Goal: Task Accomplishment & Management: Use online tool/utility

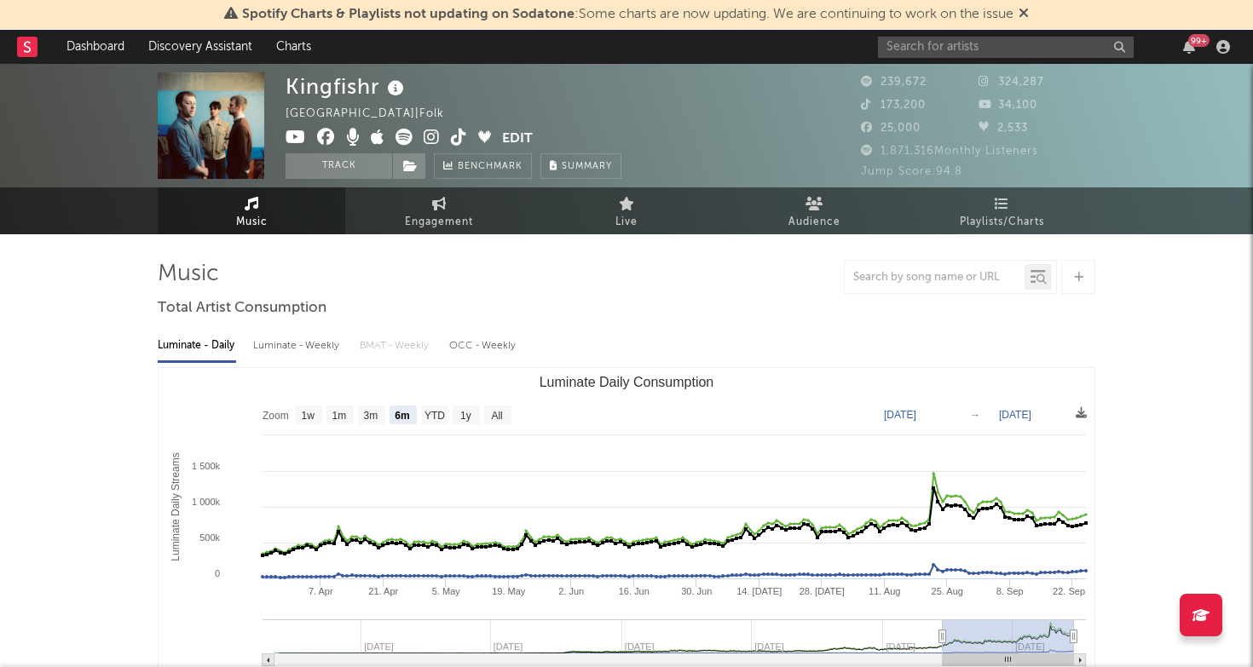
select select "6m"
click at [964, 50] on input "text" at bounding box center [1006, 47] width 256 height 21
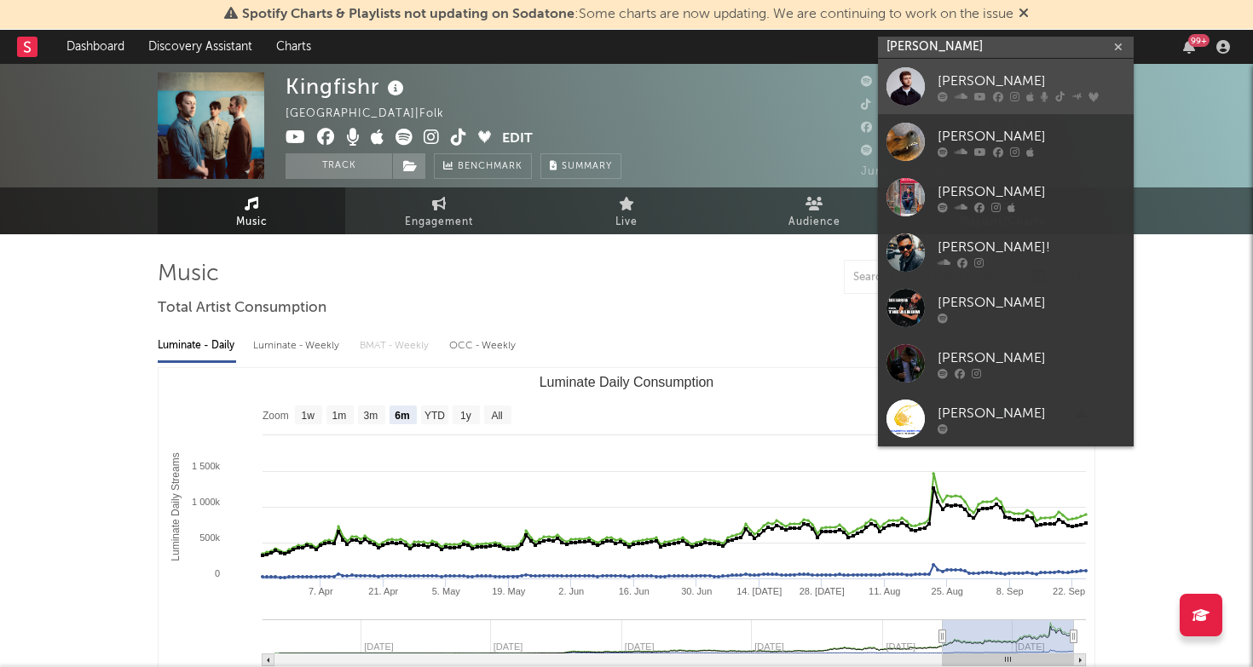
type input "ALEX WARRE"
click at [997, 83] on div "Alex Warren" at bounding box center [1030, 81] width 187 height 20
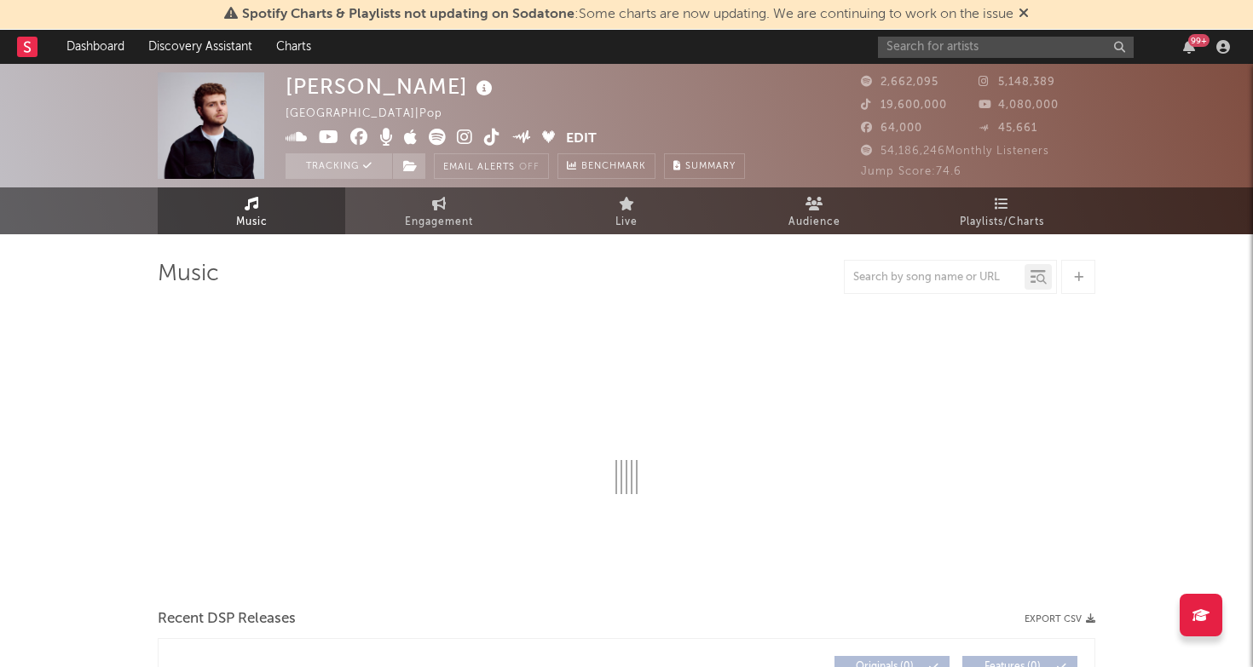
select select "6m"
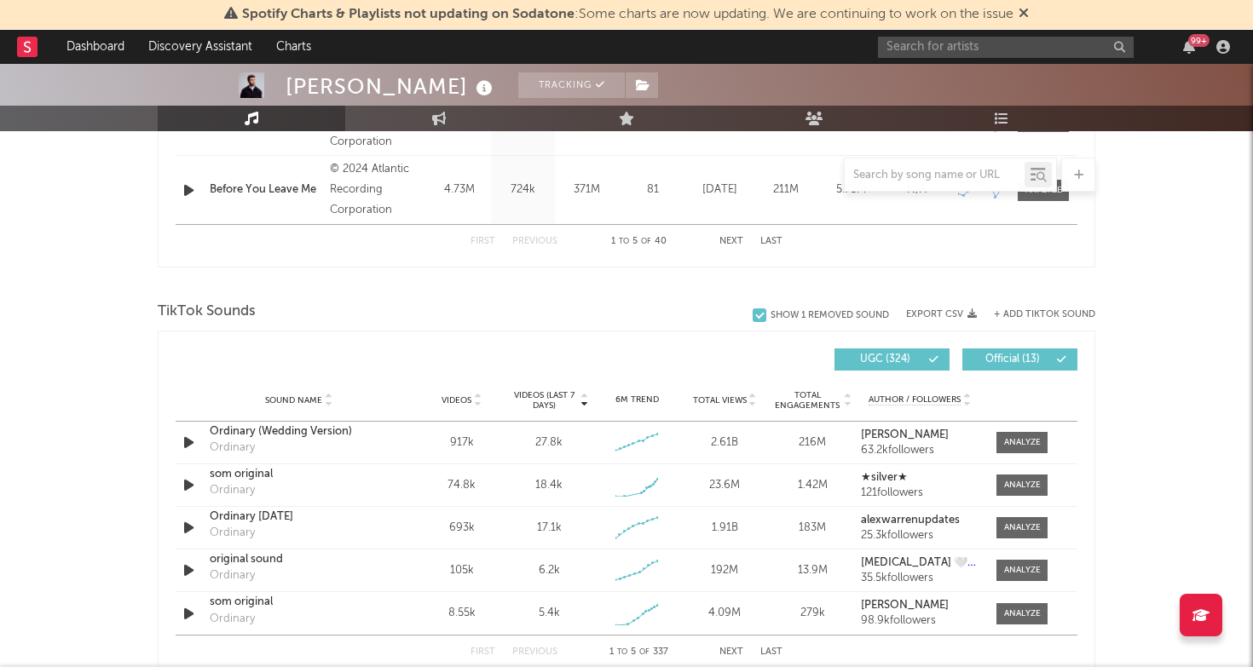
scroll to position [996, 0]
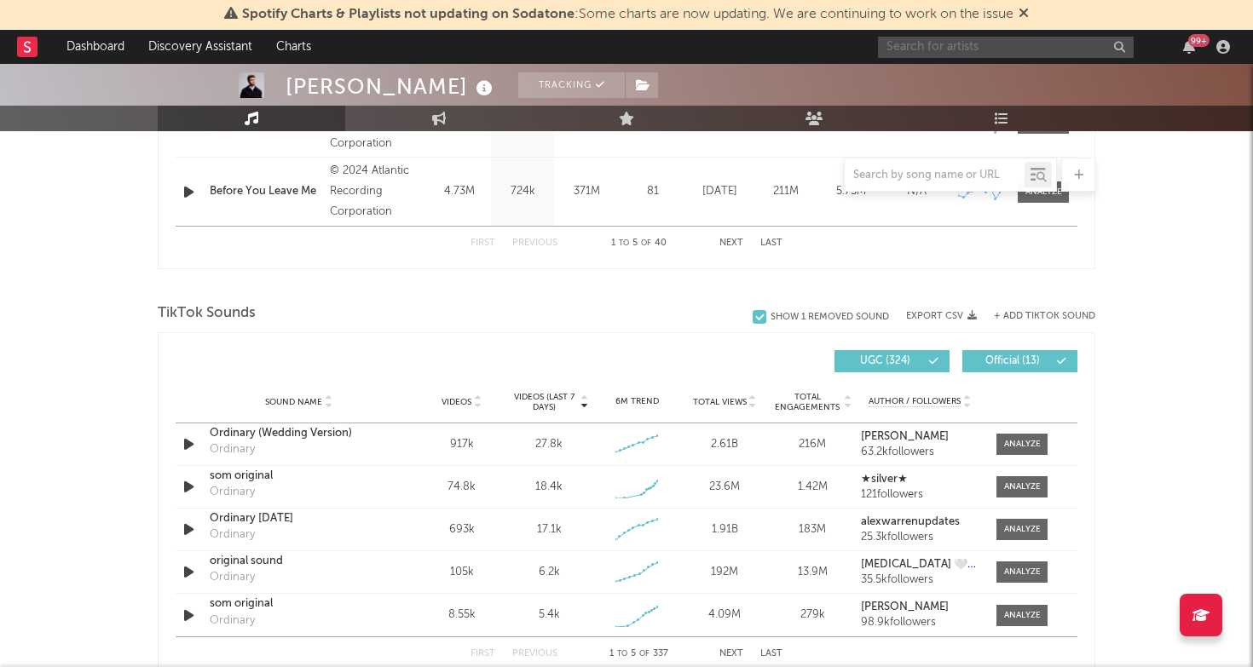
click at [974, 49] on input "text" at bounding box center [1006, 47] width 256 height 21
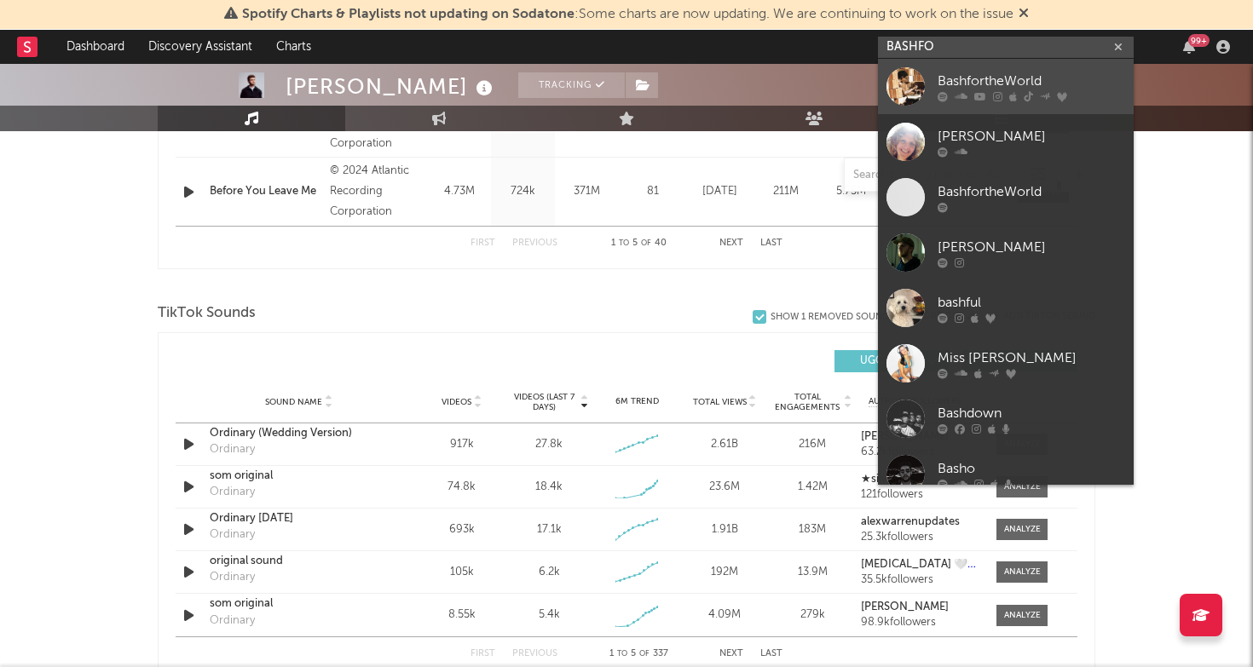
type input "BASHFO"
click at [1021, 75] on div "BashfortheWorld" at bounding box center [1030, 81] width 187 height 20
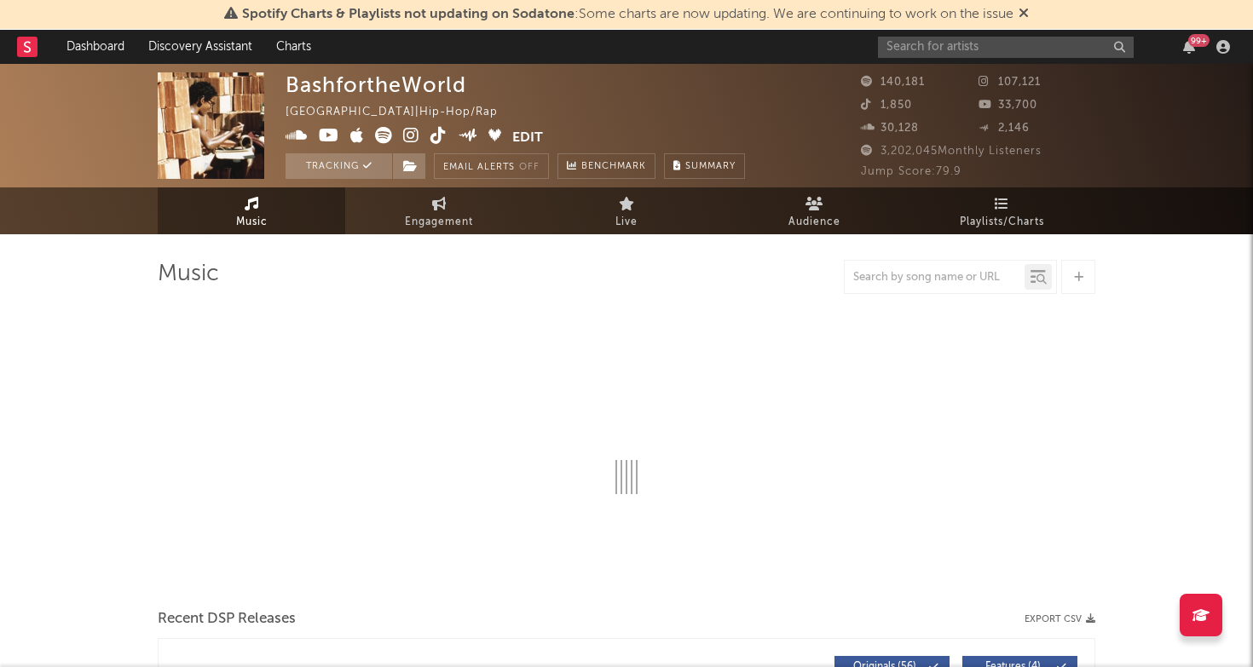
select select "6m"
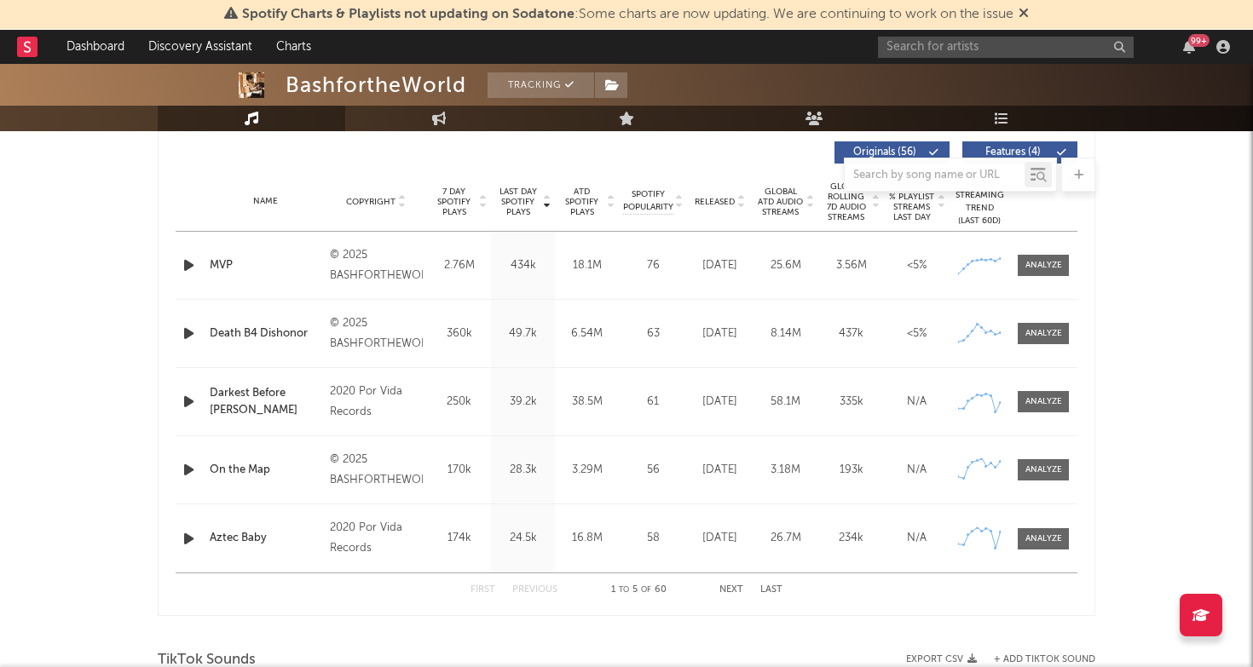
scroll to position [654, 0]
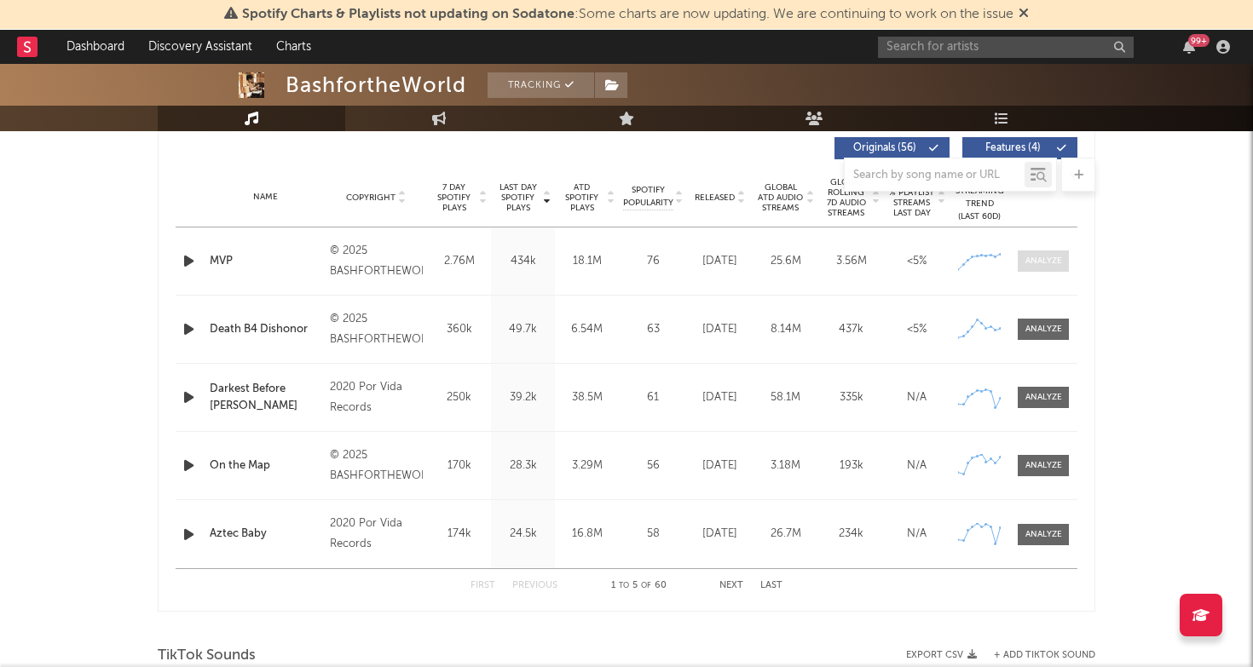
click at [1056, 255] on div at bounding box center [1043, 261] width 37 height 13
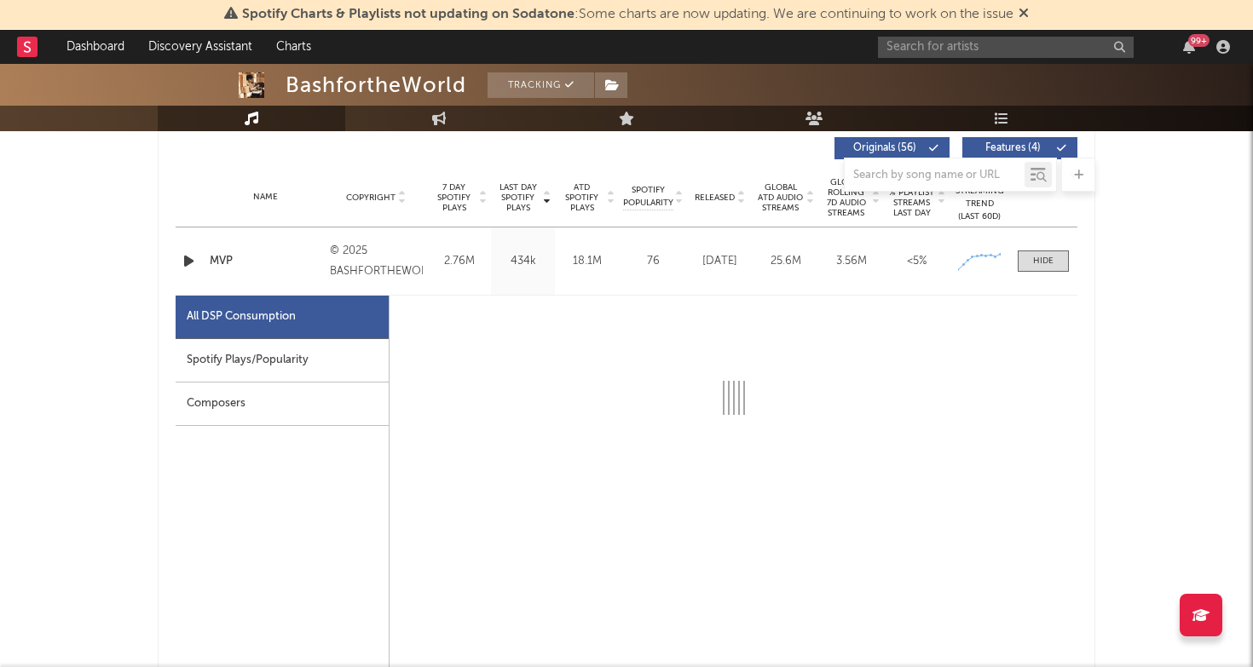
select select "1w"
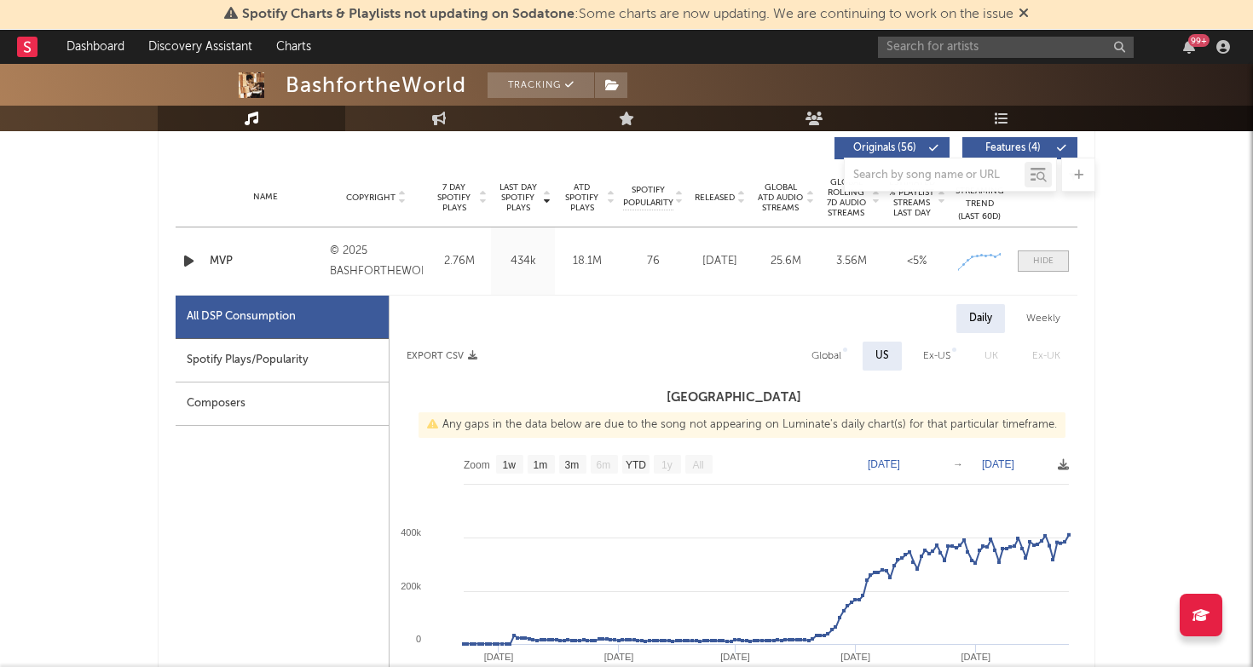
click at [1046, 253] on span at bounding box center [1042, 261] width 51 height 21
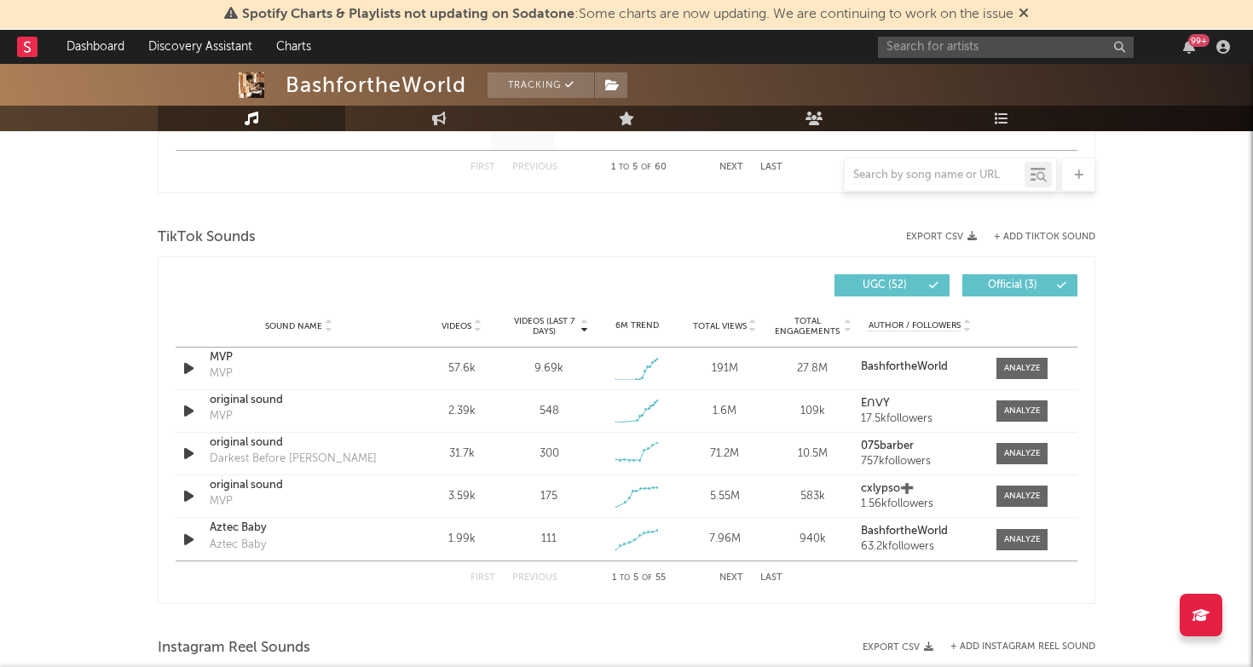
scroll to position [1157, 0]
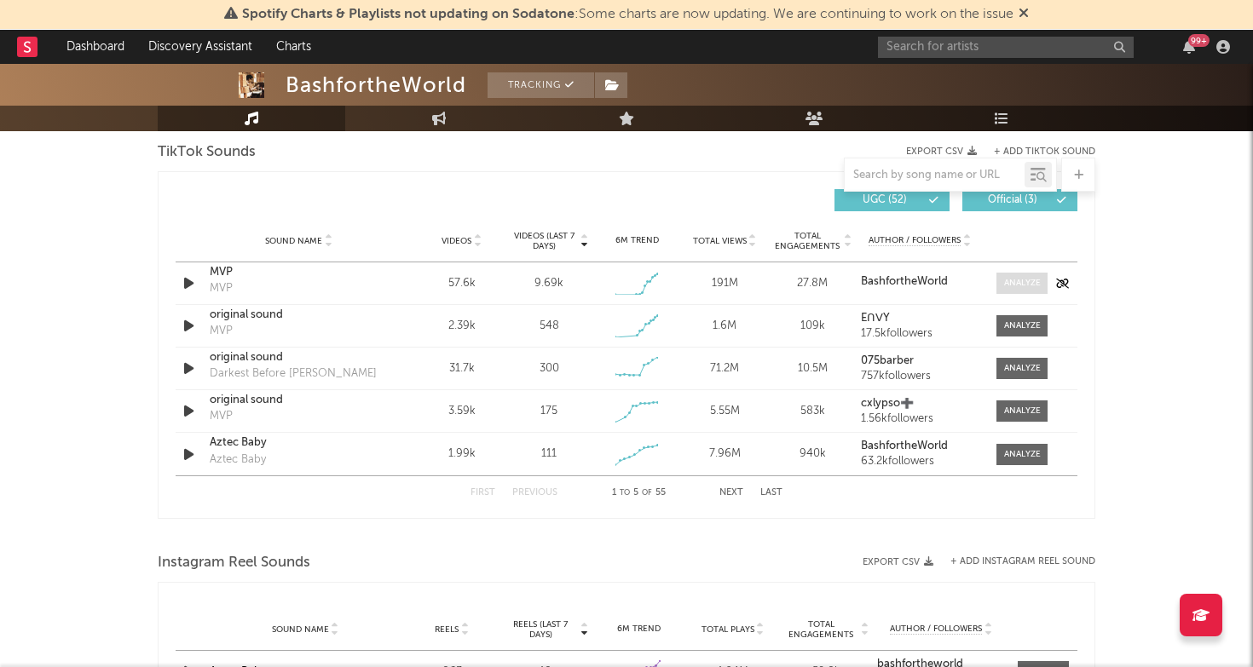
click at [1036, 285] on div at bounding box center [1022, 283] width 37 height 13
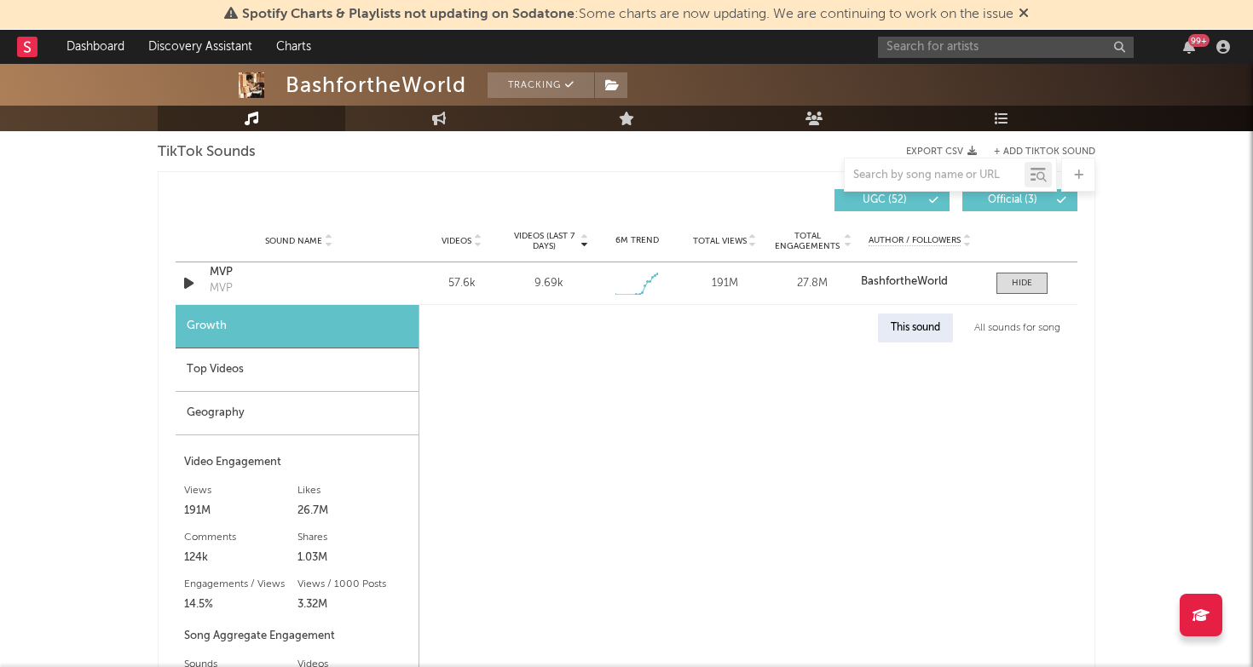
select select "1w"
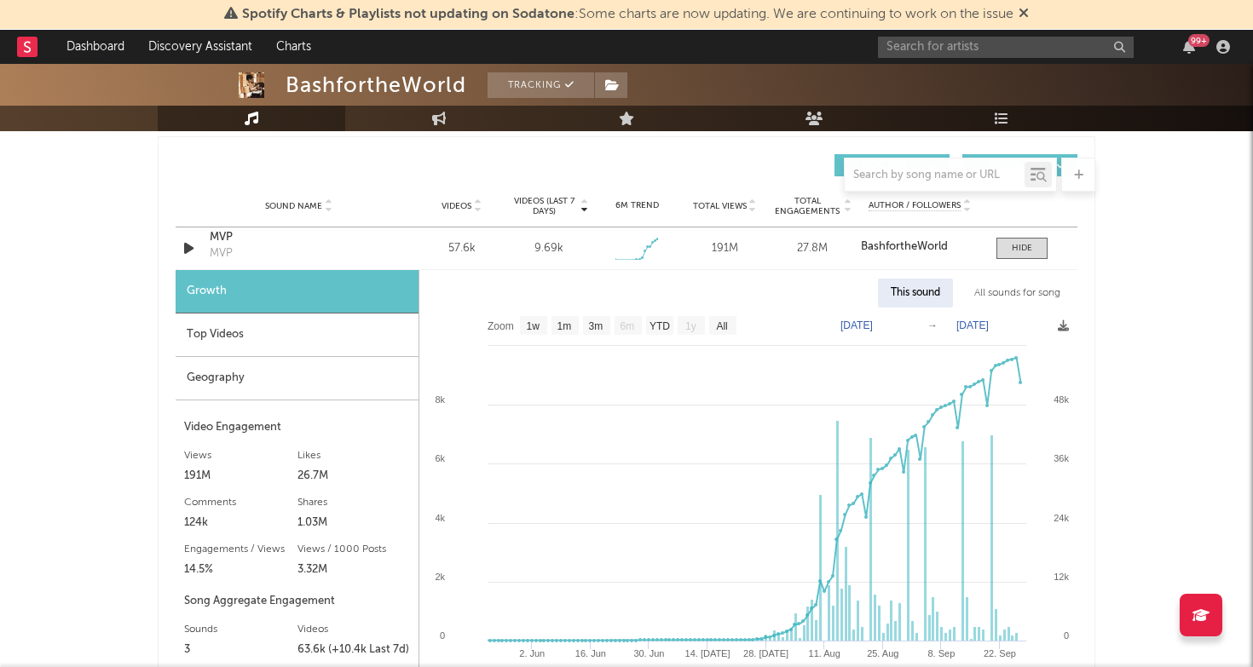
scroll to position [1195, 0]
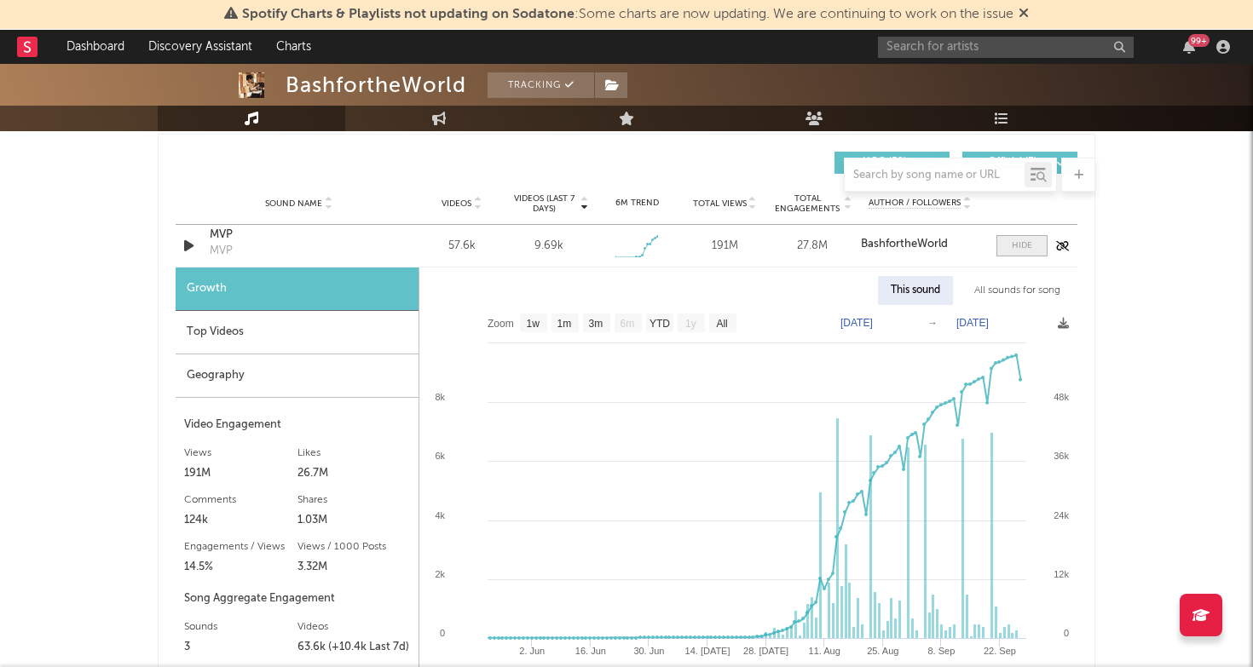
click at [1029, 248] on div at bounding box center [1022, 245] width 20 height 13
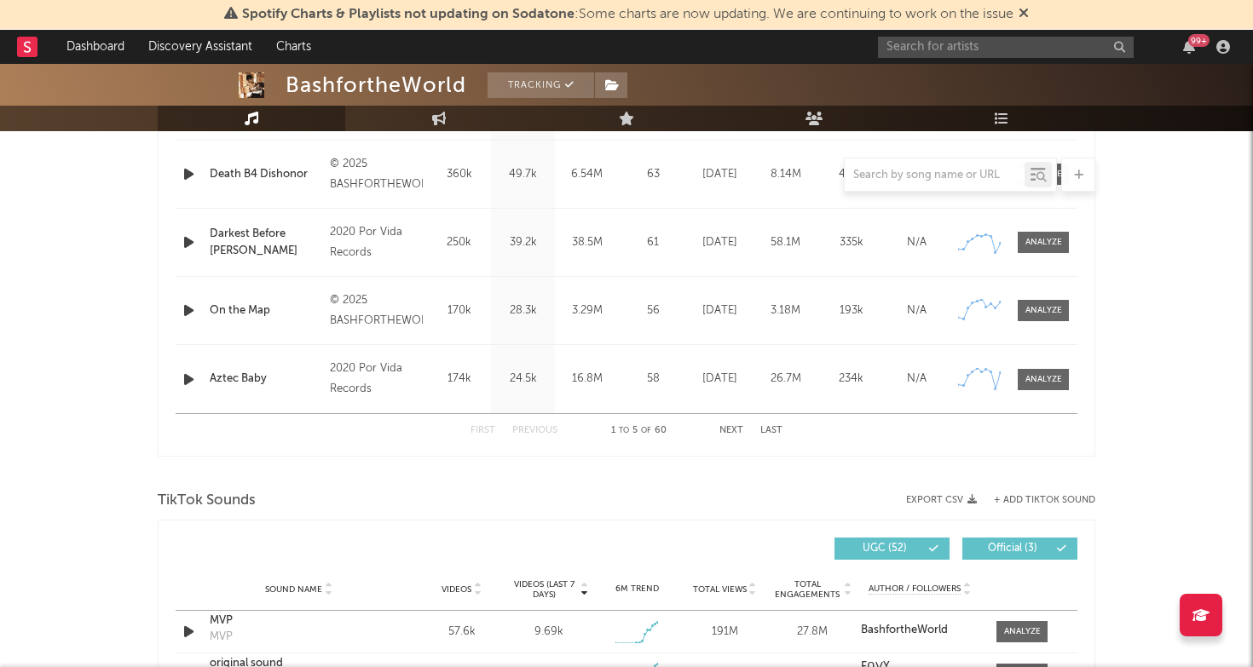
scroll to position [797, 0]
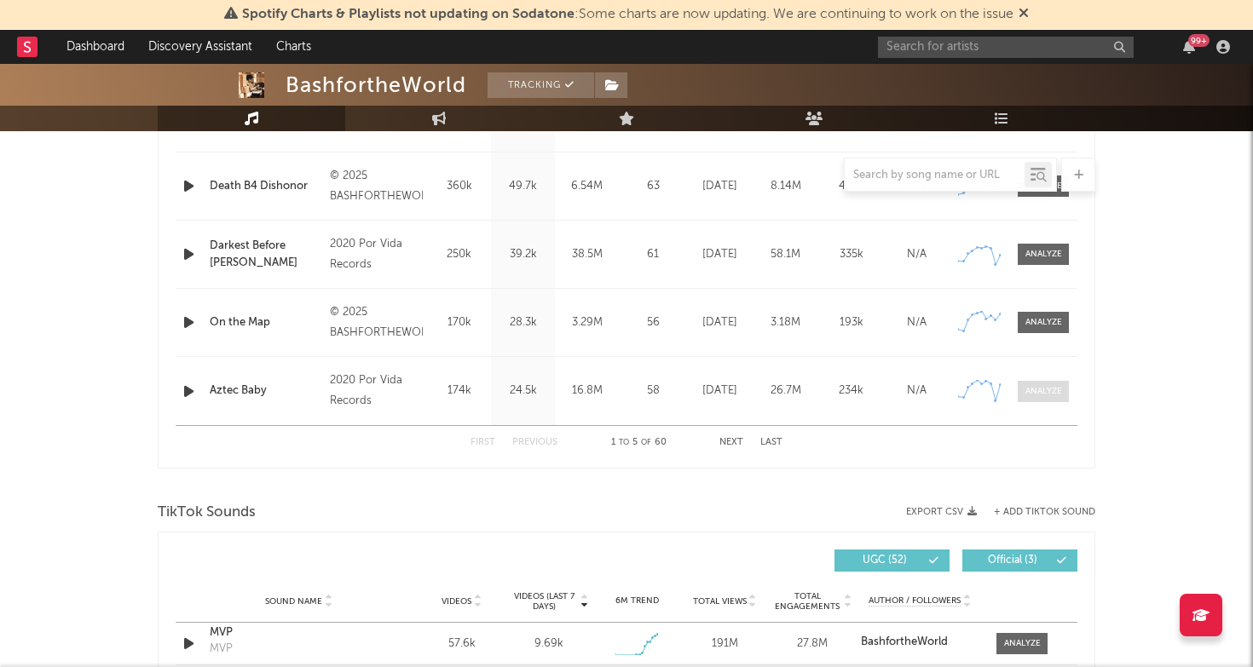
click at [1048, 394] on div at bounding box center [1043, 391] width 37 height 13
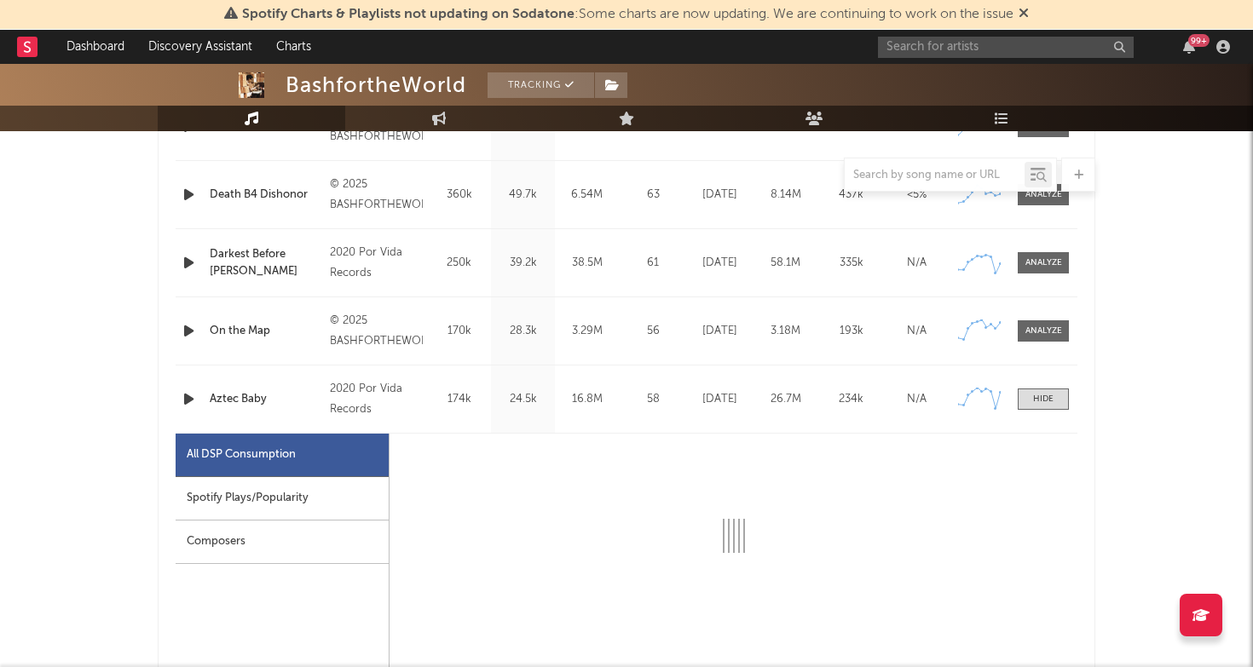
select select "6m"
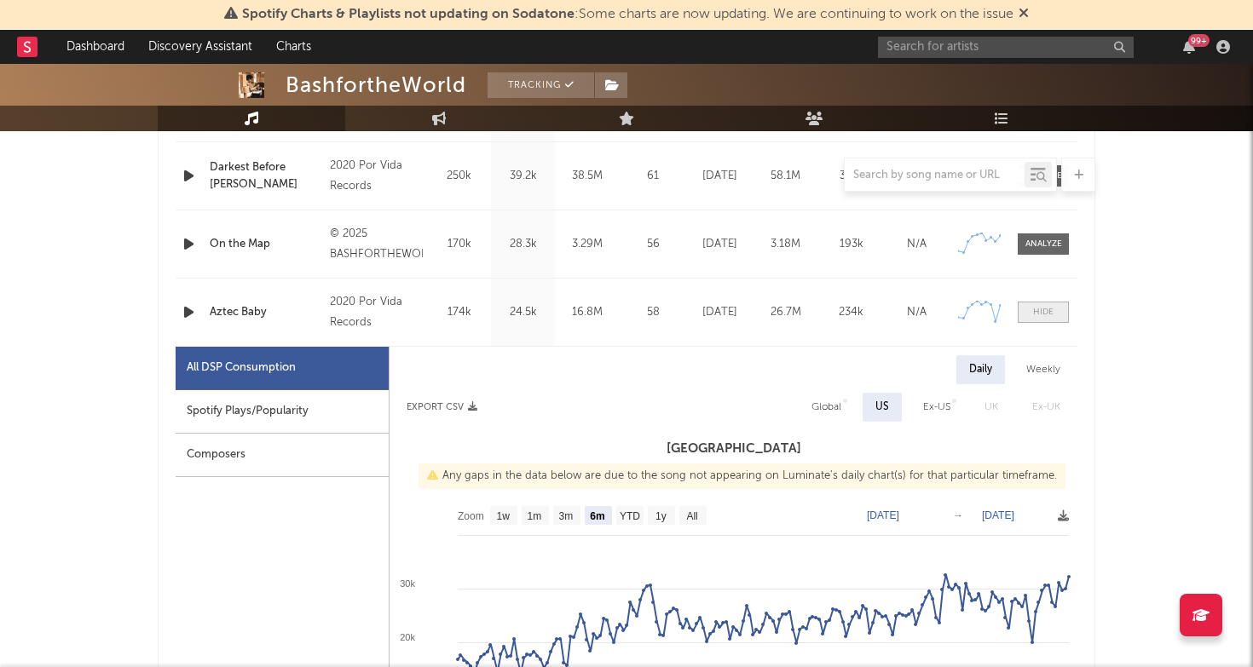
scroll to position [883, 0]
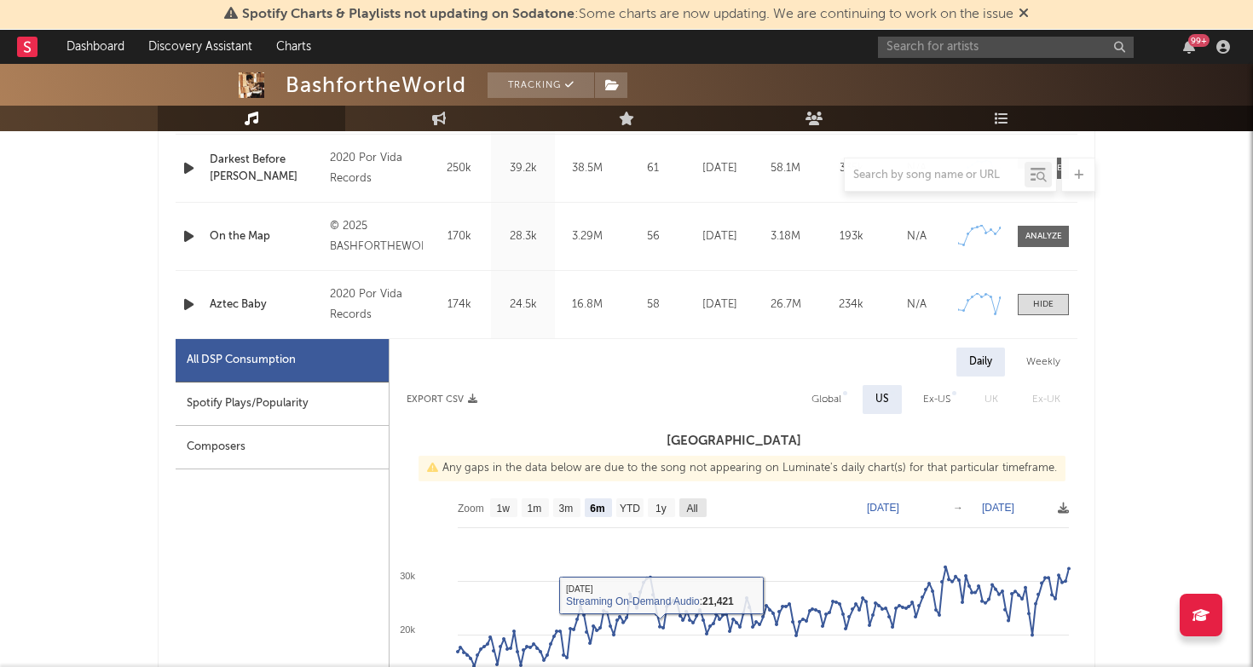
click at [687, 509] on text "All" at bounding box center [691, 509] width 11 height 12
select select "All"
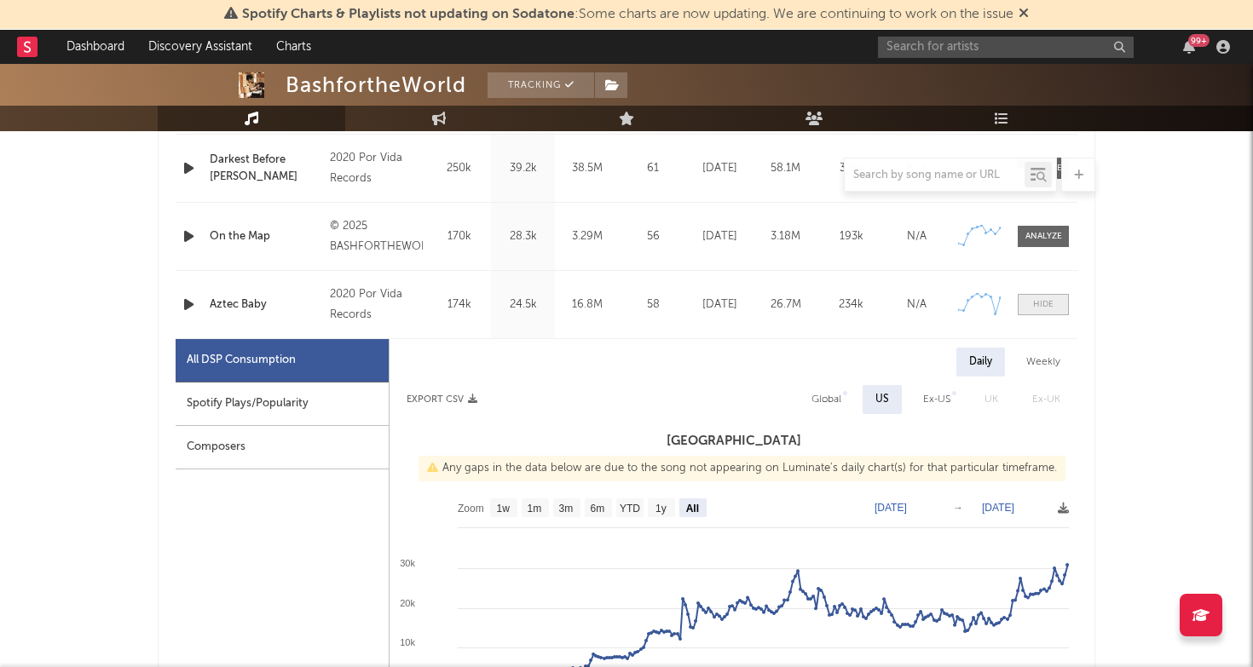
click at [1042, 299] on div at bounding box center [1043, 304] width 20 height 13
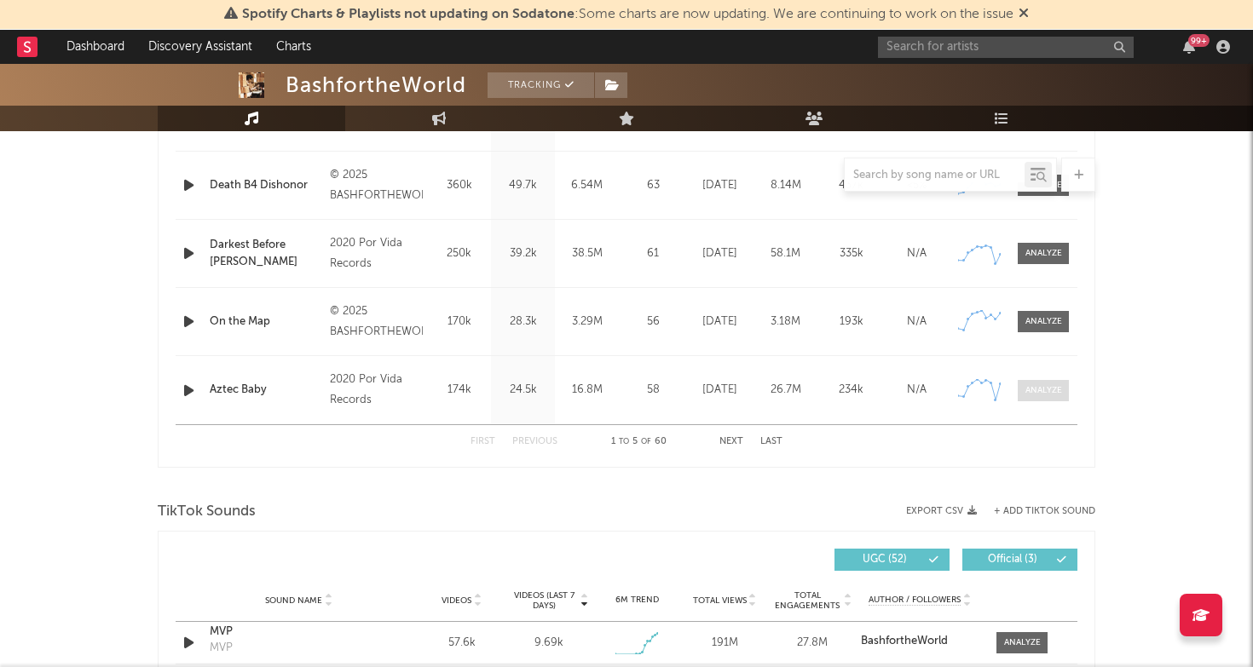
scroll to position [792, 0]
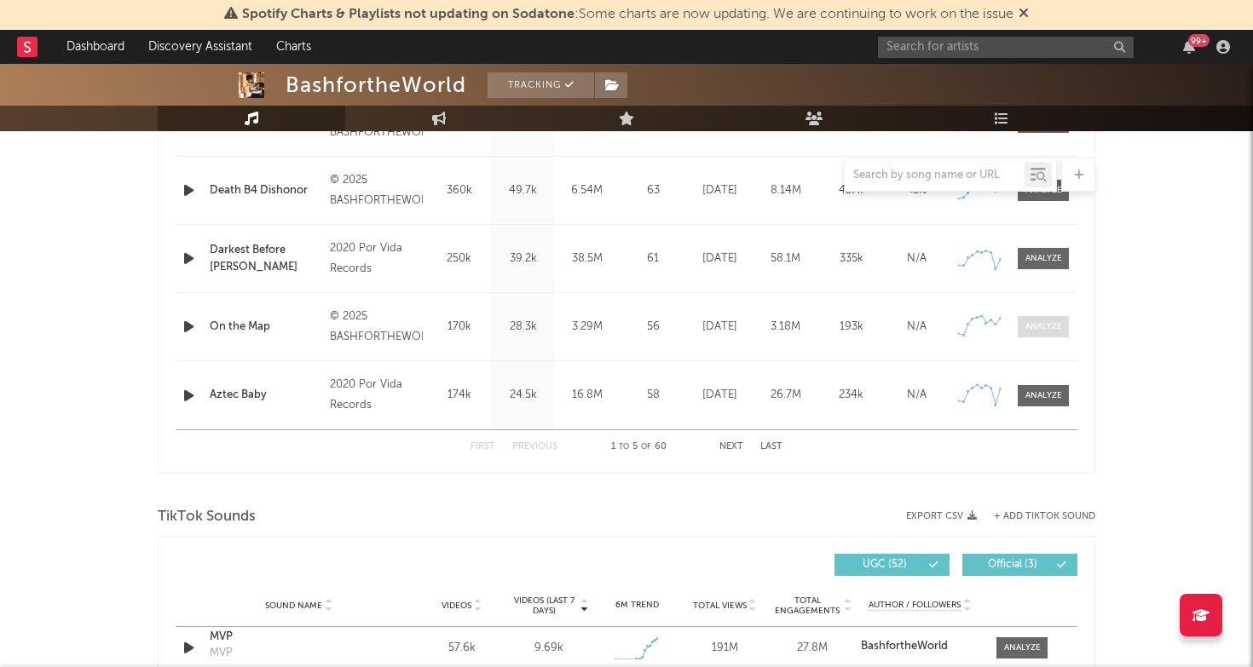
click at [1038, 327] on div at bounding box center [1043, 326] width 37 height 13
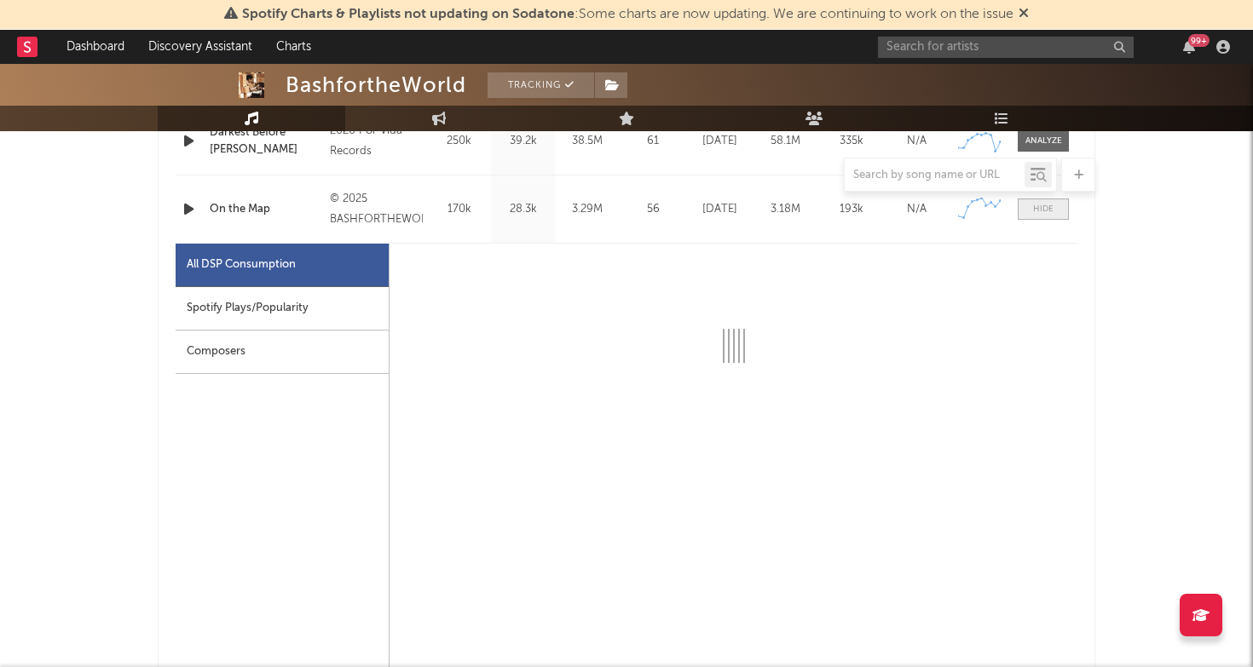
select select "6m"
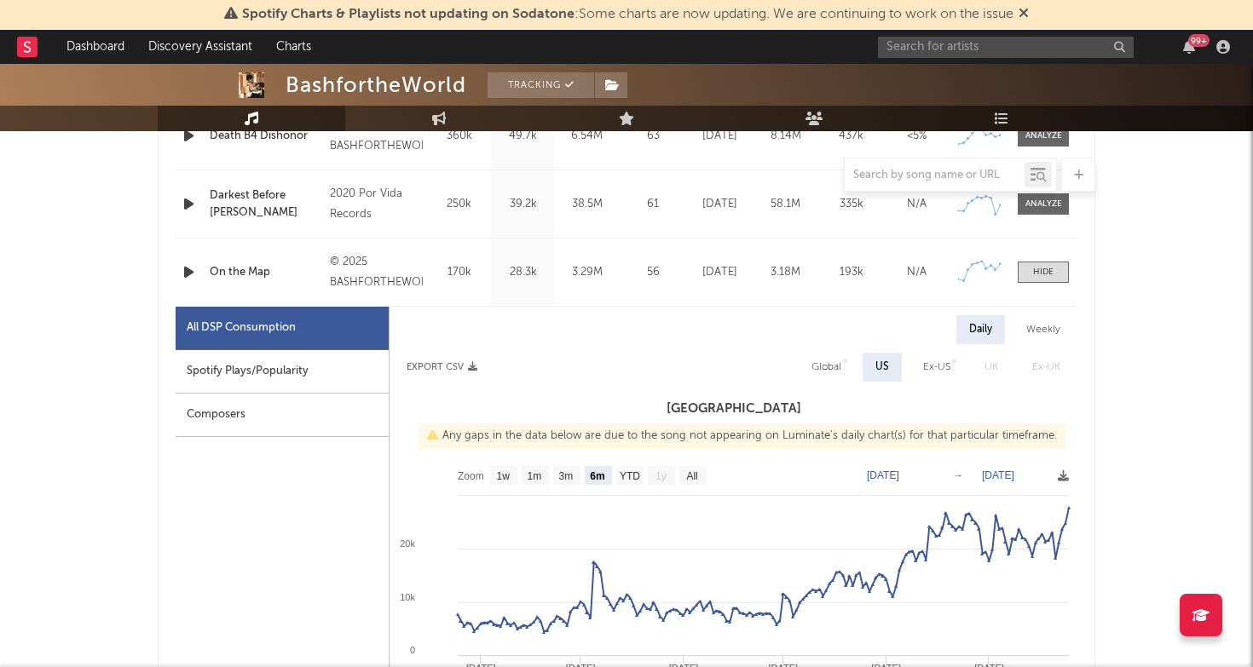
scroll to position [848, 0]
click at [1038, 273] on div at bounding box center [1043, 271] width 20 height 13
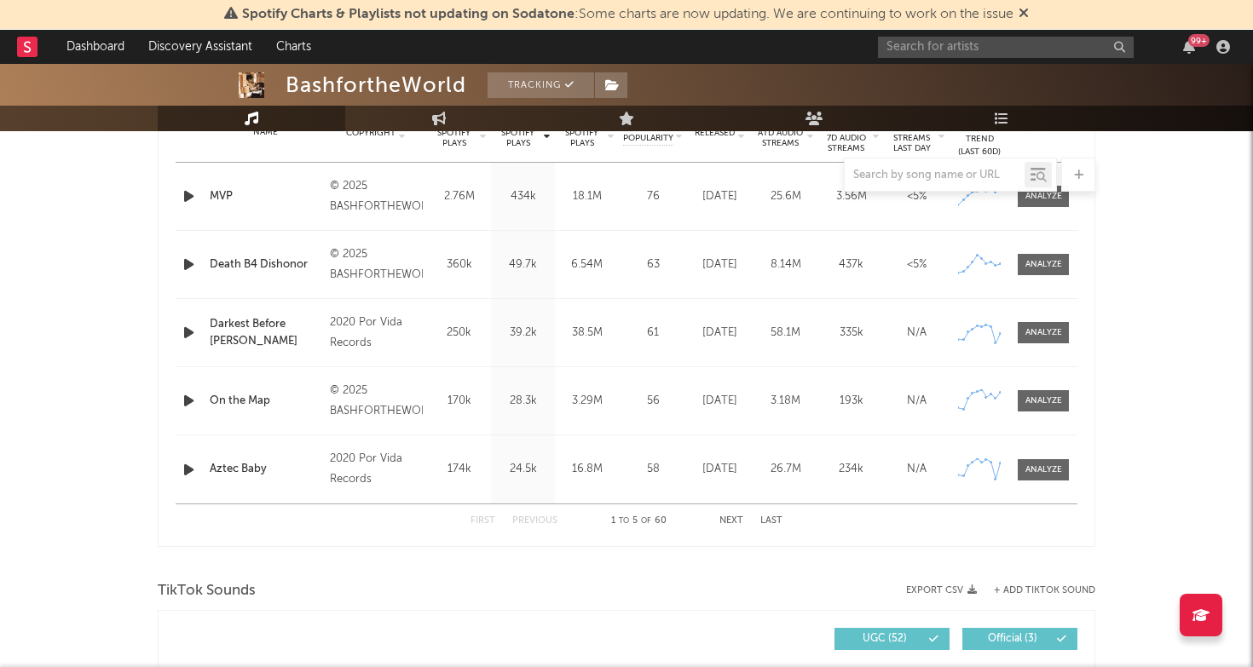
scroll to position [712, 0]
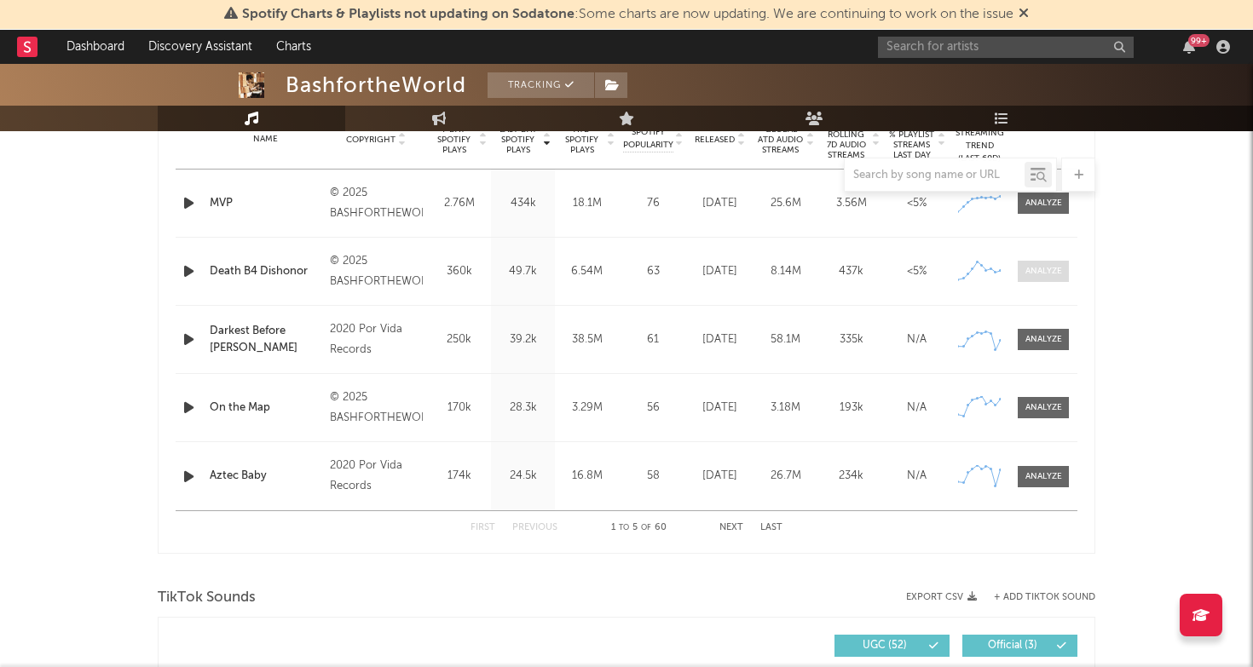
click at [1040, 279] on span at bounding box center [1042, 271] width 51 height 21
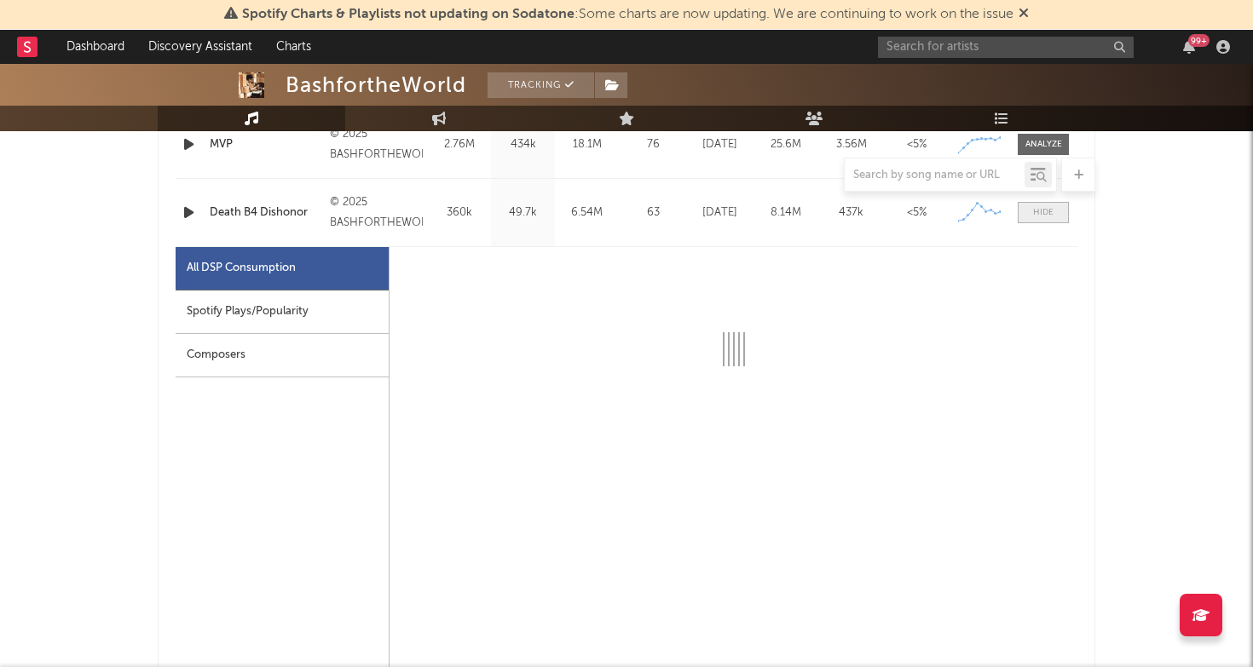
select select "1w"
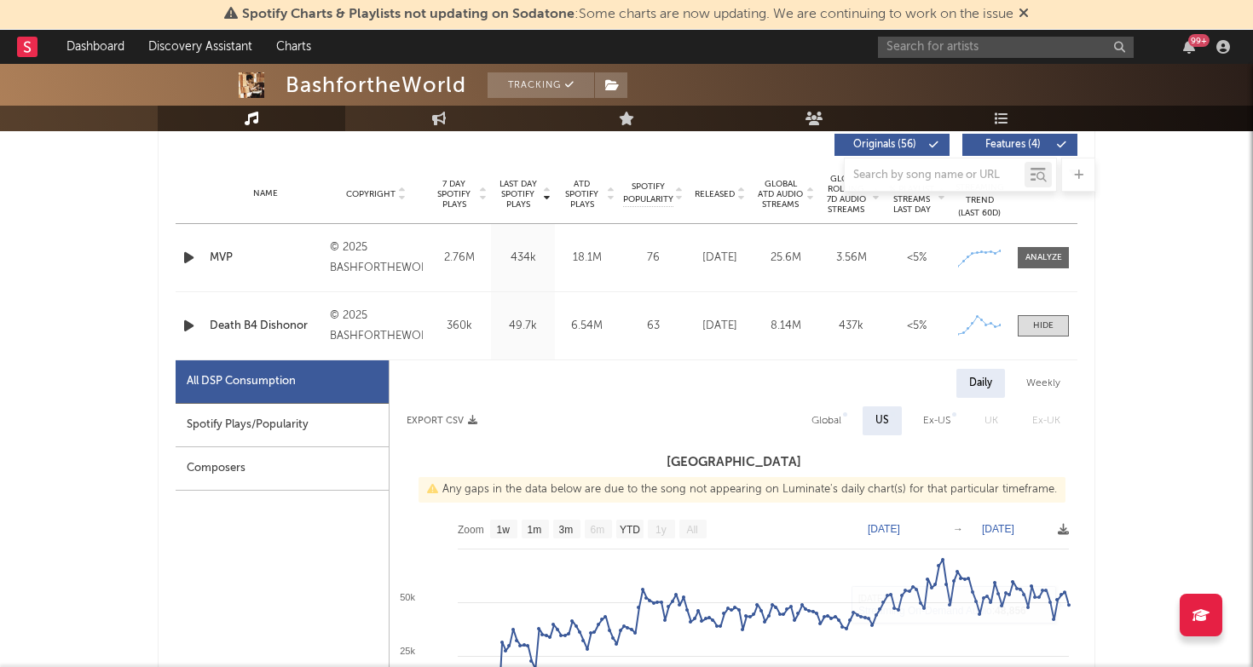
scroll to position [608, 0]
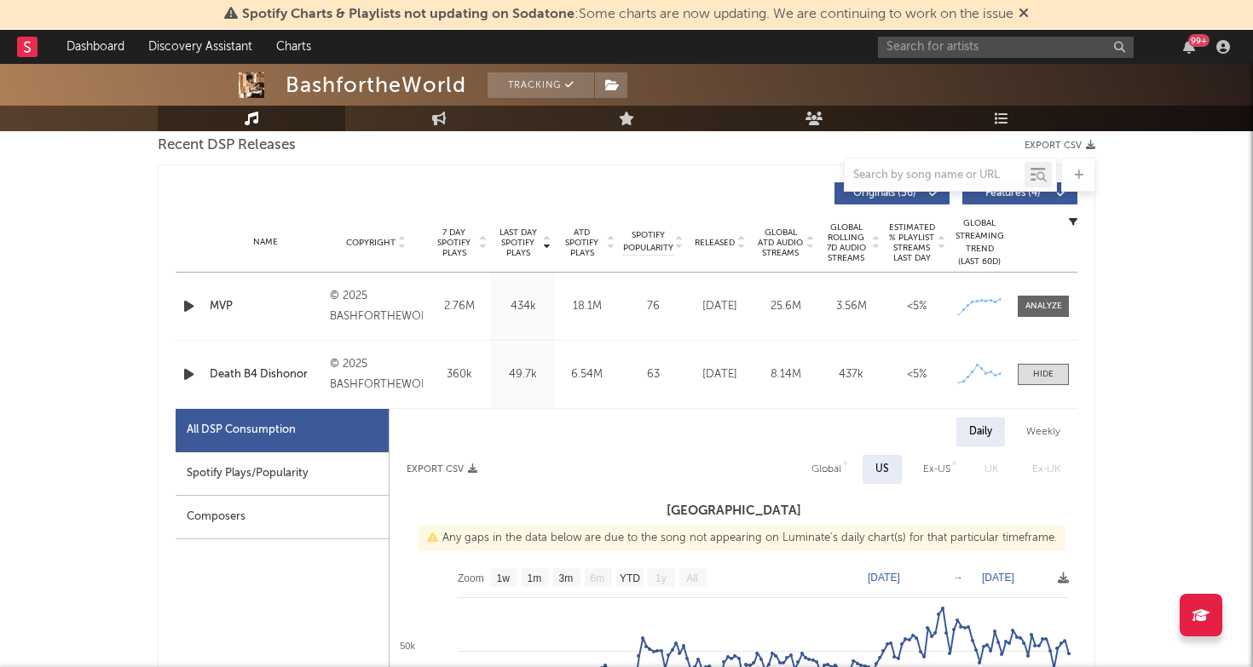
click at [1046, 363] on div "Name Death B4 Dishonor Copyright © 2025 BASHFORTHEWORLDLLC Label BASHFORTHEWORL…" at bounding box center [627, 374] width 902 height 67
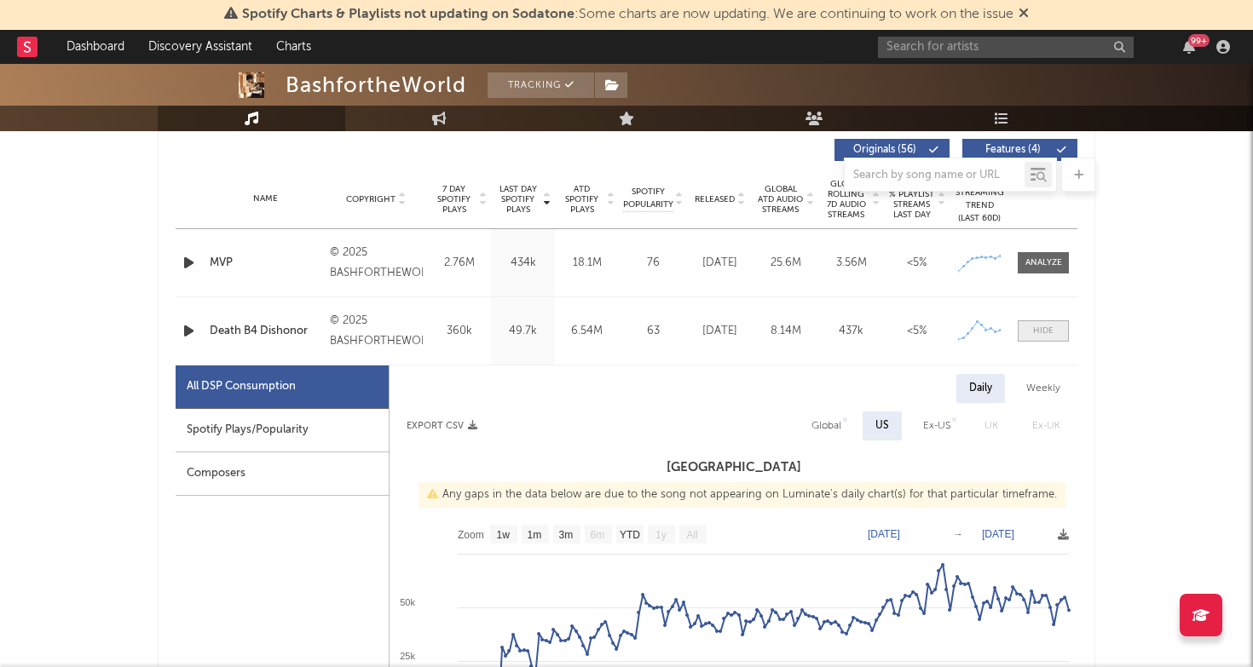
click at [1052, 322] on span at bounding box center [1042, 330] width 51 height 21
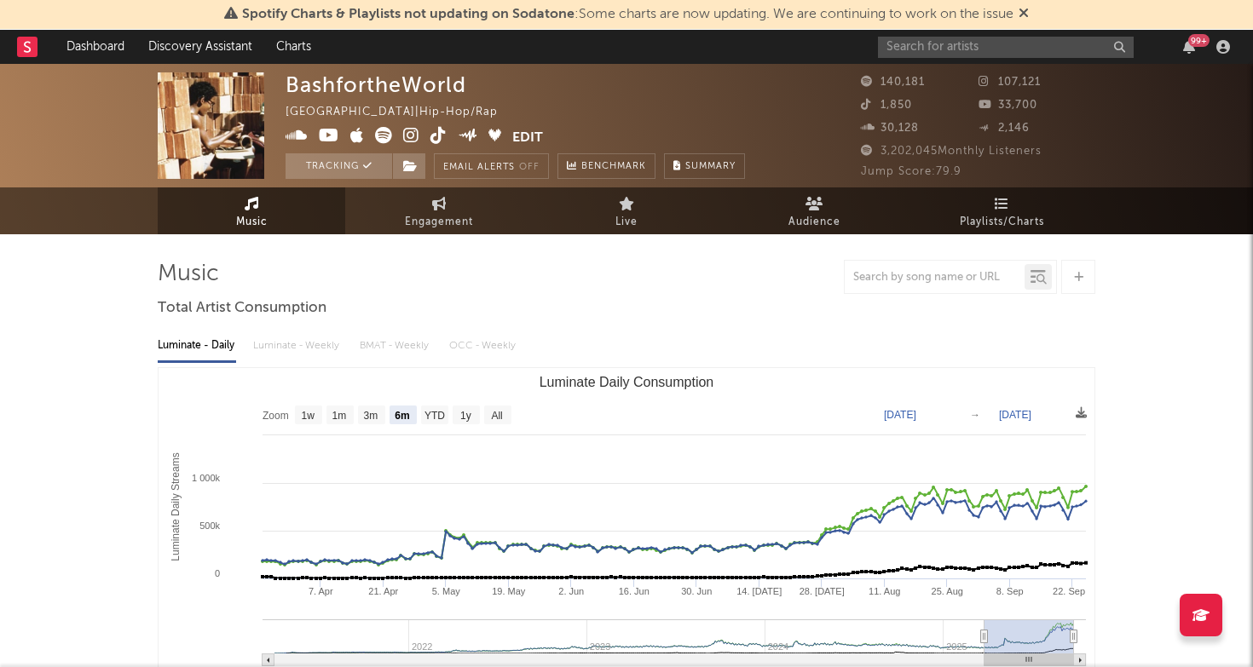
scroll to position [0, 0]
click at [948, 43] on input "text" at bounding box center [1006, 47] width 256 height 21
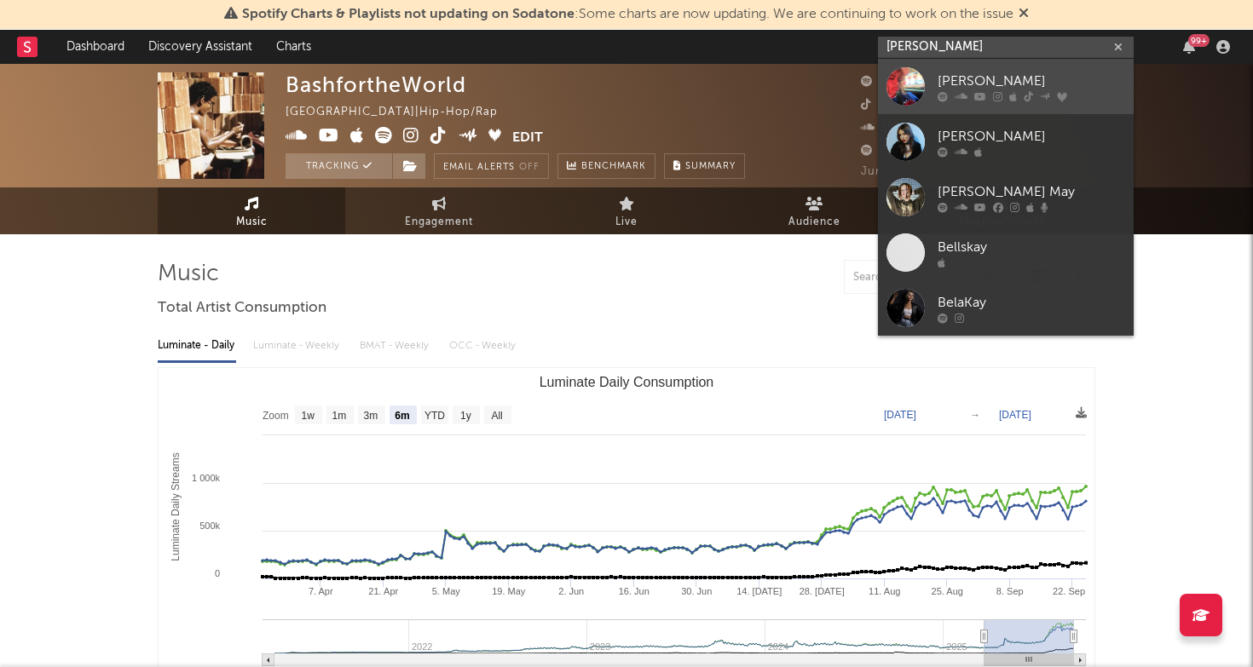
type input "BELLA KAY"
click at [977, 78] on div "Bella Kay" at bounding box center [1030, 81] width 187 height 20
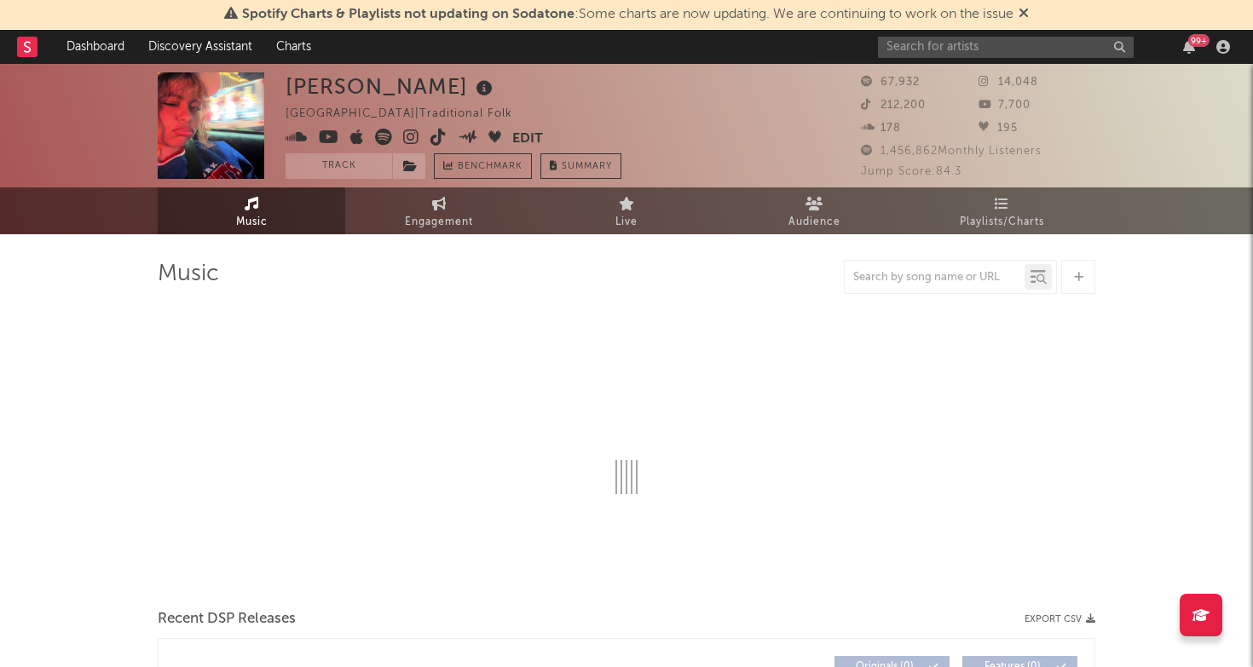
select select "1w"
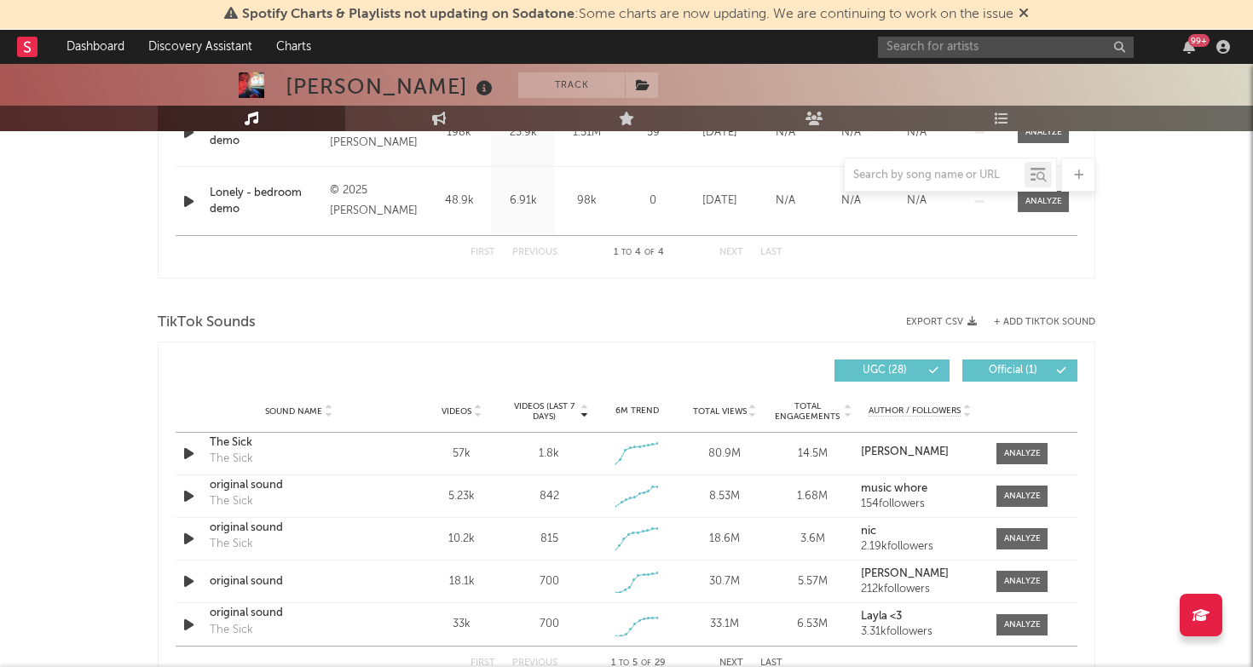
scroll to position [951, 0]
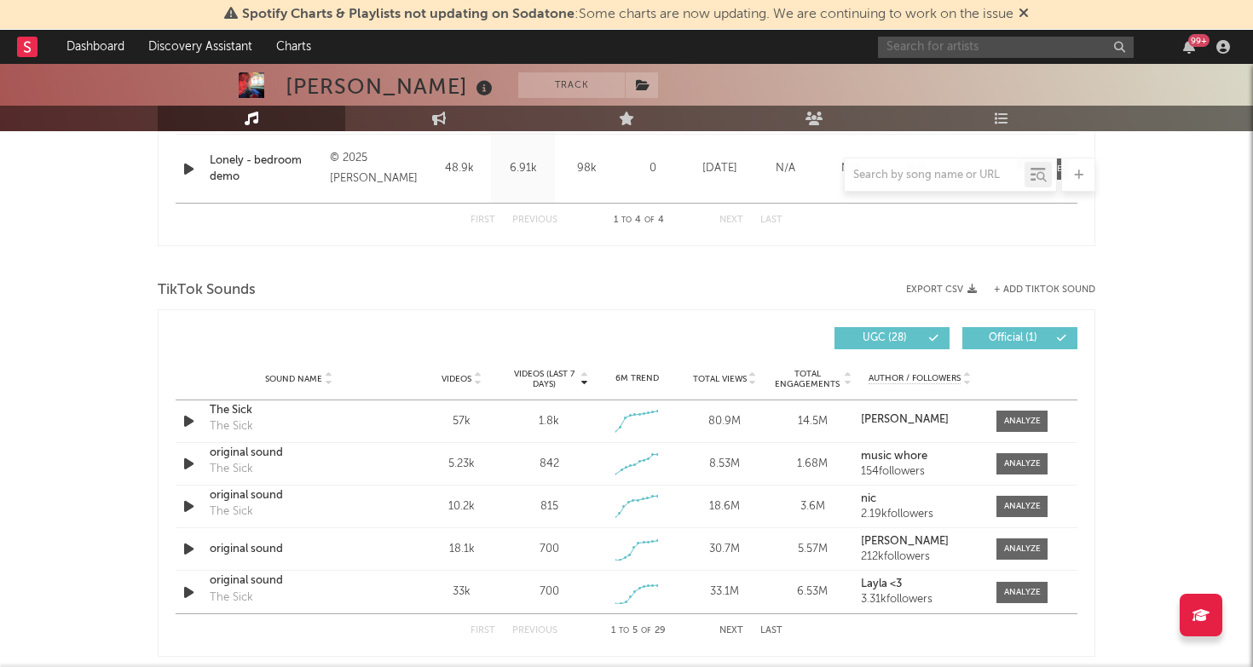
click at [935, 48] on input "text" at bounding box center [1006, 47] width 256 height 21
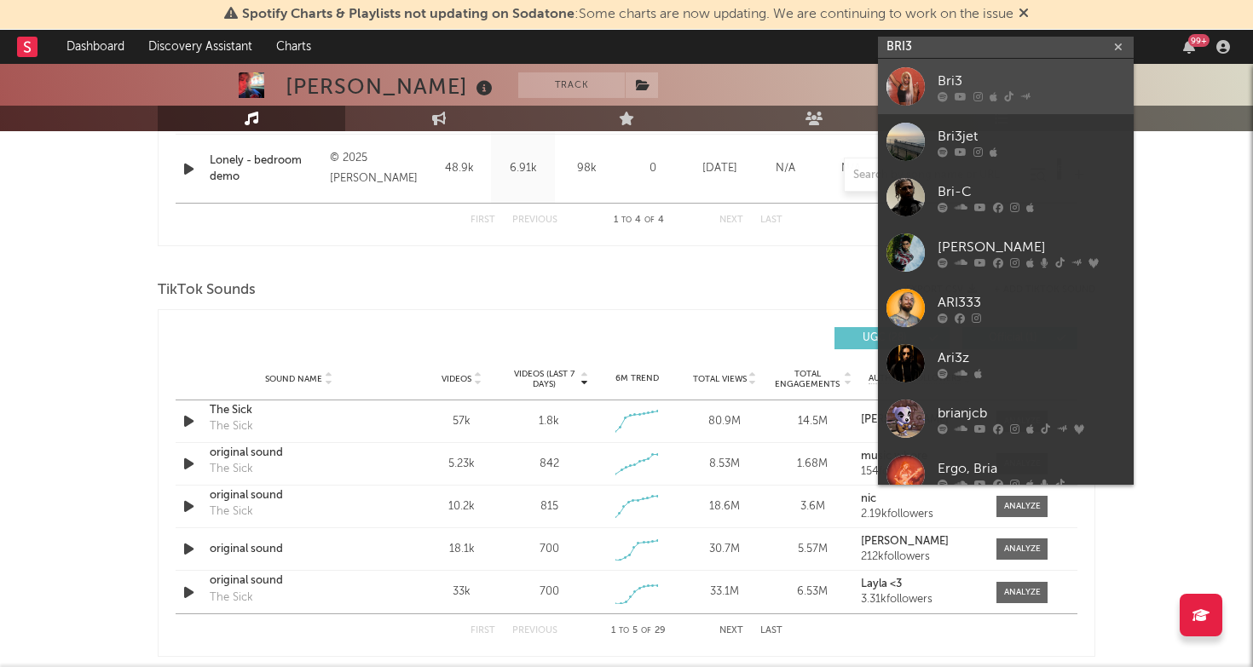
type input "BRI3"
click at [960, 81] on div "Bri3" at bounding box center [1030, 81] width 187 height 20
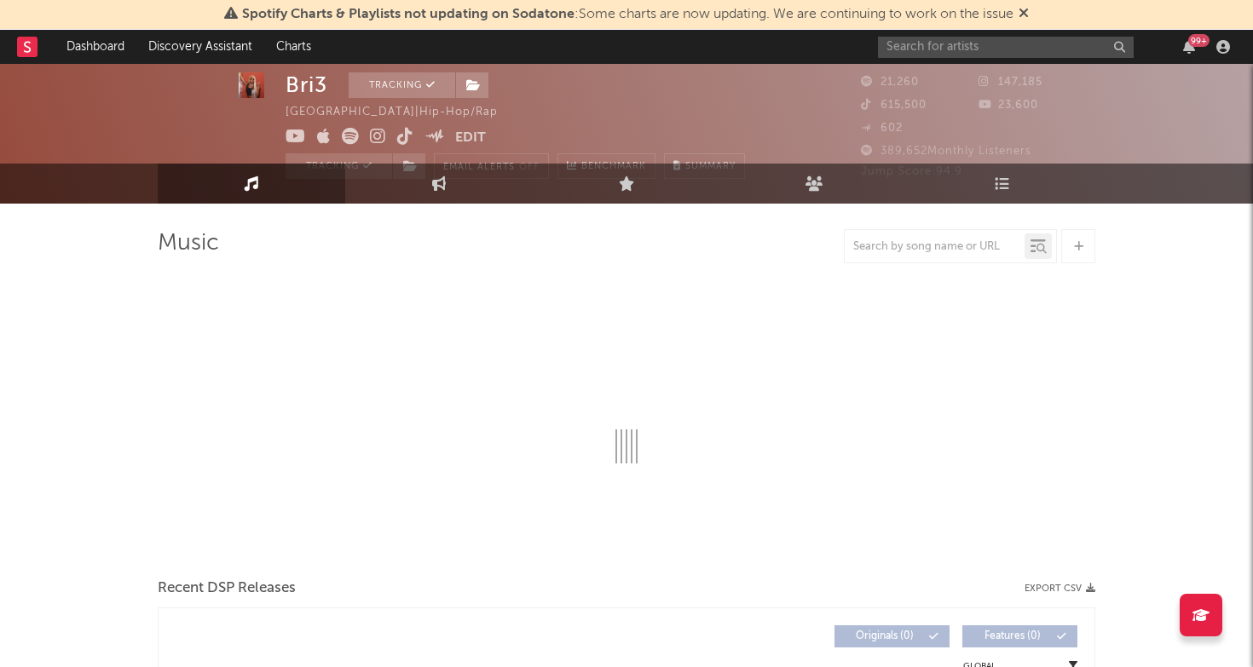
select select "6m"
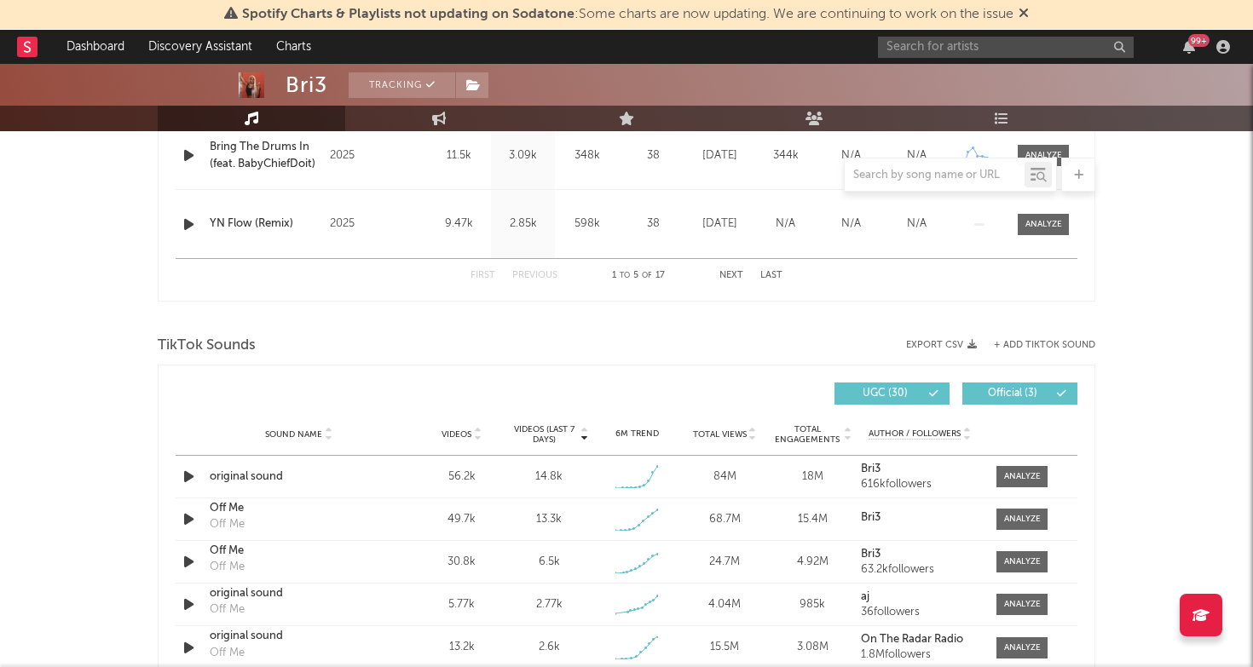
scroll to position [1050, 0]
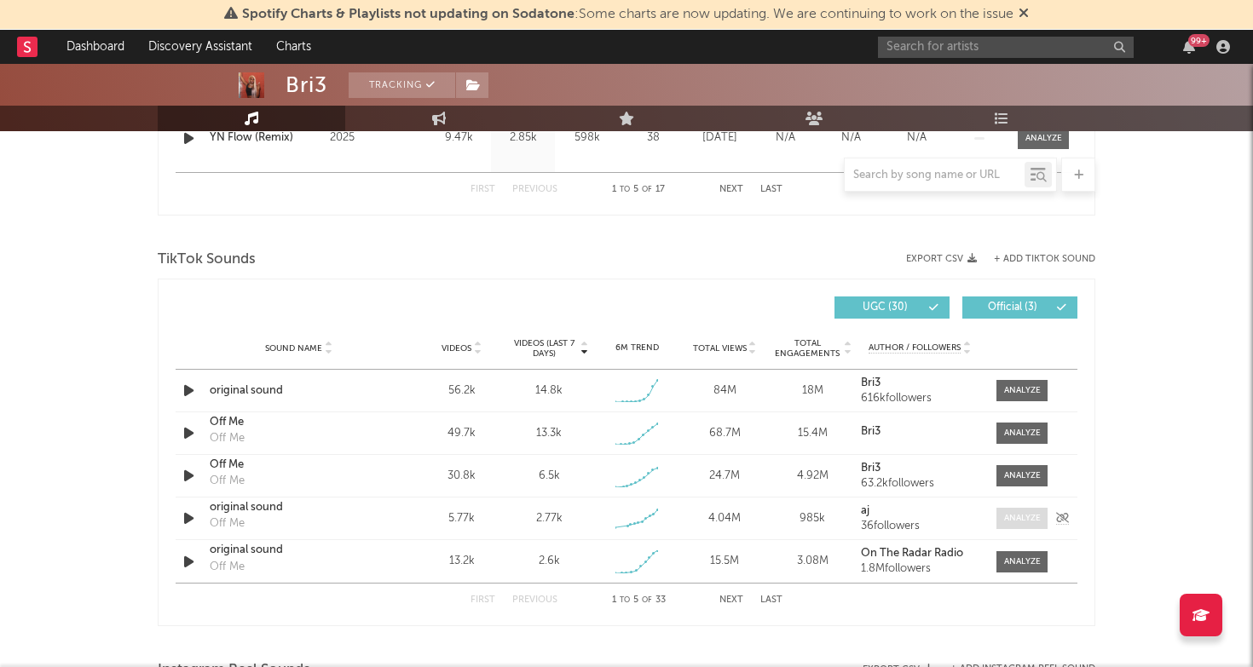
click at [1025, 516] on div at bounding box center [1022, 518] width 37 height 13
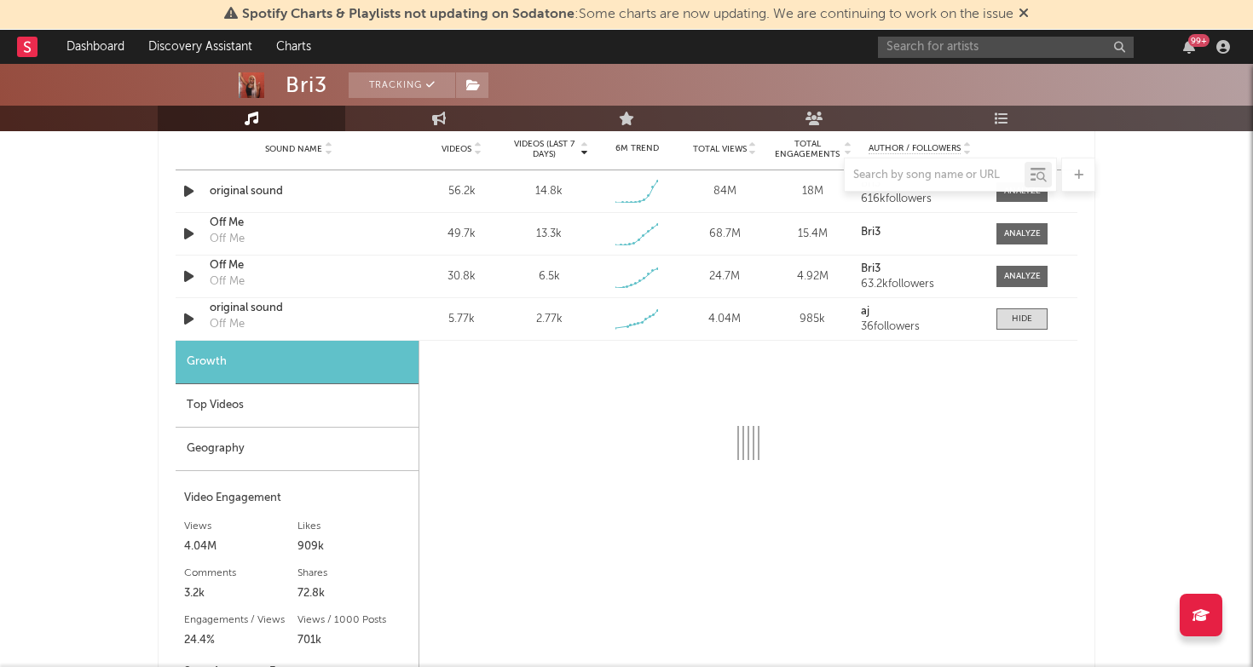
select select "1w"
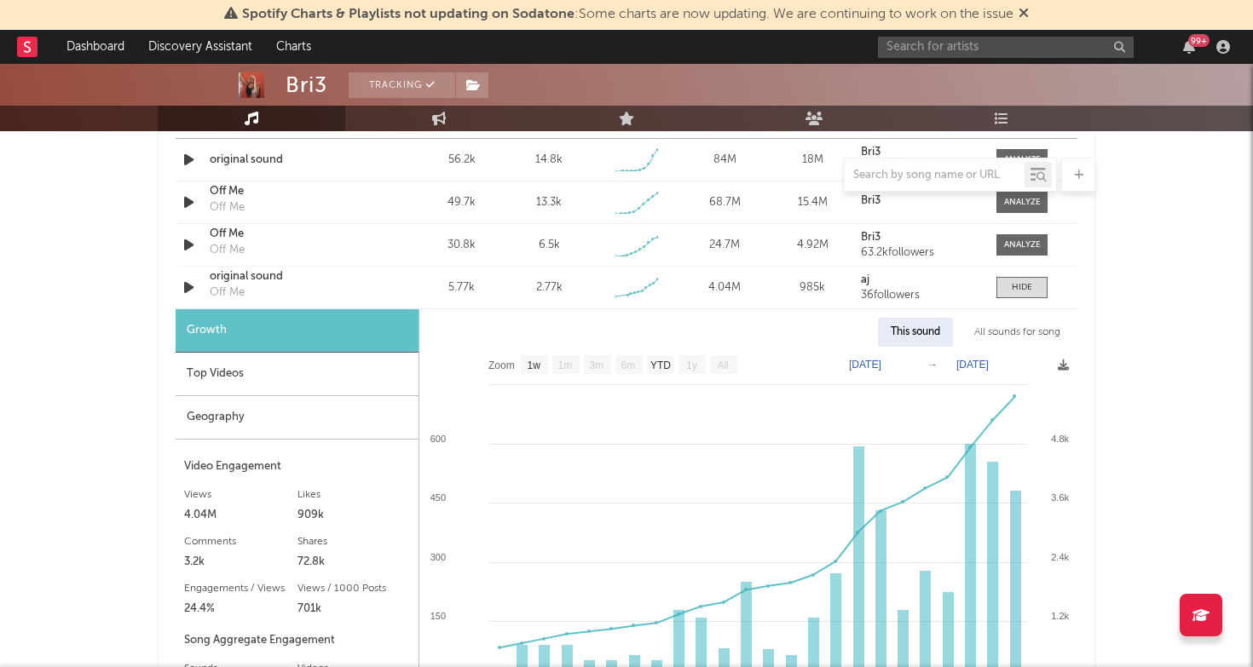
scroll to position [1307, 0]
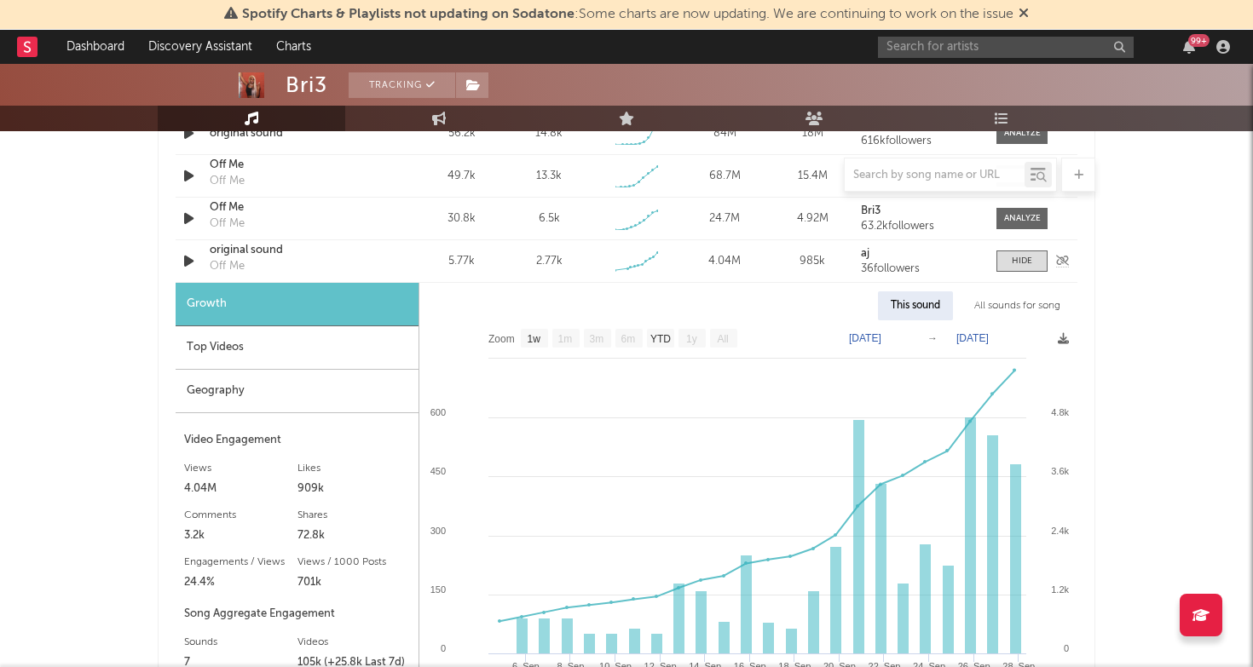
click at [271, 256] on div "original sound" at bounding box center [299, 250] width 178 height 17
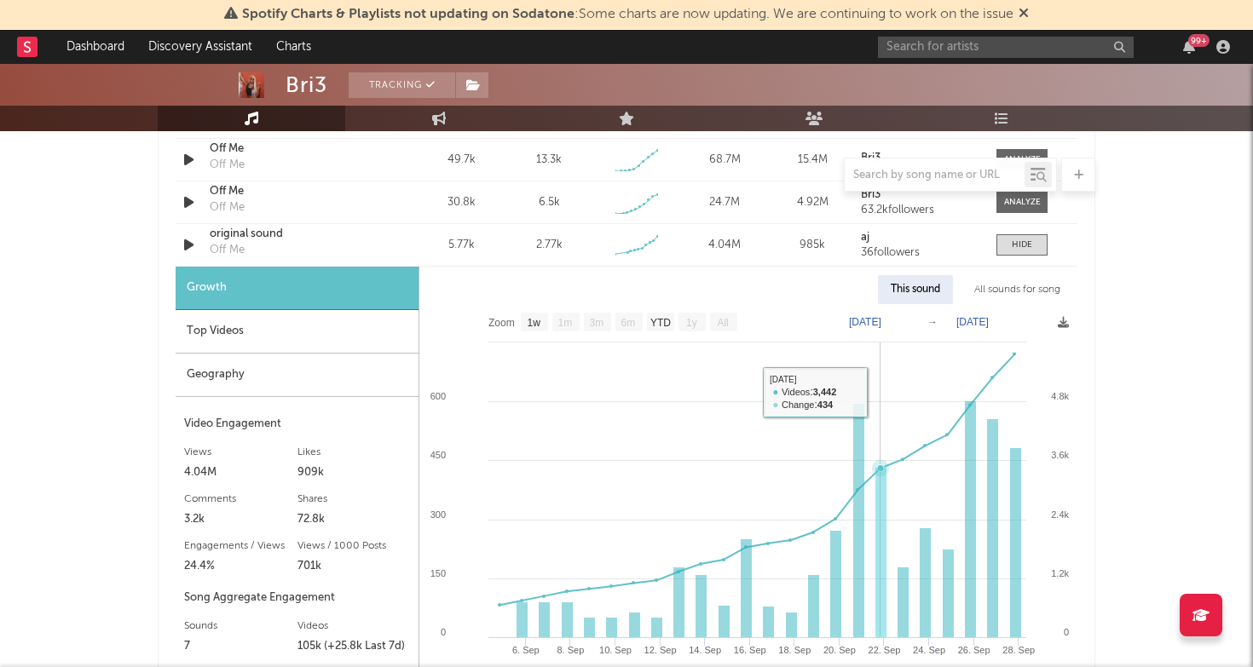
scroll to position [1347, 0]
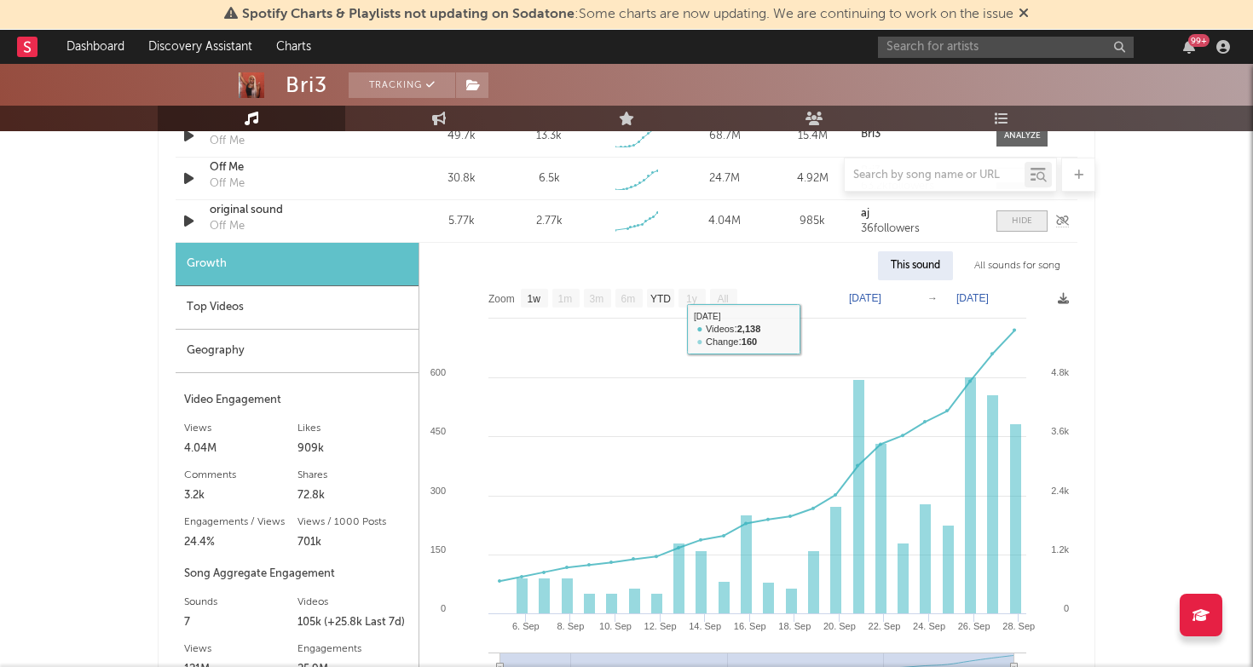
click at [1012, 226] on div at bounding box center [1022, 221] width 20 height 13
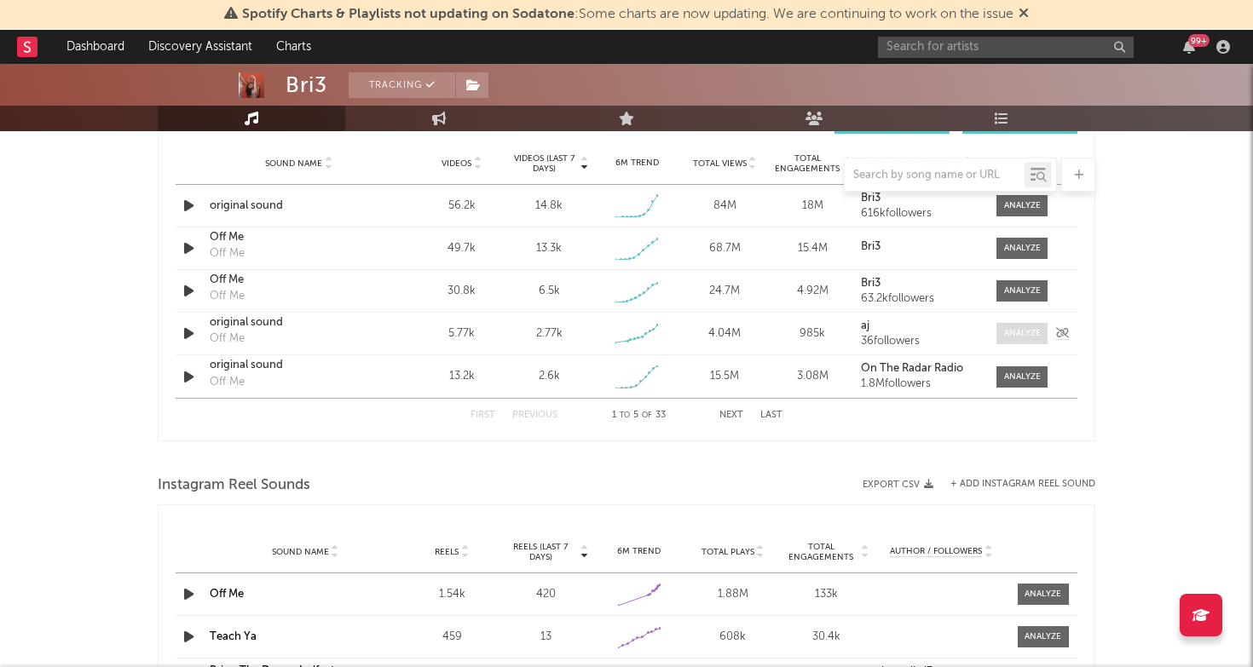
scroll to position [1206, 0]
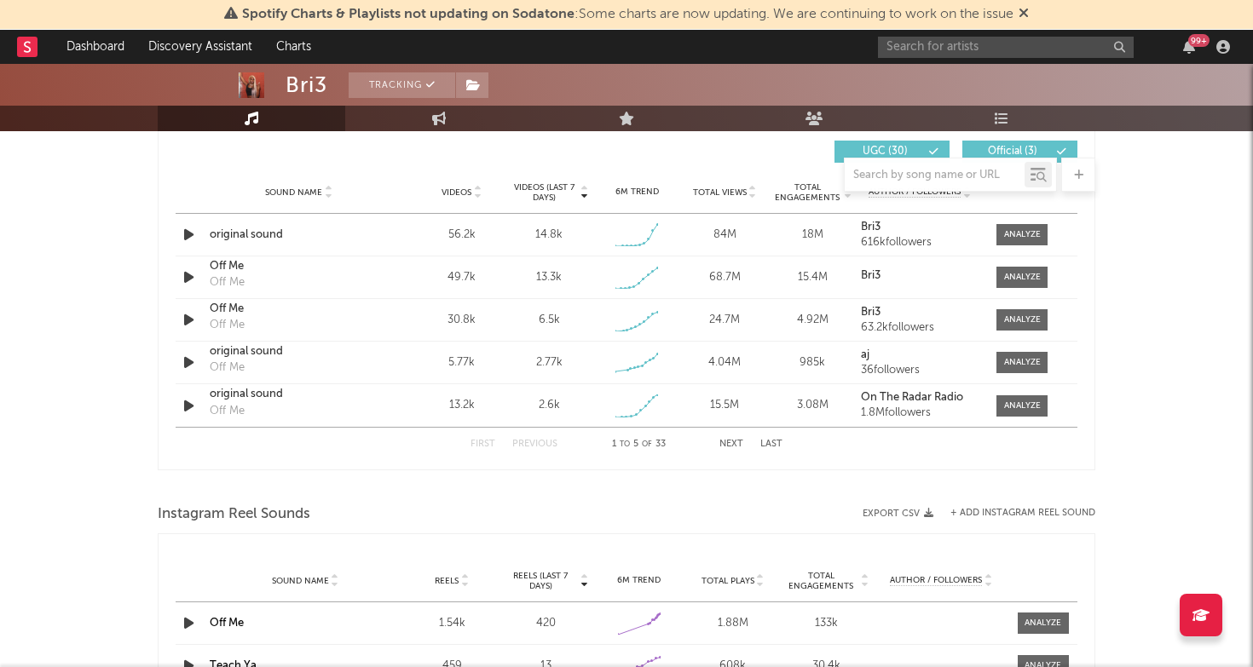
click at [724, 440] on button "Next" at bounding box center [731, 444] width 24 height 9
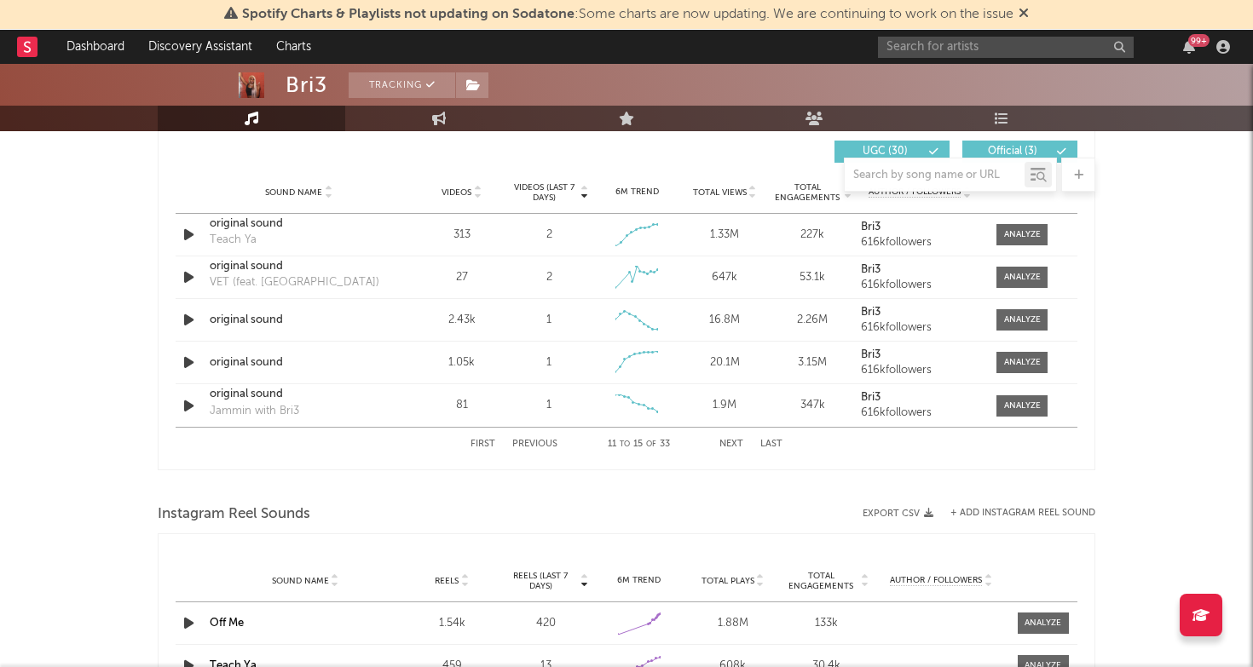
click at [485, 441] on button "First" at bounding box center [482, 444] width 25 height 9
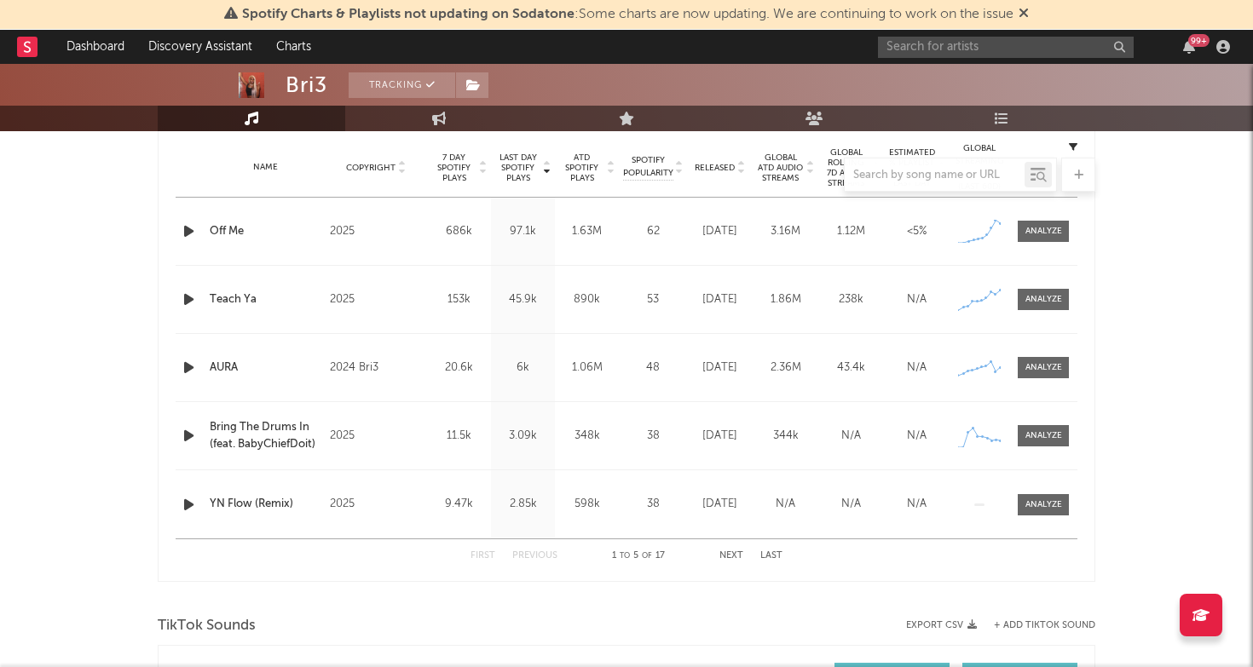
scroll to position [673, 0]
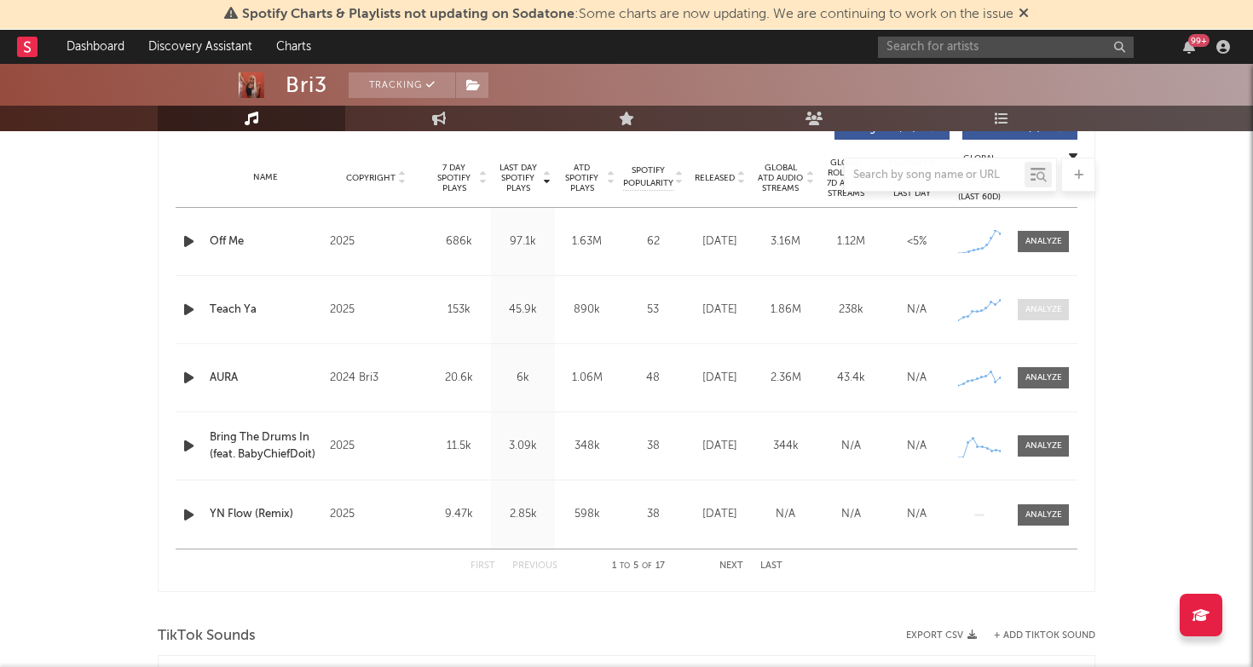
click at [1043, 306] on div at bounding box center [1043, 309] width 37 height 13
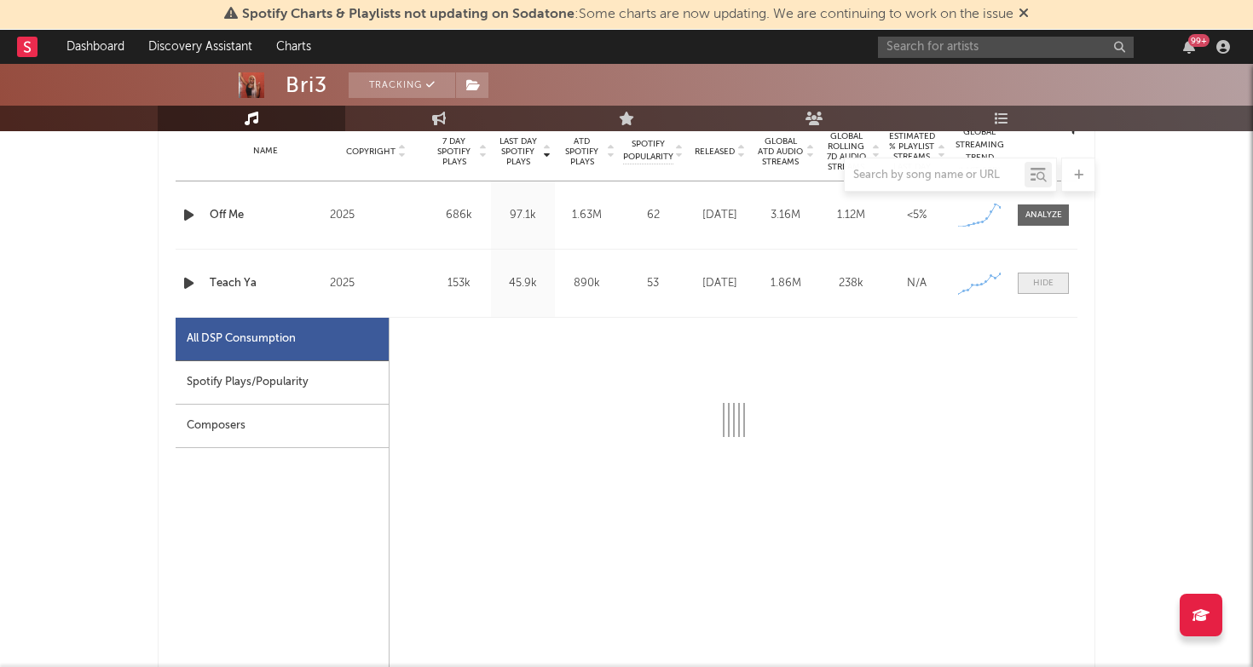
scroll to position [703, 0]
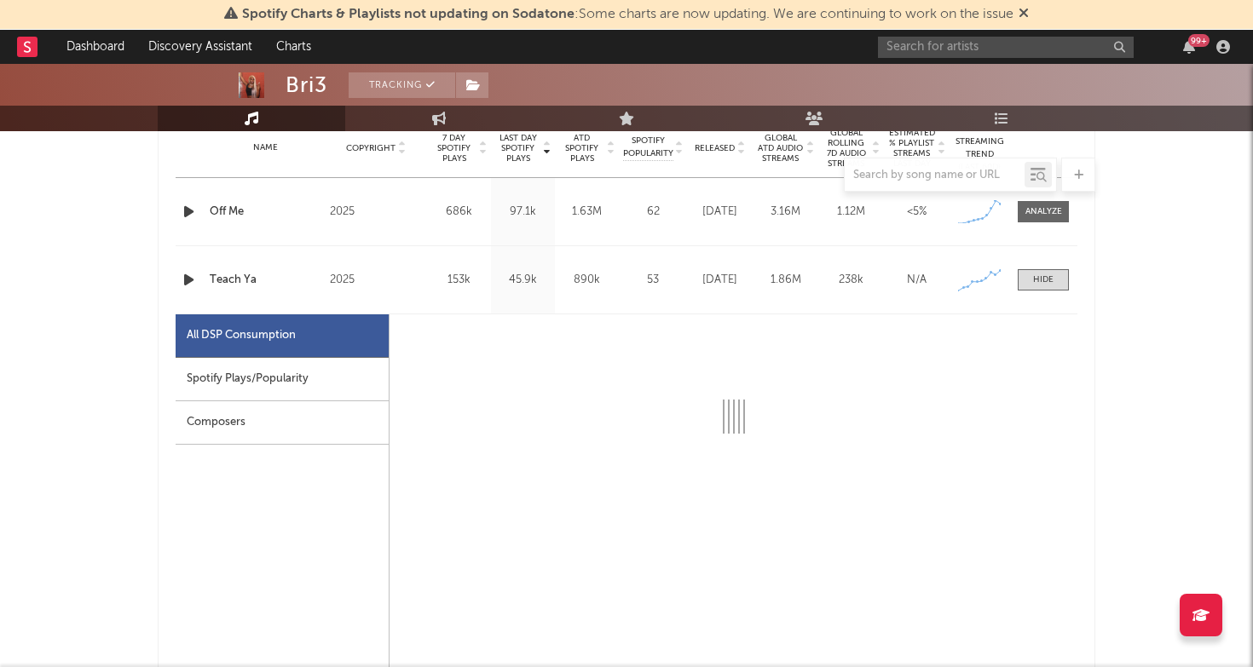
select select "1w"
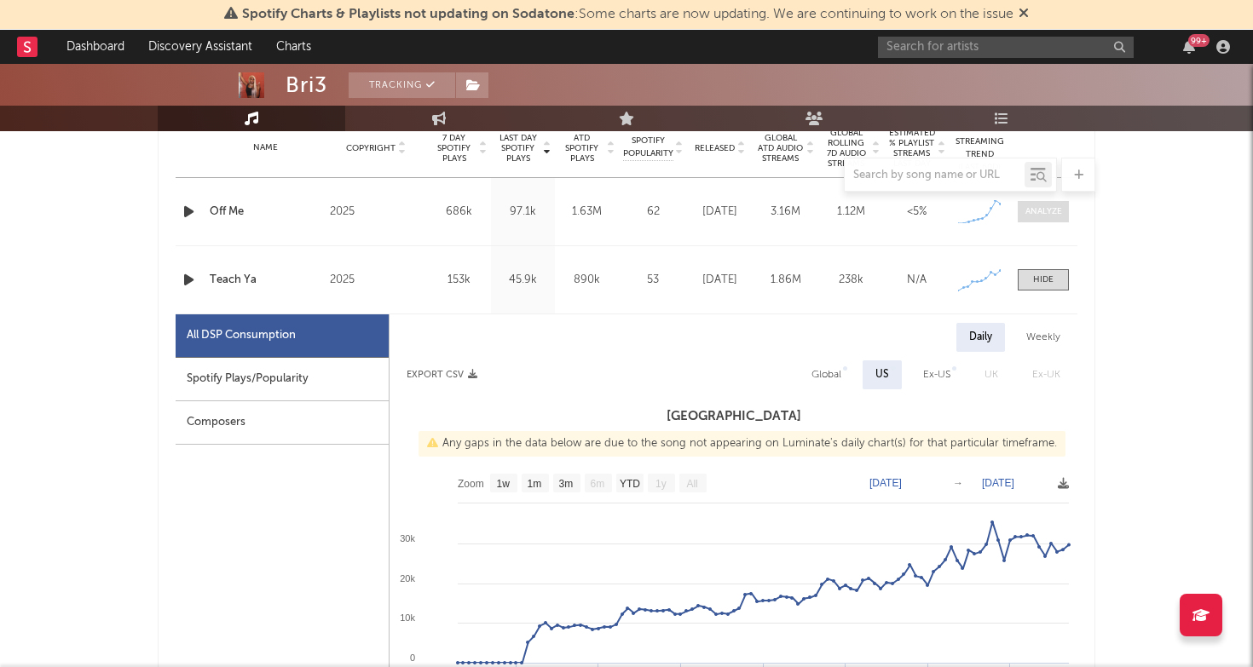
click at [1046, 210] on div at bounding box center [1043, 211] width 37 height 13
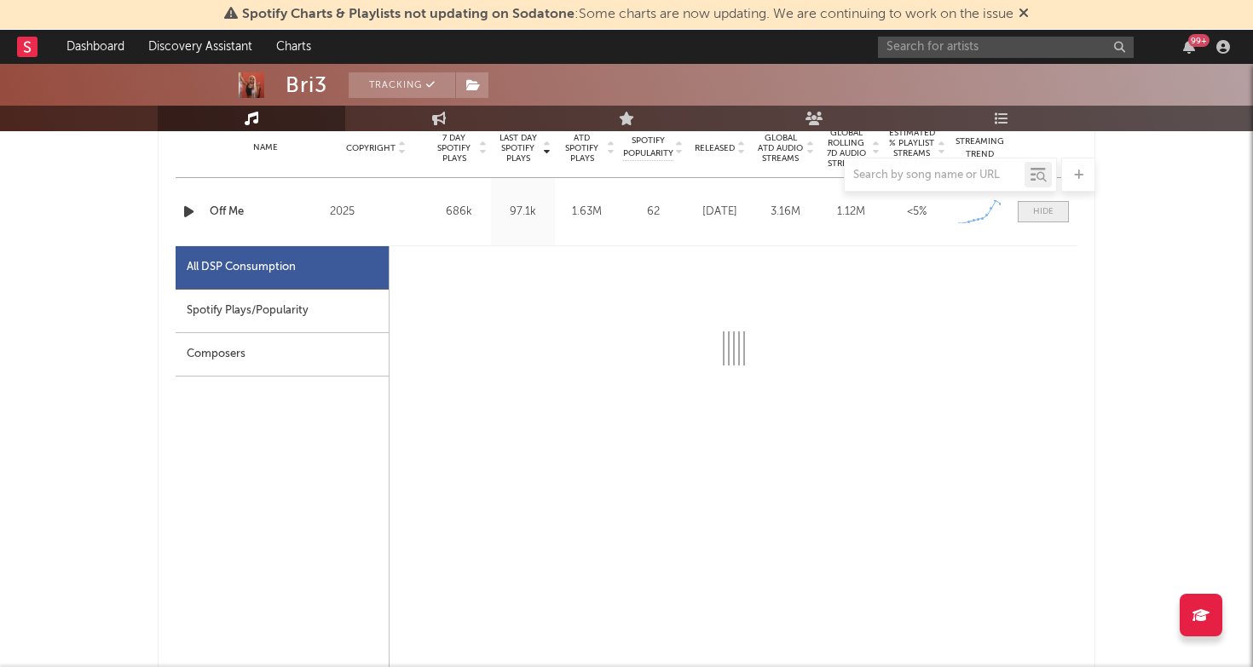
select select "1w"
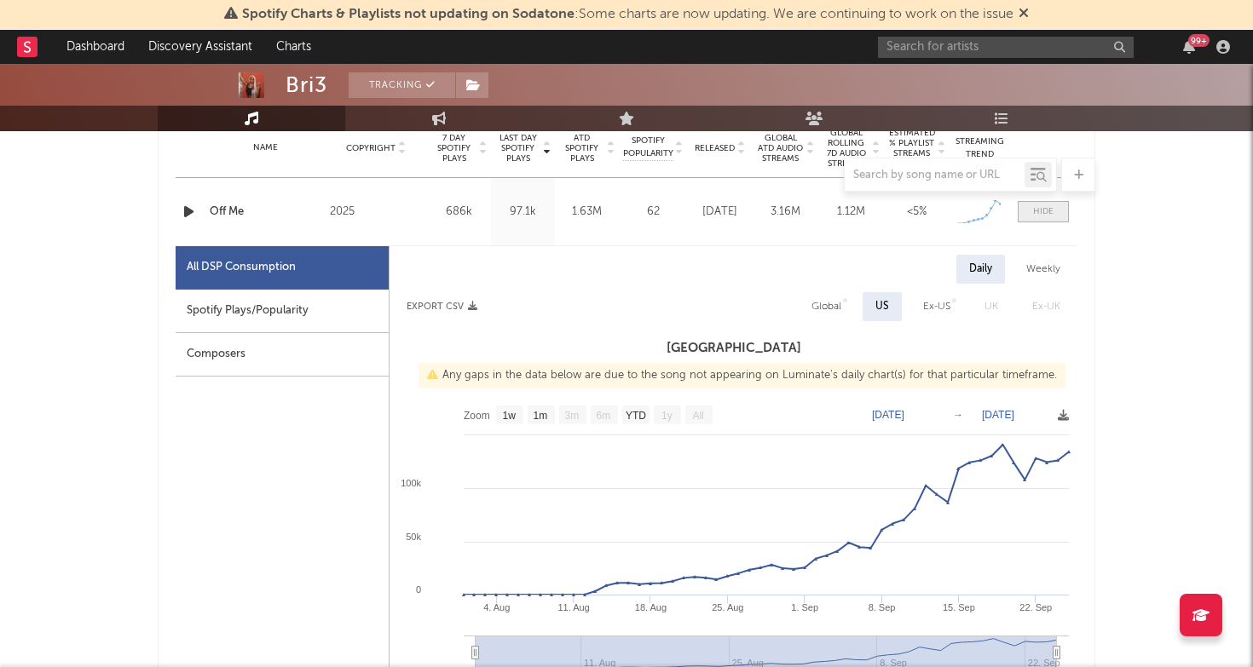
click at [1044, 210] on div at bounding box center [1043, 211] width 20 height 13
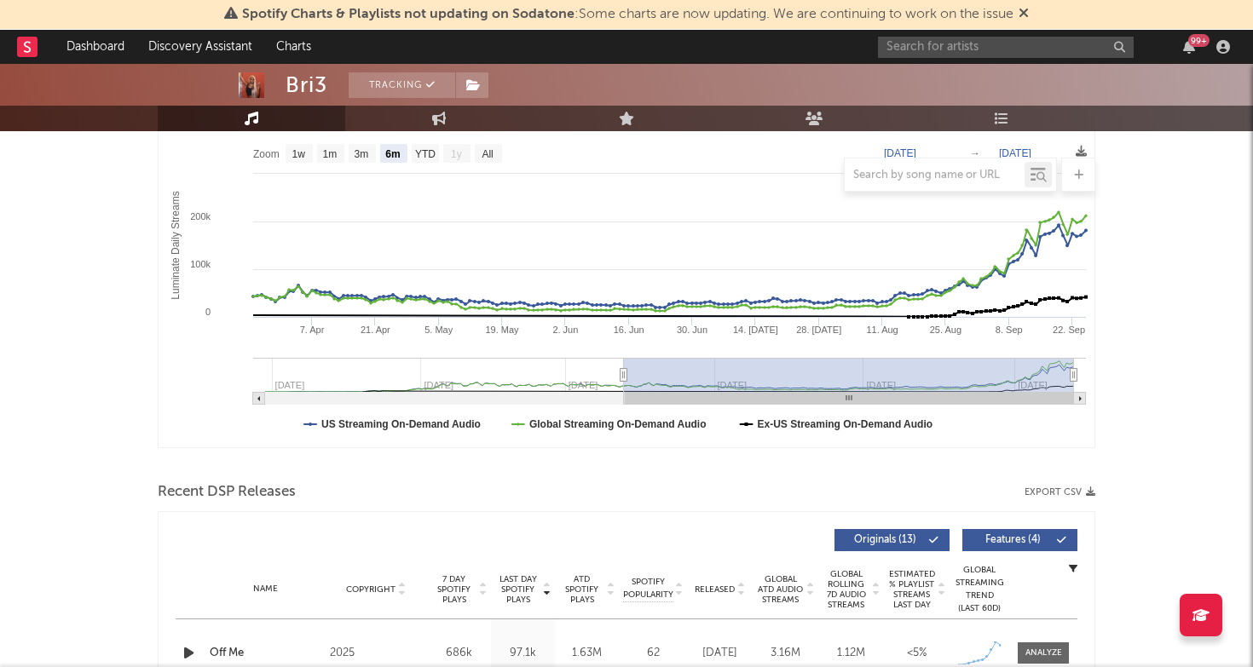
scroll to position [232, 0]
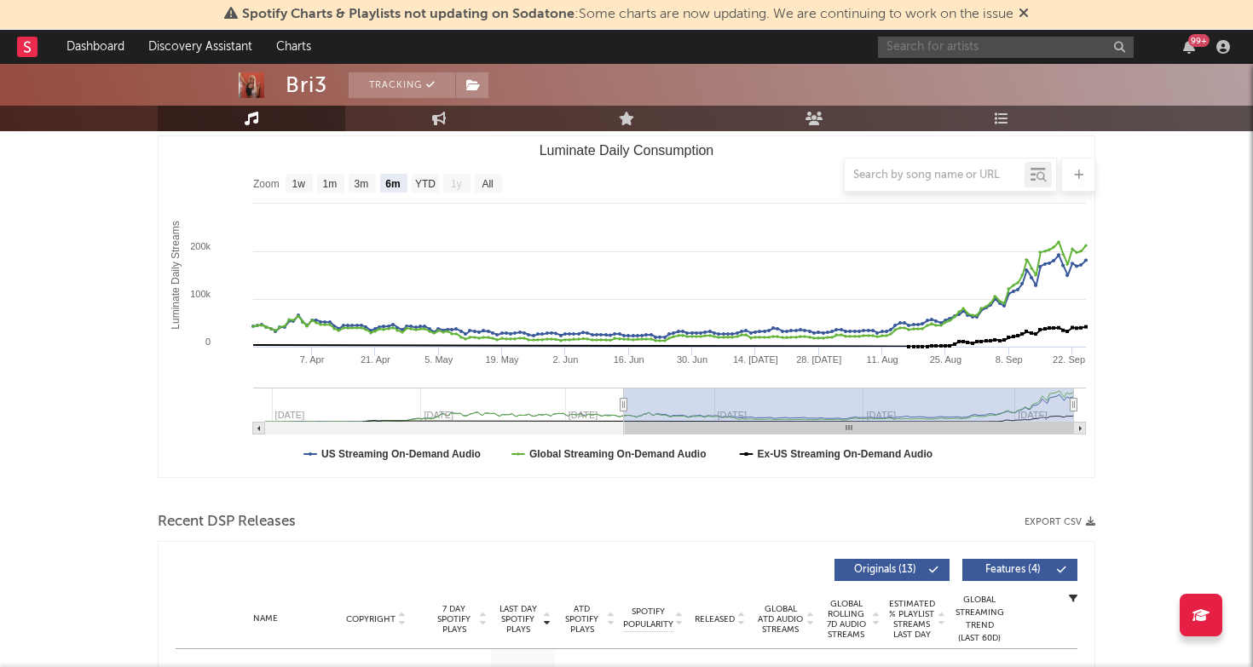
click at [977, 54] on input "text" at bounding box center [1006, 47] width 256 height 21
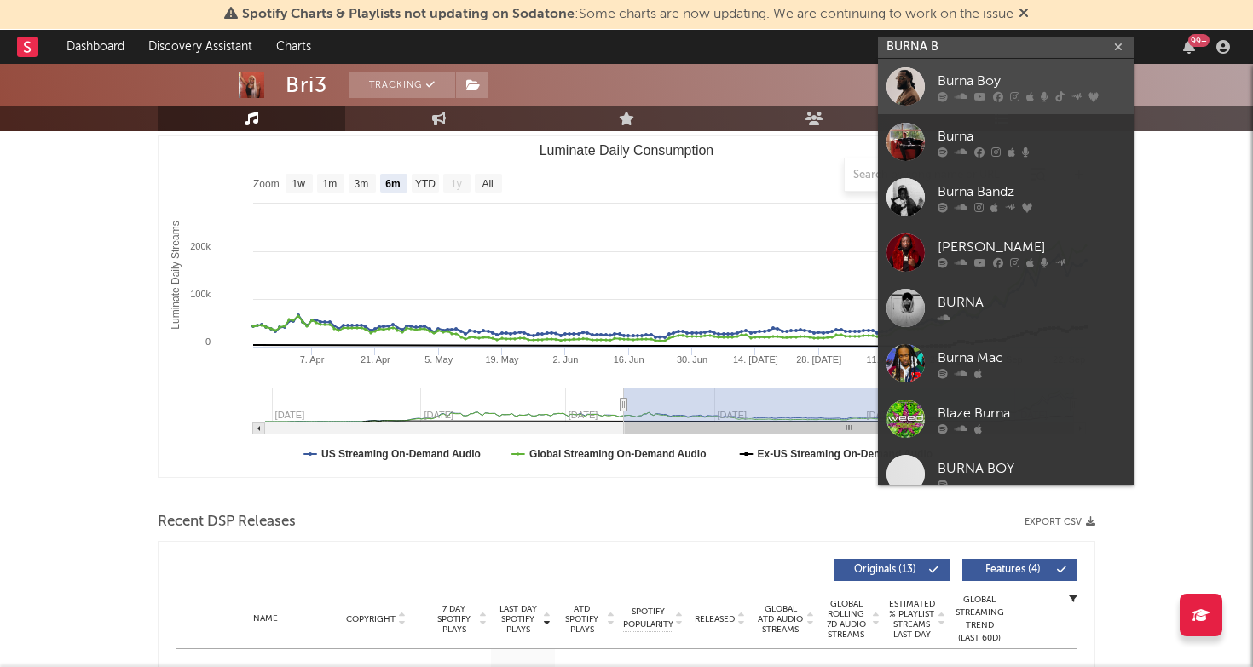
type input "BURNA B"
click at [992, 76] on div "Burna Boy" at bounding box center [1030, 81] width 187 height 20
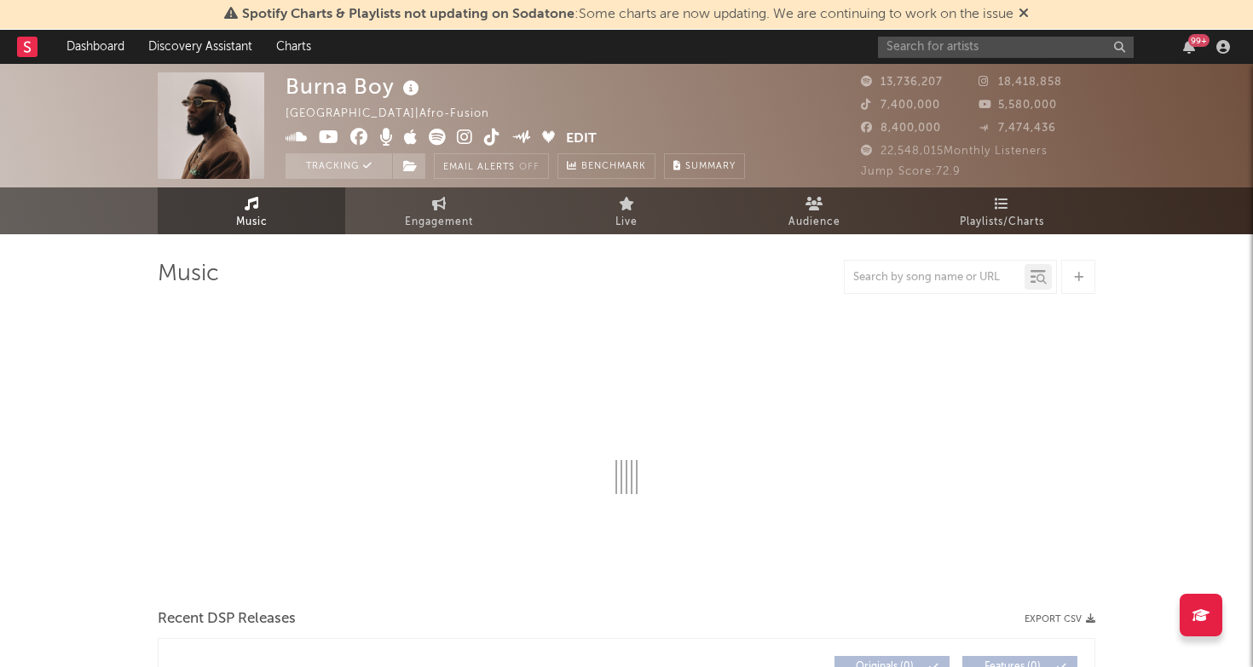
select select "6m"
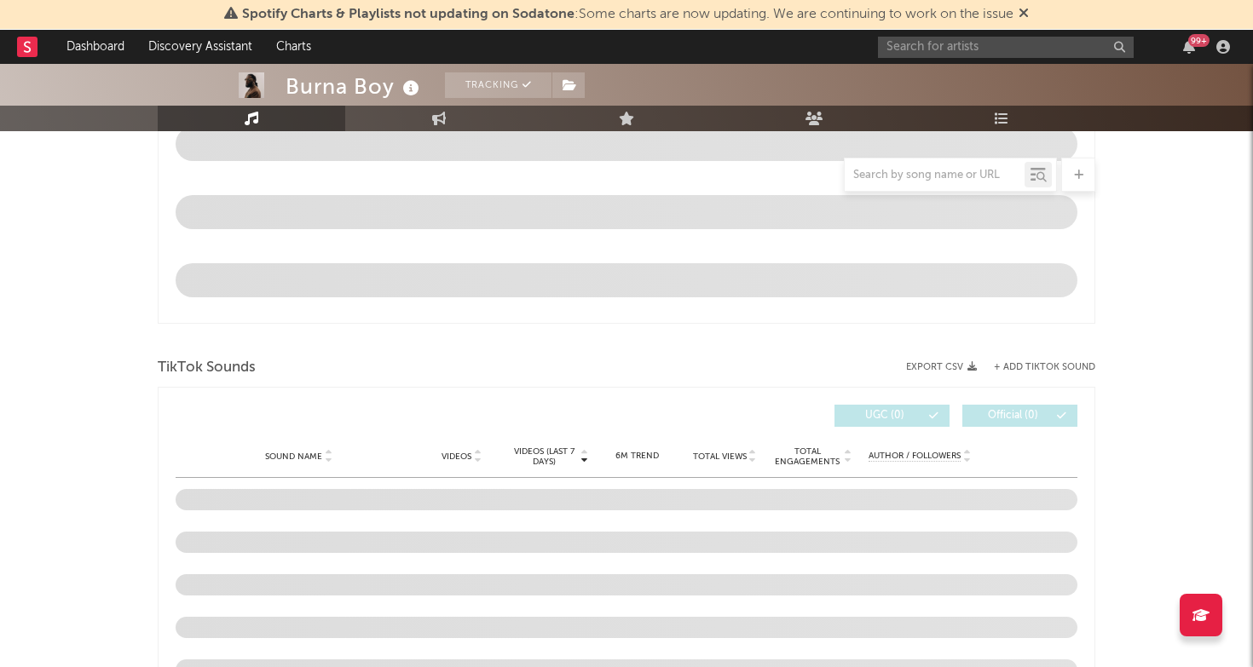
scroll to position [1092, 0]
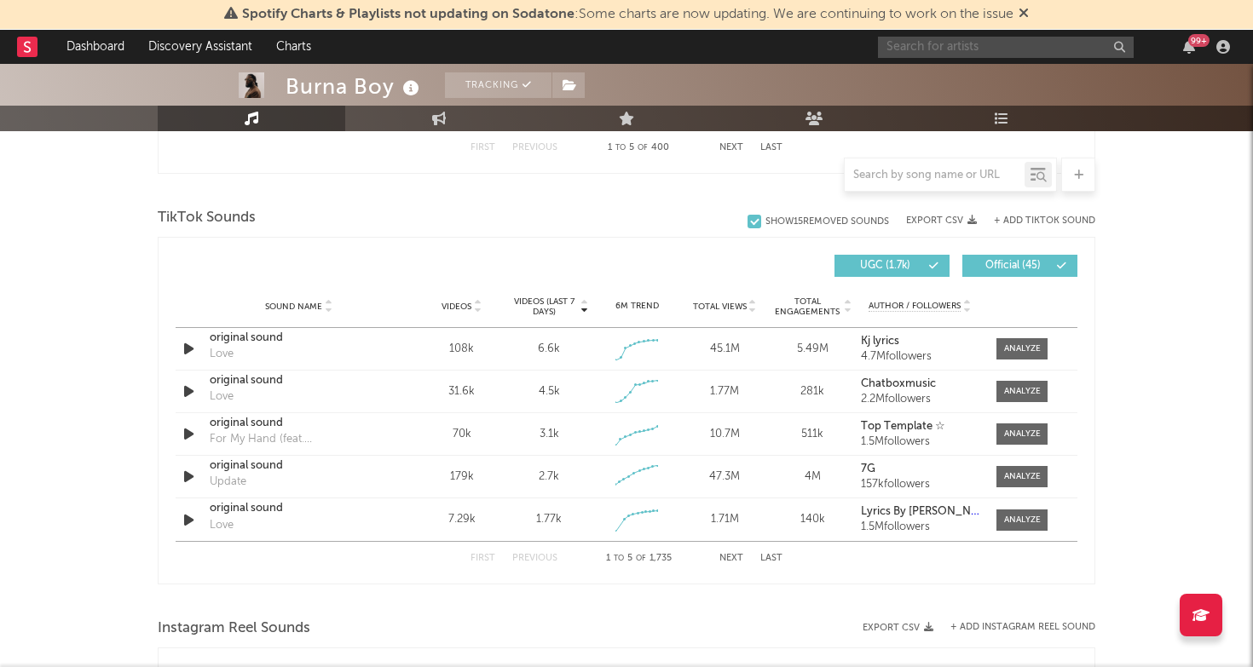
click at [920, 43] on input "text" at bounding box center [1006, 47] width 256 height 21
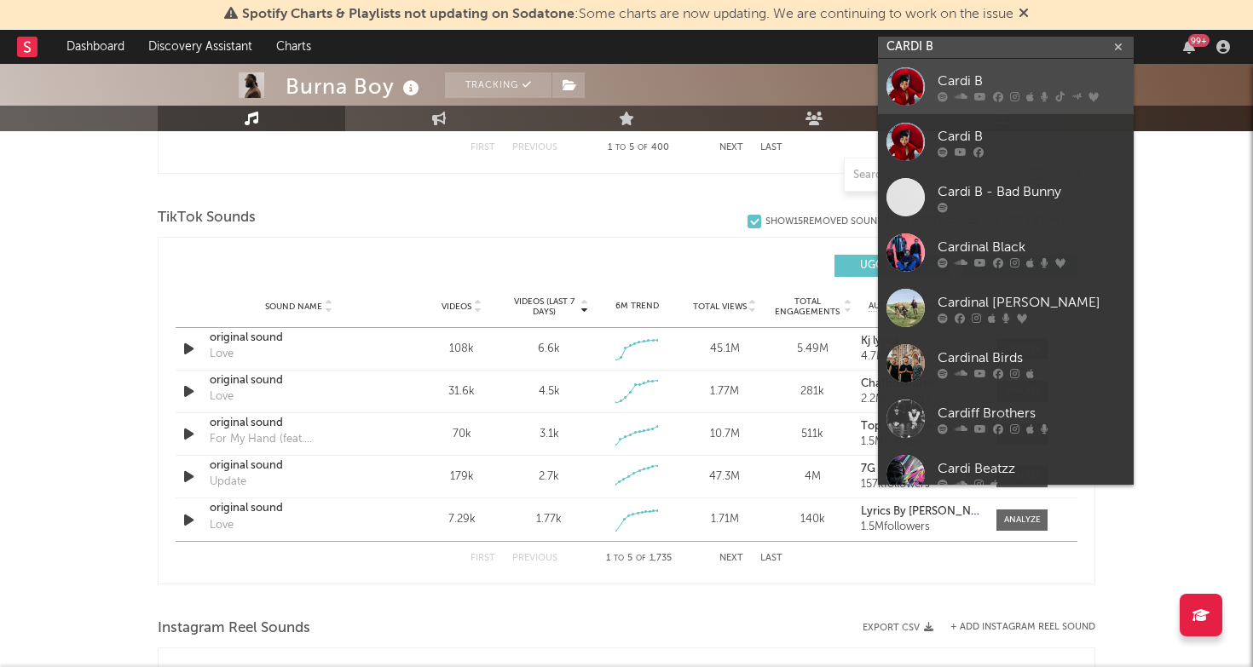
type input "CARDI B"
click at [967, 78] on div "Cardi B" at bounding box center [1030, 81] width 187 height 20
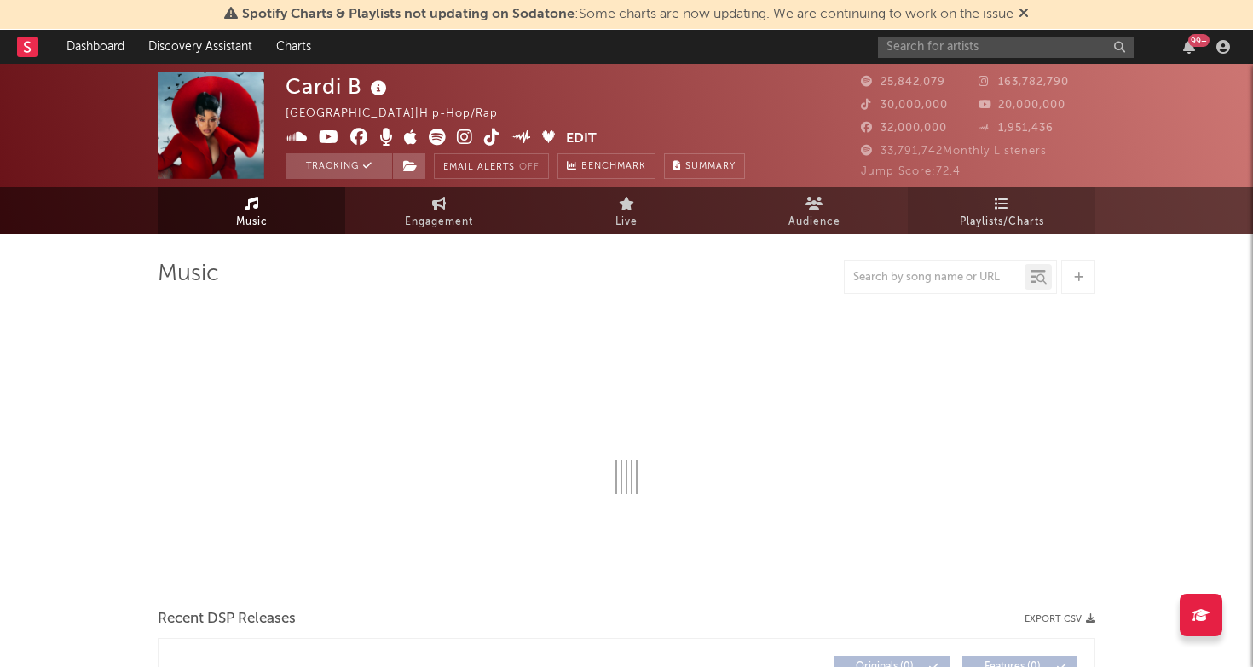
select select "6m"
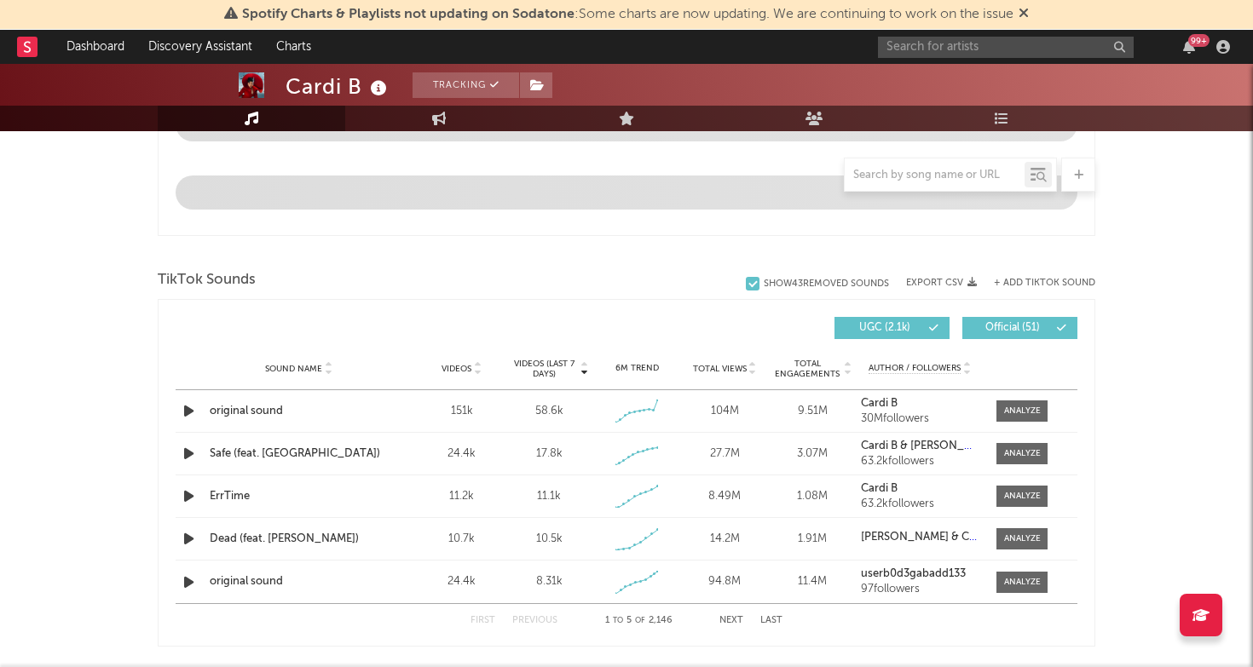
scroll to position [994, 0]
click at [1024, 415] on div at bounding box center [1022, 412] width 37 height 13
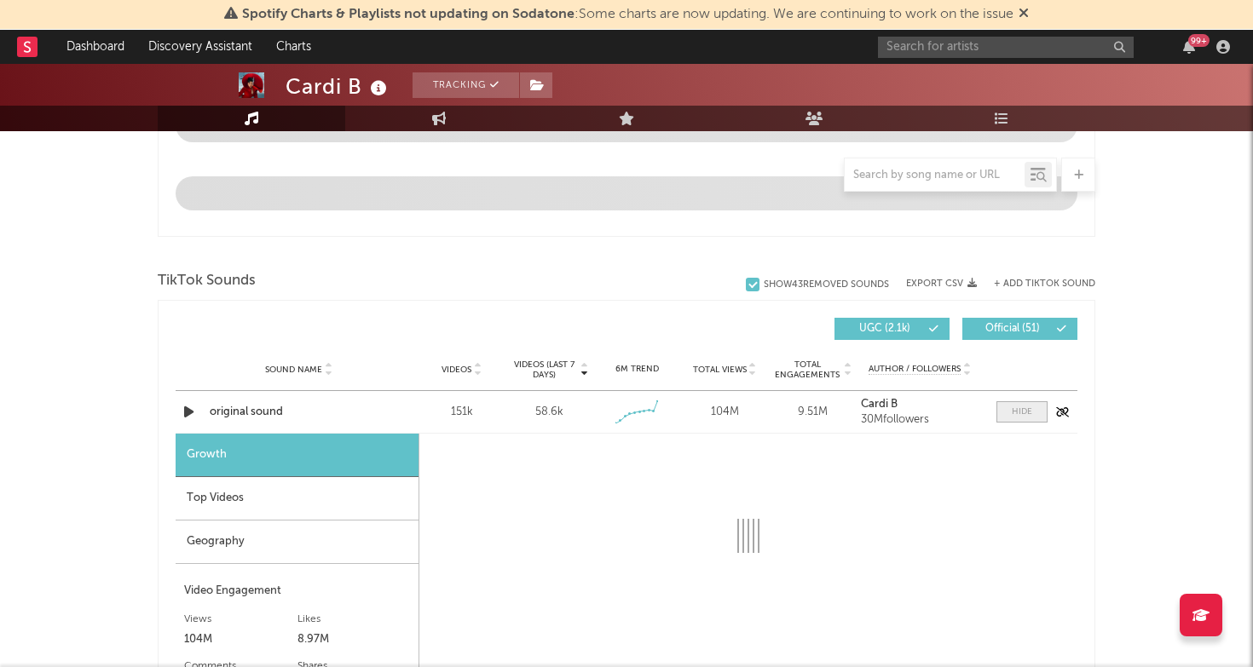
select select "1w"
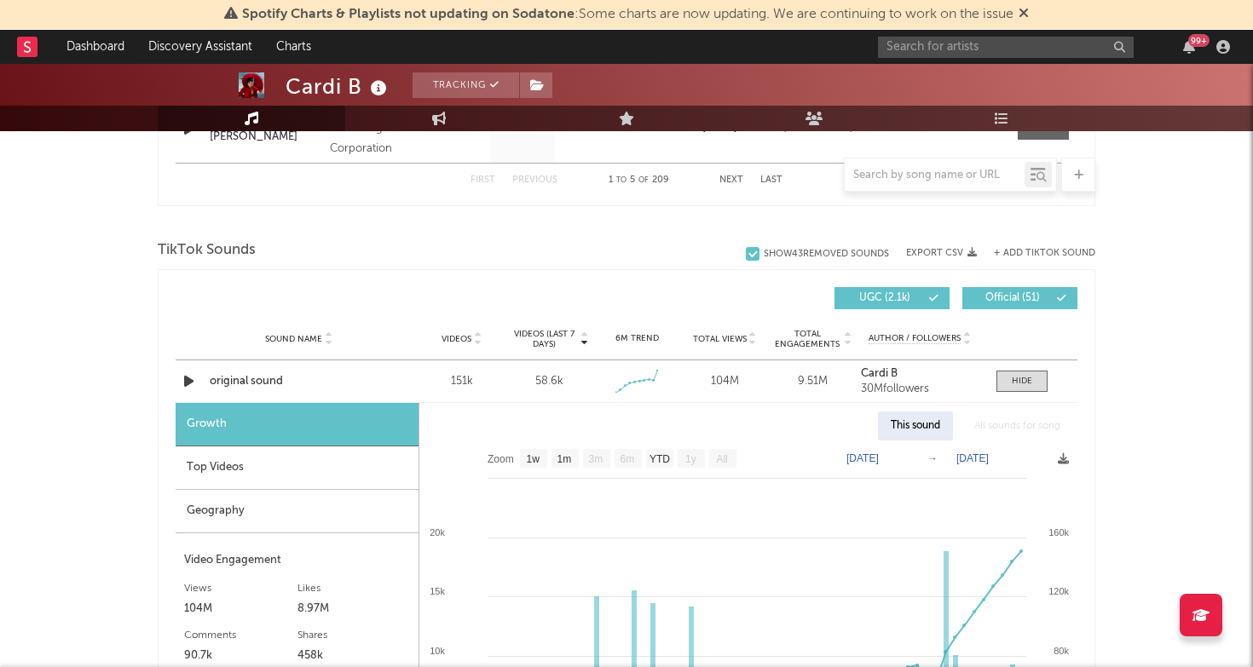
scroll to position [1060, 0]
click at [1017, 372] on span at bounding box center [1021, 380] width 51 height 21
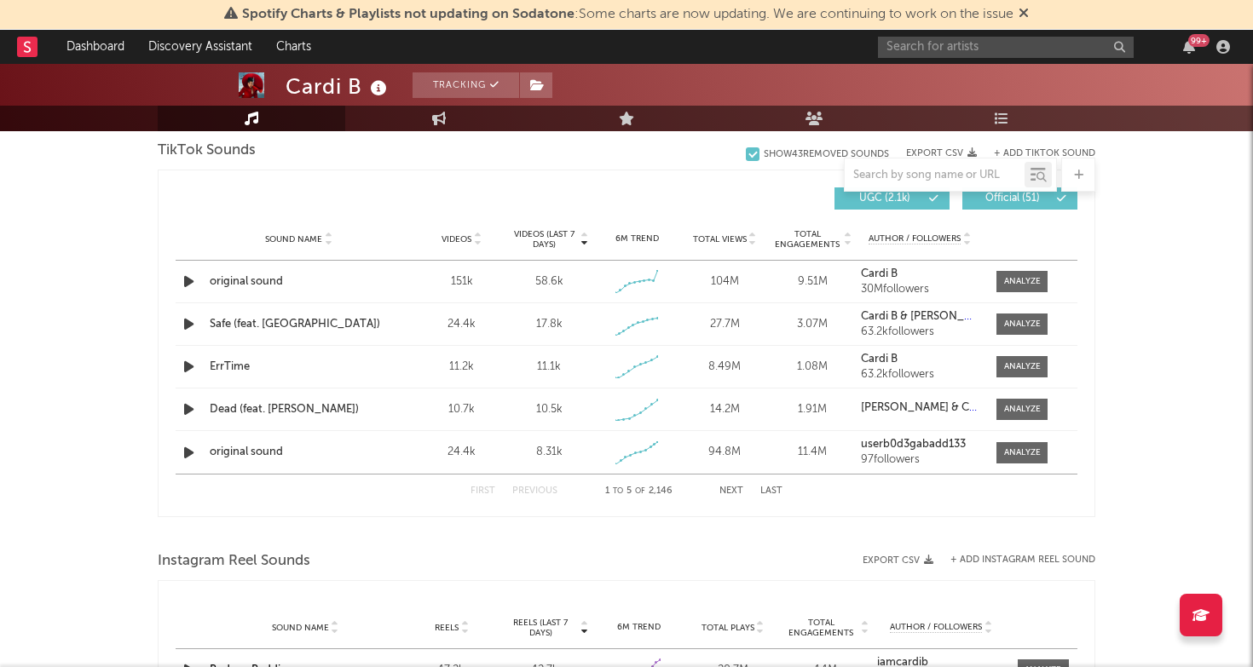
scroll to position [1155, 0]
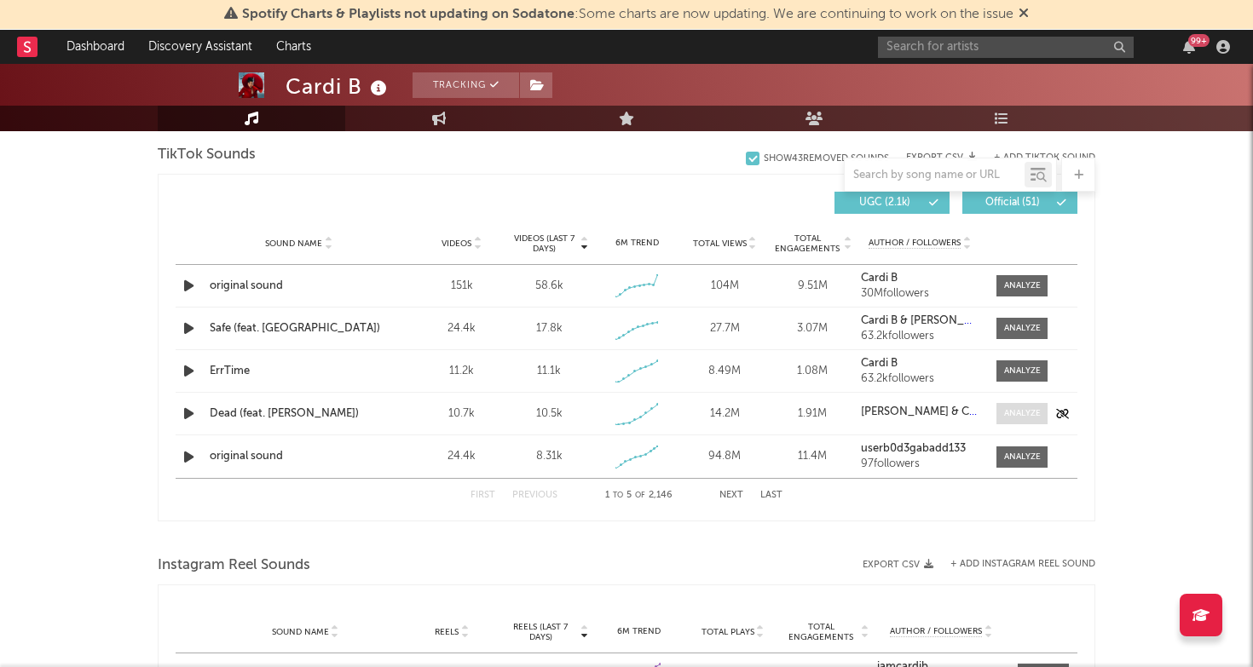
click at [1037, 417] on div at bounding box center [1022, 413] width 37 height 13
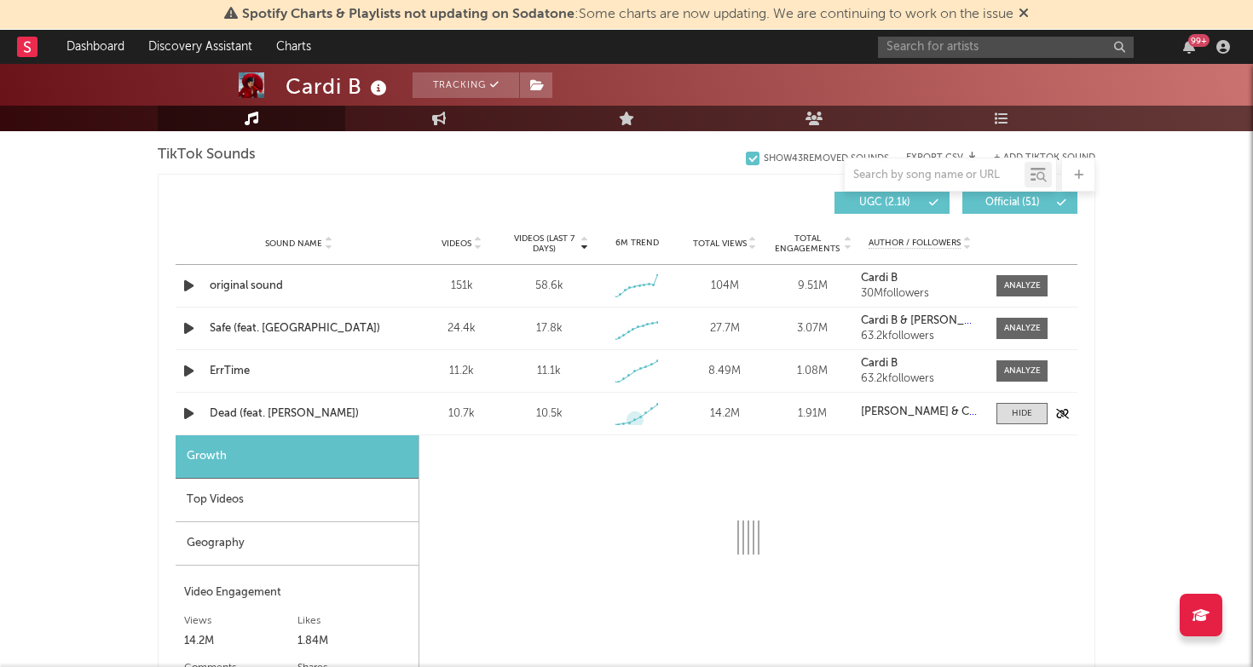
select select "1w"
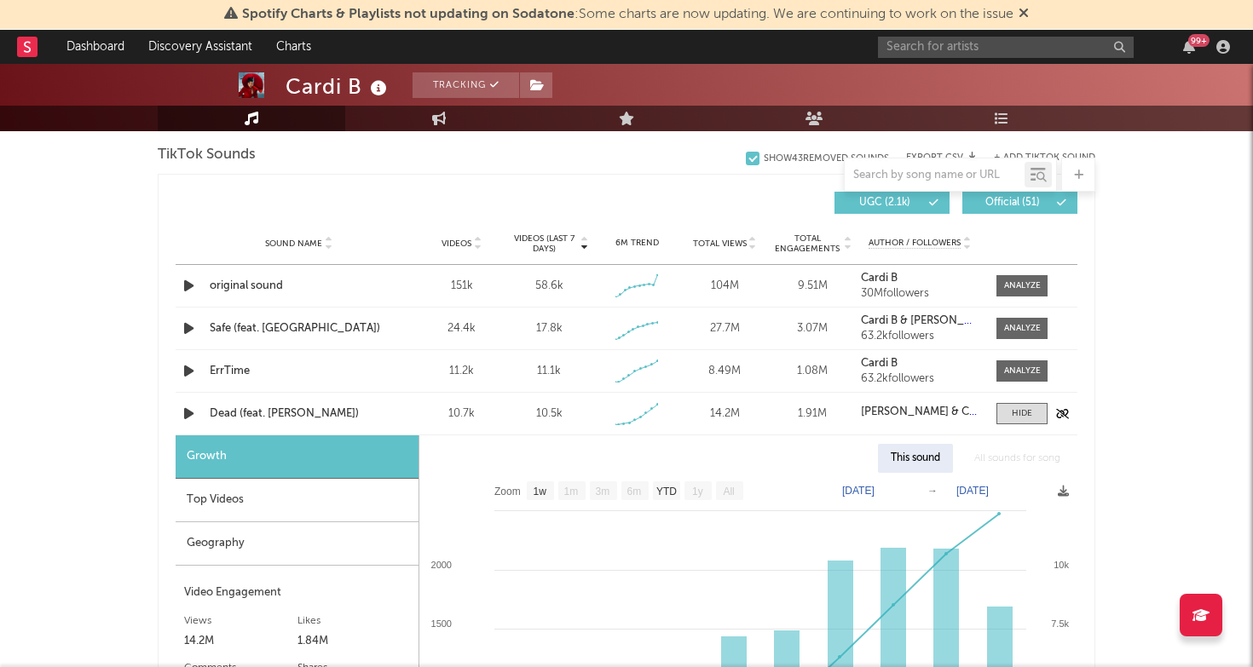
click at [354, 412] on div "Dead (feat. Summer Walker)" at bounding box center [299, 414] width 178 height 17
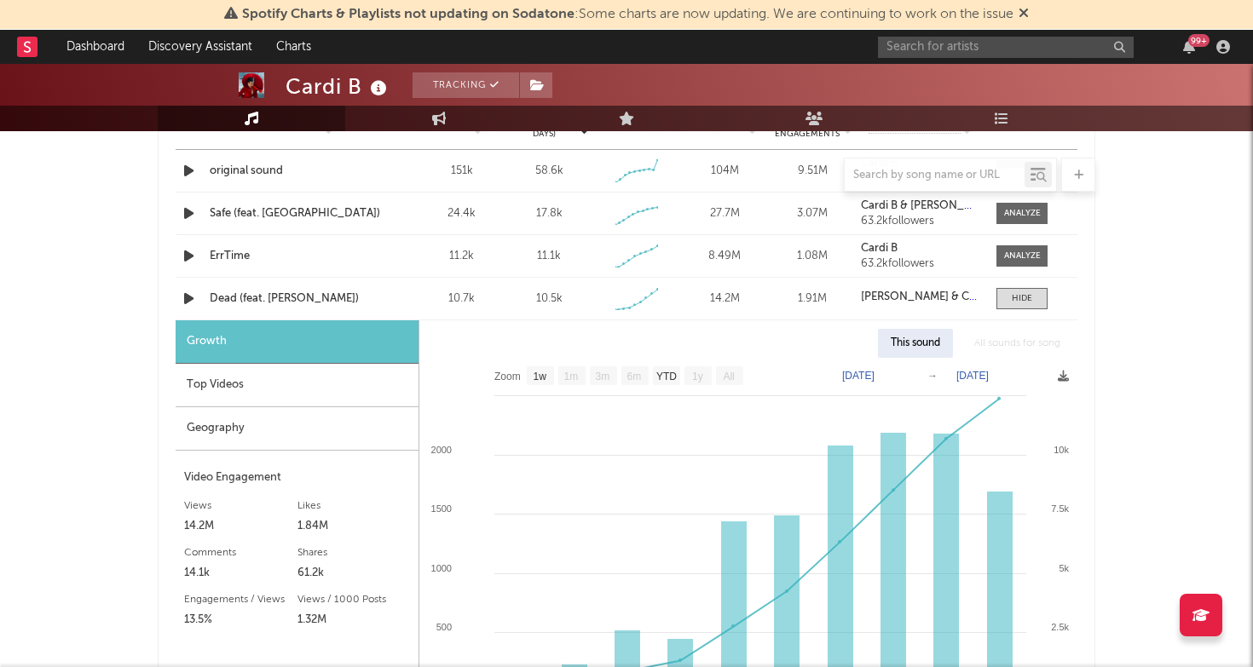
scroll to position [1301, 0]
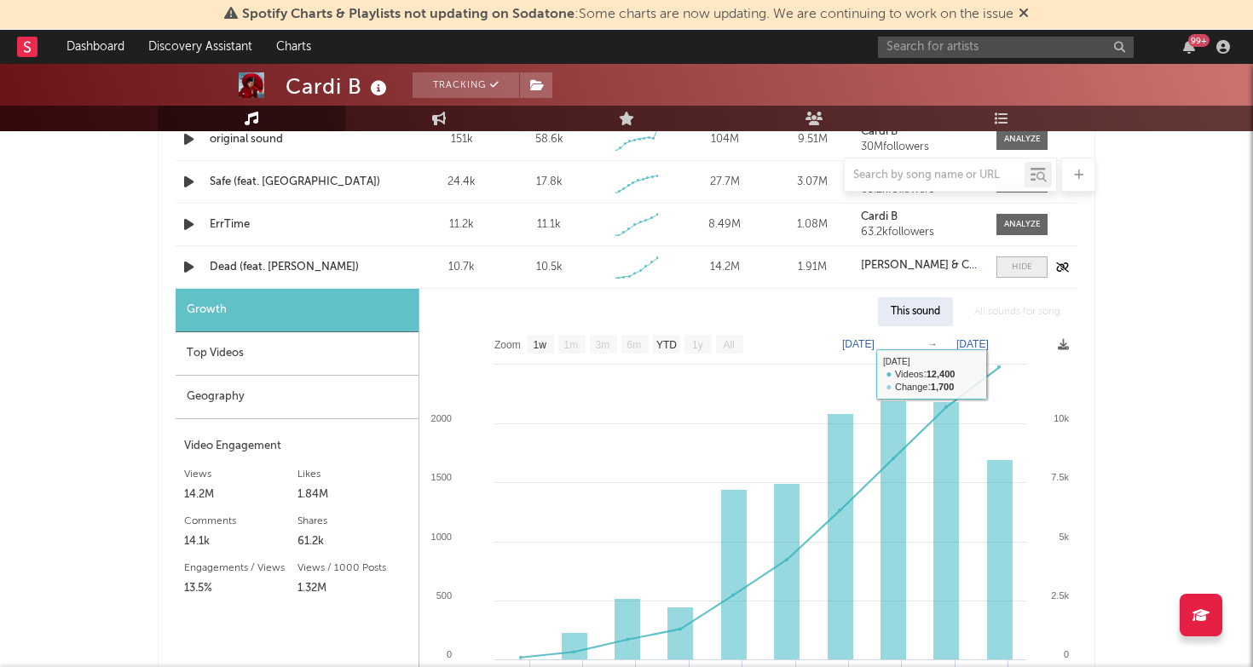
click at [1017, 263] on div at bounding box center [1022, 267] width 20 height 13
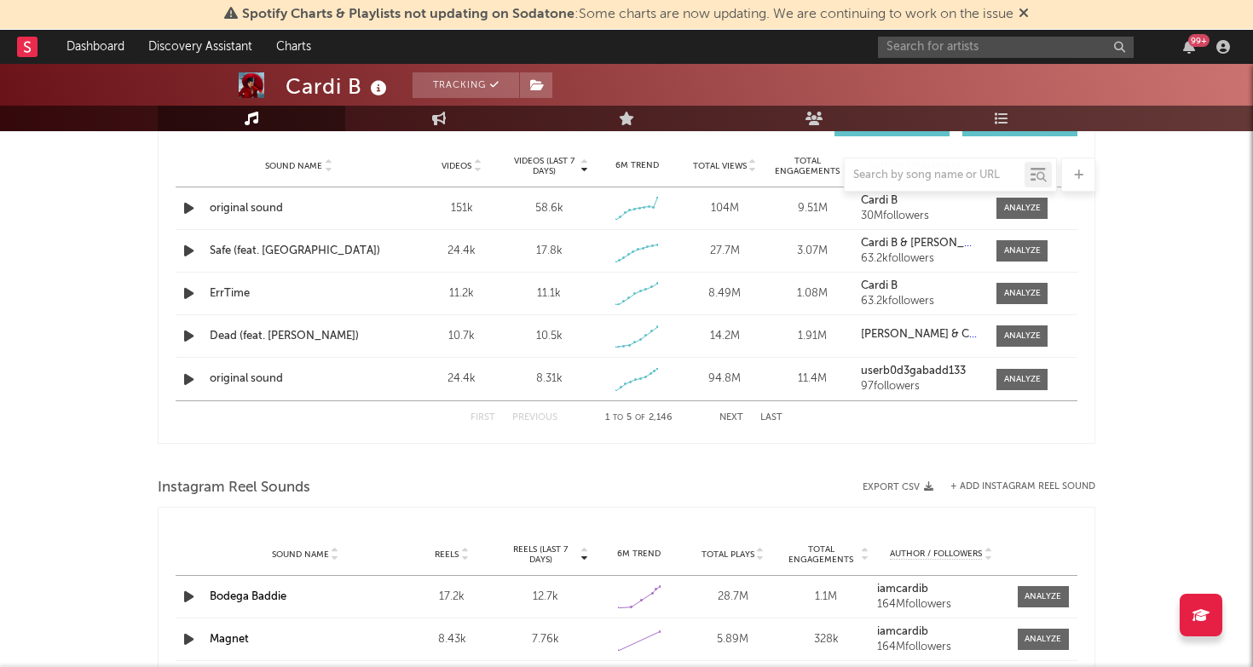
scroll to position [1230, 0]
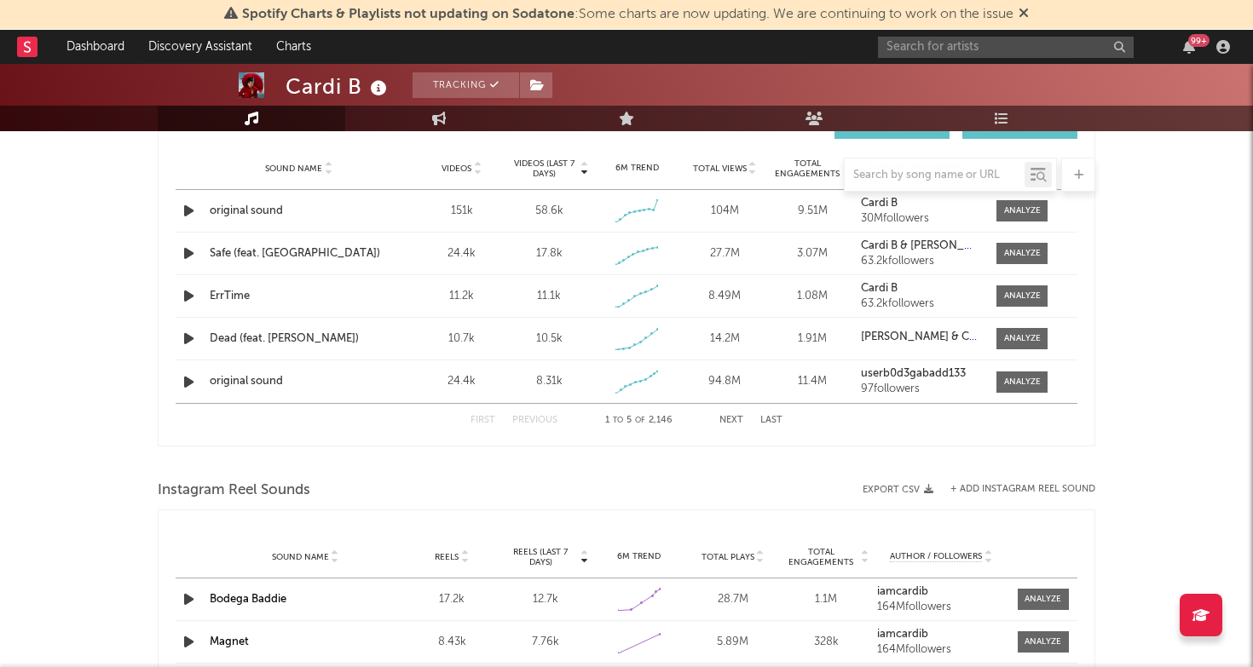
click at [729, 418] on button "Next" at bounding box center [731, 420] width 24 height 9
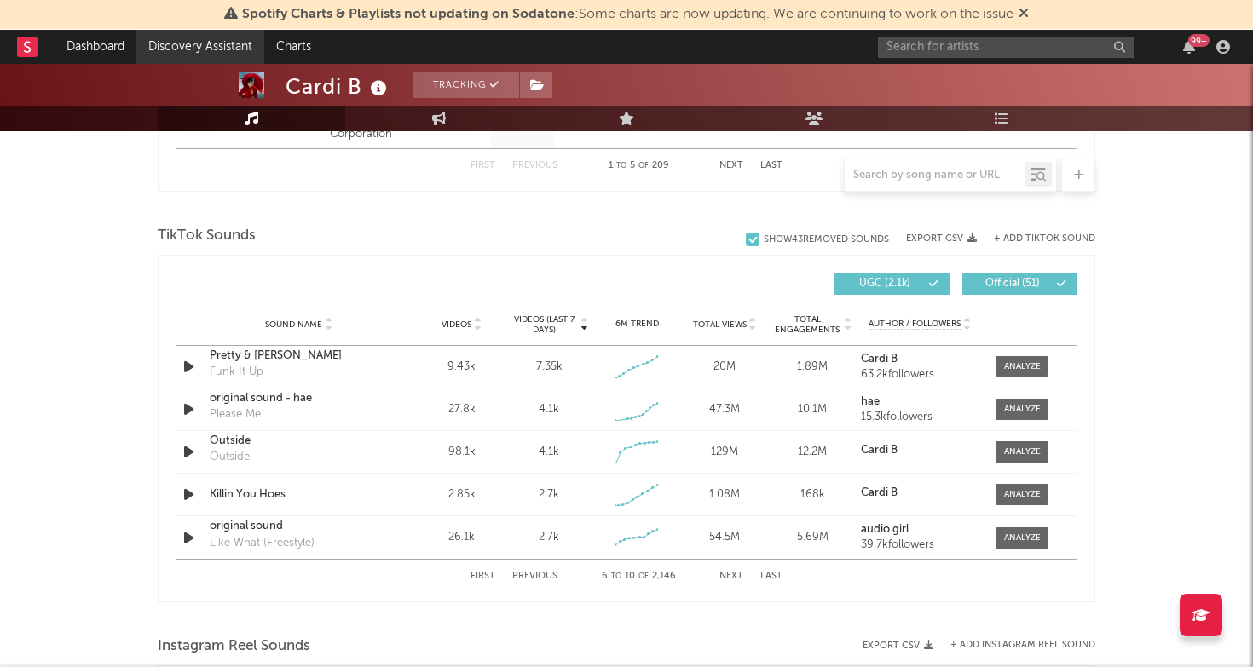
scroll to position [1073, 0]
click at [953, 41] on input "text" at bounding box center [1006, 47] width 256 height 21
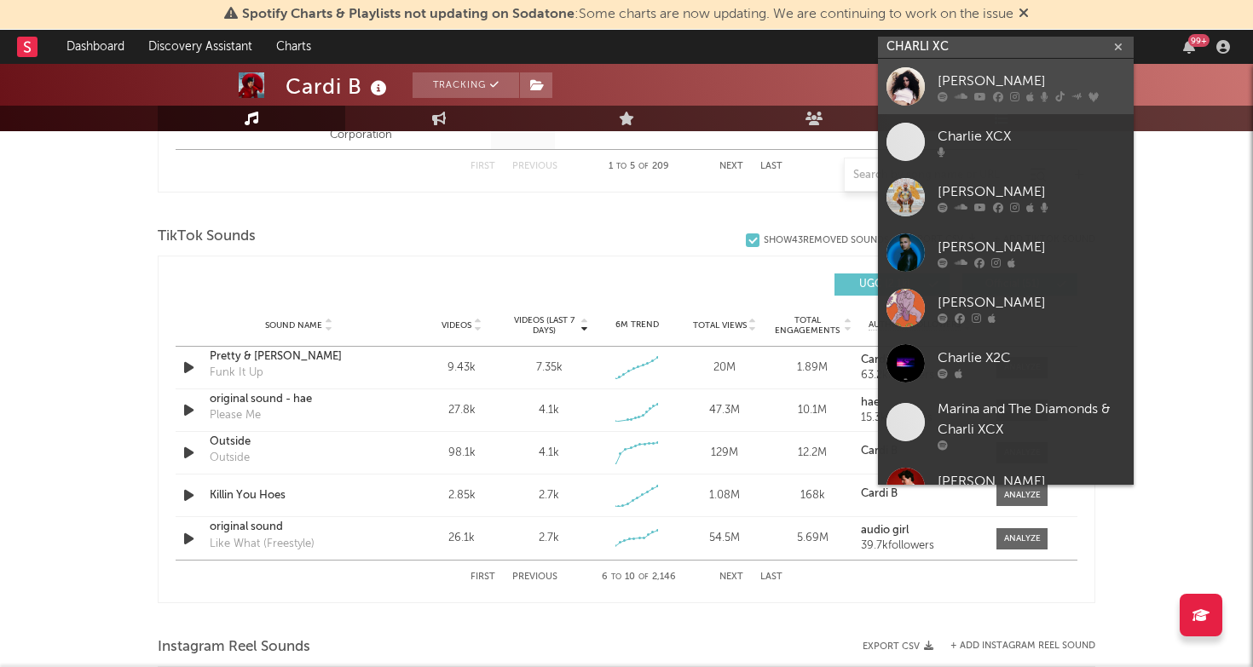
type input "CHARLI XC"
click at [1038, 90] on div "Charli xcx" at bounding box center [1030, 81] width 187 height 20
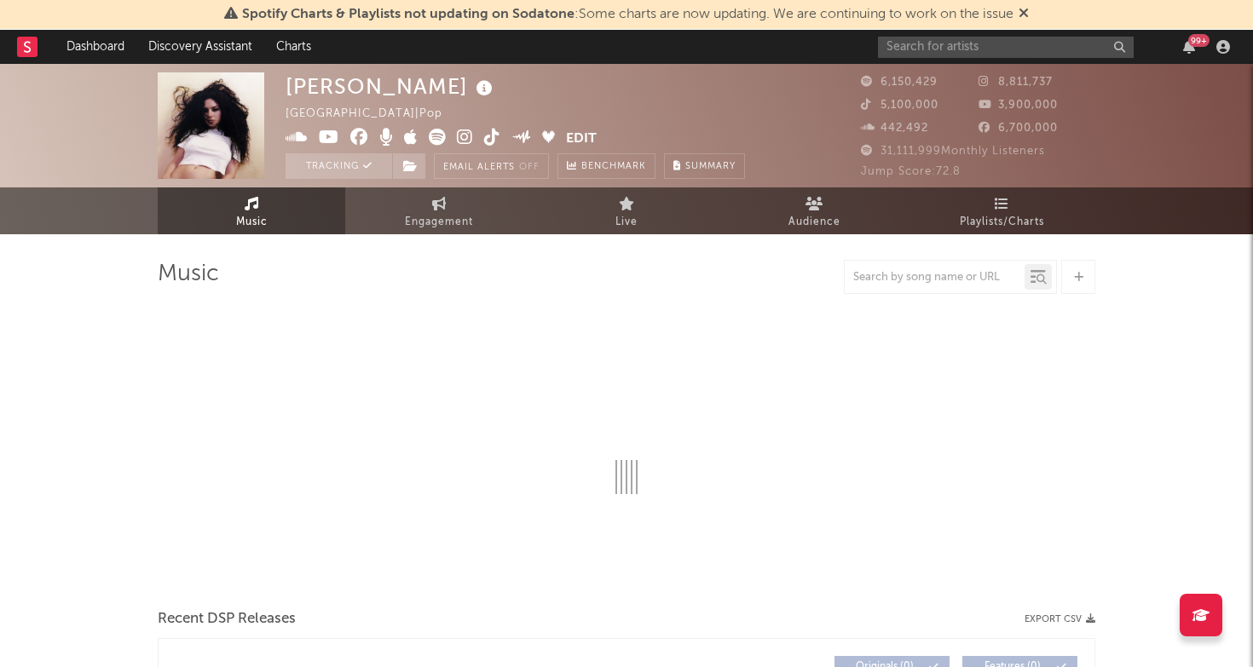
select select "6m"
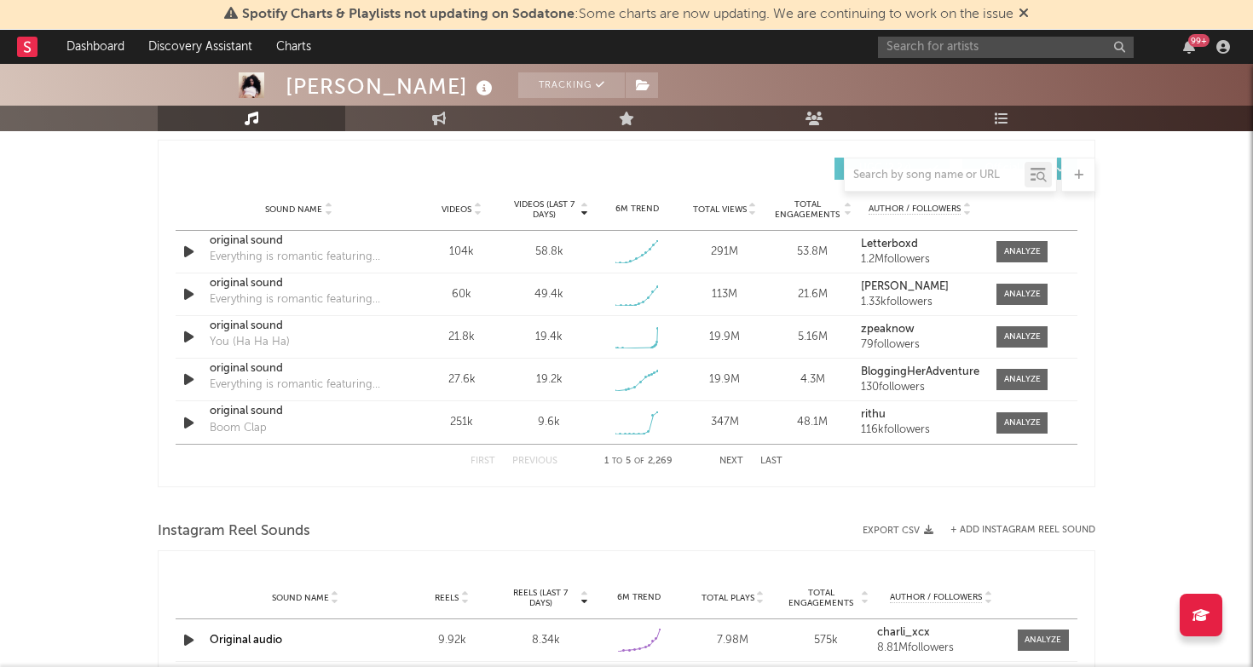
scroll to position [1175, 0]
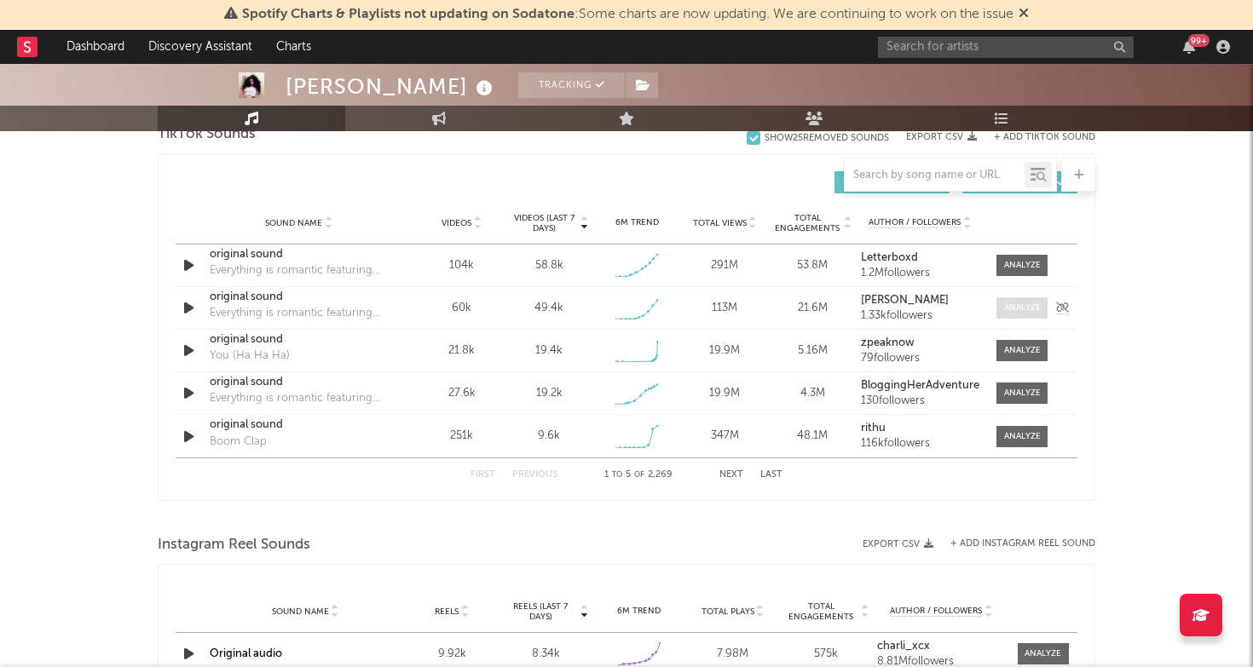
click at [1020, 298] on span at bounding box center [1021, 307] width 51 height 21
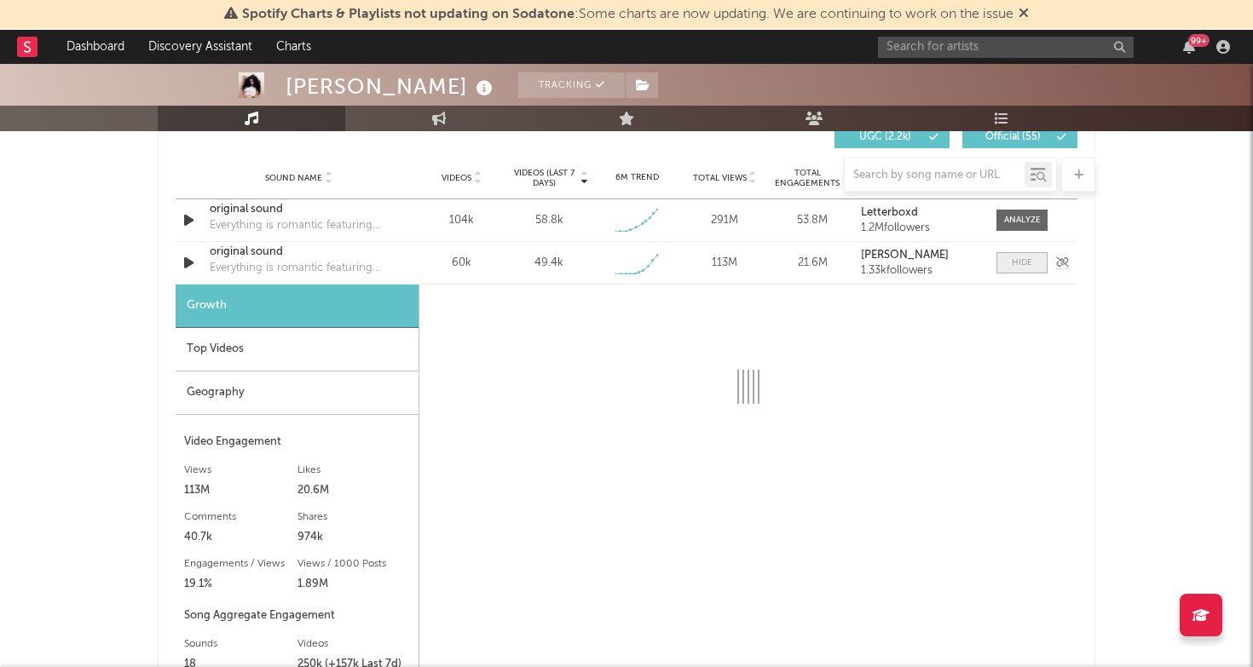
scroll to position [1223, 0]
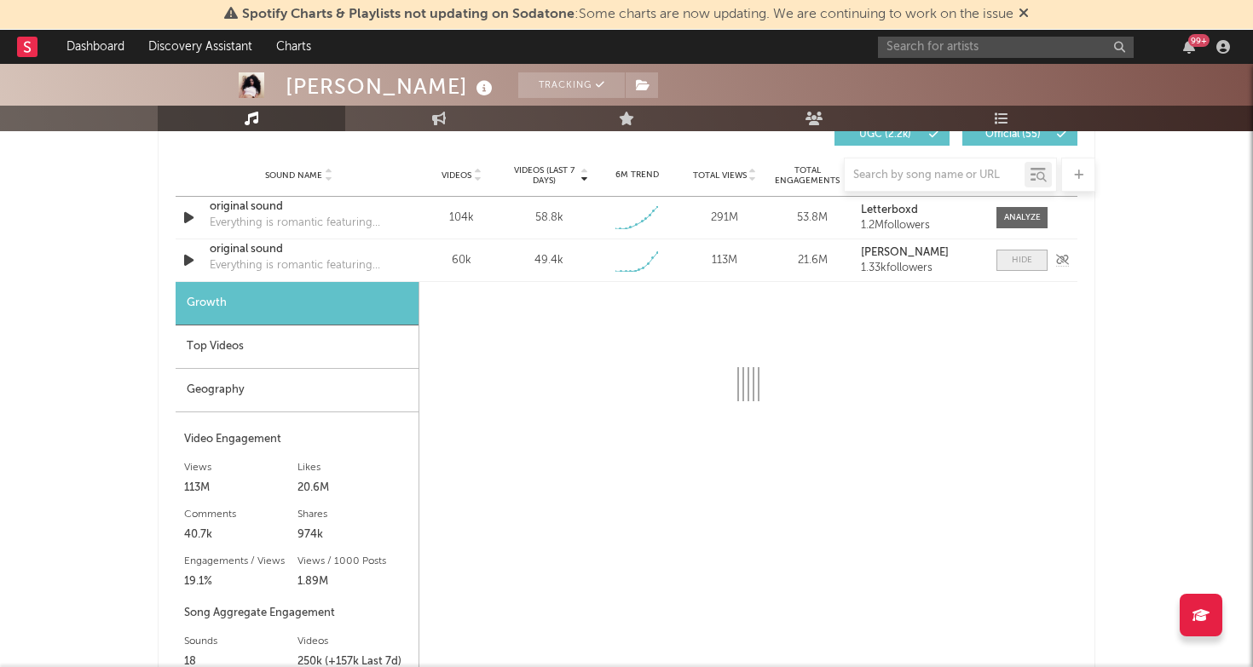
select select "1w"
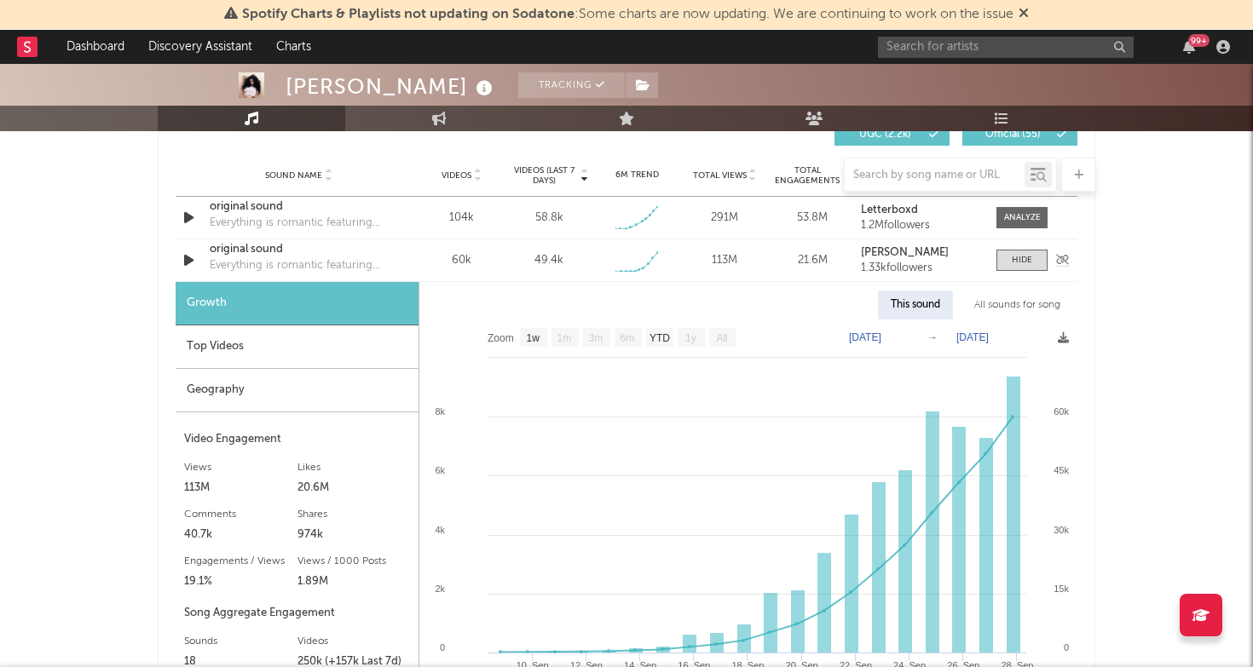
click at [247, 250] on div "original sound" at bounding box center [299, 249] width 178 height 17
click at [4, 0] on div "Spotify Charts & Playlists not updating on Sodatone : Some charts are now updat…" at bounding box center [626, 15] width 1253 height 30
click at [951, 49] on input "text" at bounding box center [1006, 47] width 256 height 21
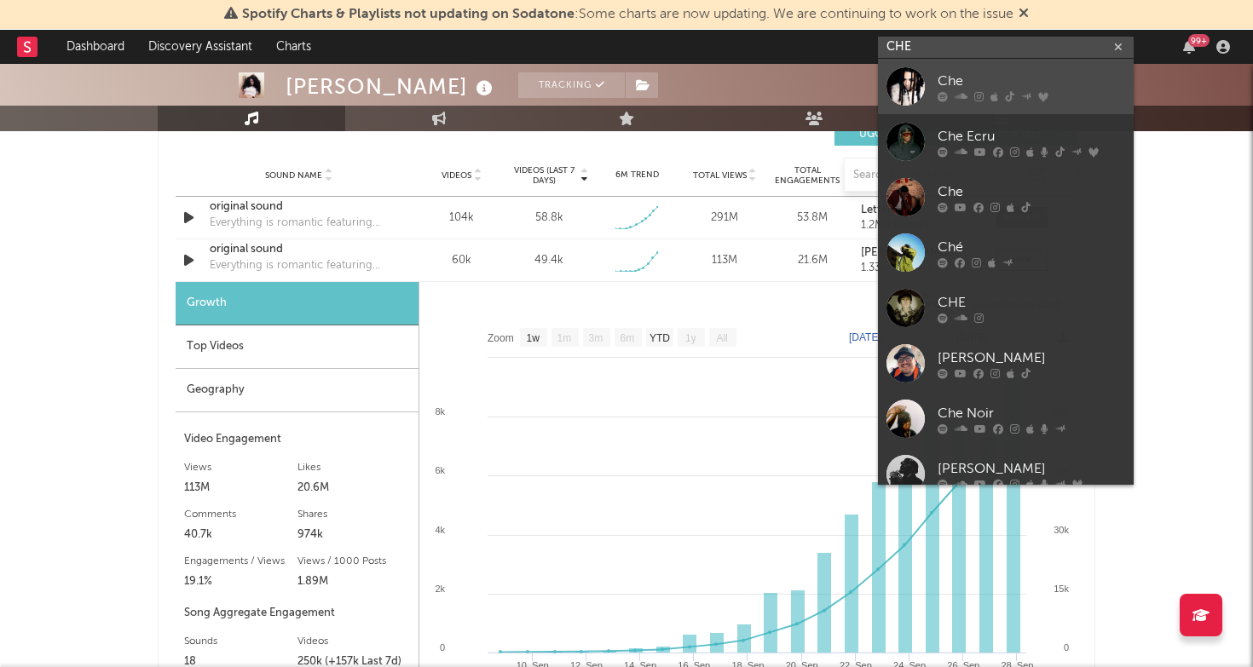
type input "CHE"
click at [1035, 78] on div "Che" at bounding box center [1030, 81] width 187 height 20
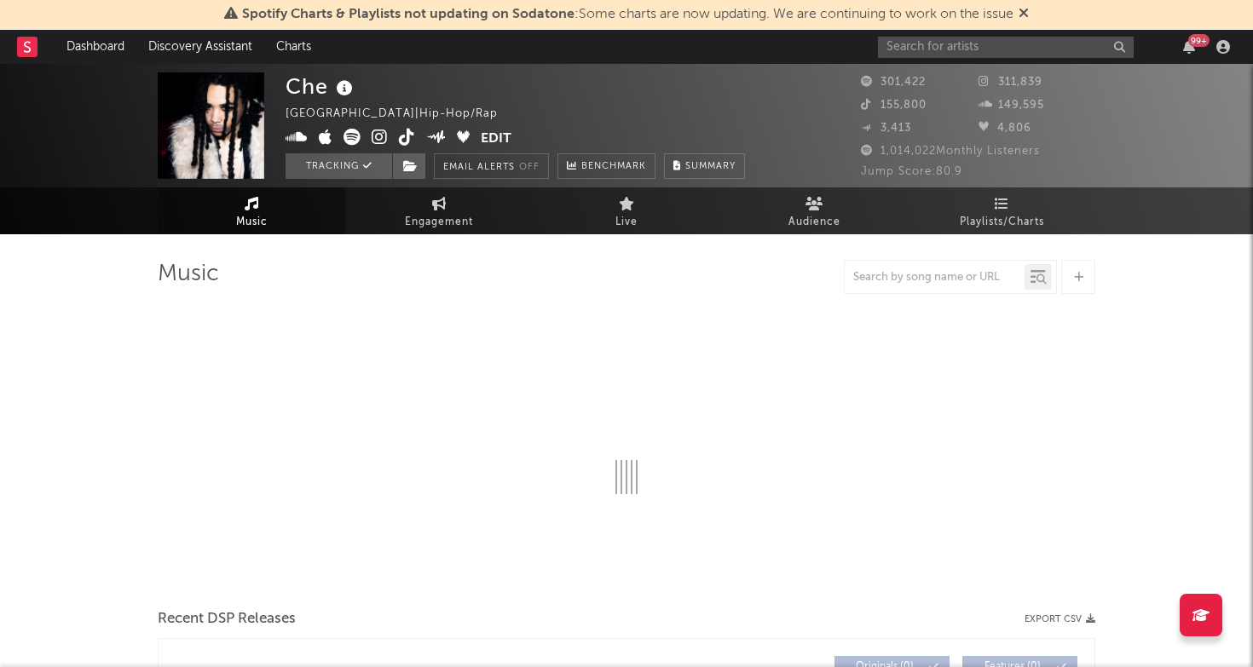
select select "6m"
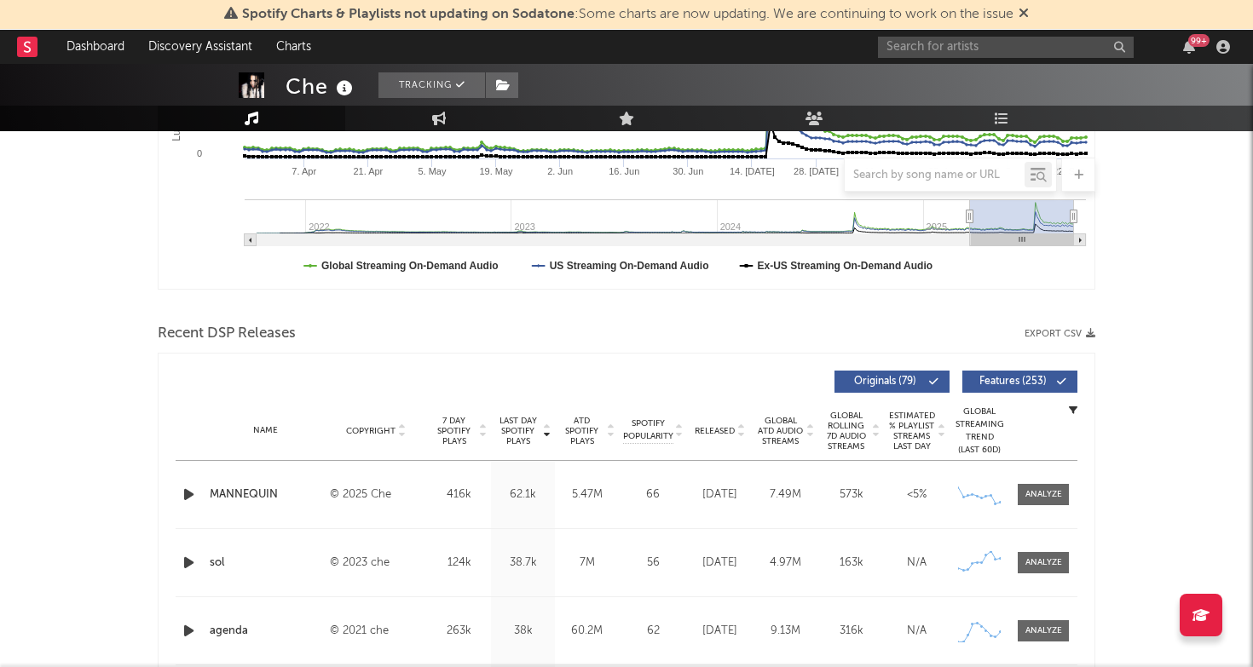
scroll to position [401, 0]
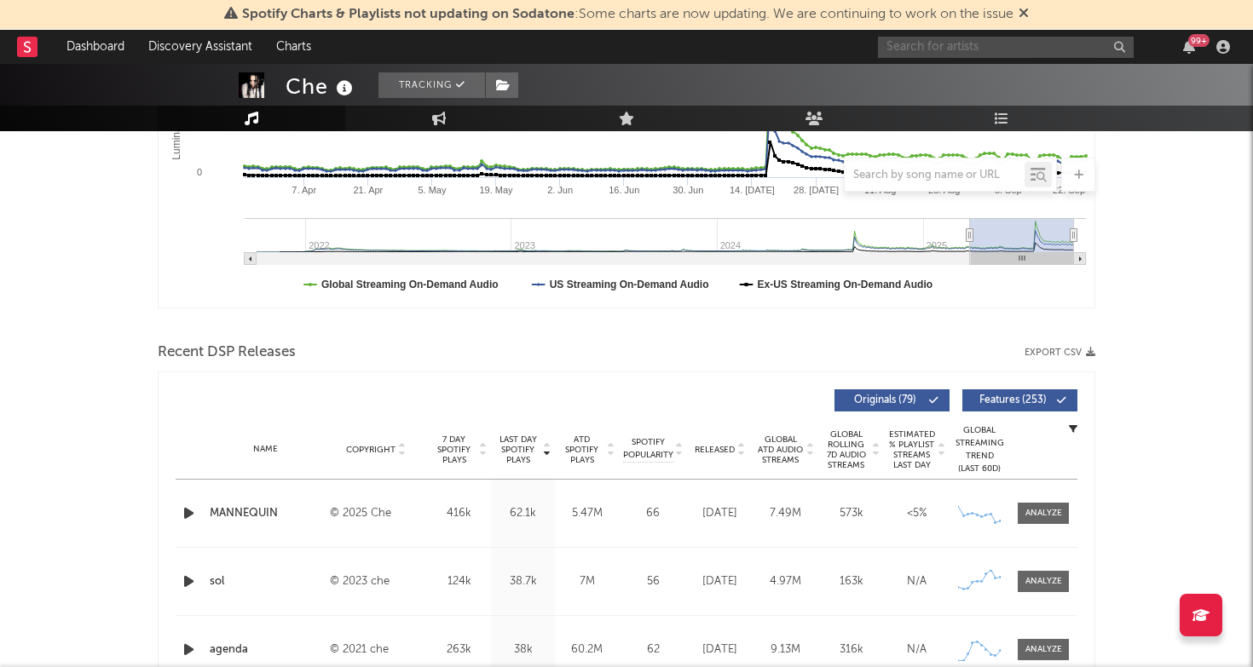
click at [925, 52] on input "text" at bounding box center [1006, 47] width 256 height 21
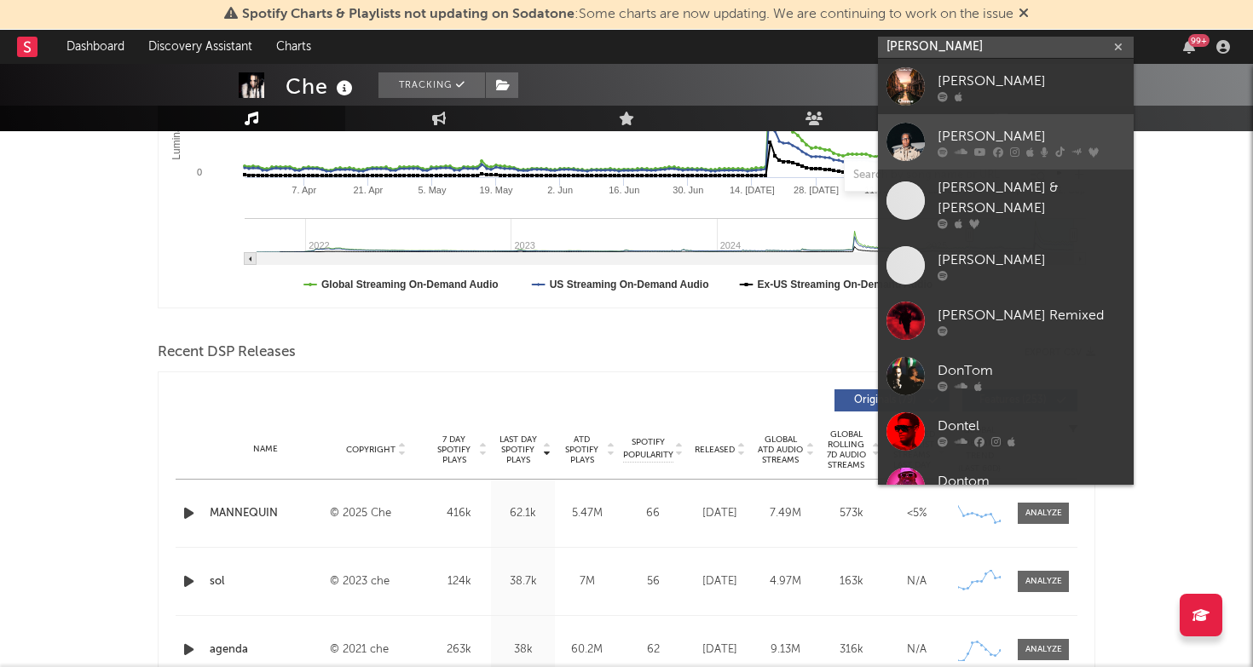
type input "DON TOL"
click at [1006, 129] on div "[PERSON_NAME]" at bounding box center [1030, 136] width 187 height 20
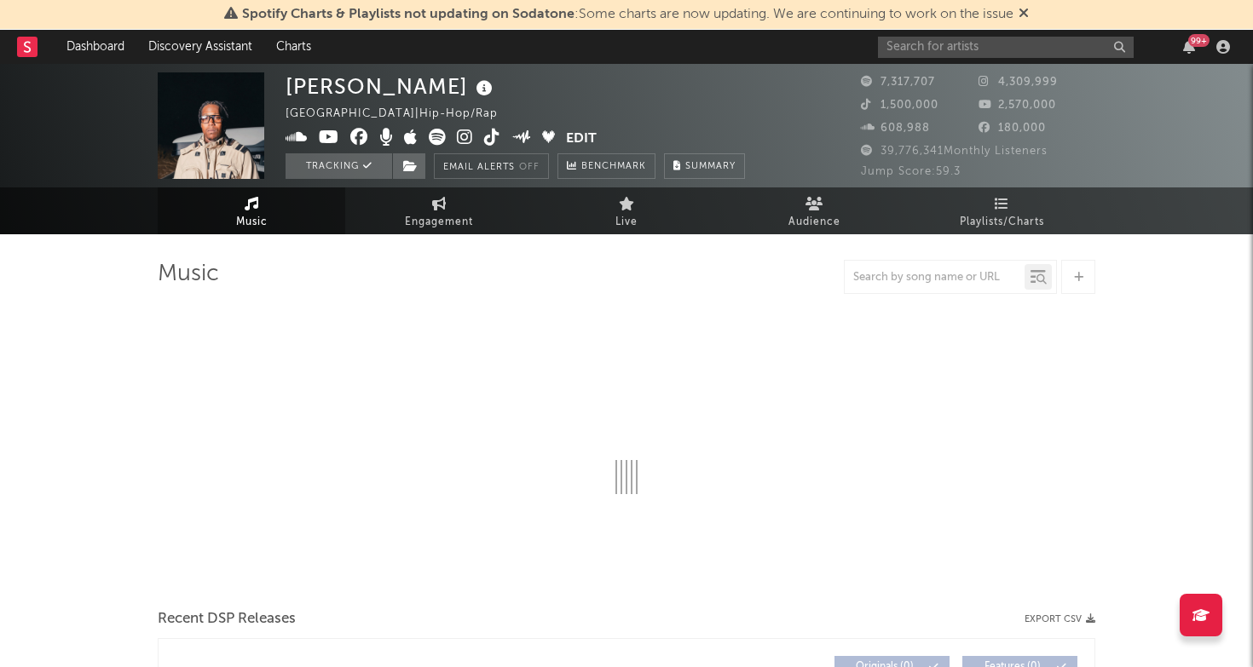
select select "6m"
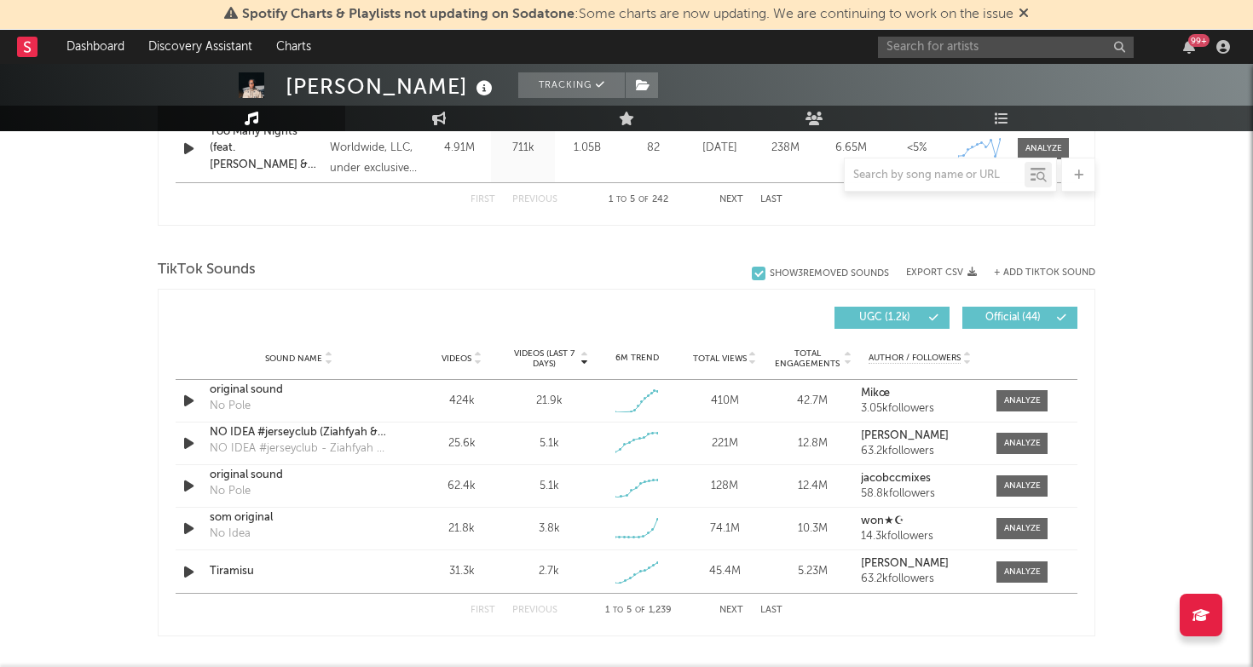
scroll to position [1047, 0]
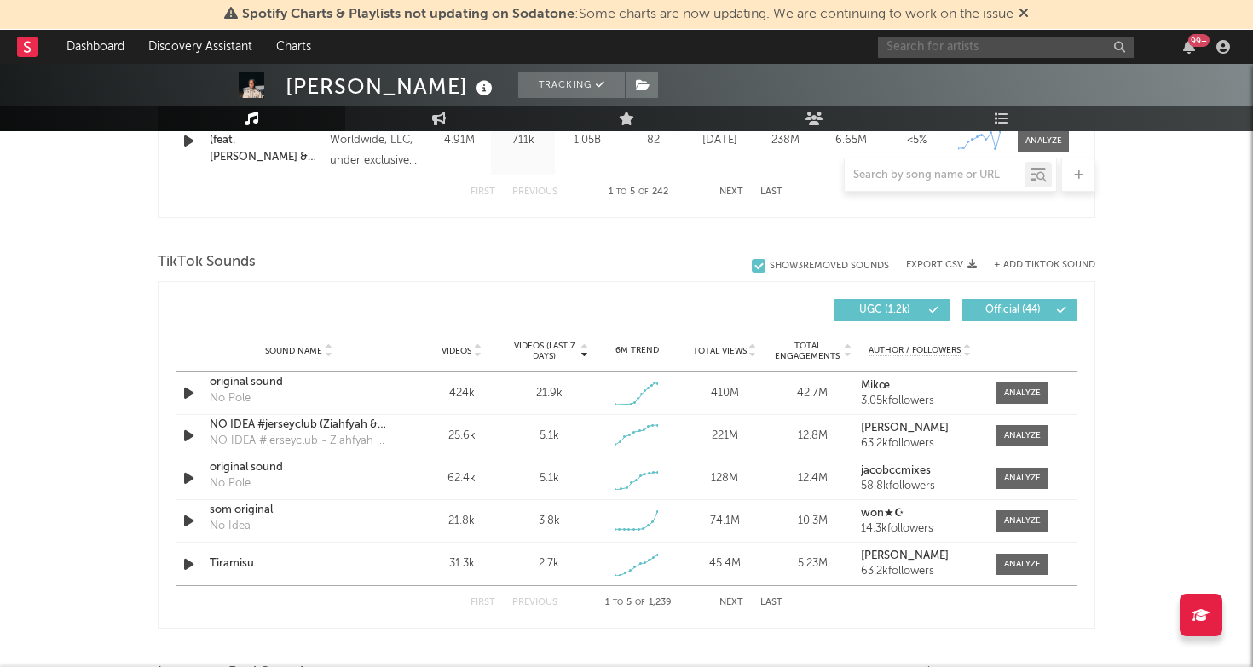
click at [916, 43] on input "text" at bounding box center [1006, 47] width 256 height 21
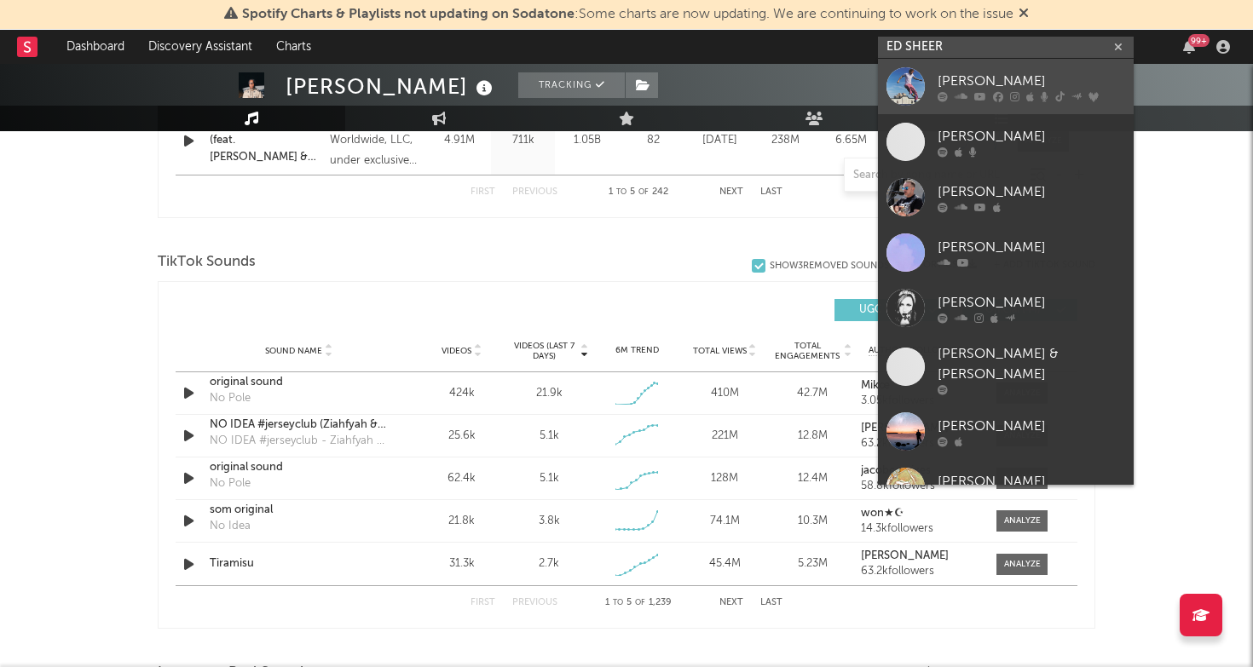
type input "ED SHEER"
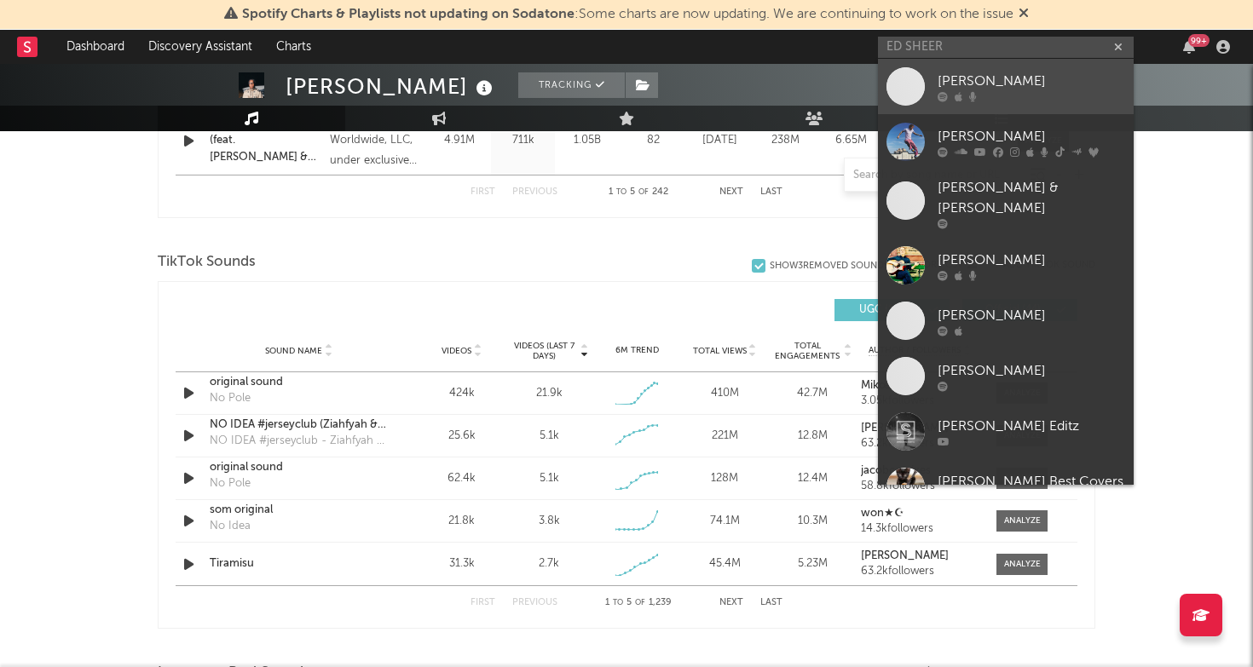
click at [983, 78] on div "Ed Shee" at bounding box center [1030, 81] width 187 height 20
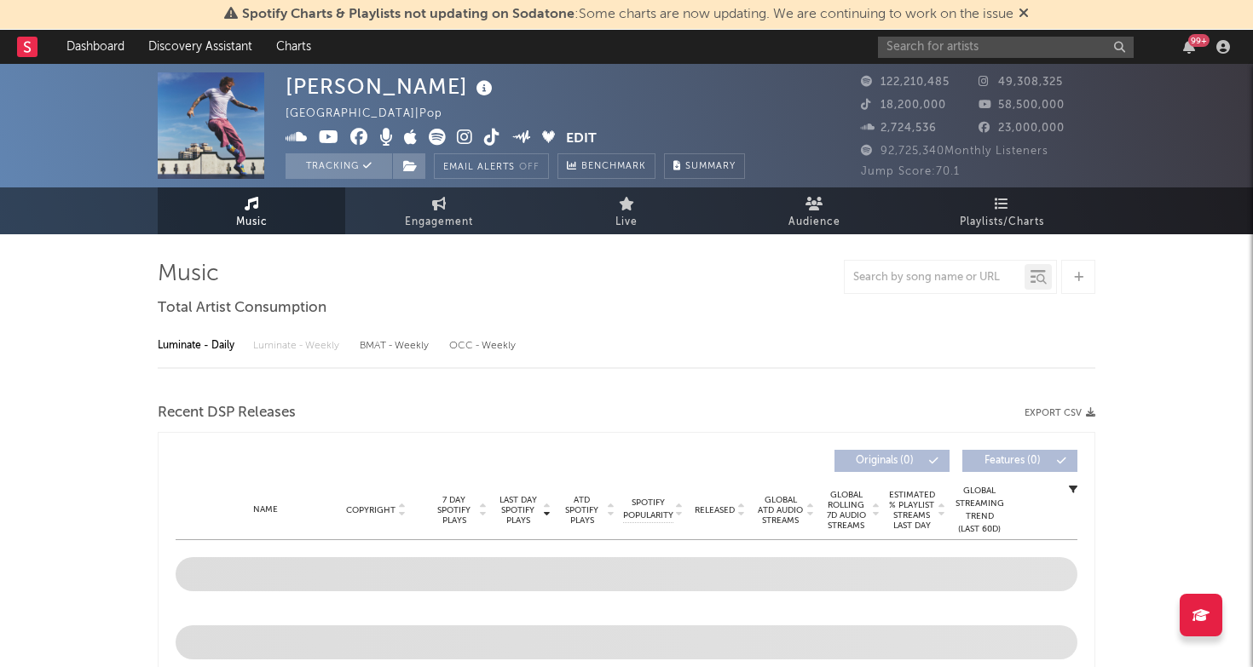
select select "6m"
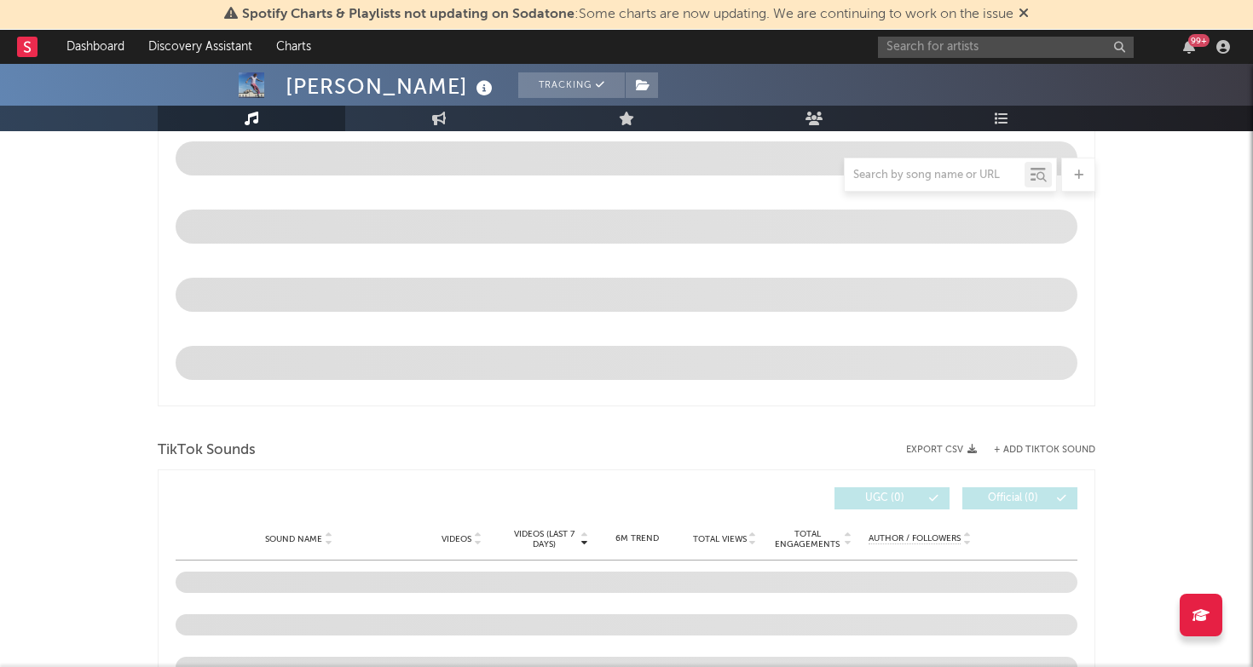
scroll to position [1159, 0]
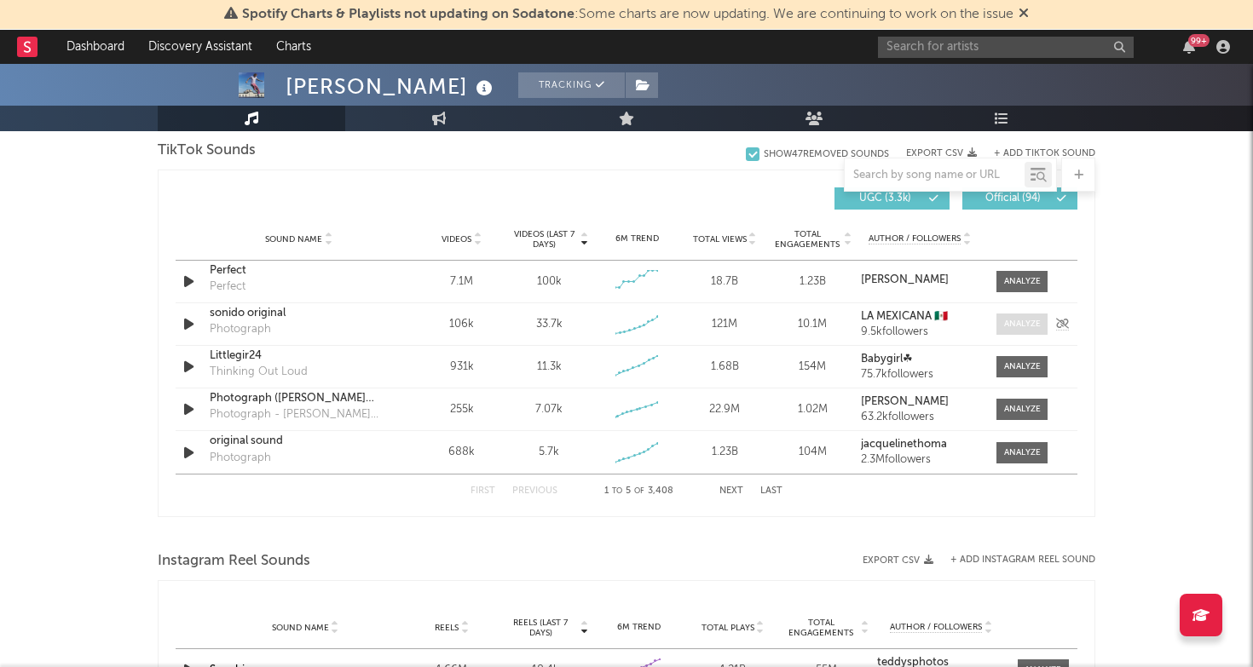
click at [1040, 320] on div at bounding box center [1022, 324] width 37 height 13
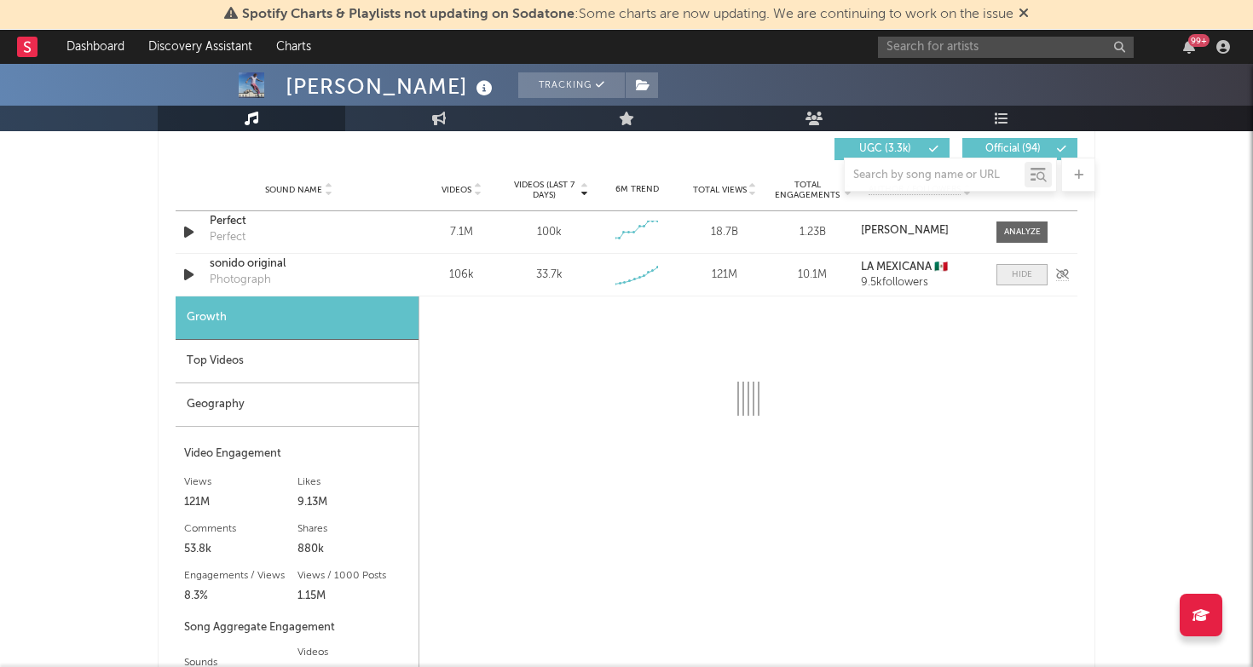
scroll to position [1214, 0]
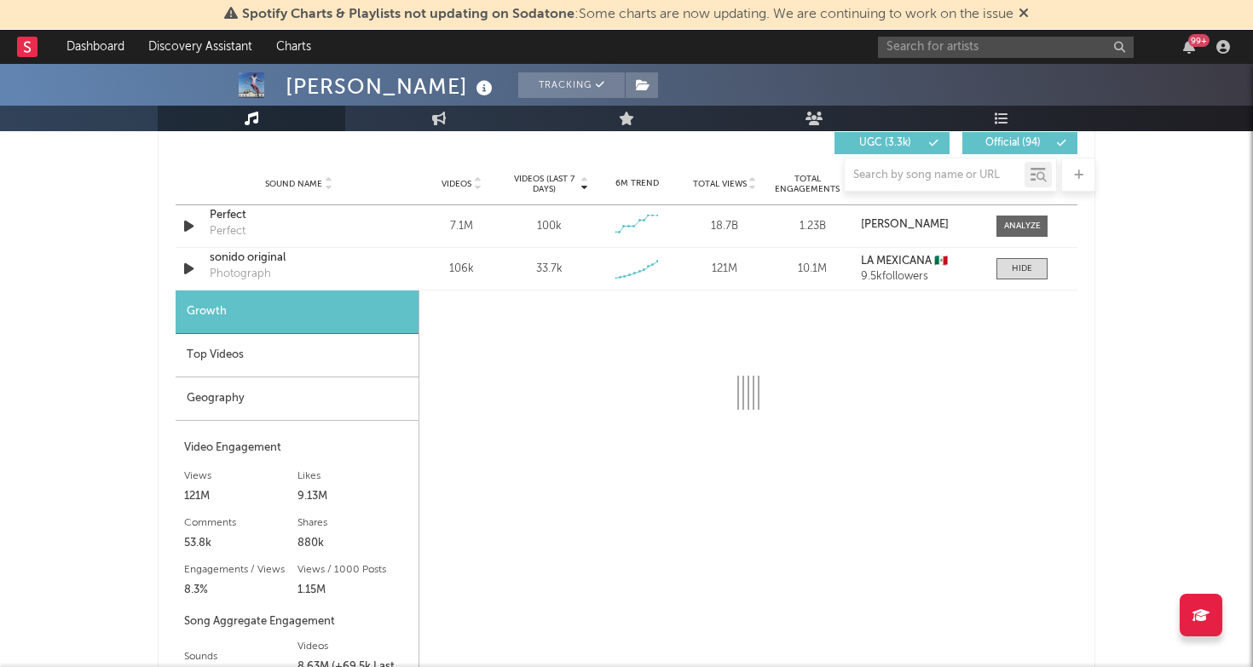
select select "6m"
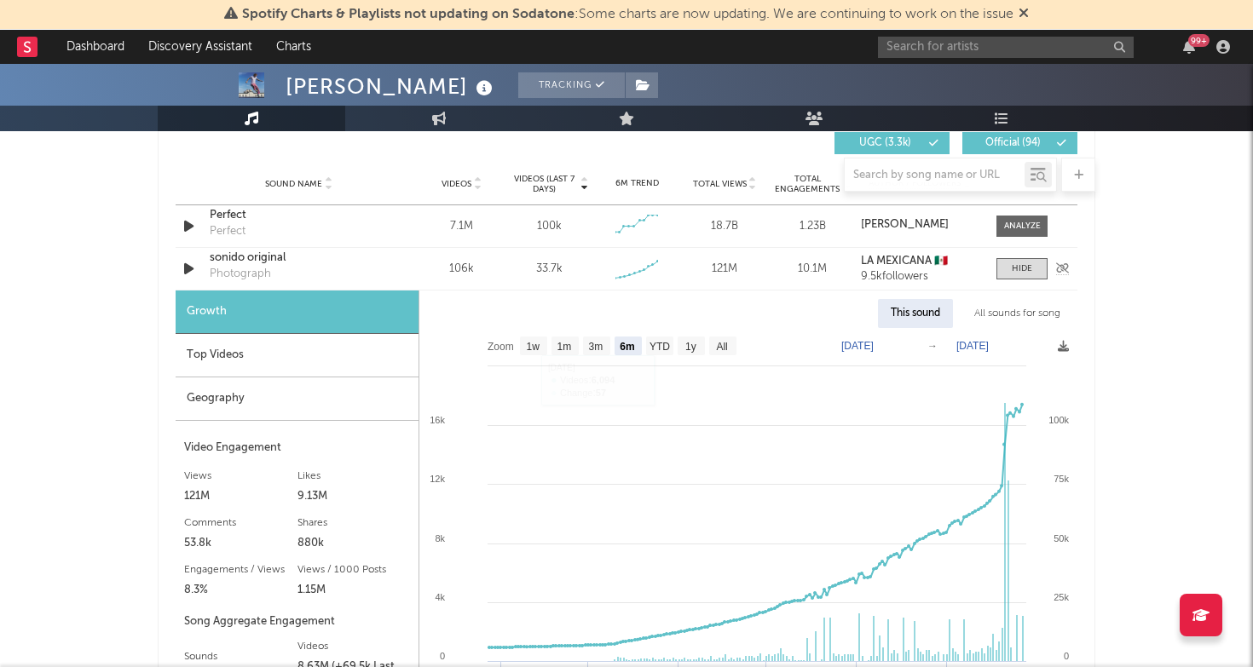
click at [245, 256] on div "sonido original" at bounding box center [299, 258] width 178 height 17
click at [1019, 274] on div at bounding box center [1022, 268] width 20 height 13
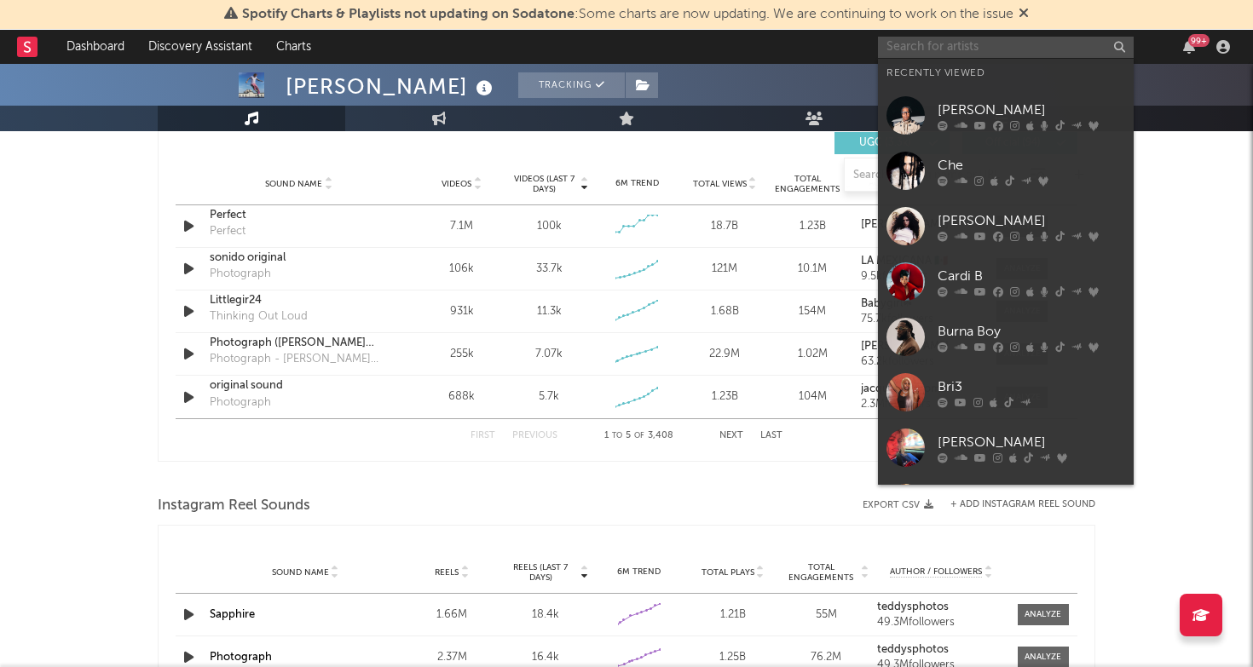
click at [957, 44] on input "text" at bounding box center [1006, 47] width 256 height 21
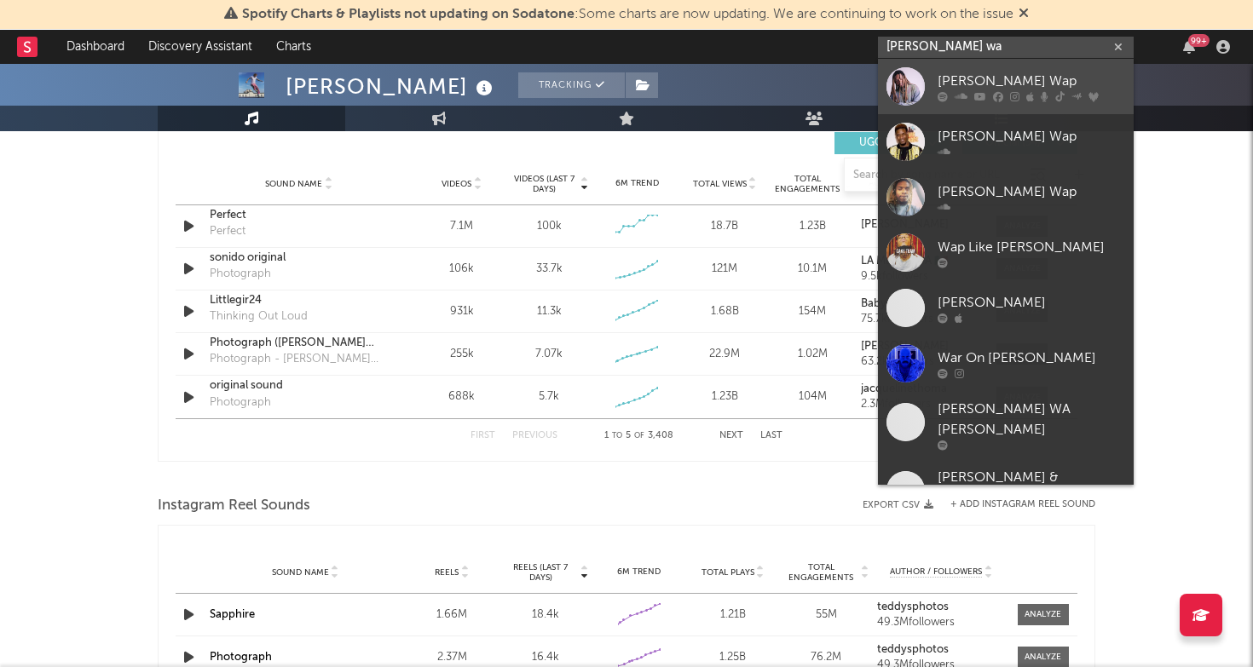
type input "fetty wa"
click at [1013, 67] on link "[PERSON_NAME] Wap" at bounding box center [1006, 86] width 256 height 55
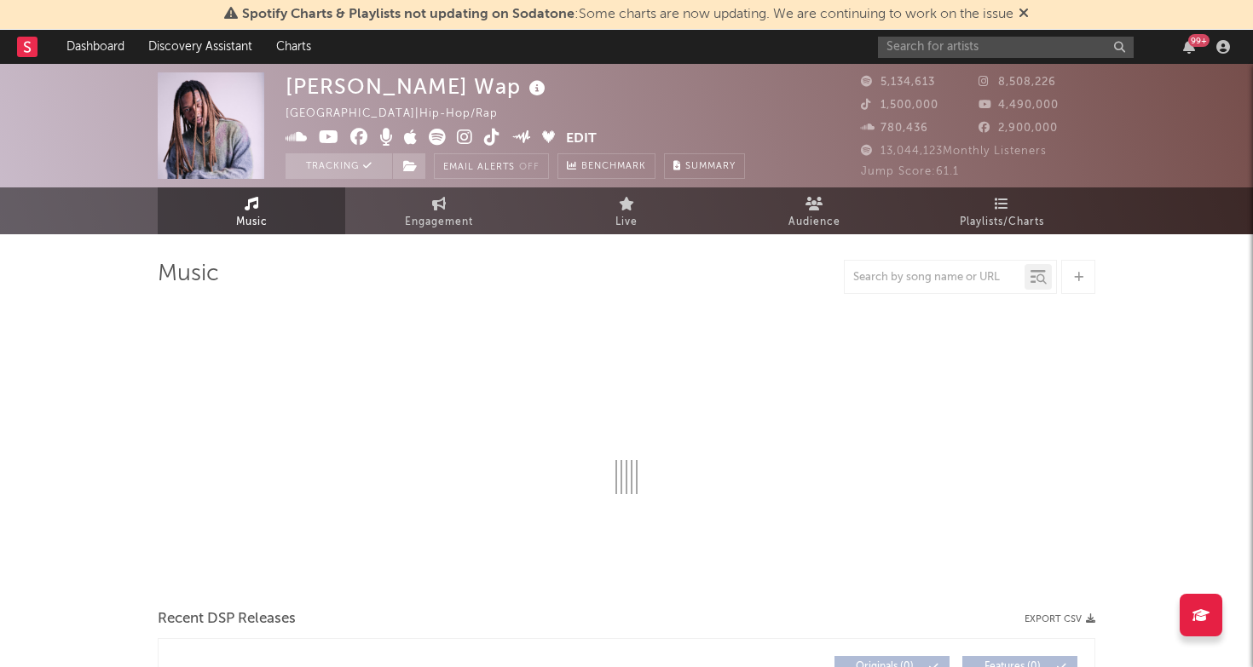
select select "6m"
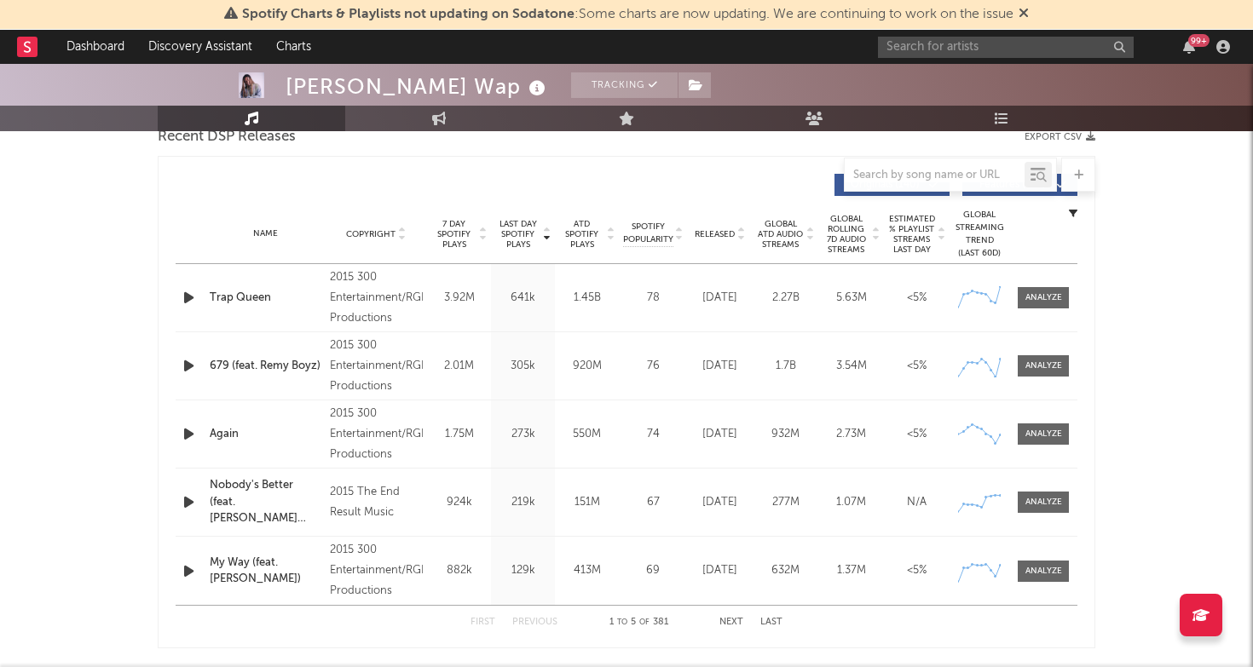
scroll to position [612, 0]
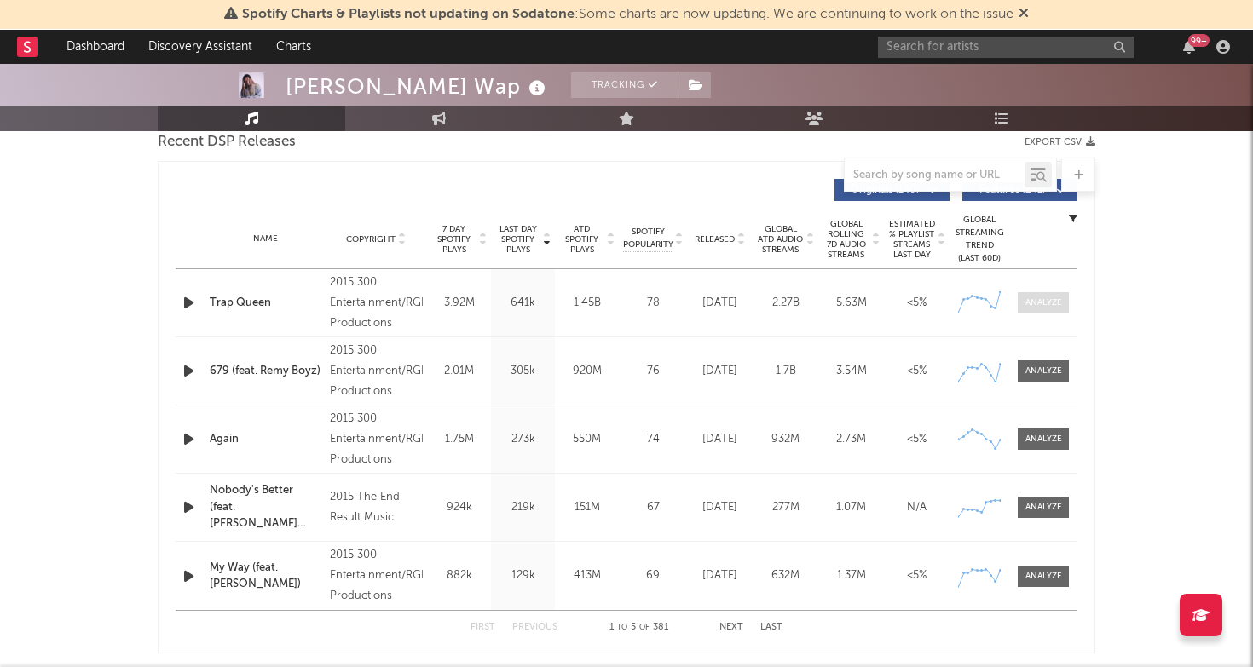
click at [1039, 303] on div at bounding box center [1043, 303] width 37 height 13
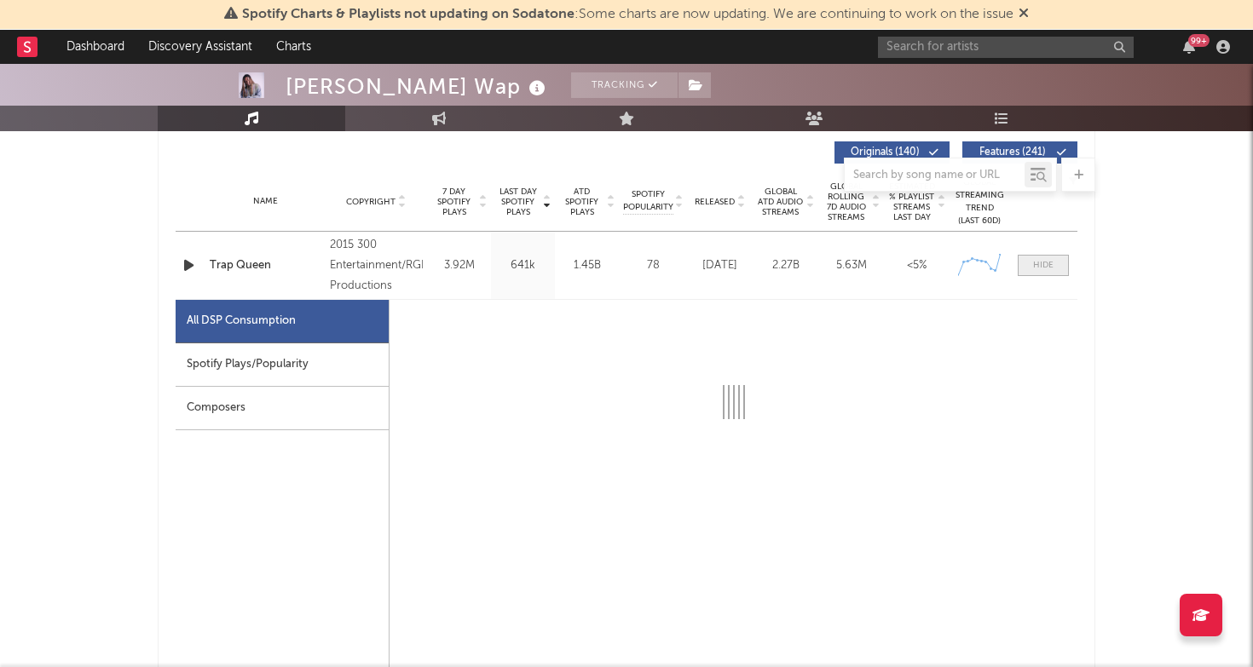
scroll to position [652, 0]
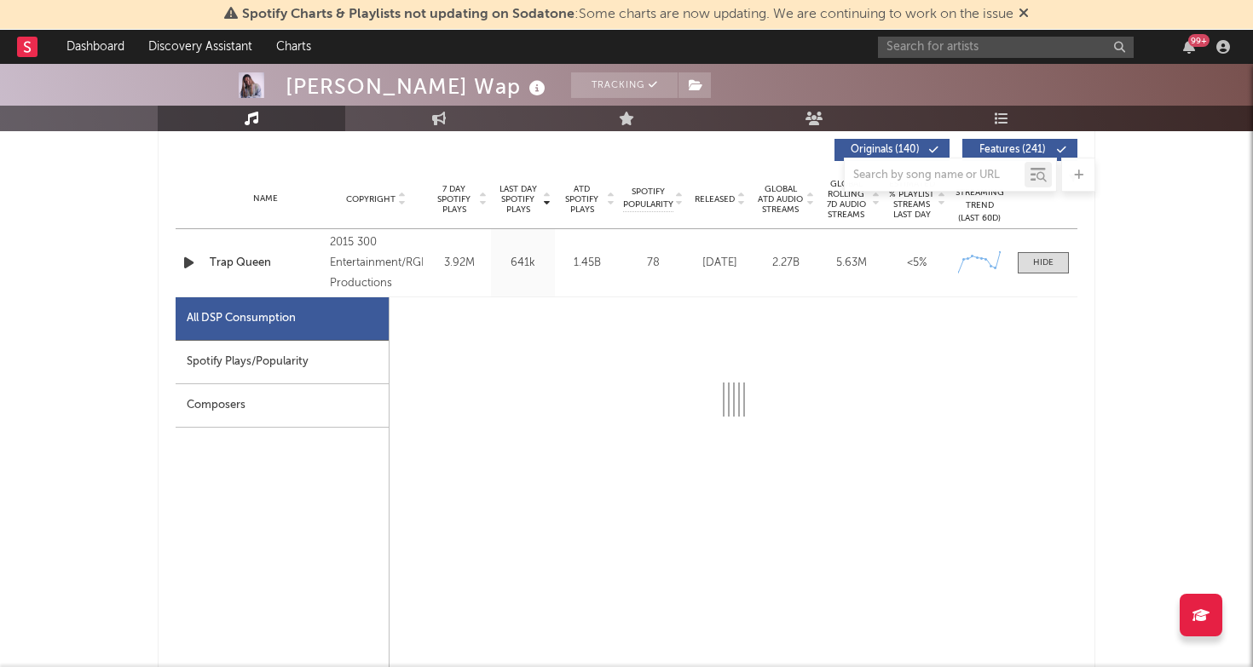
select select "6m"
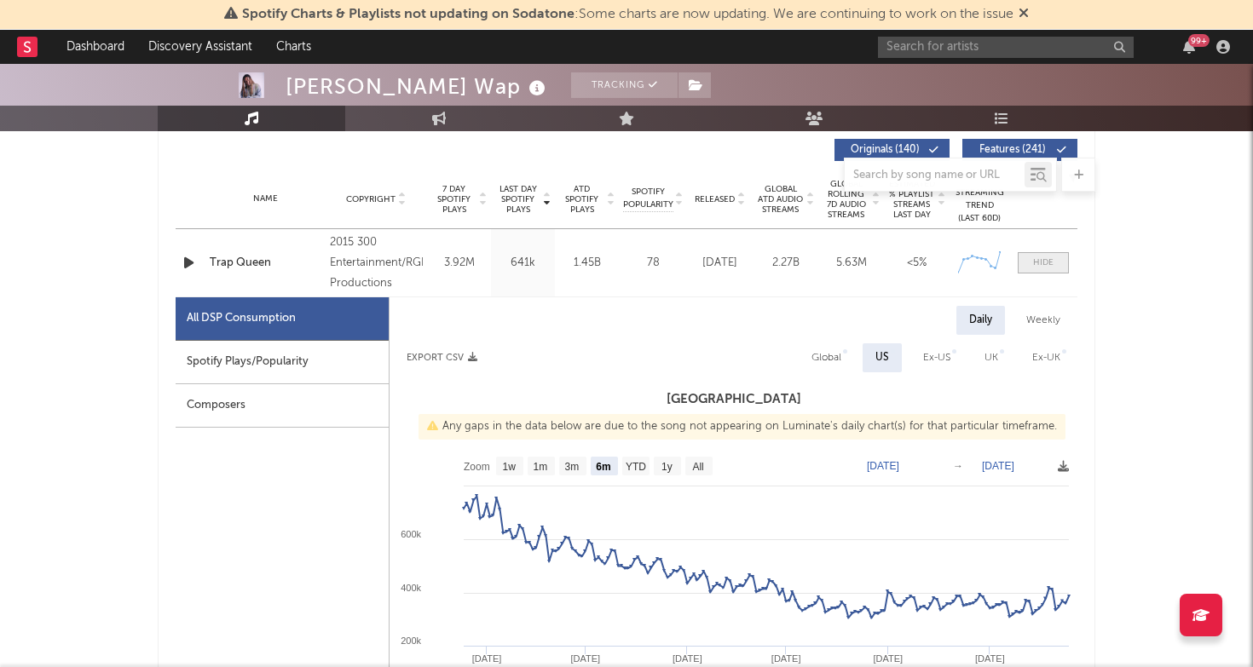
scroll to position [614, 0]
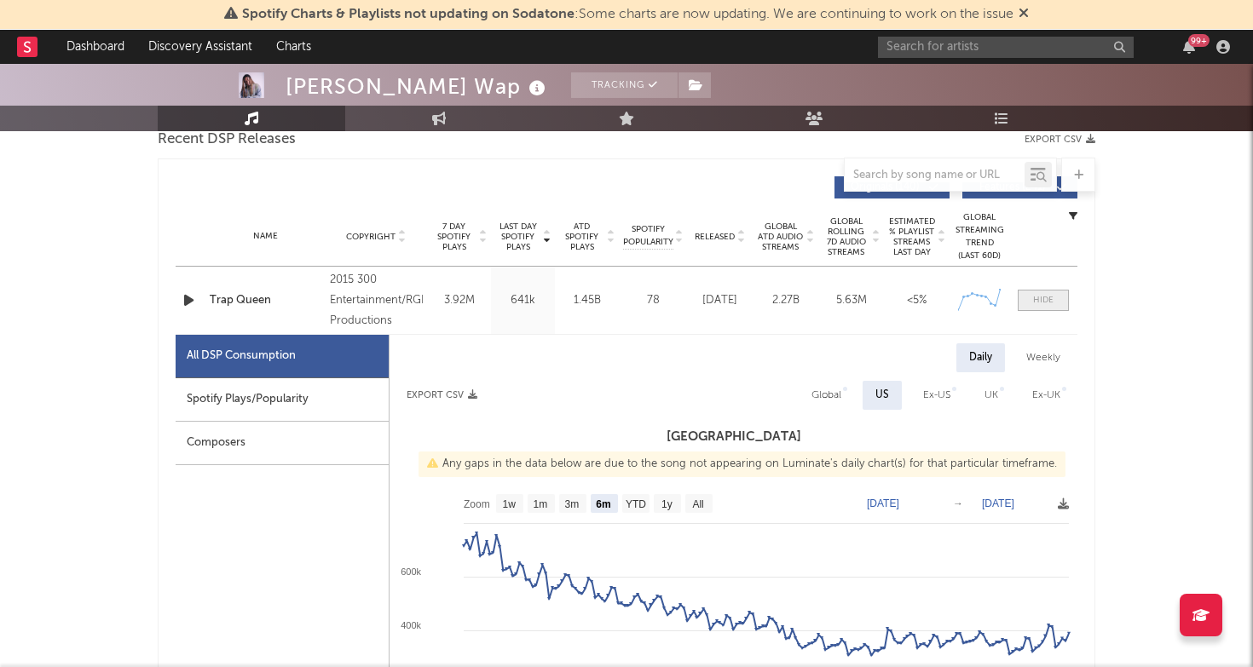
click at [1044, 303] on div at bounding box center [1043, 300] width 20 height 13
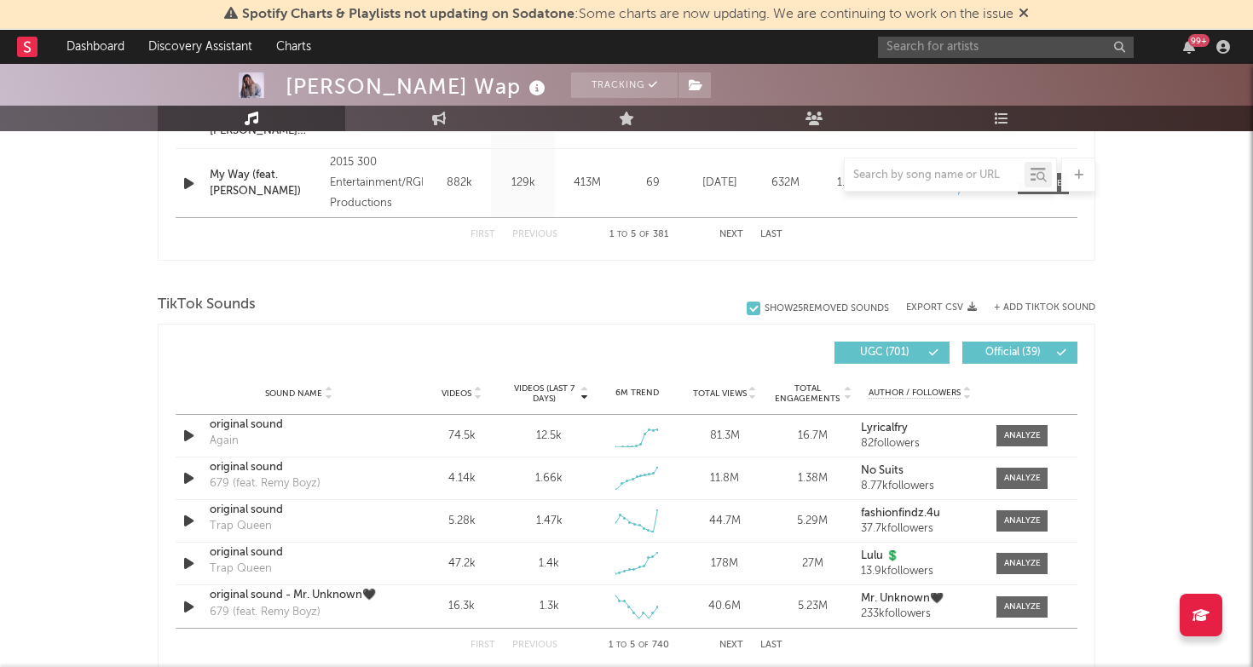
scroll to position [1034, 0]
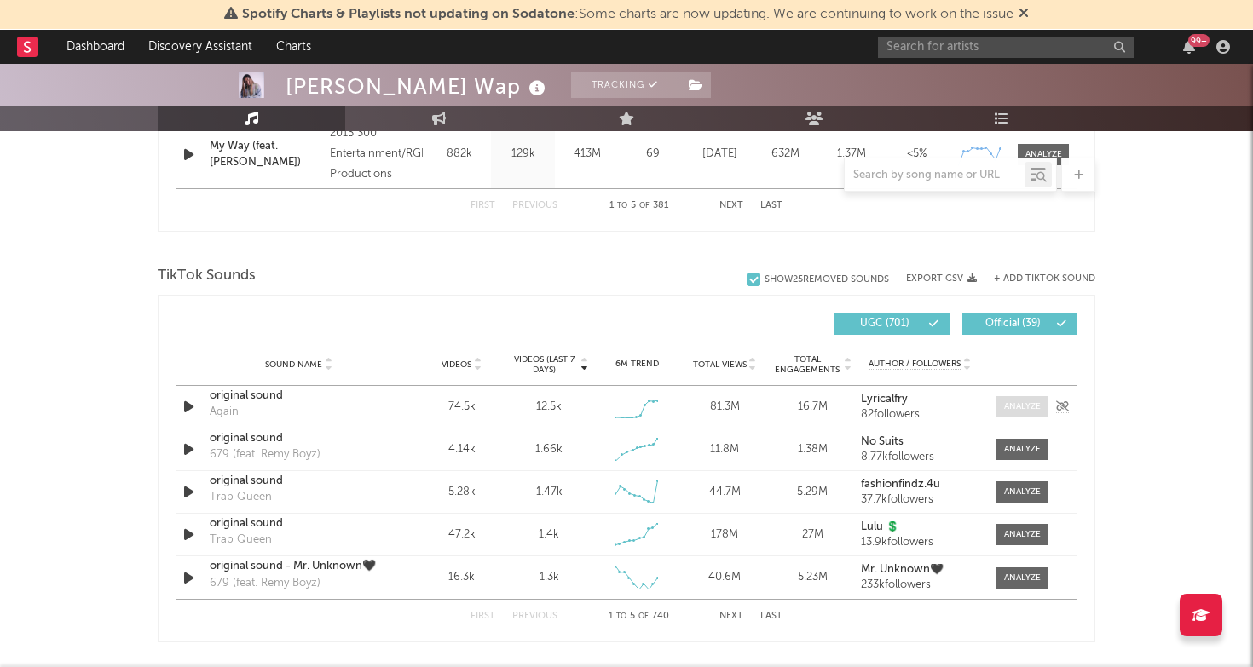
click at [1020, 412] on div at bounding box center [1022, 407] width 37 height 13
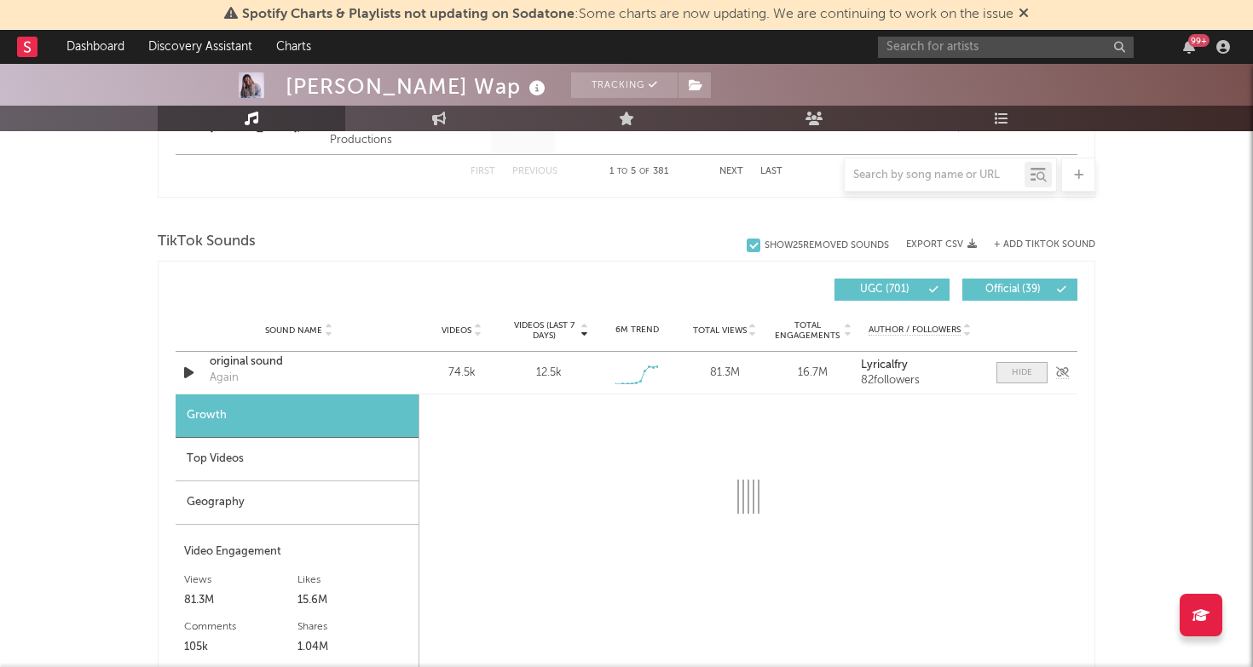
select select "1w"
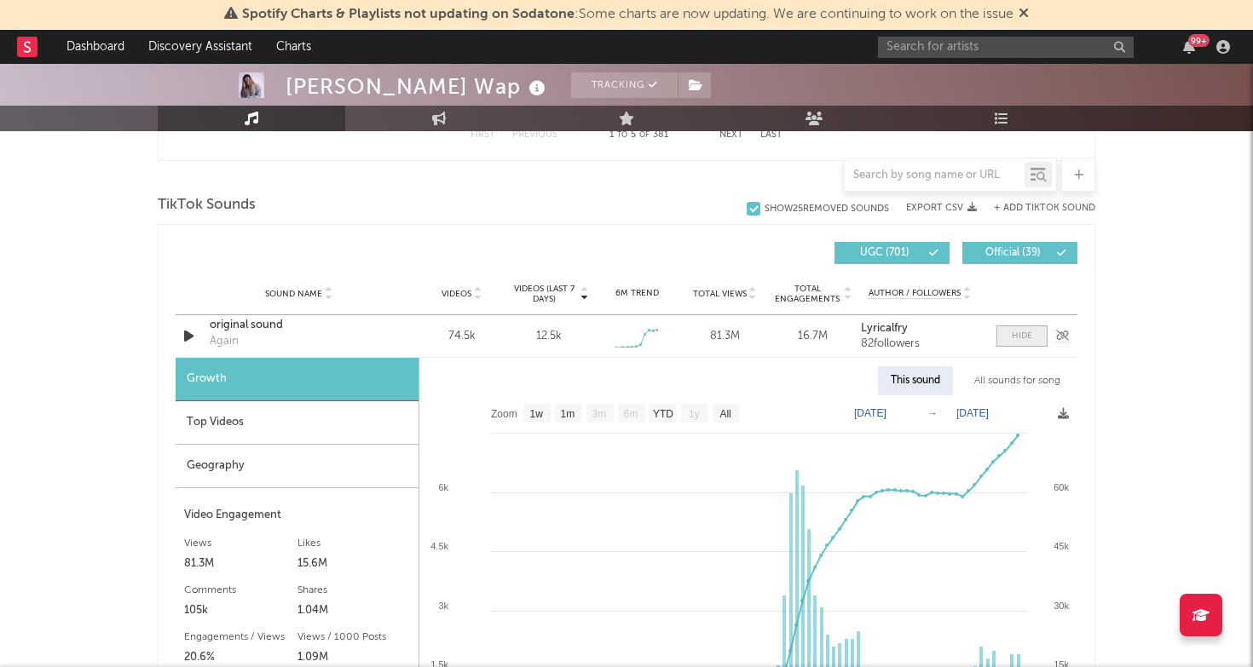
scroll to position [1107, 0]
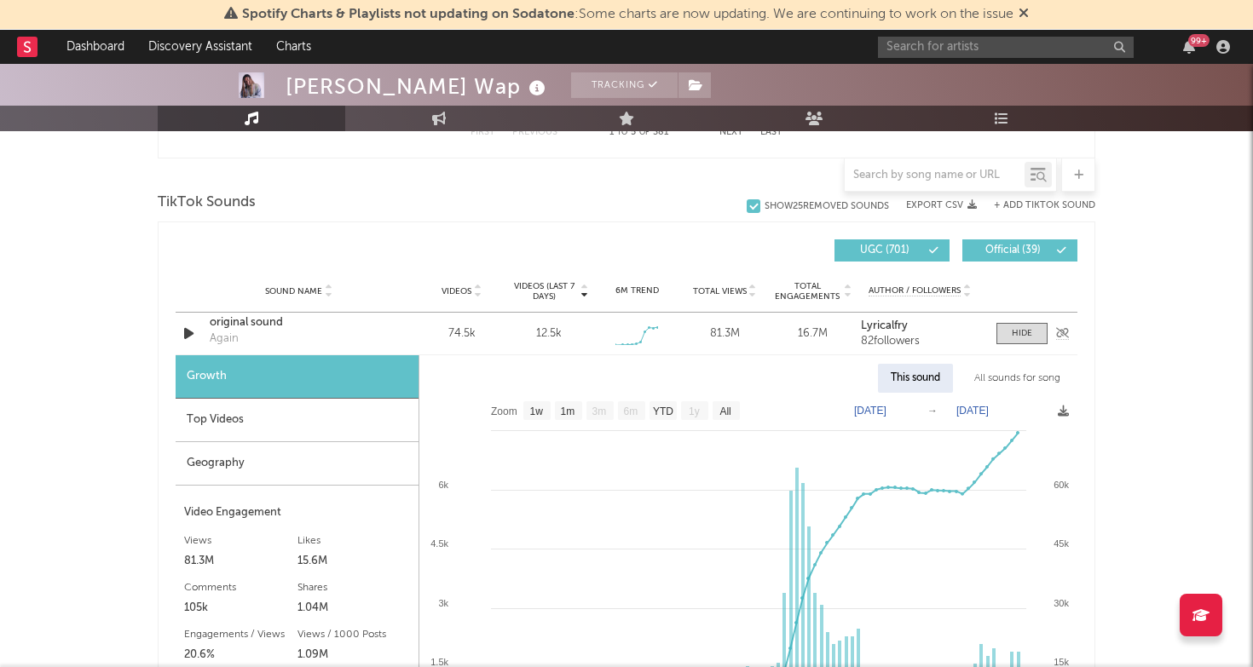
click at [252, 320] on div "original sound" at bounding box center [299, 322] width 178 height 17
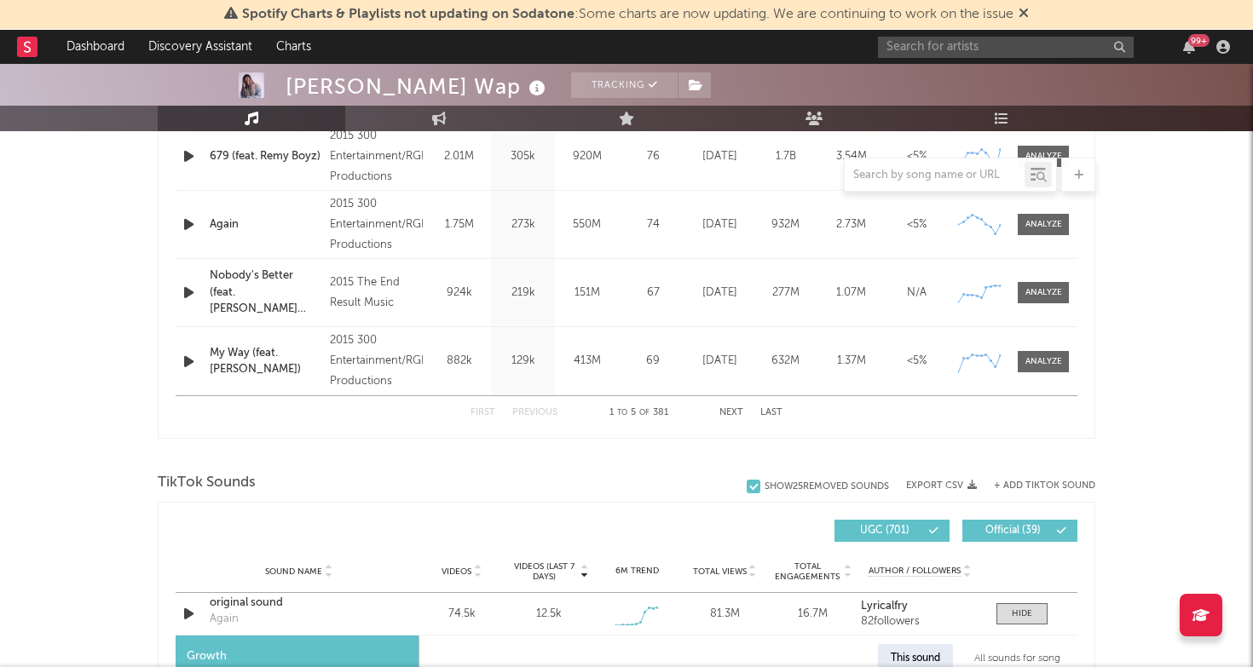
scroll to position [762, 0]
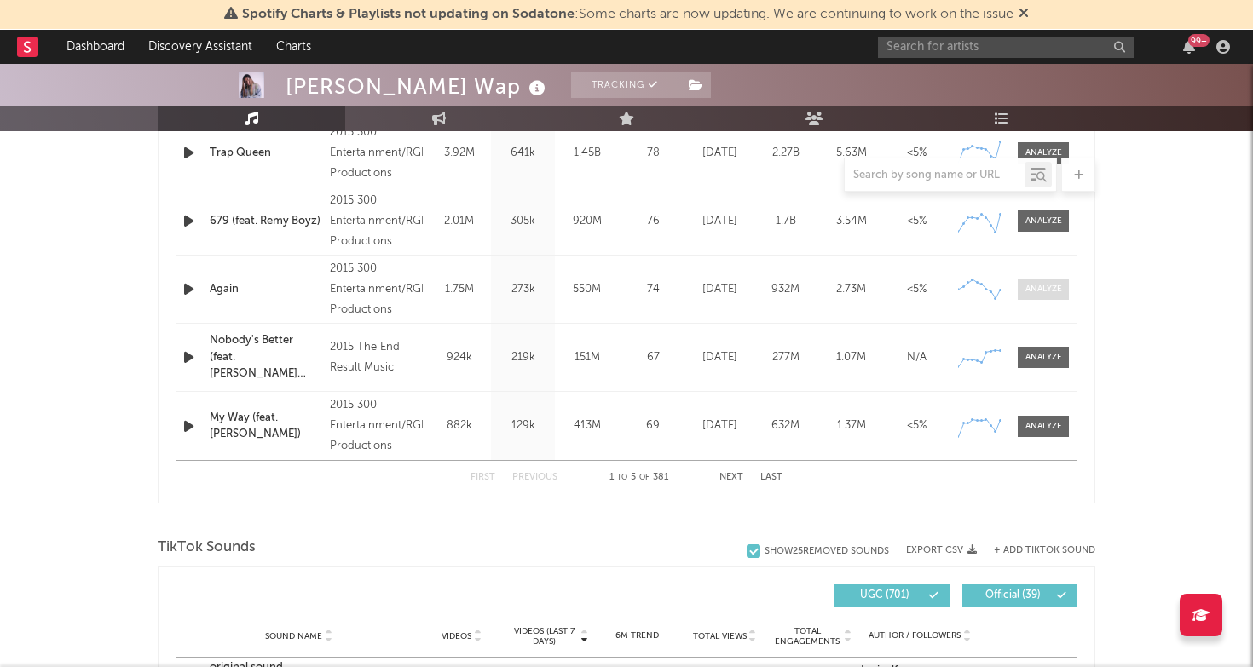
click at [1046, 296] on span at bounding box center [1042, 289] width 51 height 21
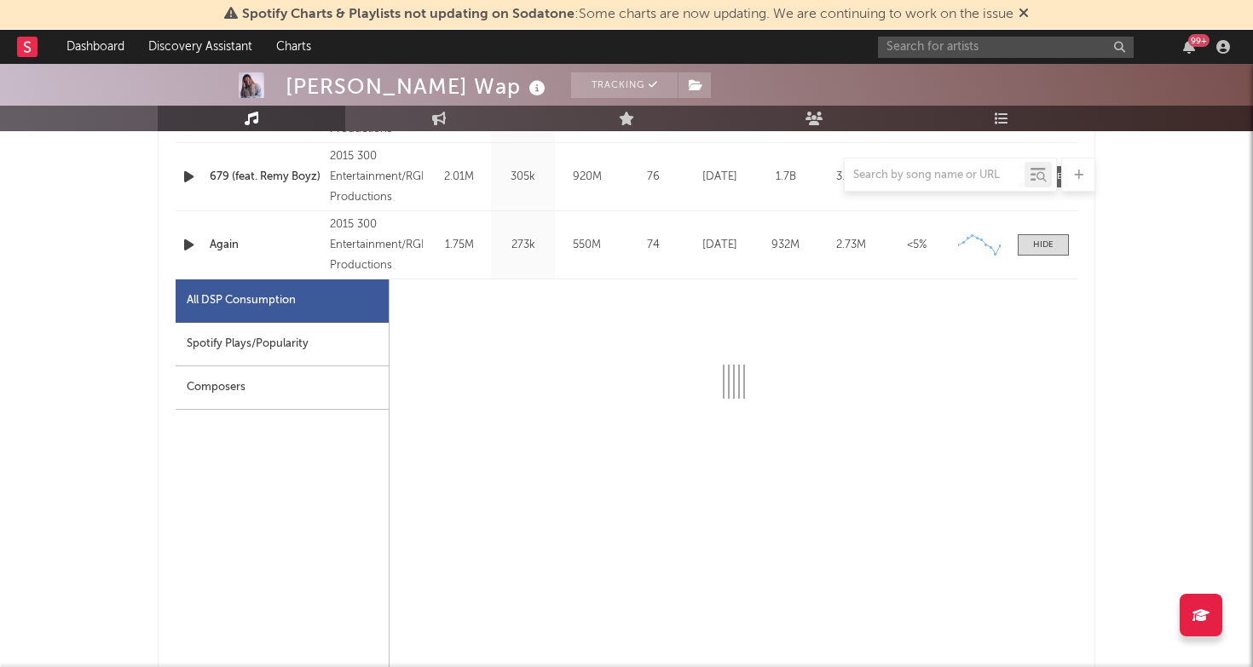
scroll to position [808, 0]
select select "6m"
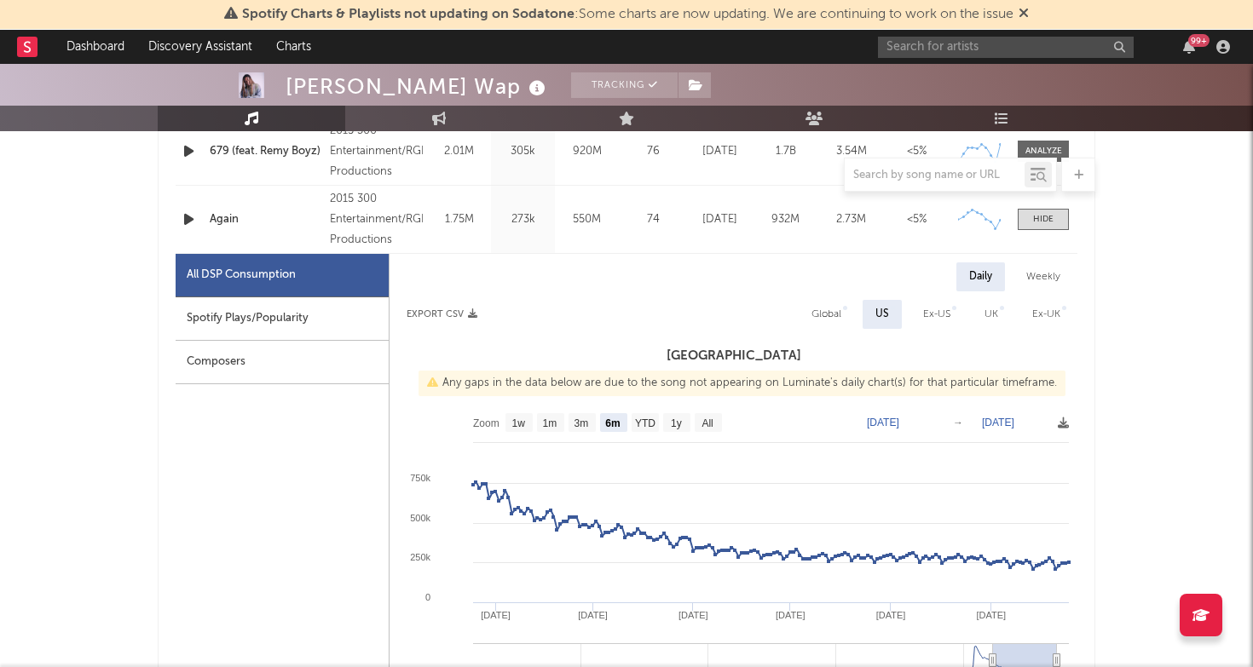
scroll to position [834, 0]
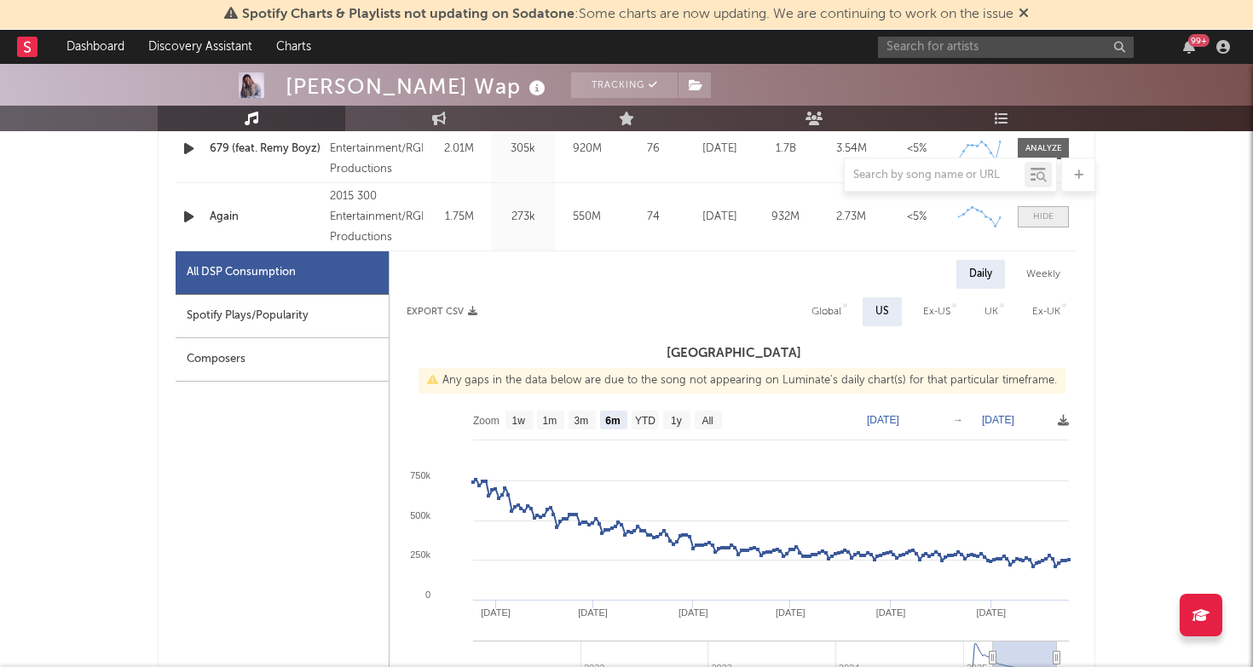
click at [1045, 221] on div at bounding box center [1043, 216] width 20 height 13
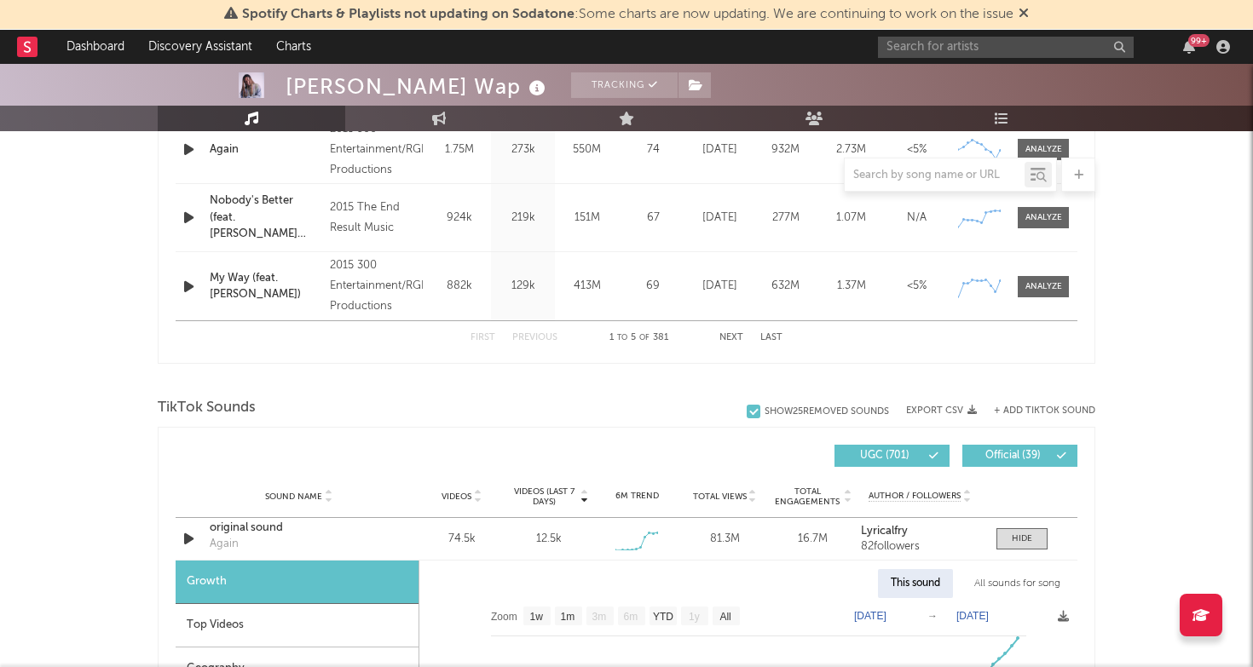
scroll to position [1069, 0]
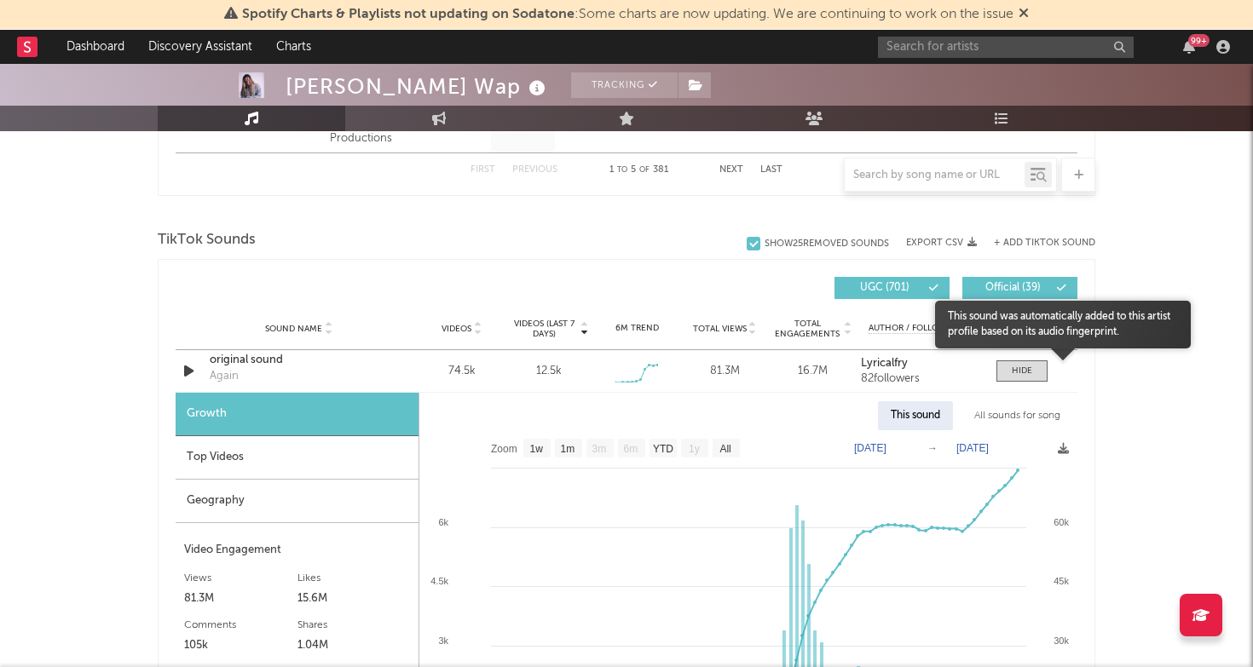
click at [1041, 371] on body "Spotify Charts & Playlists not updating on Sodatone : Some charts are now updat…" at bounding box center [626, 516] width 1253 height 3044
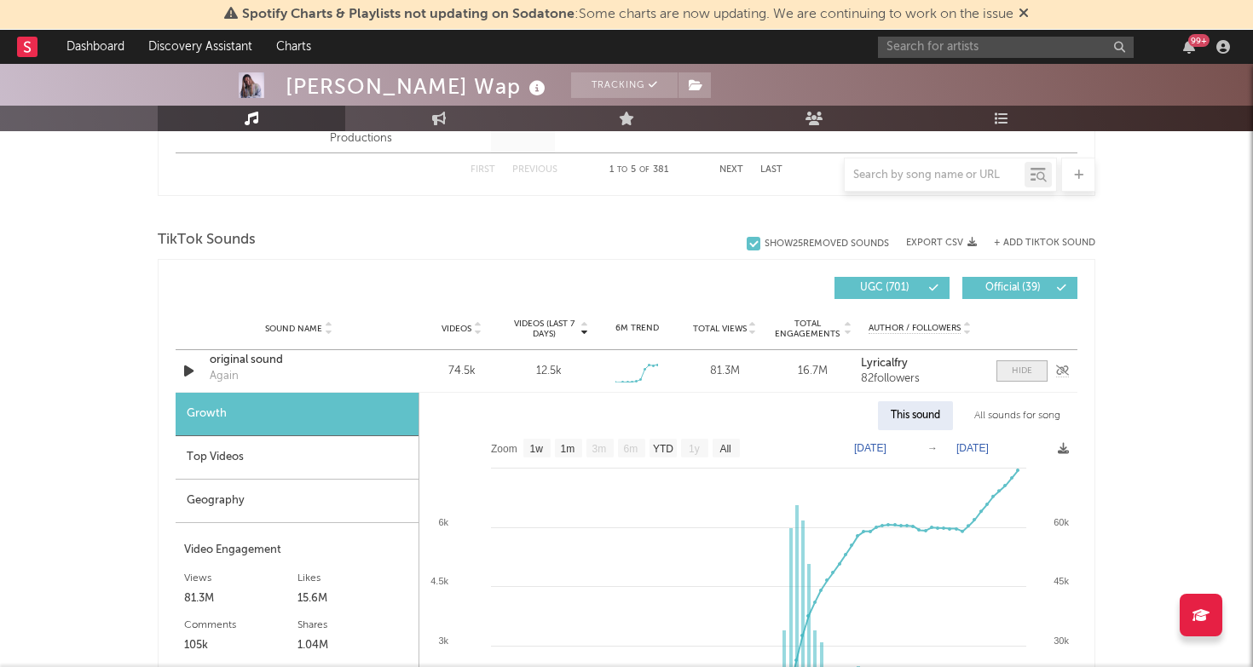
click at [1020, 372] on div at bounding box center [1022, 371] width 20 height 13
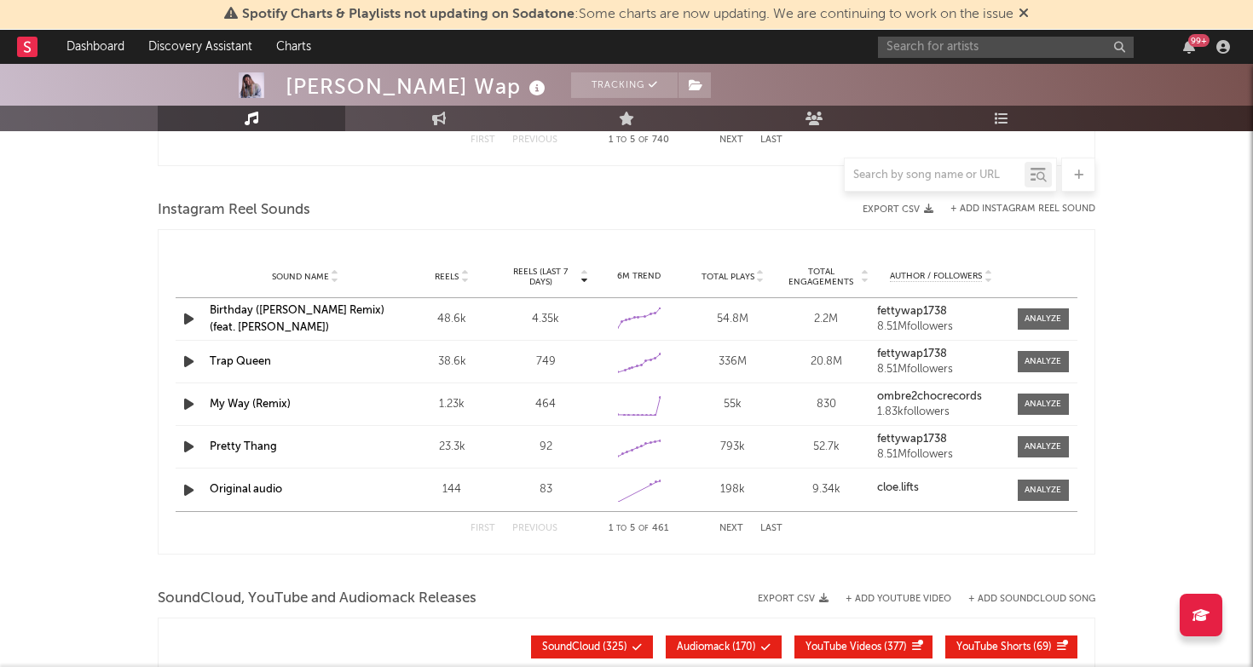
scroll to position [1472, 0]
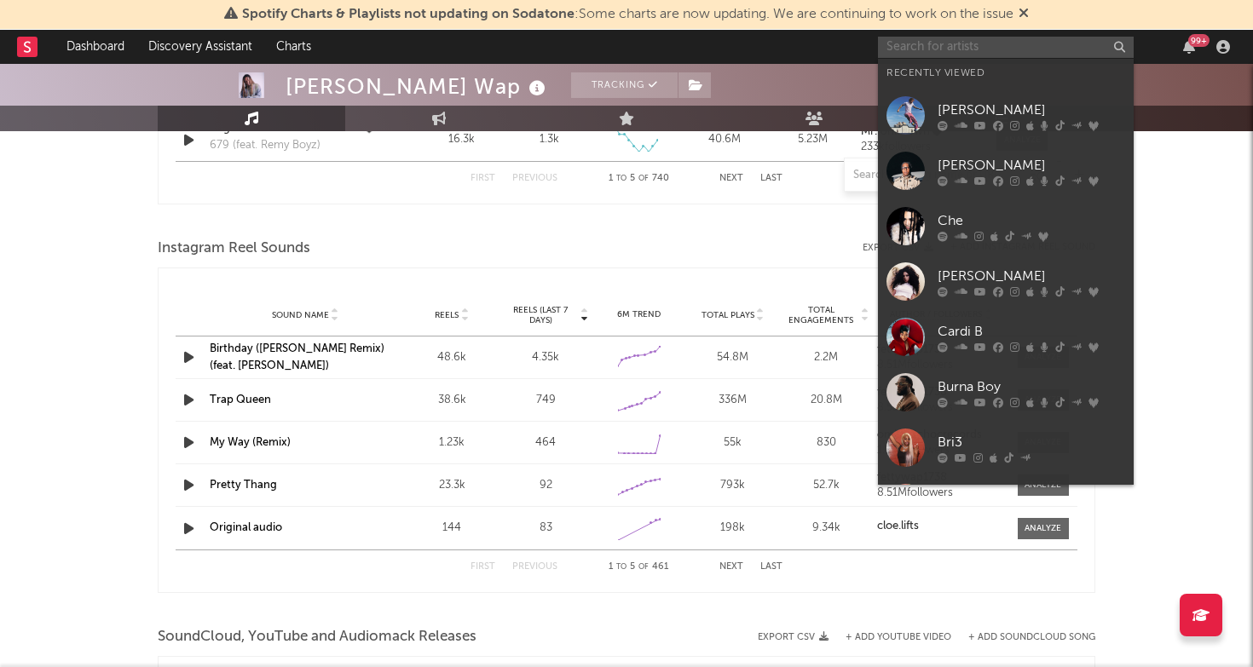
click at [914, 47] on input "text" at bounding box center [1006, 47] width 256 height 21
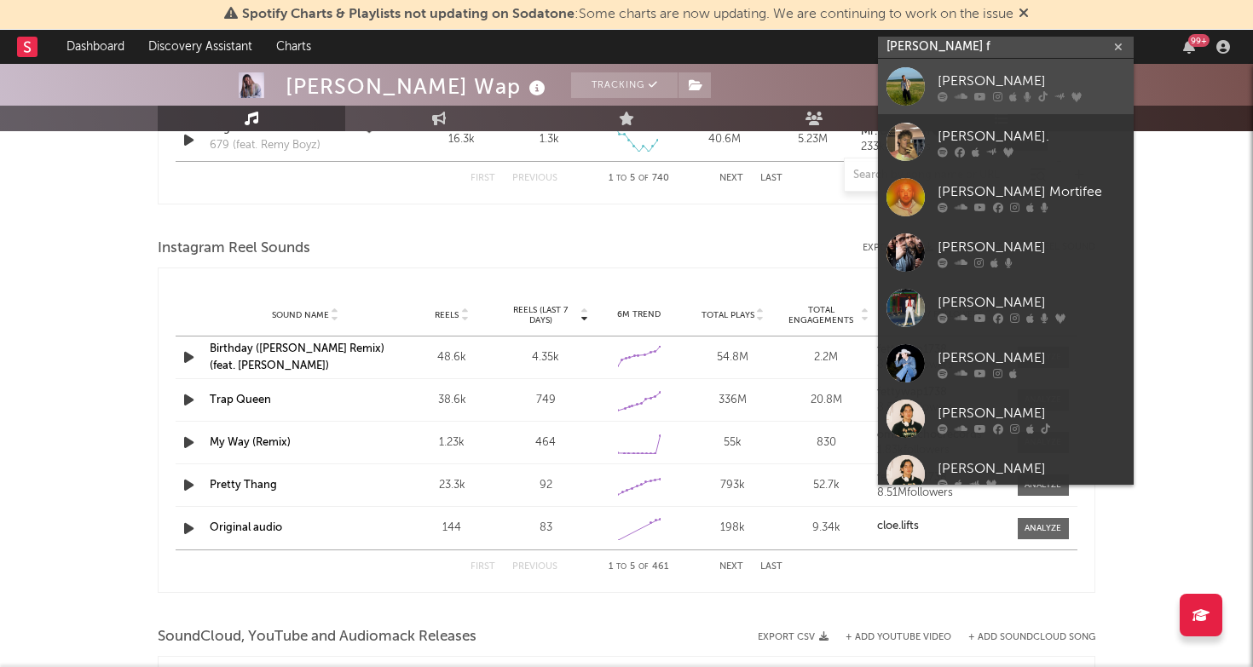
type input "forrest f"
click at [964, 86] on div "[PERSON_NAME]" at bounding box center [1030, 81] width 187 height 20
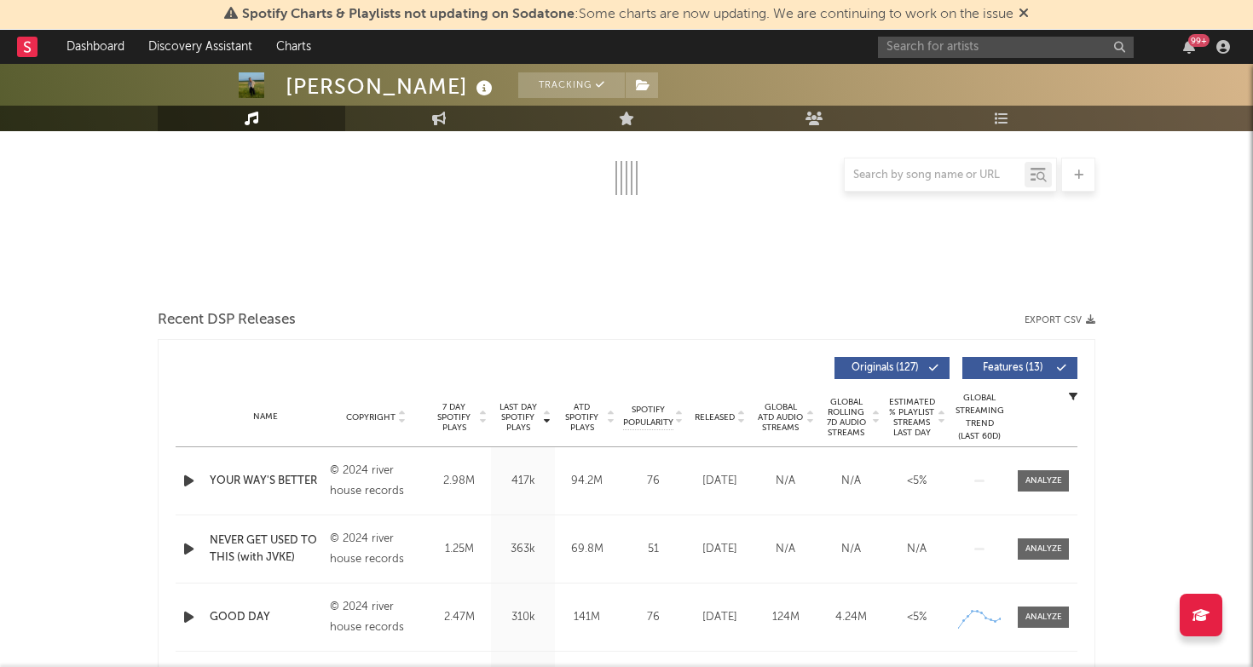
select select "6m"
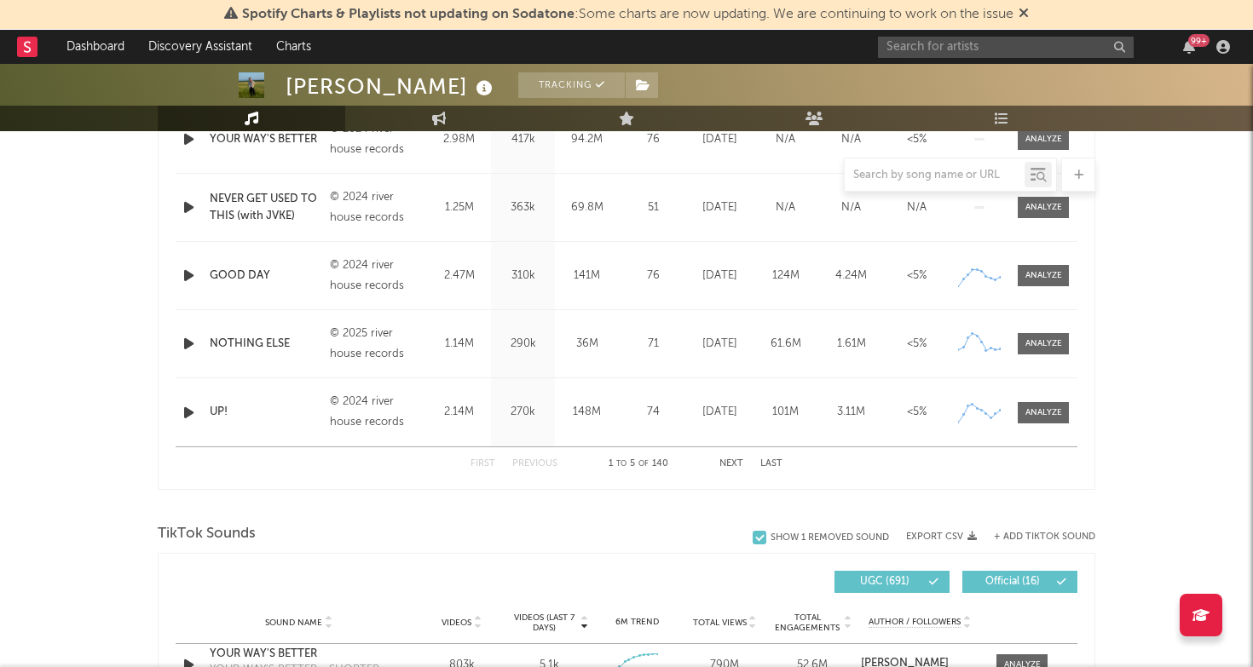
scroll to position [971, 0]
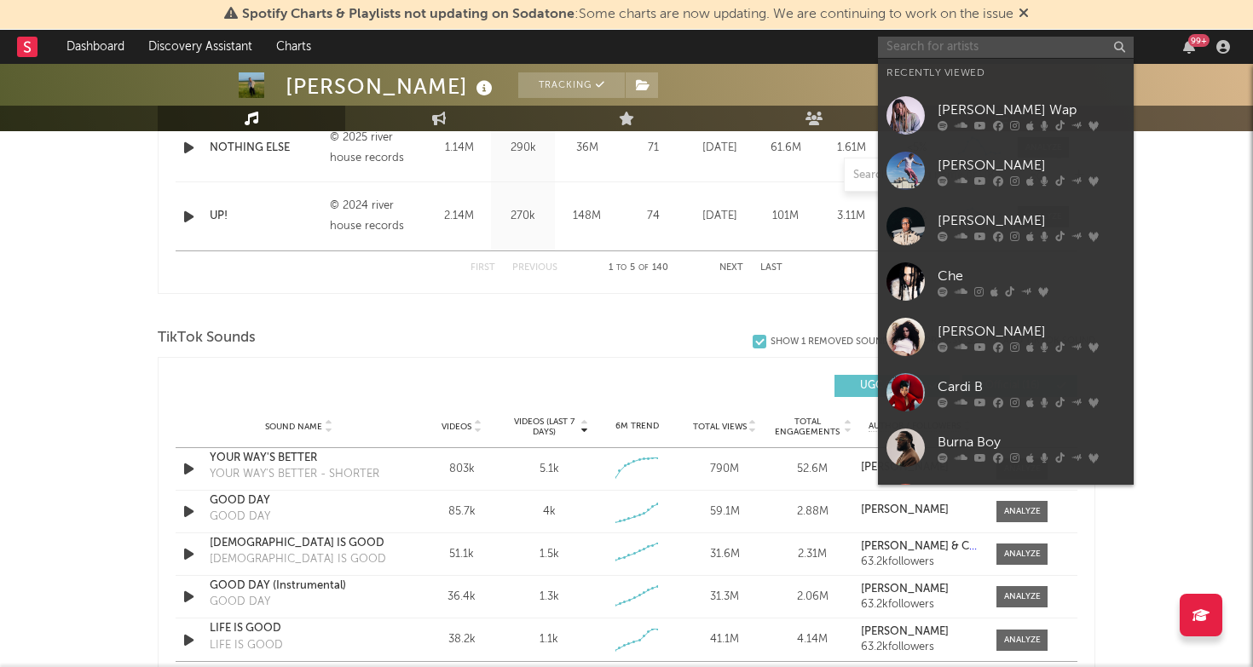
click at [928, 46] on input "text" at bounding box center [1006, 47] width 256 height 21
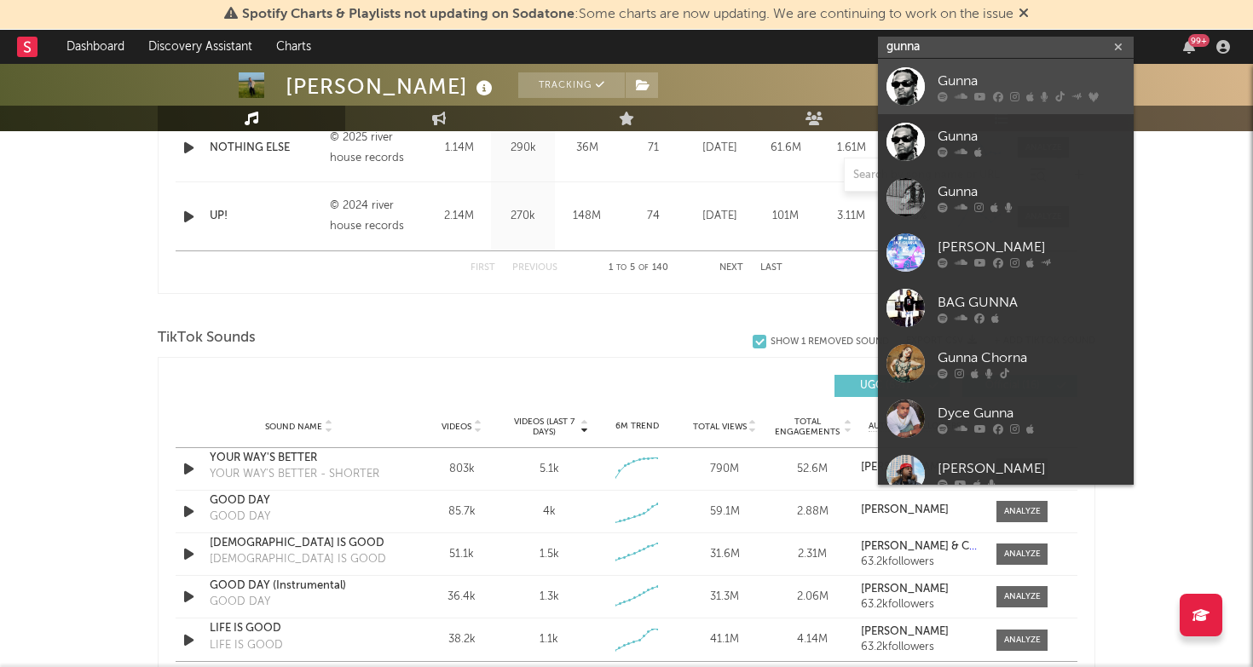
type input "gunna"
click at [991, 72] on div "Gunna" at bounding box center [1030, 81] width 187 height 20
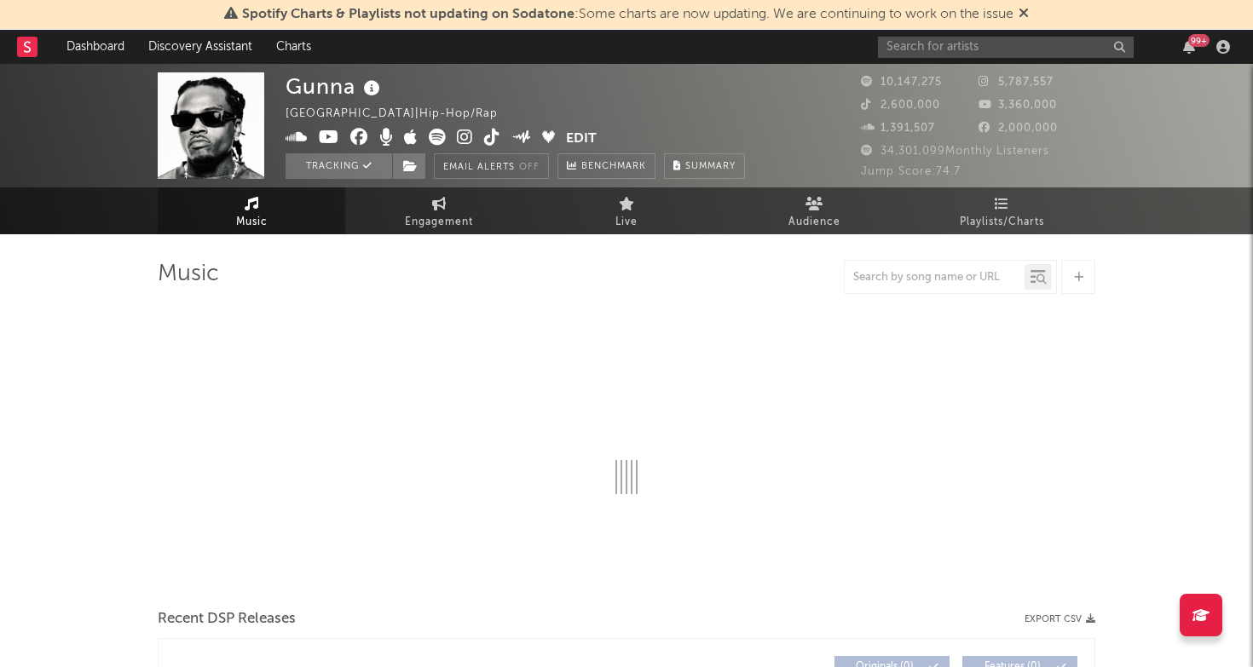
select select "6m"
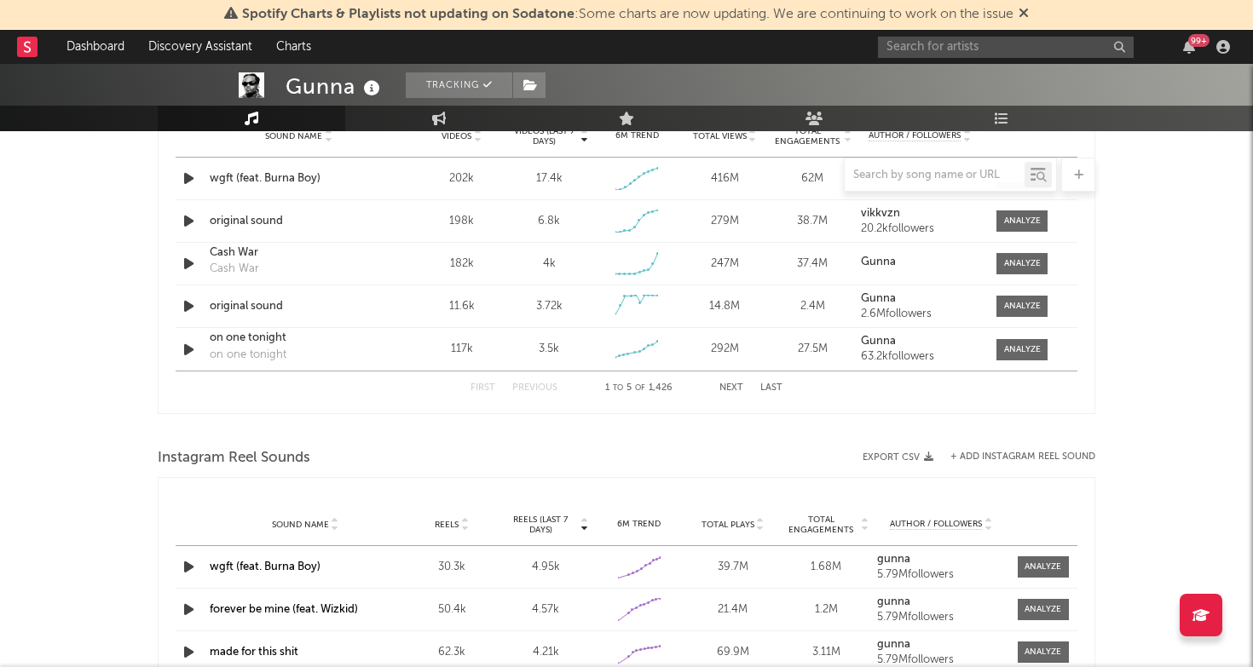
scroll to position [1207, 0]
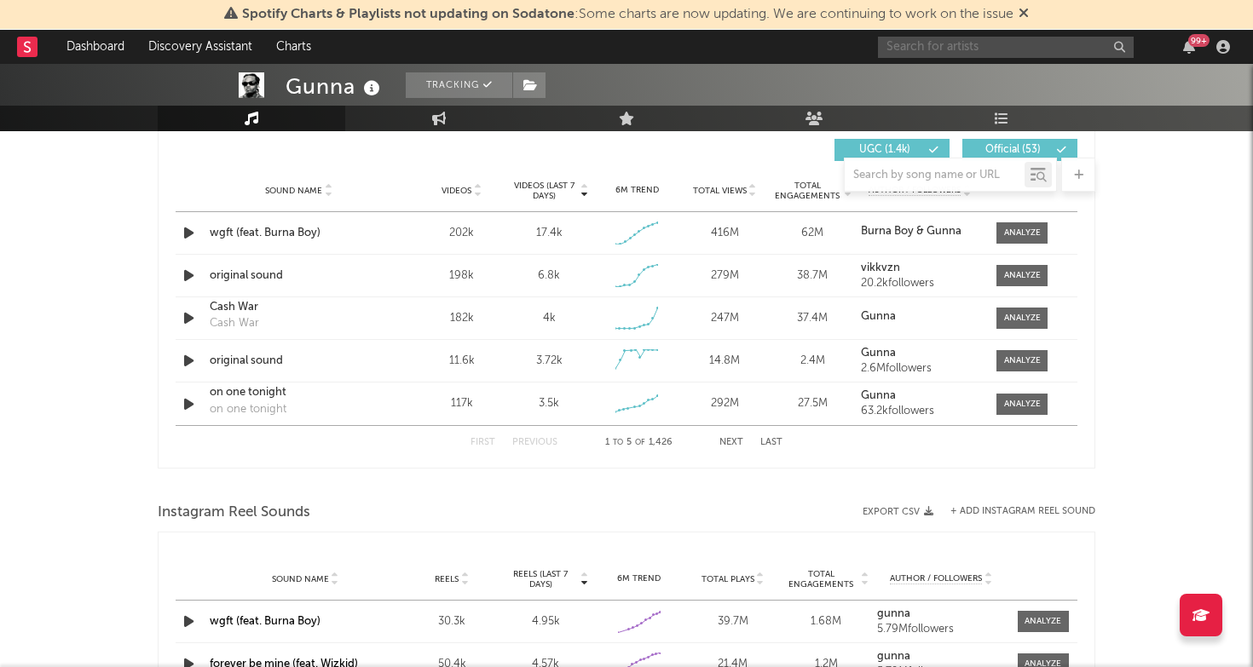
click at [1006, 46] on input "text" at bounding box center [1006, 47] width 256 height 21
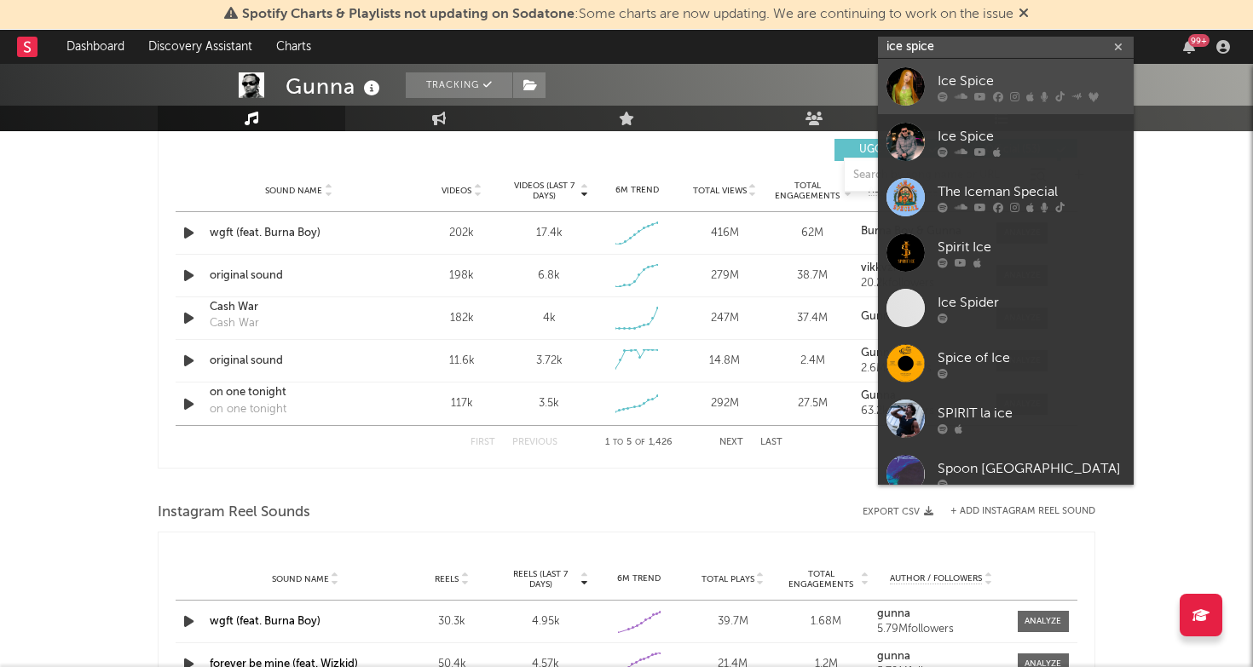
type input "ice spice"
click at [1014, 72] on div "Ice Spice" at bounding box center [1030, 81] width 187 height 20
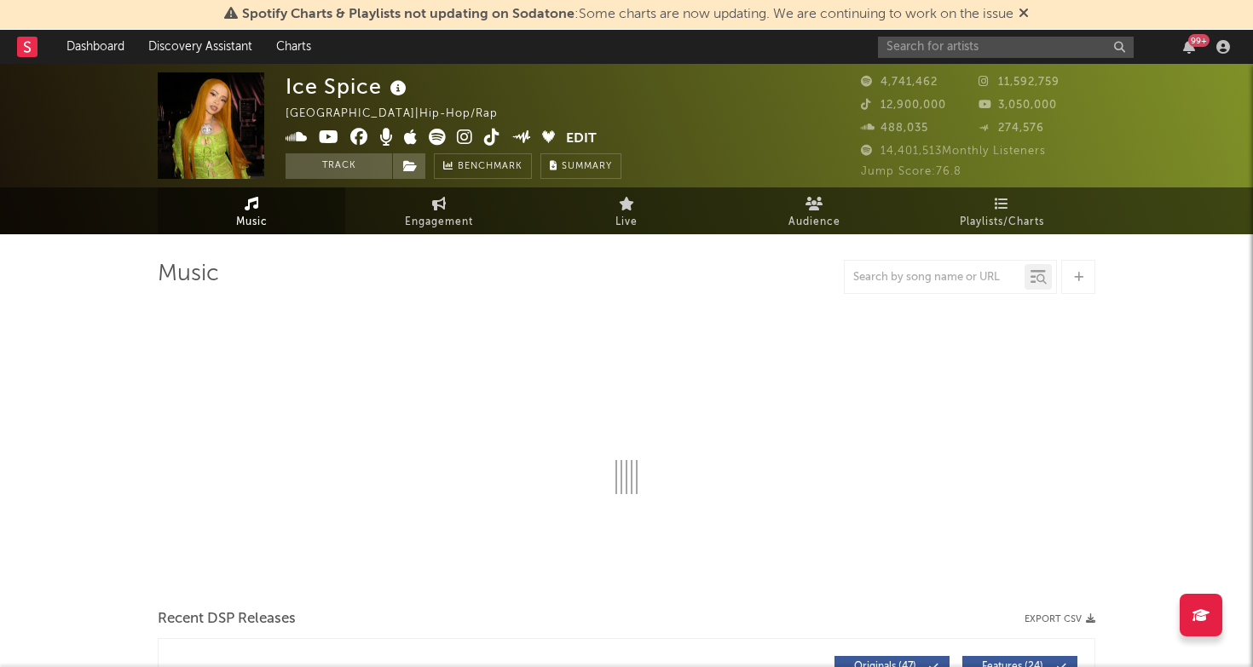
select select "6m"
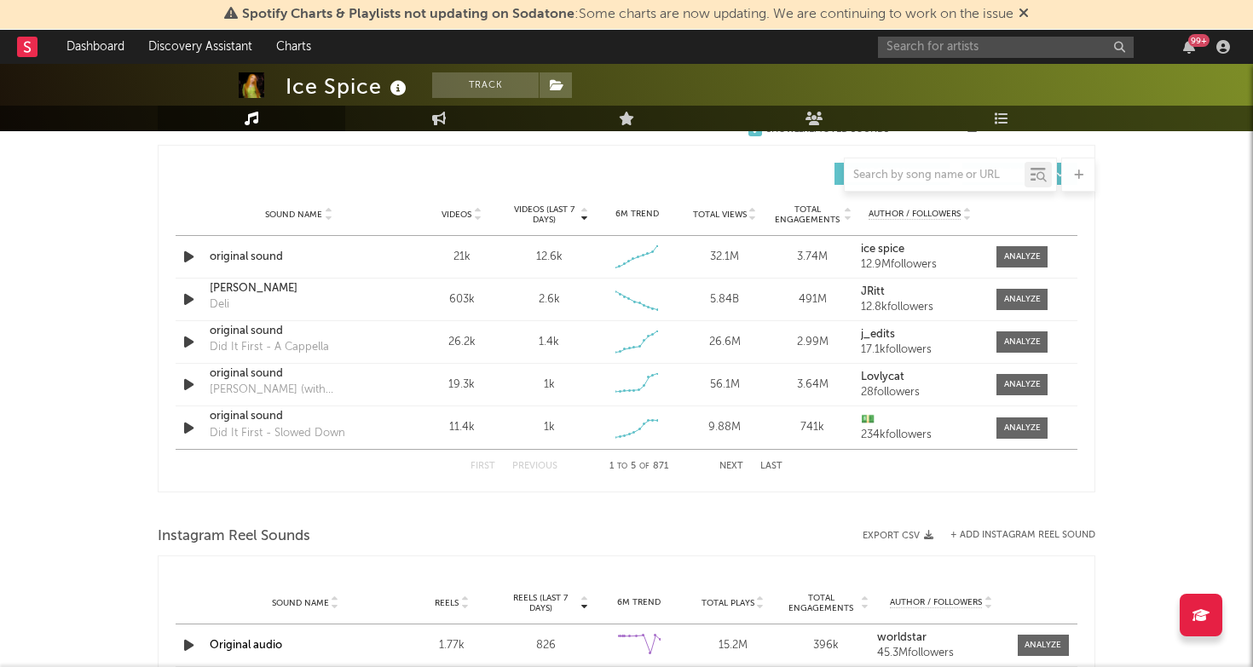
scroll to position [1169, 0]
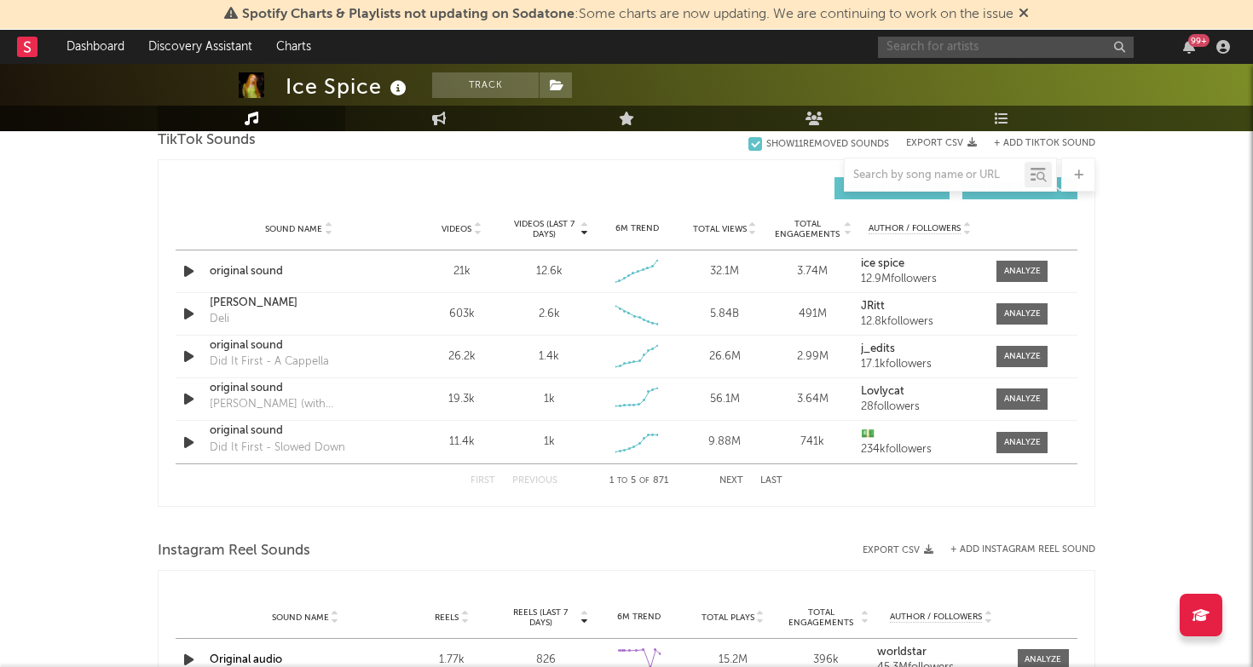
click at [954, 38] on input "text" at bounding box center [1006, 47] width 256 height 21
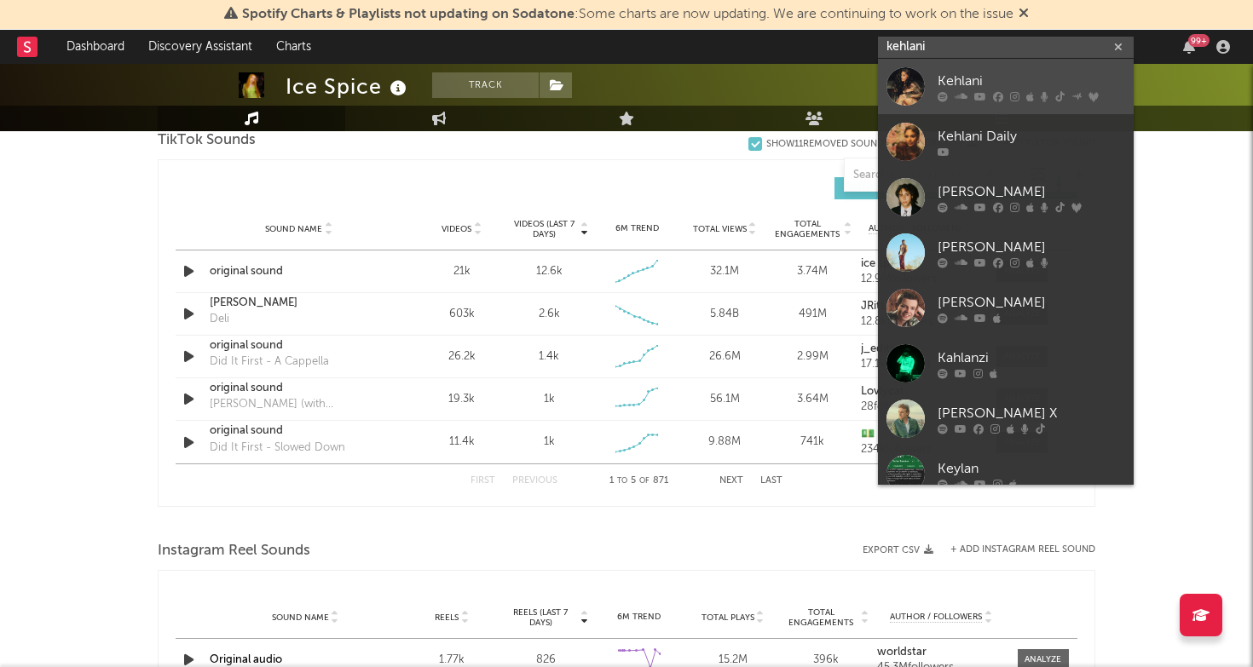
type input "kehlani"
click at [1008, 77] on div "Kehlani" at bounding box center [1030, 81] width 187 height 20
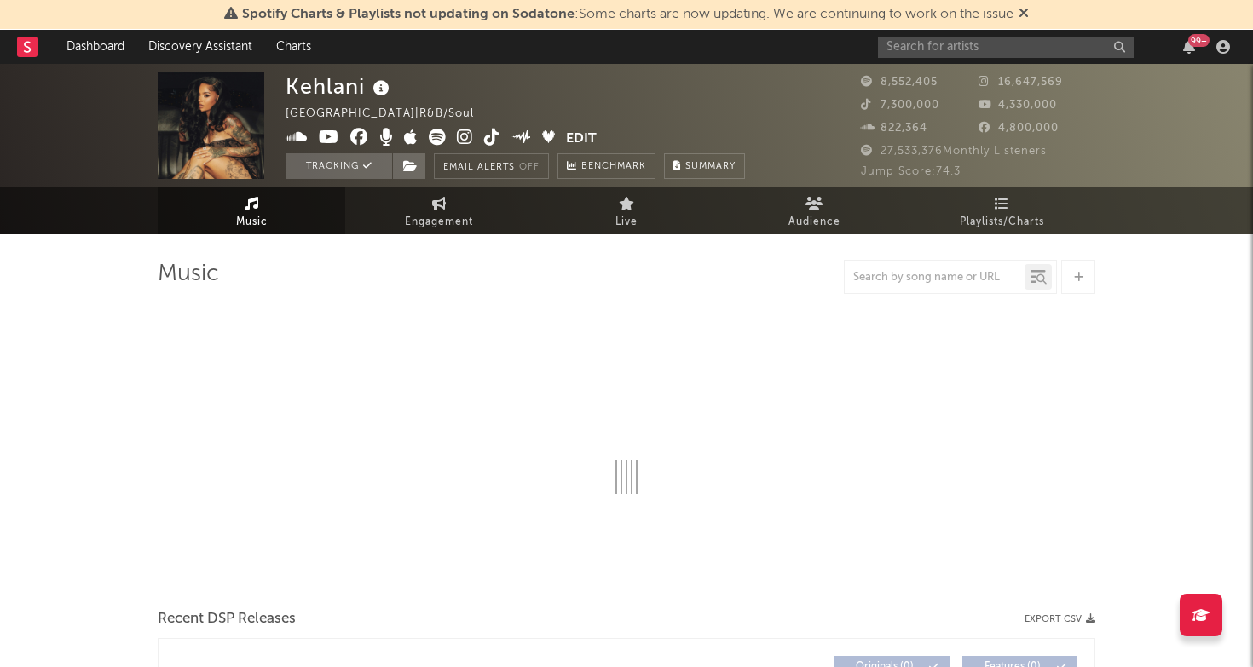
select select "6m"
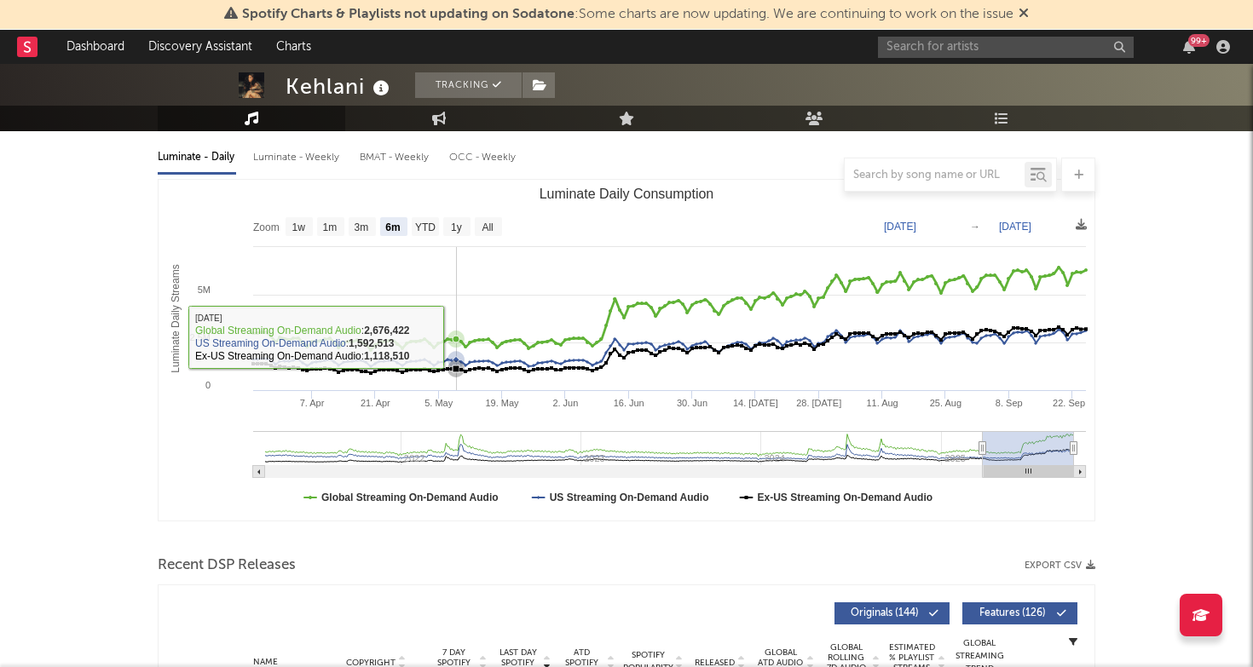
scroll to position [187, 0]
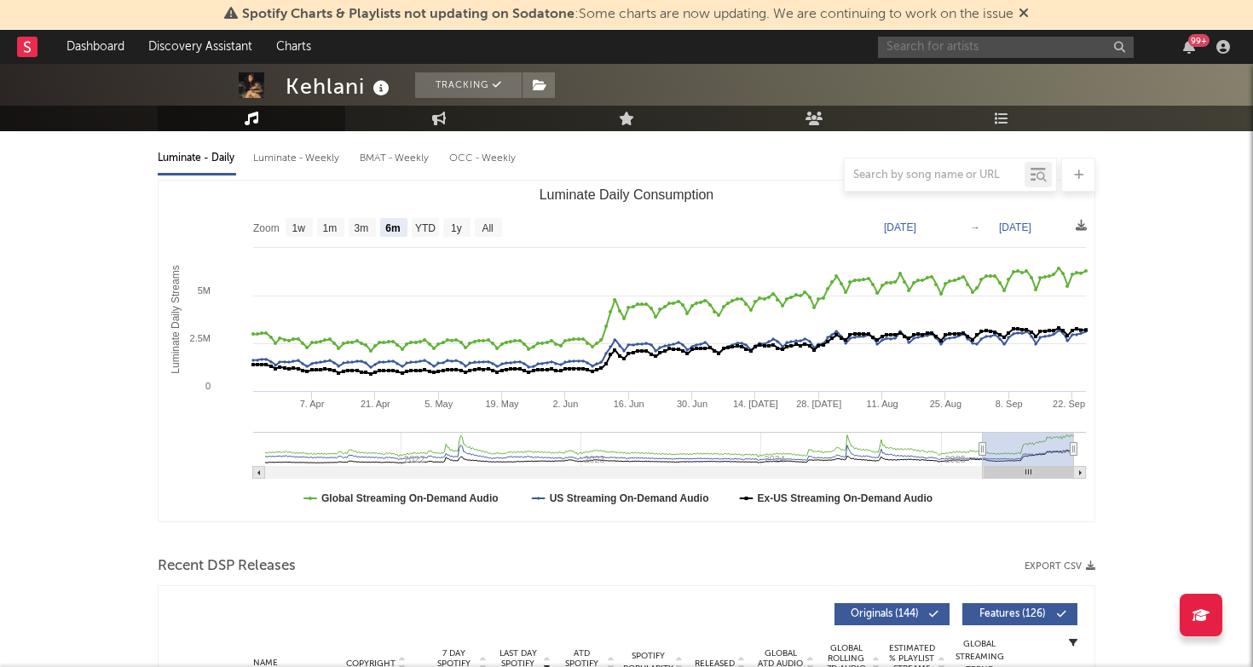
click at [956, 40] on input "text" at bounding box center [1006, 47] width 256 height 21
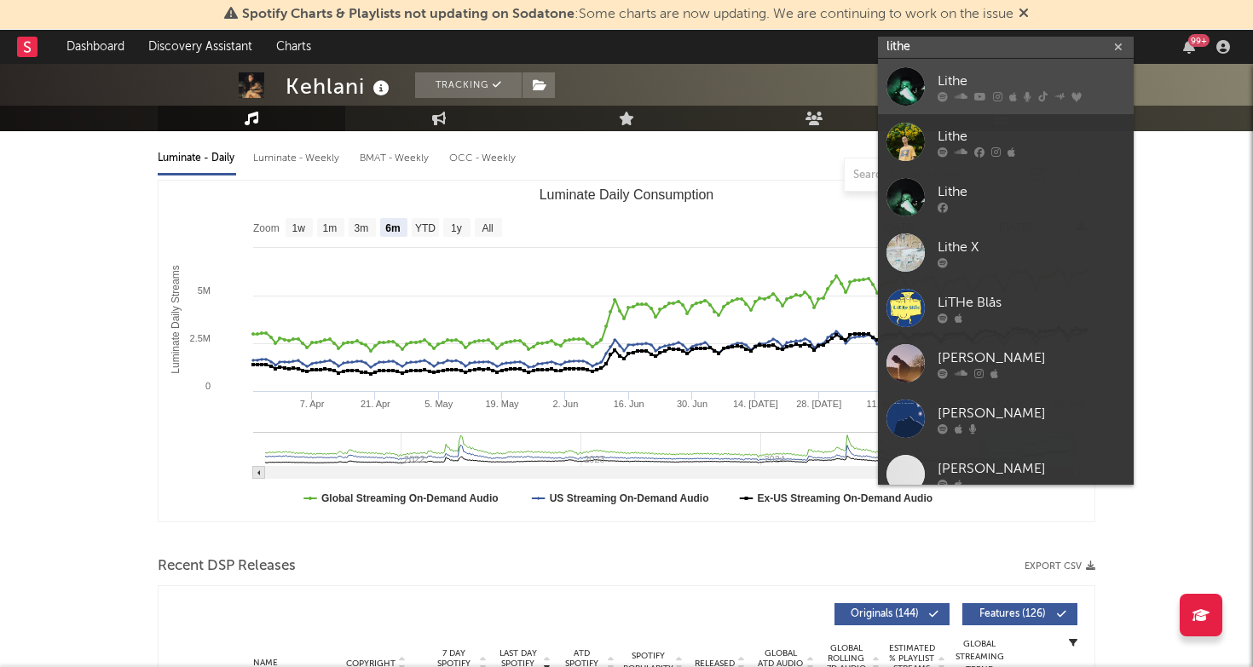
type input "lithe"
click at [988, 78] on div "Lithe" at bounding box center [1030, 81] width 187 height 20
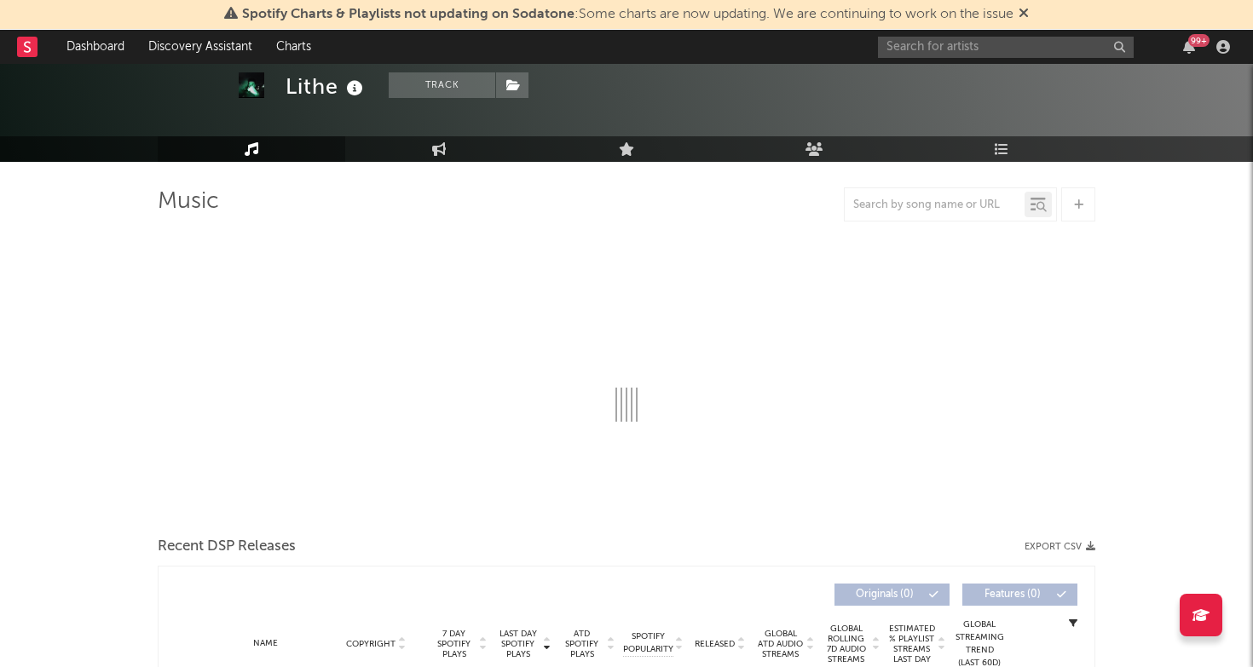
select select "6m"
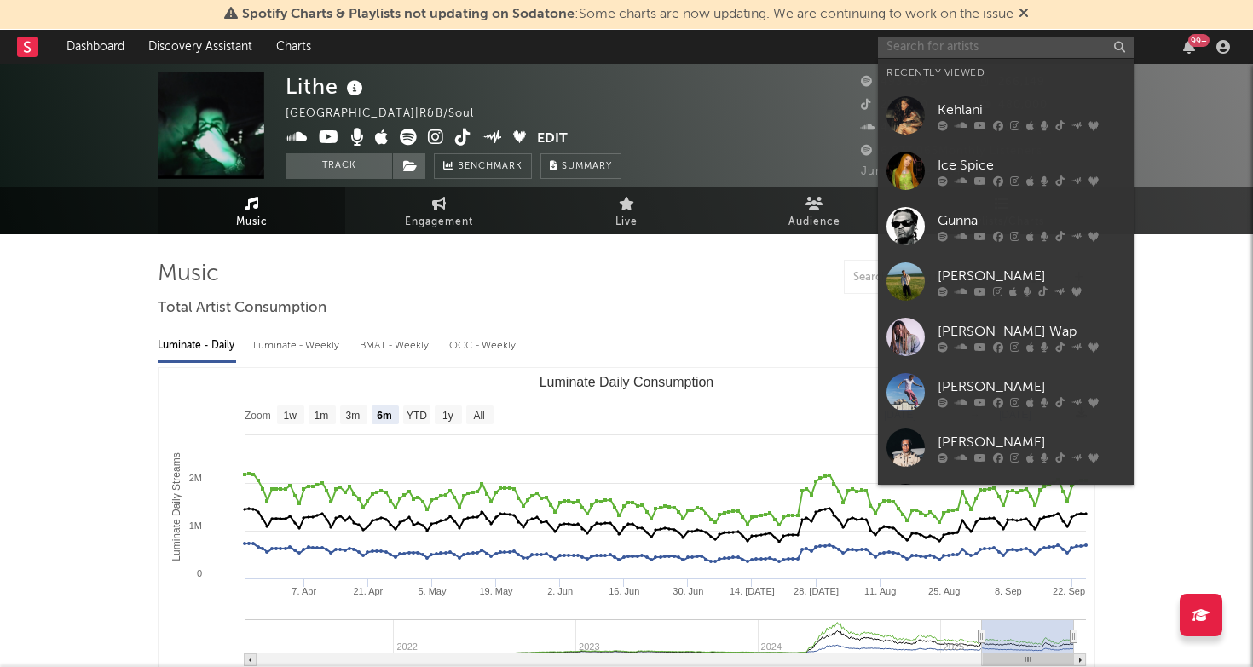
click at [940, 49] on input "text" at bounding box center [1006, 47] width 256 height 21
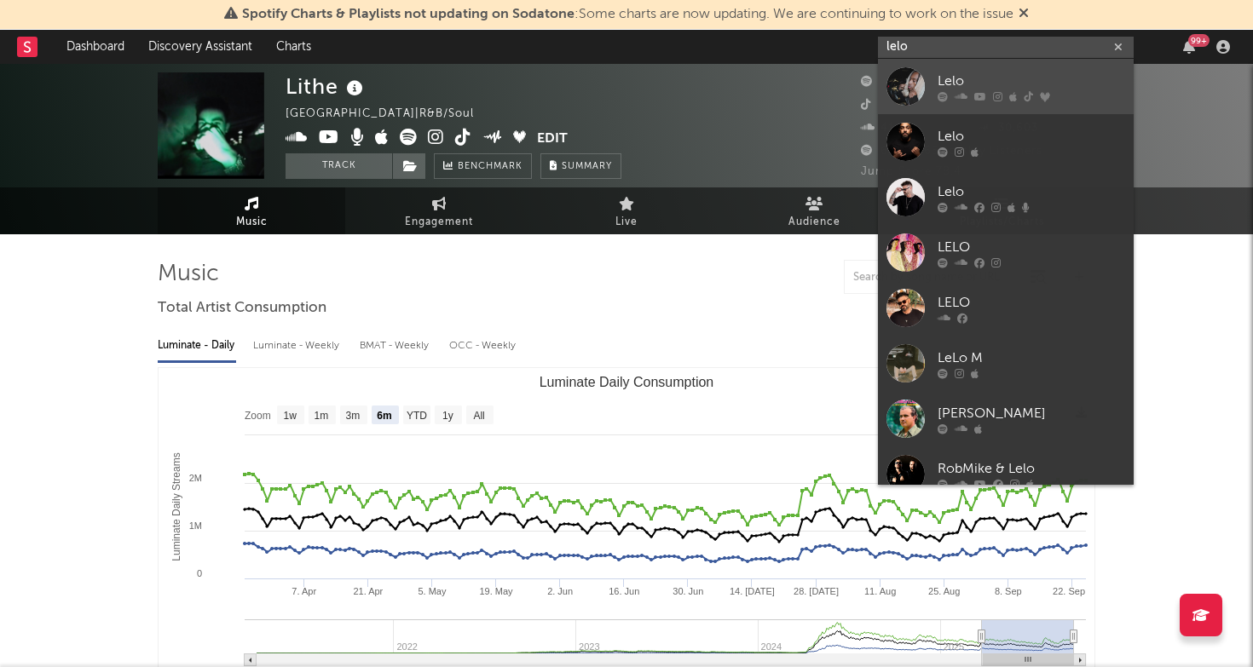
type input "lelo"
click at [959, 80] on div "Lelo" at bounding box center [1030, 81] width 187 height 20
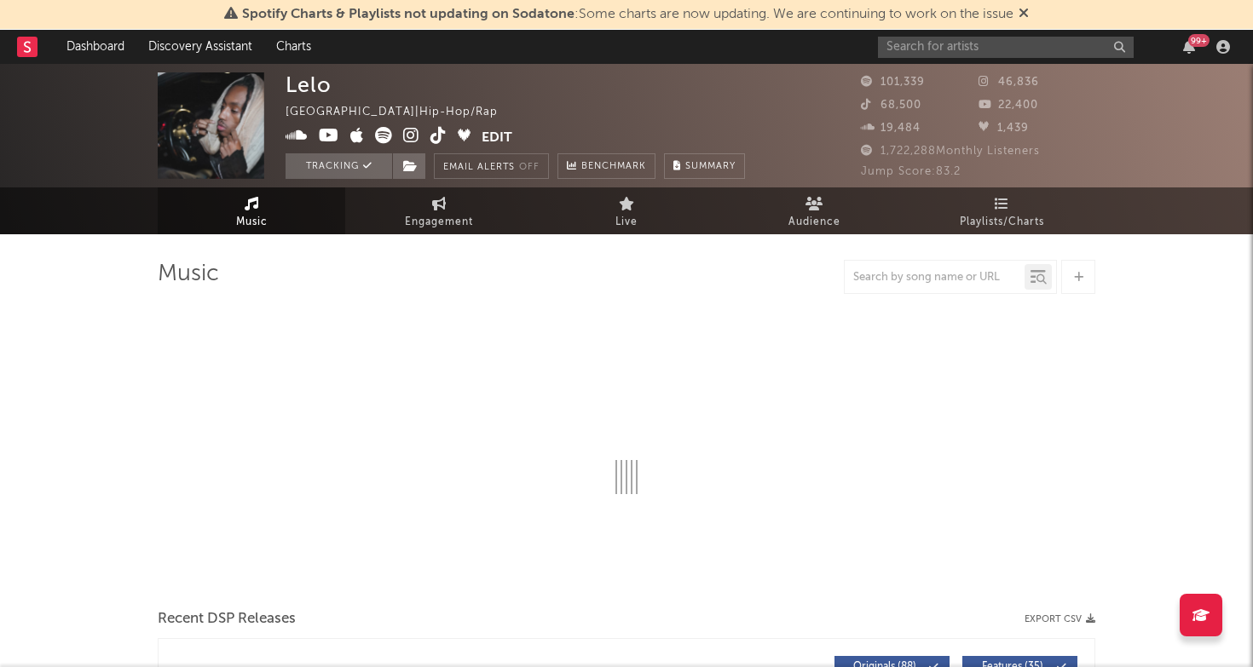
select select "6m"
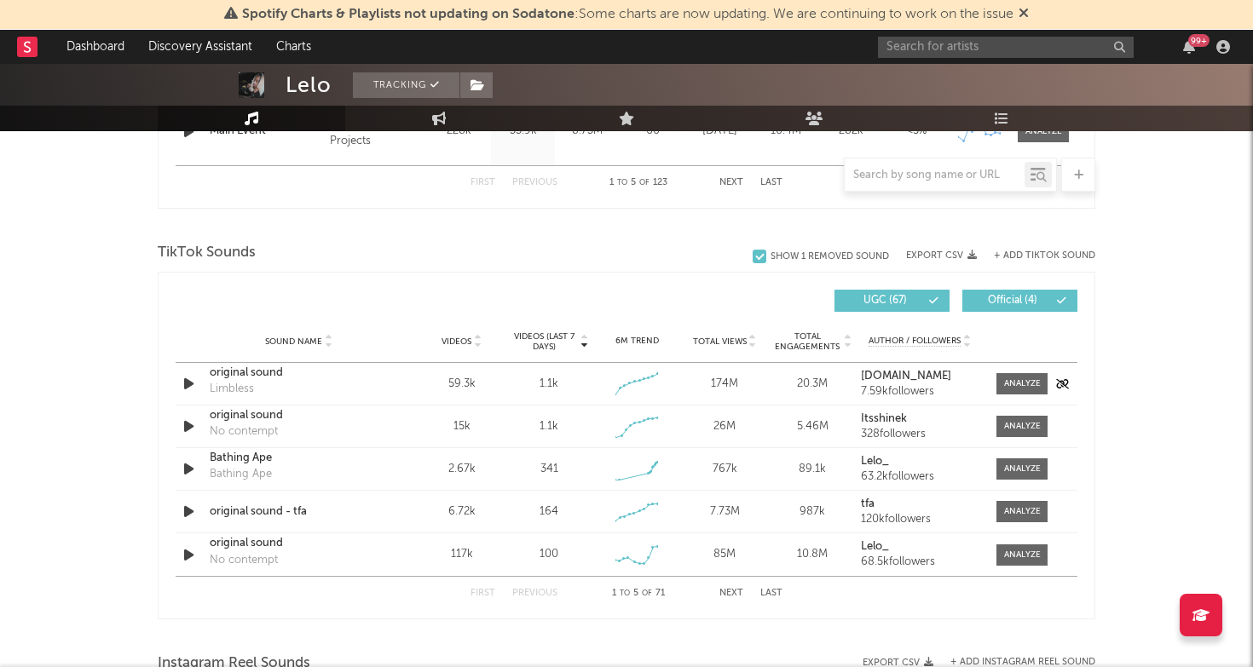
scroll to position [1051, 0]
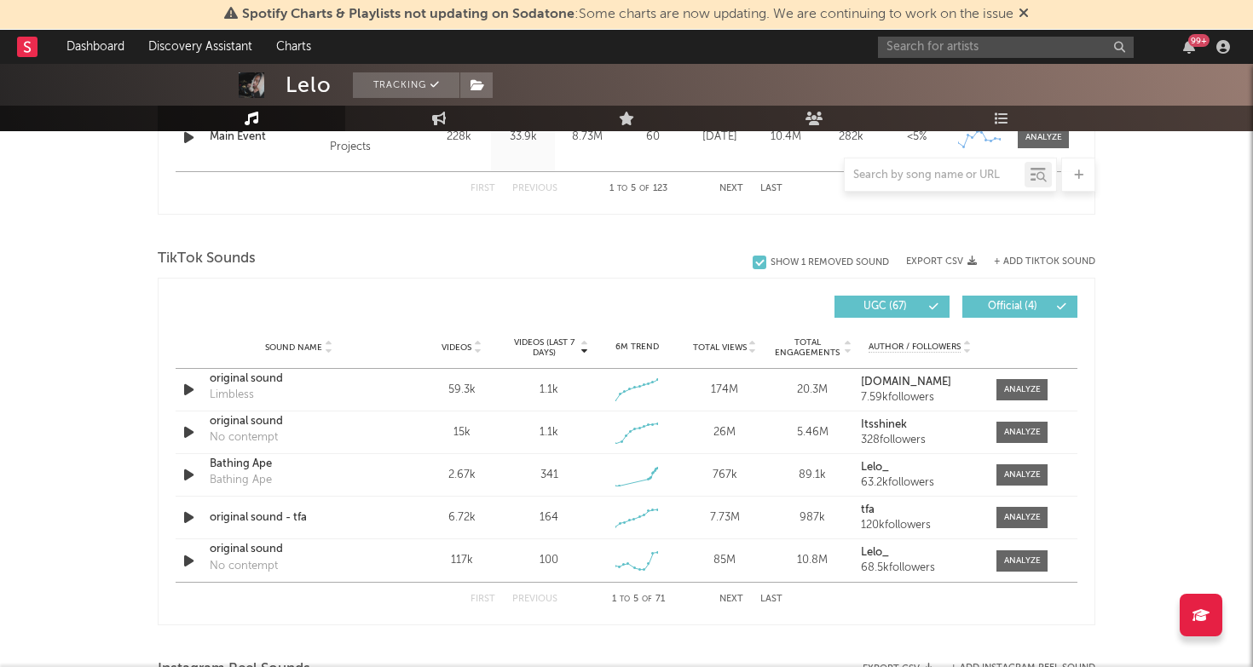
click at [729, 597] on button "Next" at bounding box center [731, 599] width 24 height 9
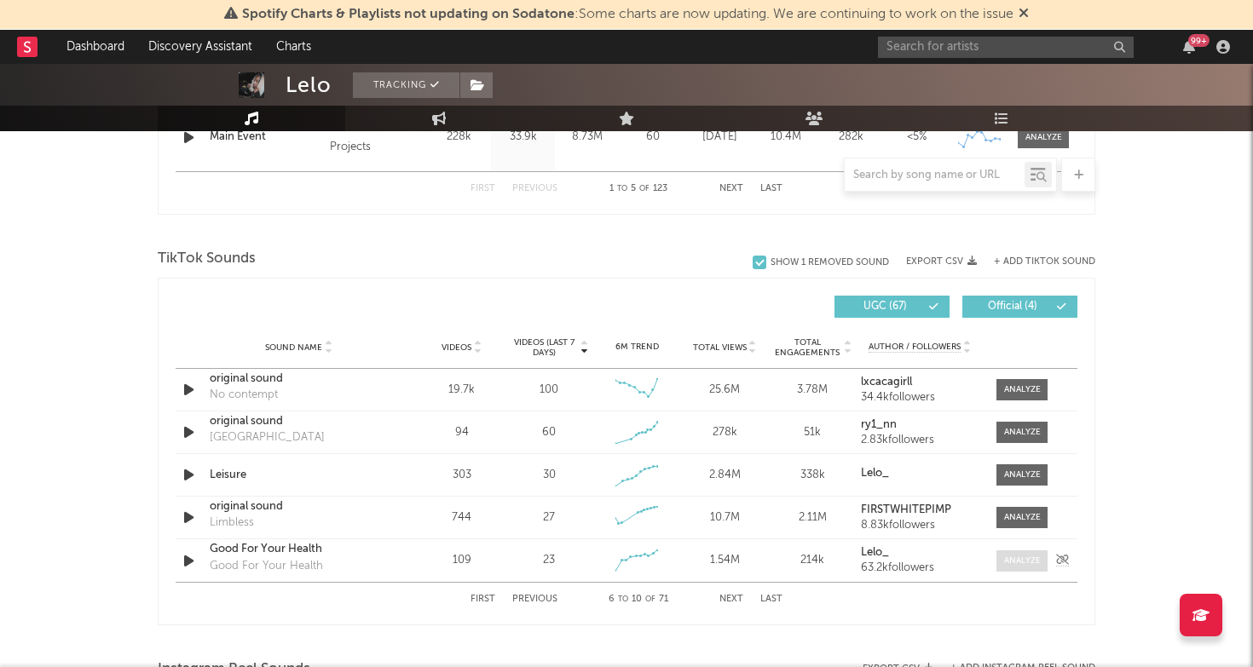
click at [1022, 555] on div at bounding box center [1022, 561] width 37 height 13
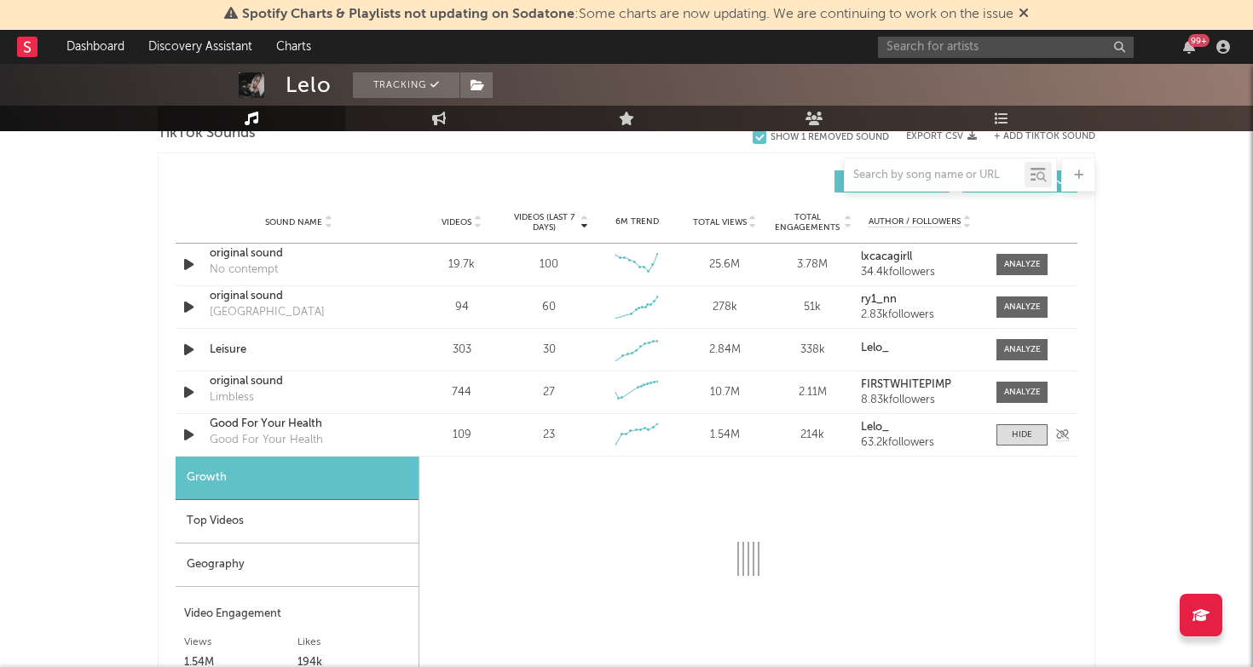
select select "1w"
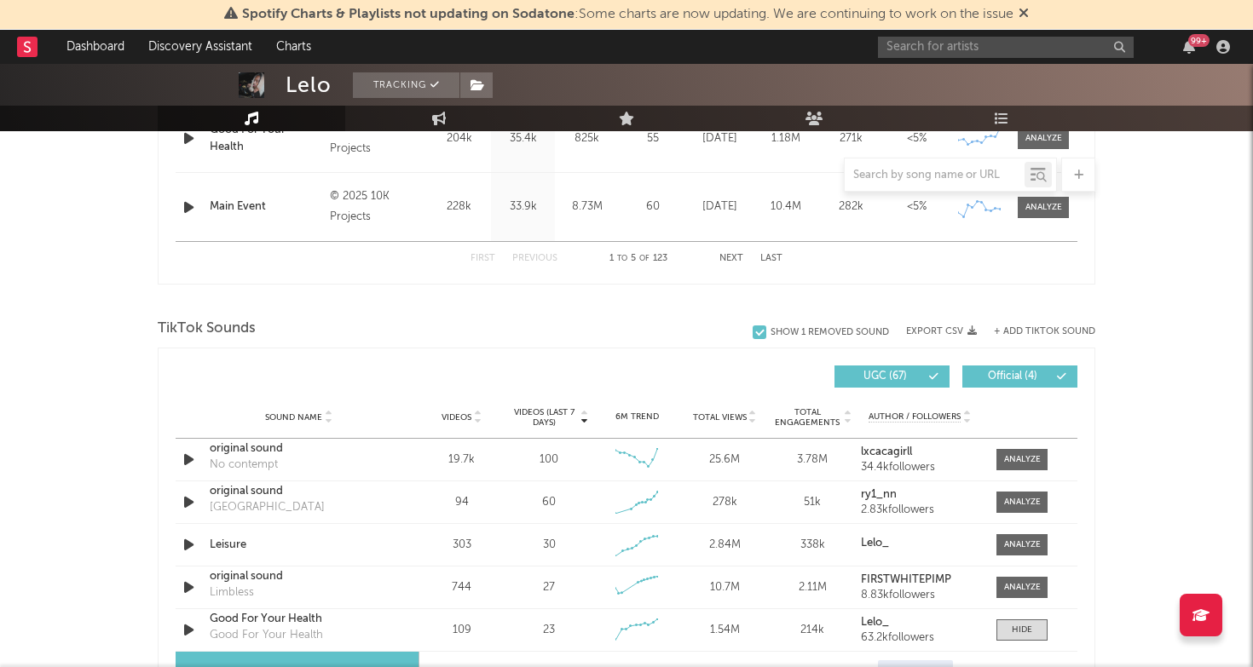
scroll to position [939, 0]
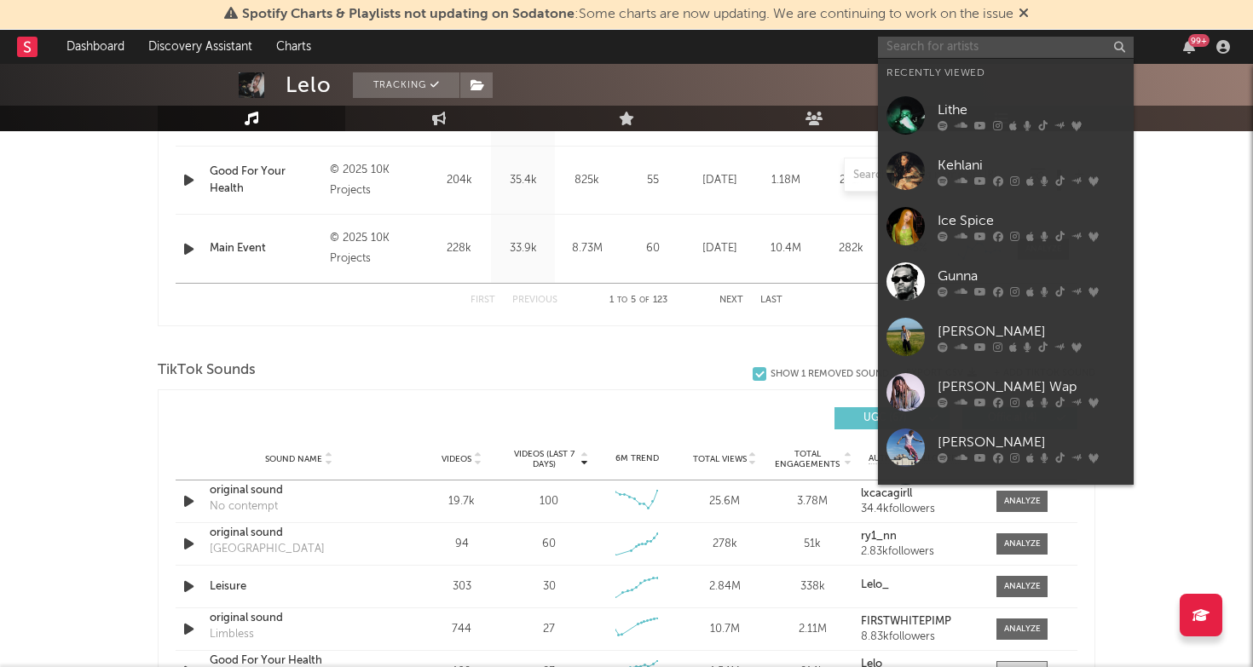
click at [1035, 47] on input "text" at bounding box center [1006, 47] width 256 height 21
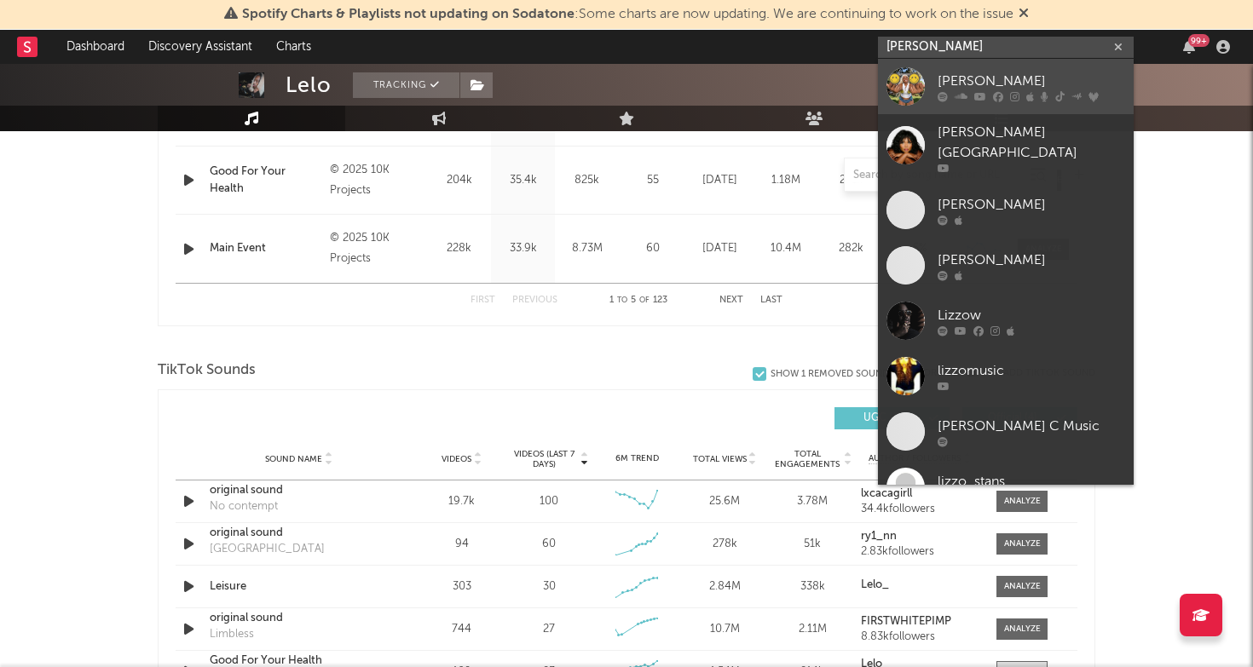
type input "lizzo"
click at [1015, 81] on div "[PERSON_NAME]" at bounding box center [1030, 81] width 187 height 20
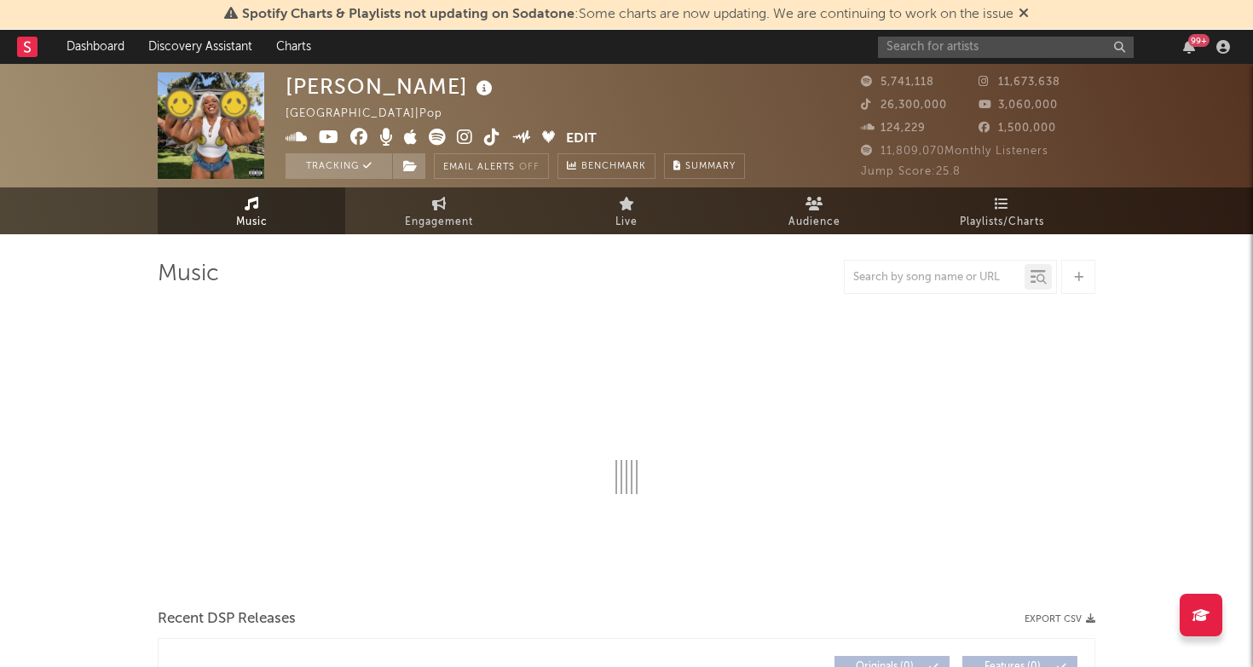
select select "6m"
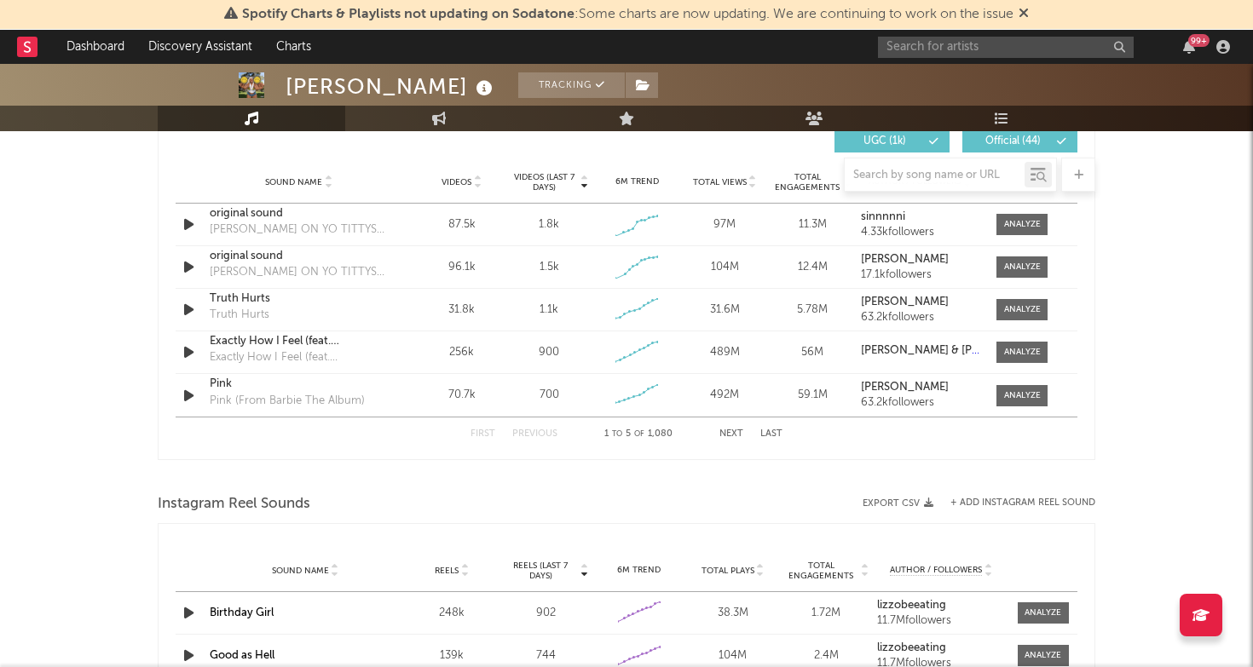
scroll to position [1179, 0]
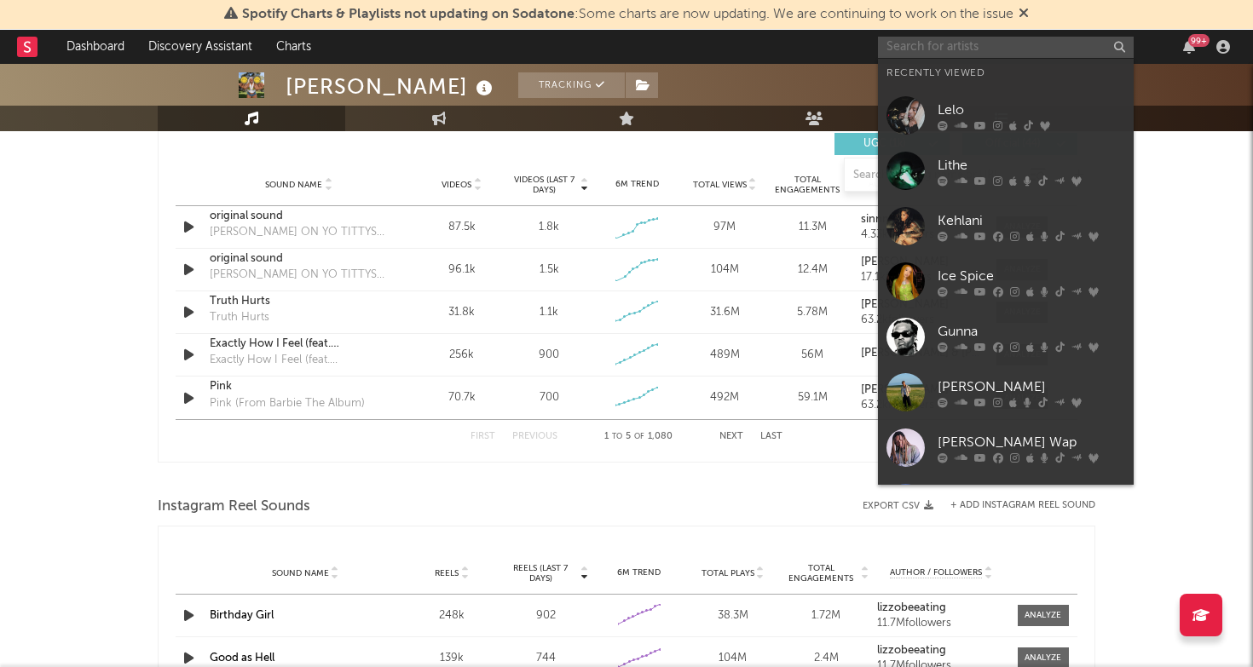
click at [961, 37] on input "text" at bounding box center [1006, 47] width 256 height 21
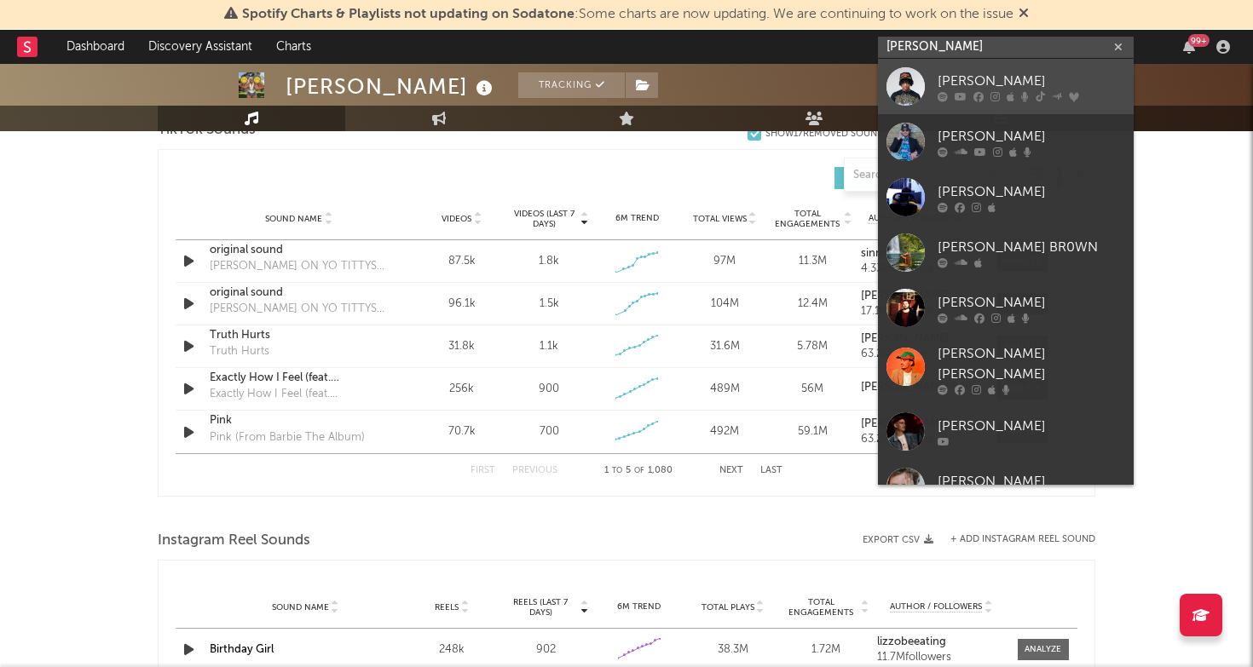
type input "[PERSON_NAME]"
click at [983, 77] on div "[PERSON_NAME]" at bounding box center [1030, 81] width 187 height 20
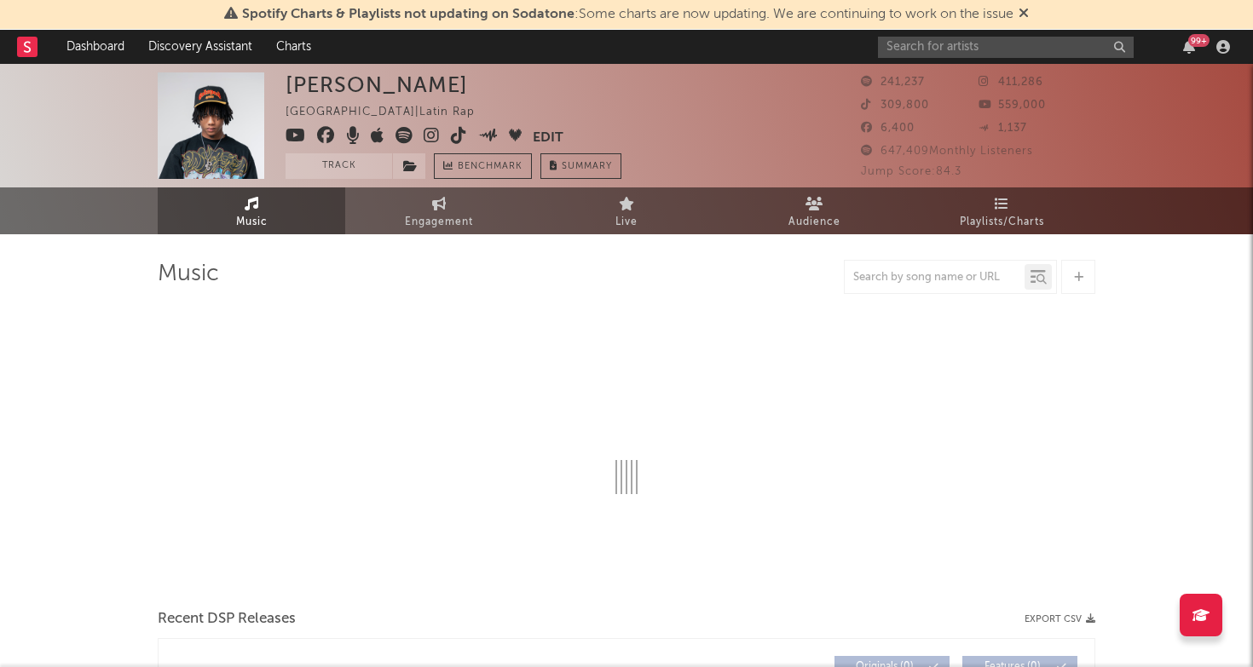
select select "6m"
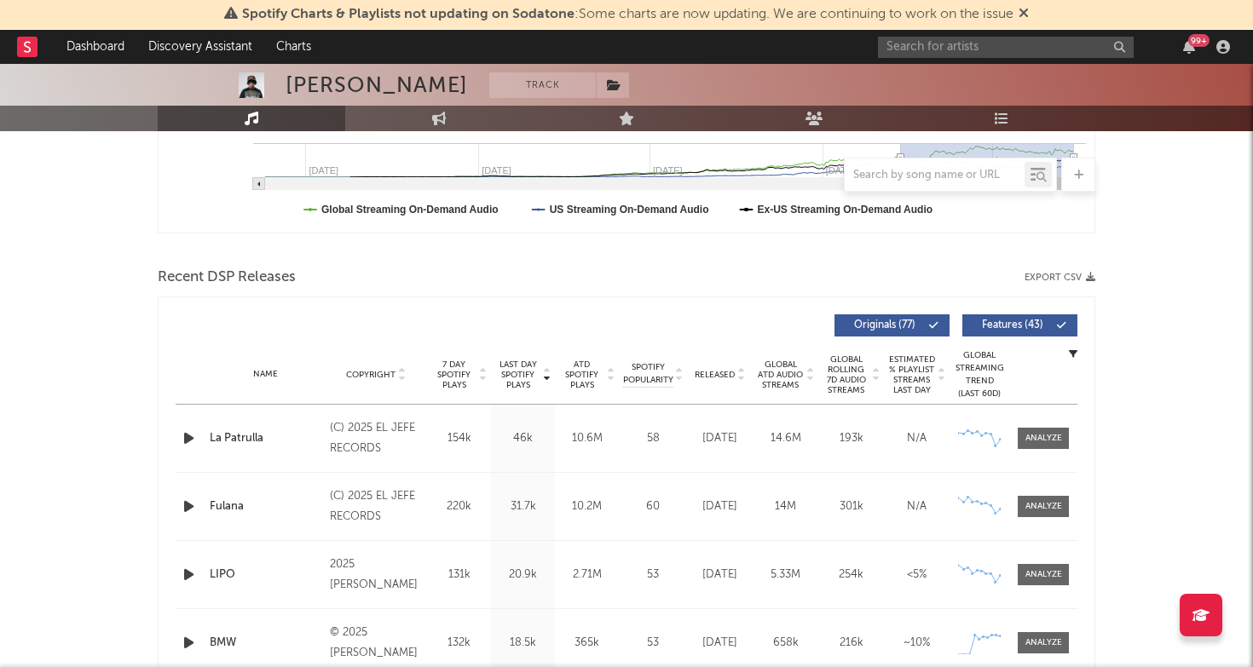
scroll to position [983, 0]
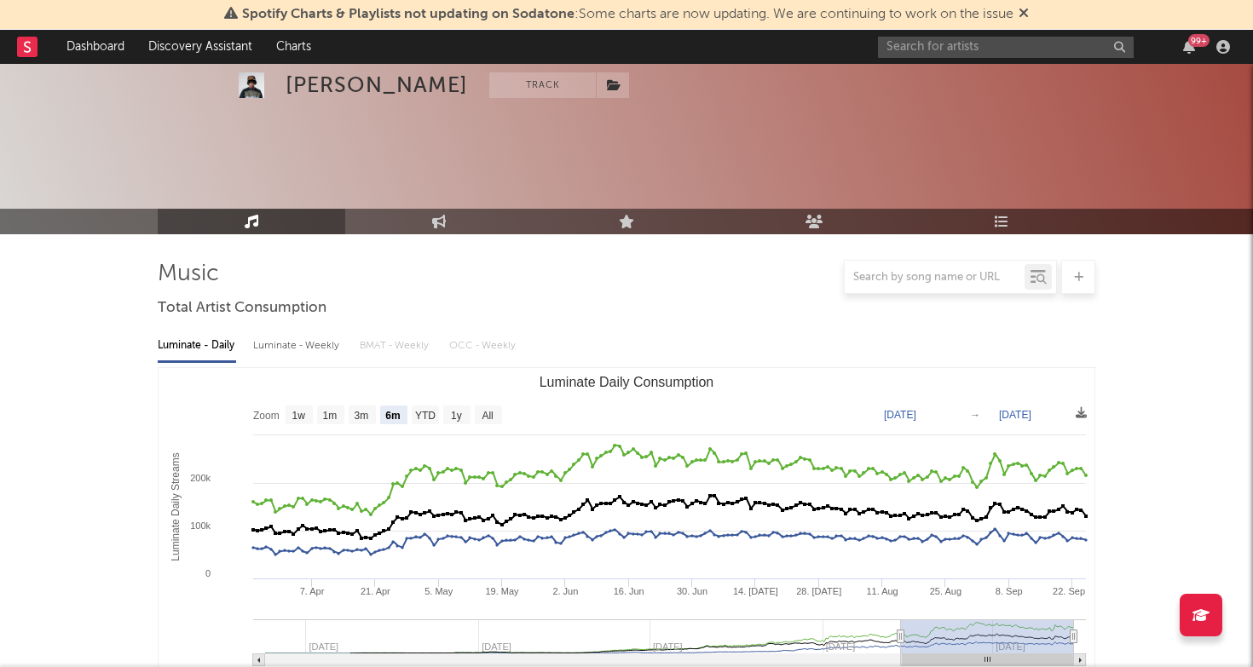
select select "6m"
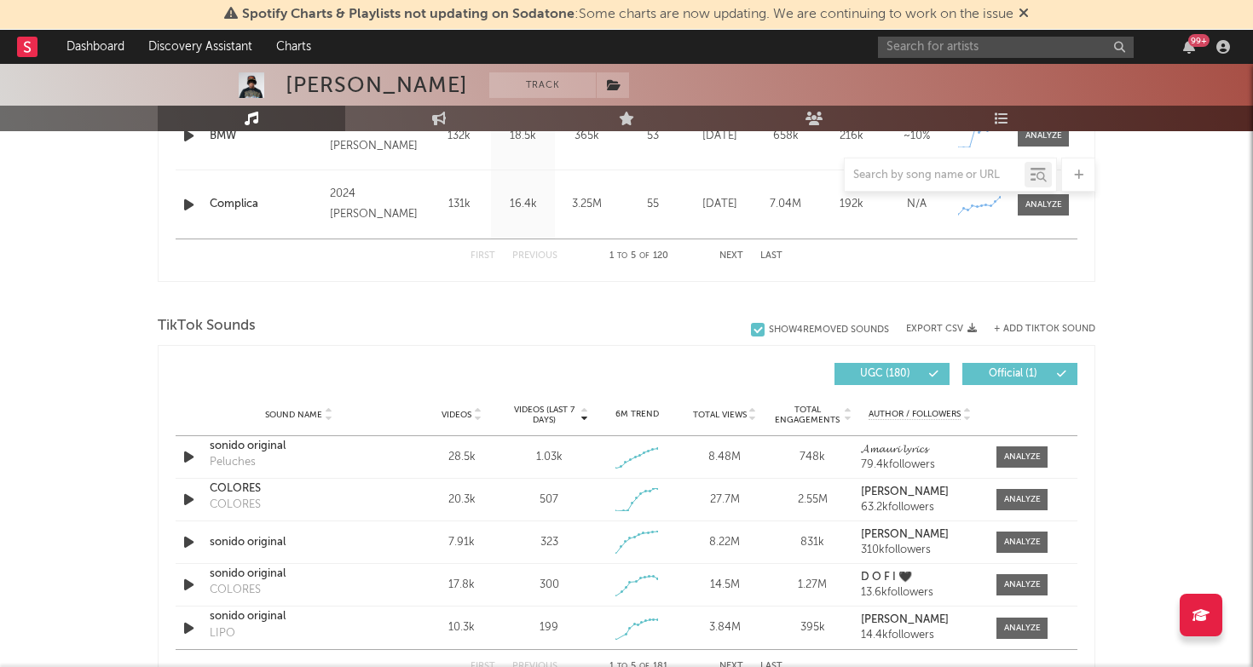
scroll to position [983, 0]
click at [928, 54] on input "text" at bounding box center [1006, 47] width 256 height 21
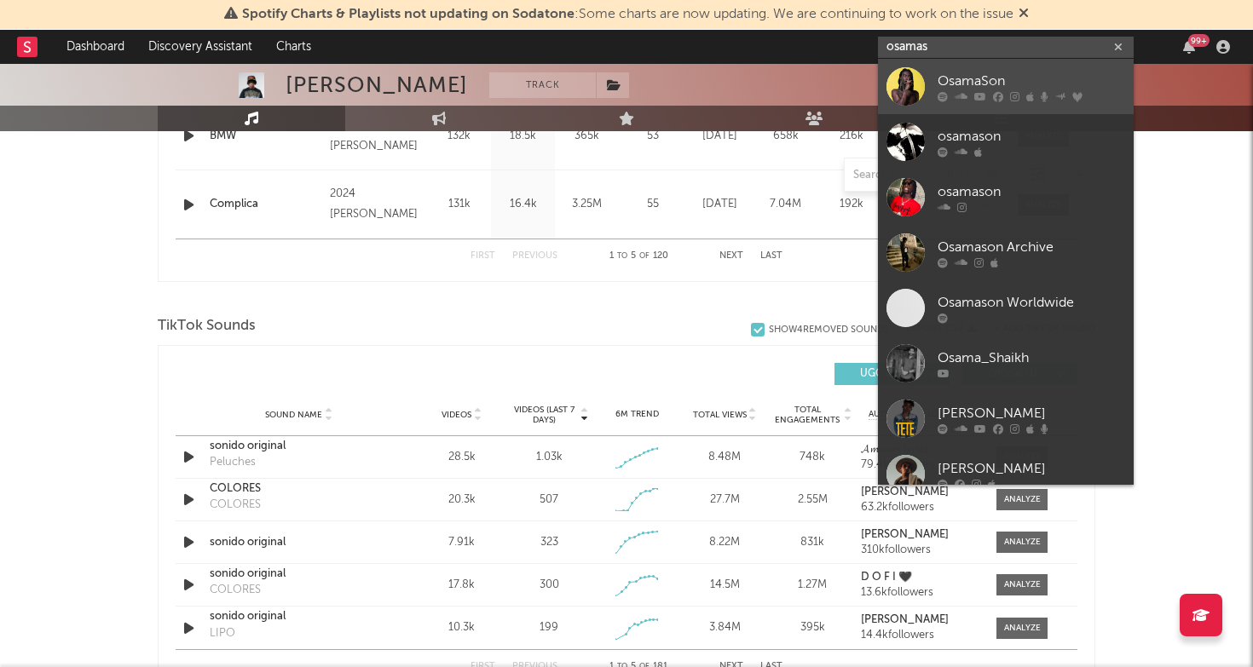
type input "osamas"
click at [983, 63] on link "OsamaSon" at bounding box center [1006, 86] width 256 height 55
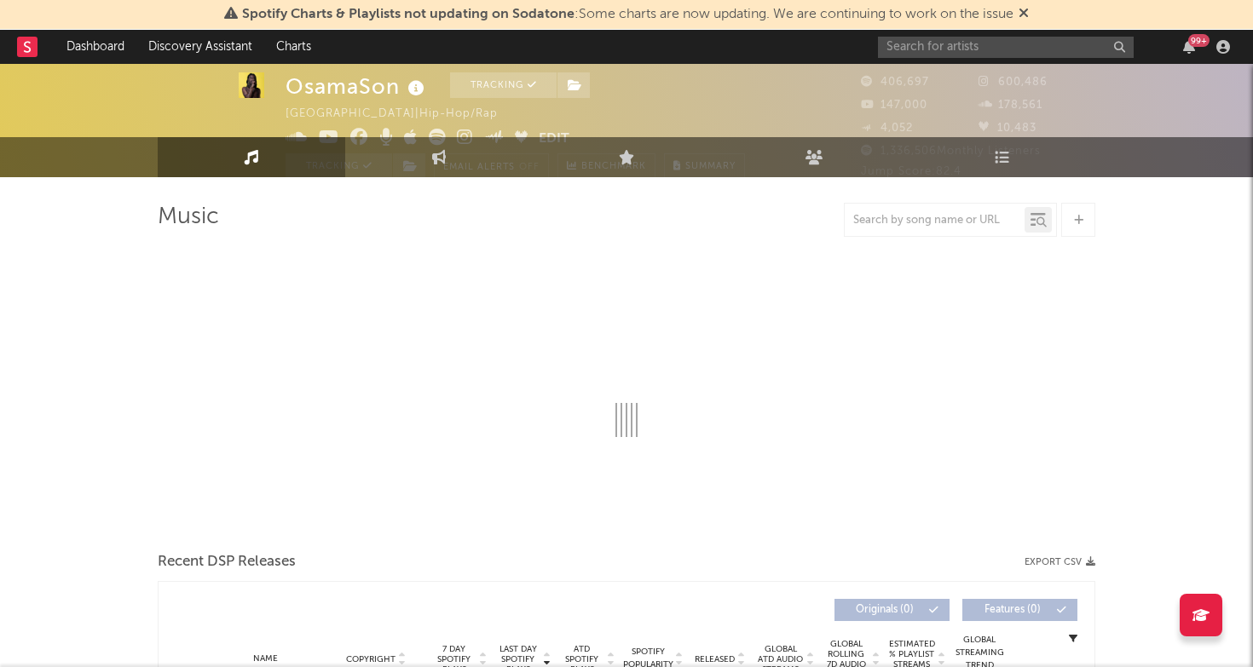
select select "6m"
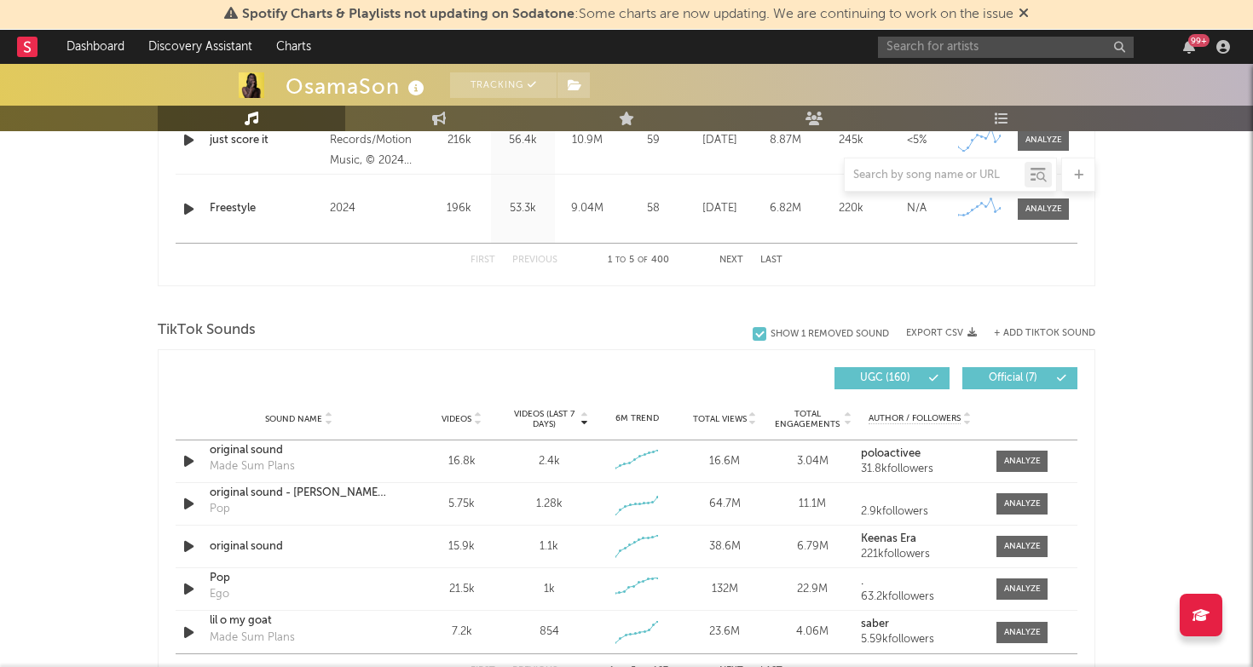
scroll to position [1010, 0]
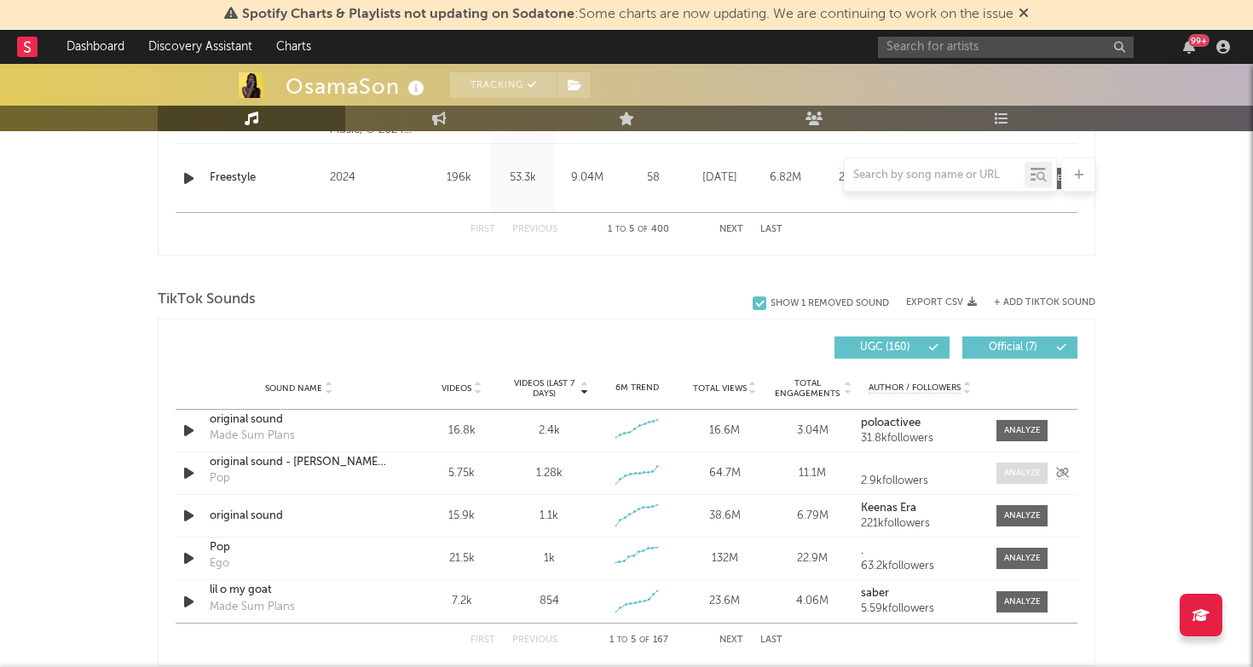
click at [1027, 475] on div at bounding box center [1022, 473] width 37 height 13
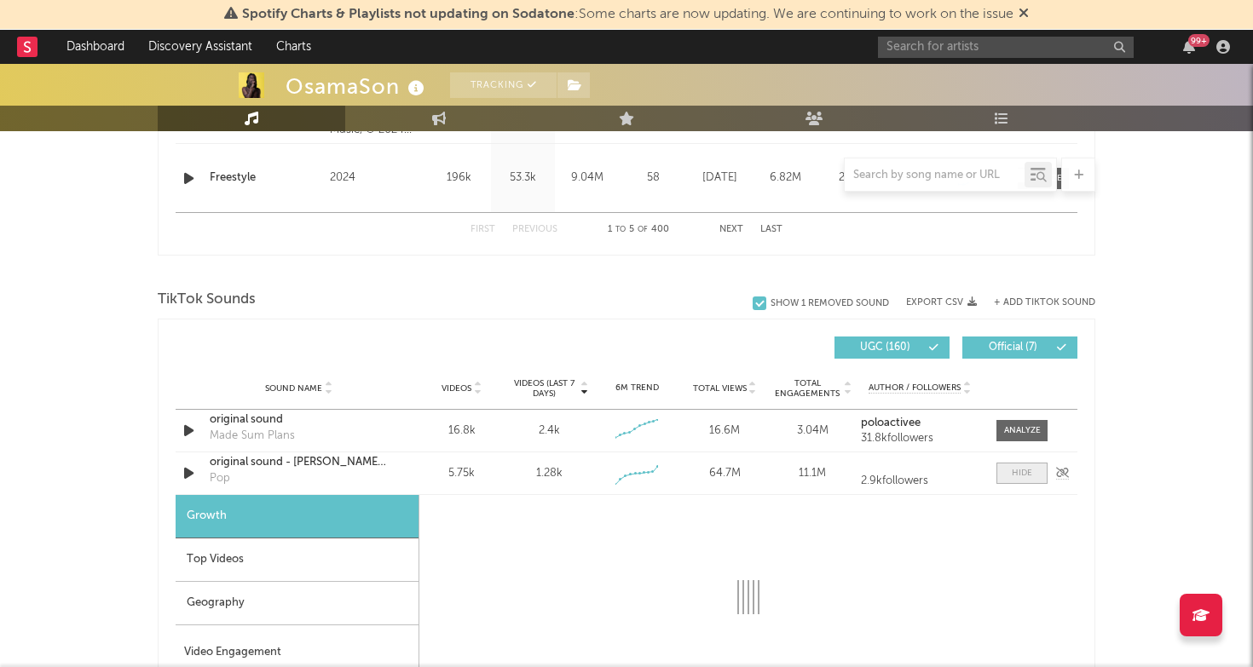
select select "1w"
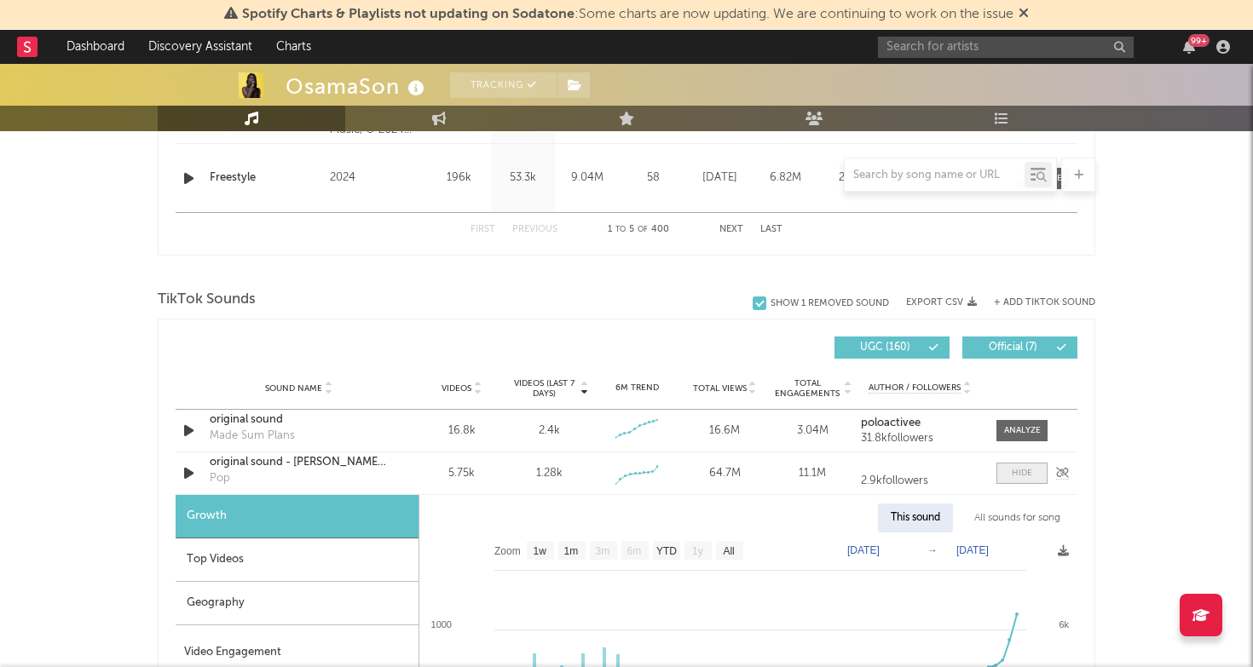
scroll to position [1250, 0]
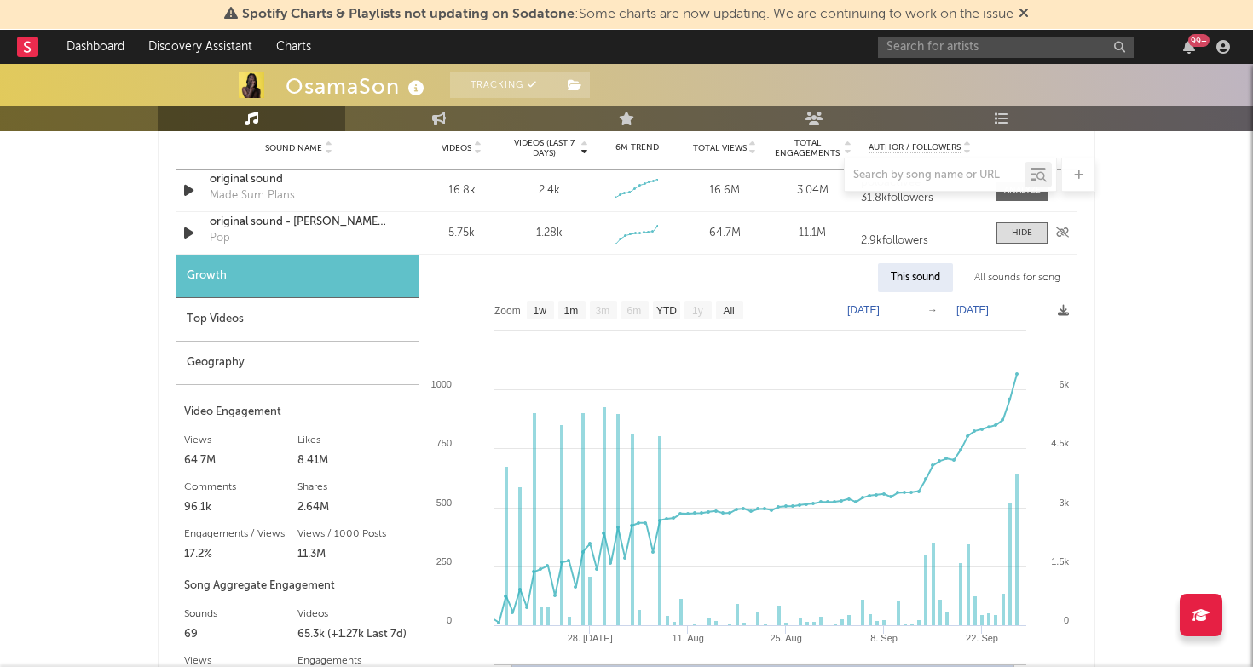
click at [273, 220] on div "original sound - [PERSON_NAME] fr" at bounding box center [299, 222] width 178 height 17
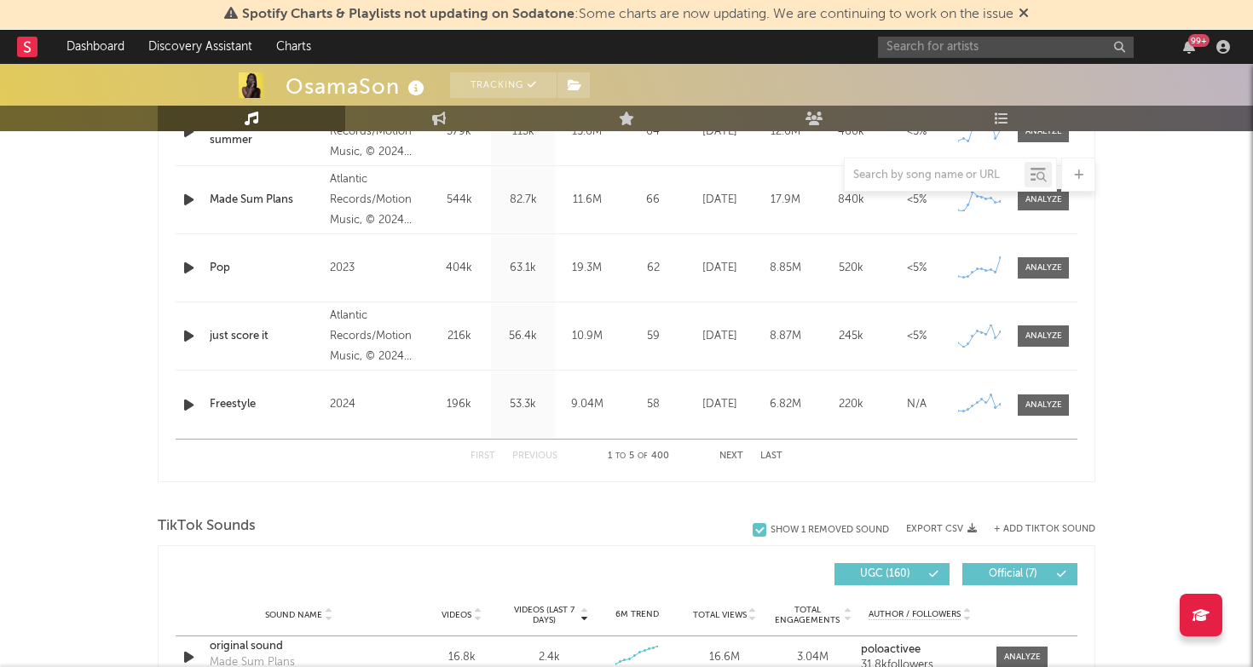
scroll to position [763, 0]
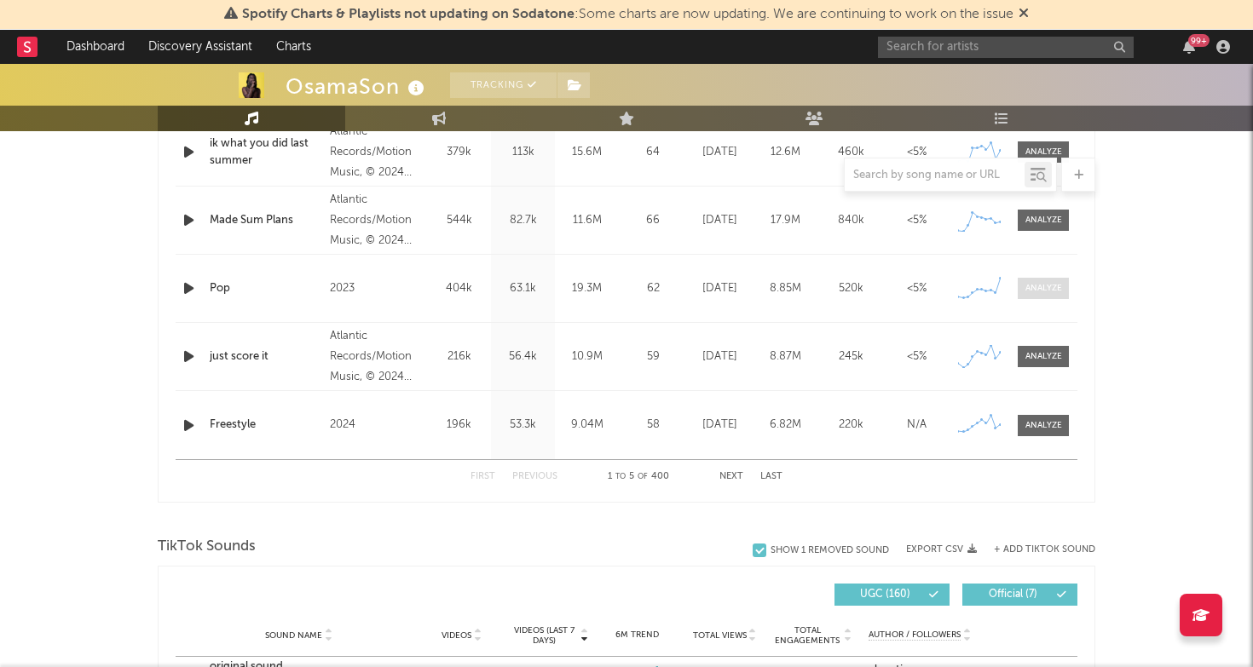
click at [1038, 297] on span at bounding box center [1042, 288] width 51 height 21
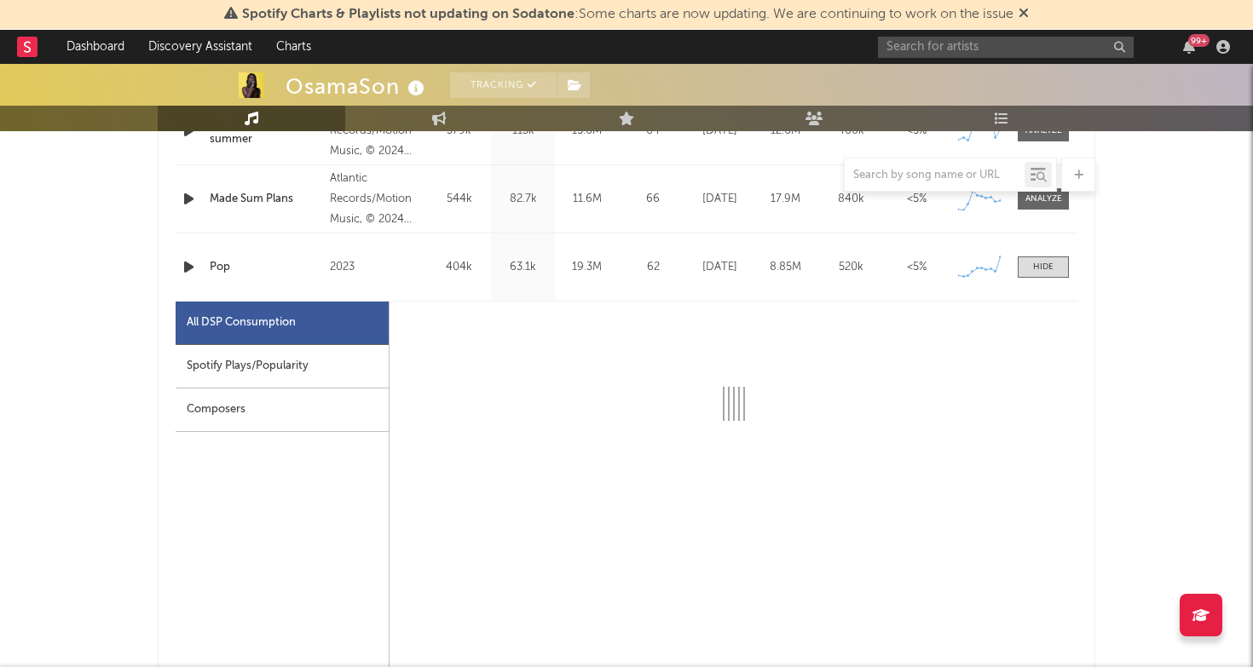
select select "6m"
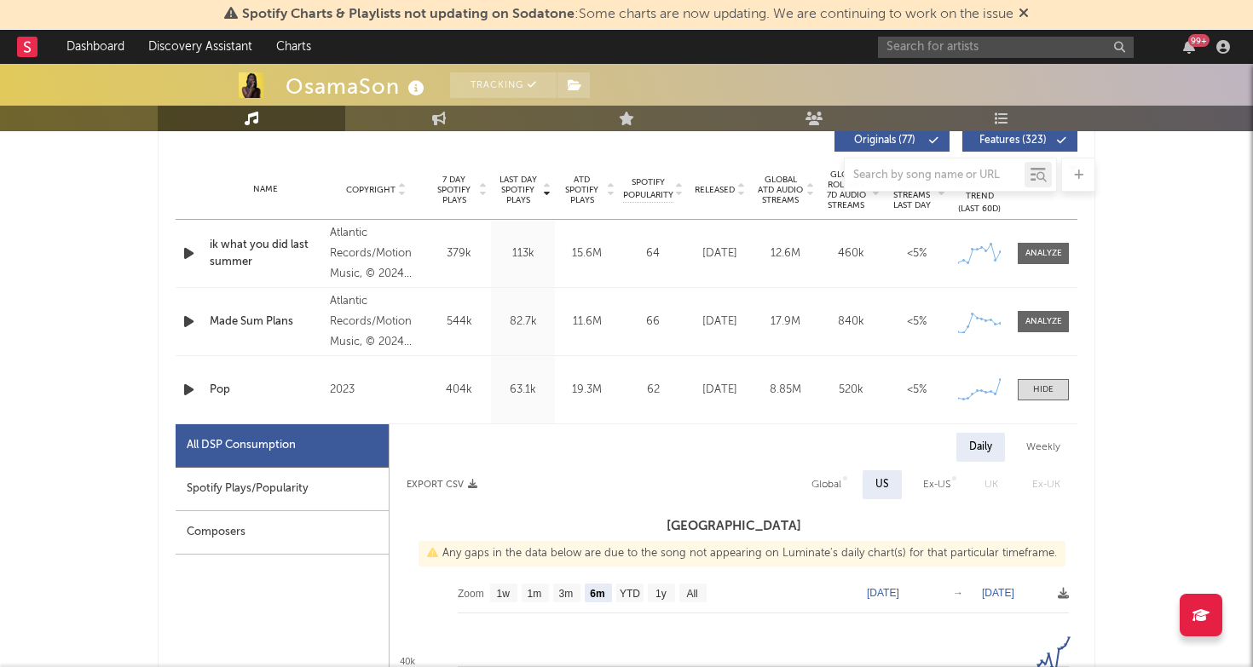
scroll to position [629, 0]
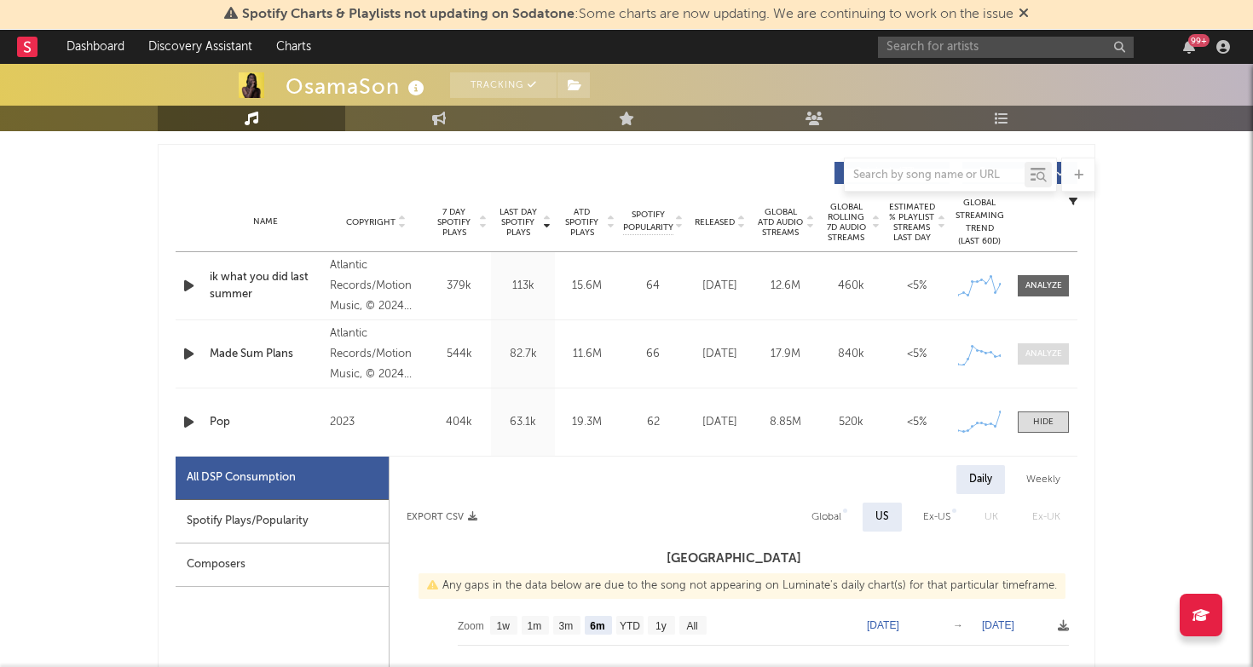
click at [1027, 354] on div at bounding box center [1043, 354] width 37 height 13
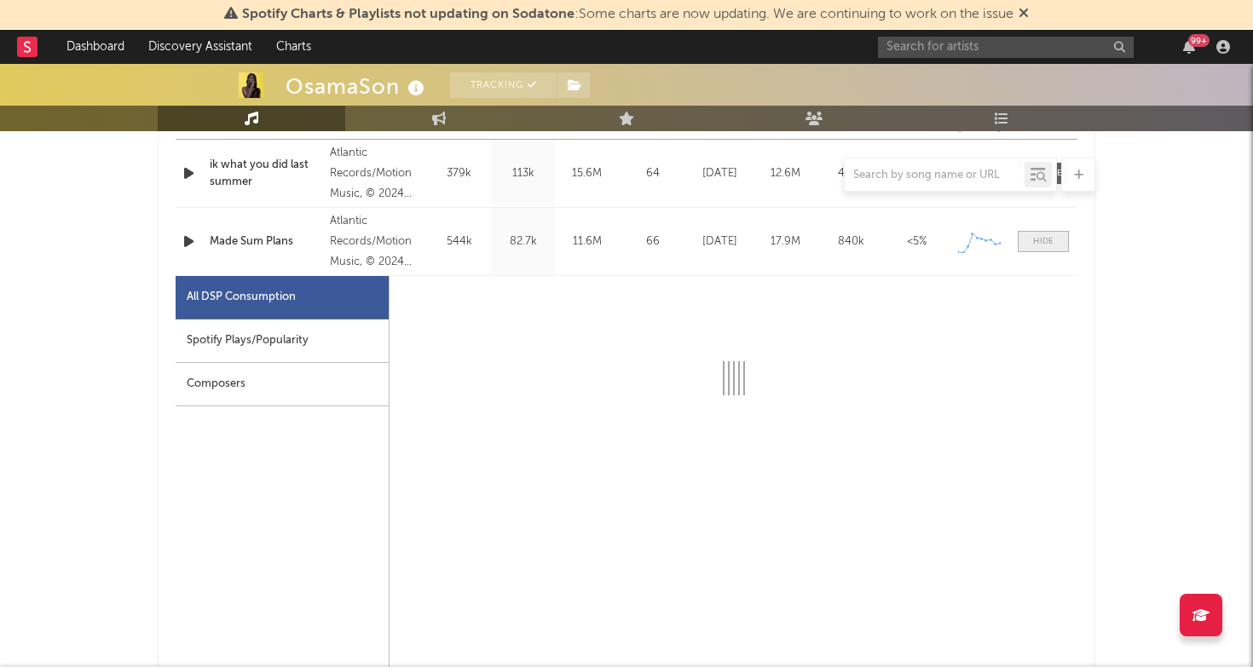
select select "6m"
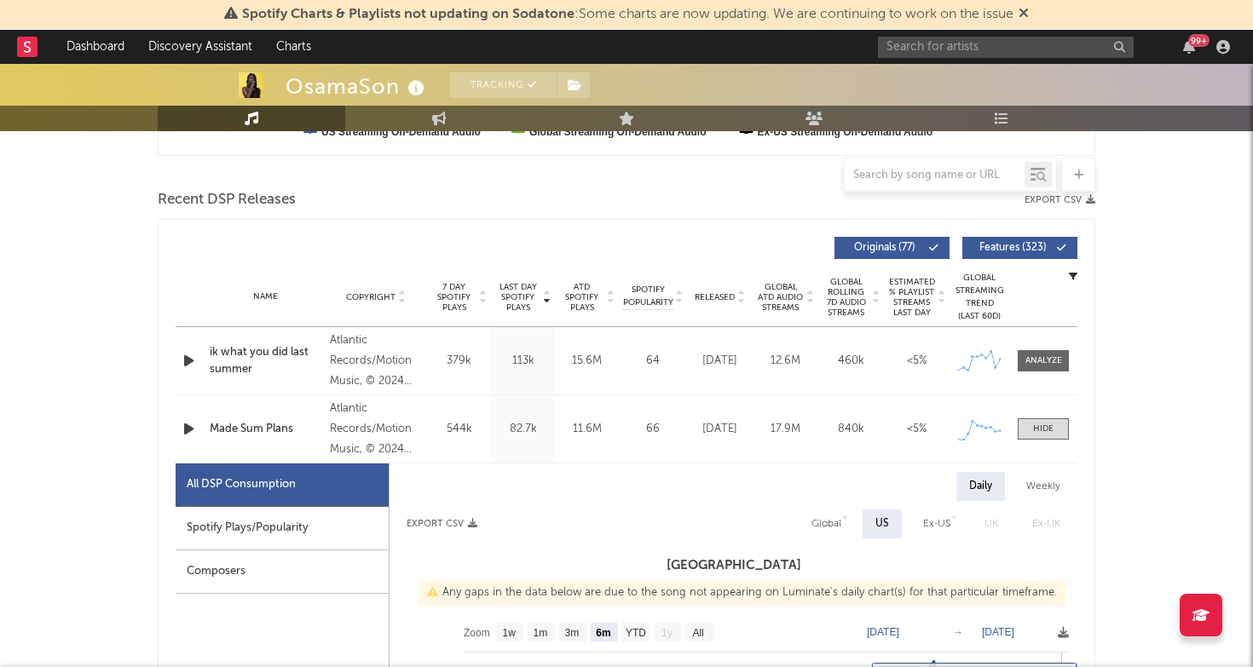
scroll to position [542, 0]
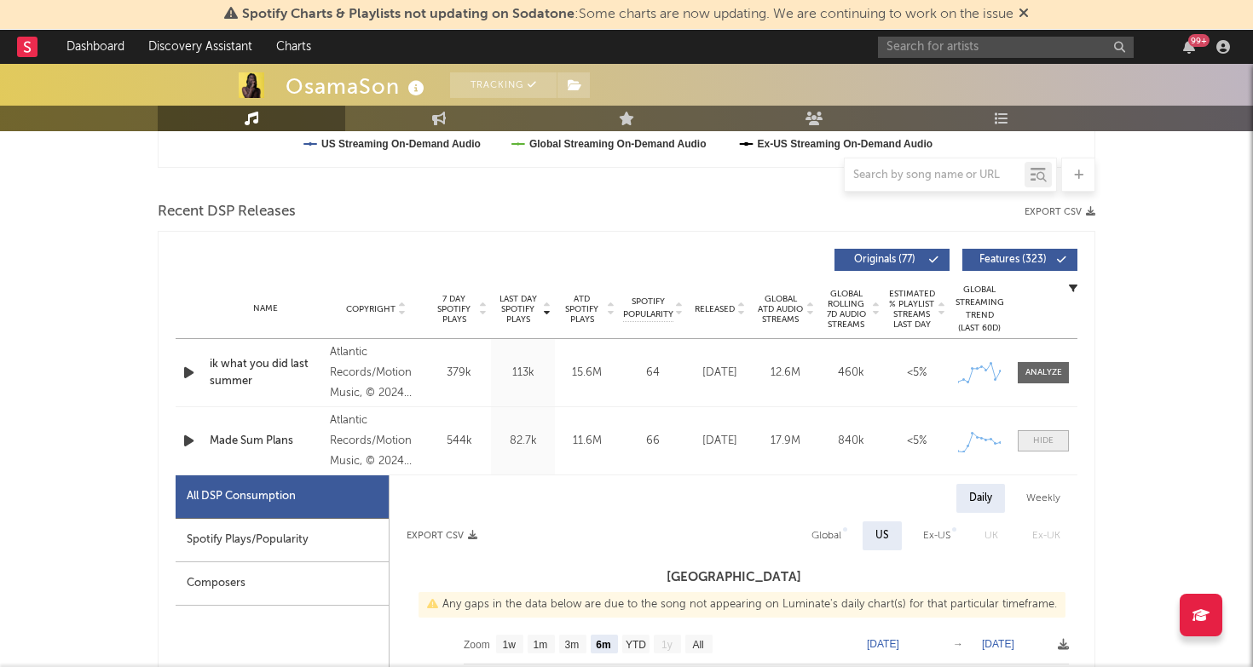
click at [1038, 438] on div at bounding box center [1043, 441] width 20 height 13
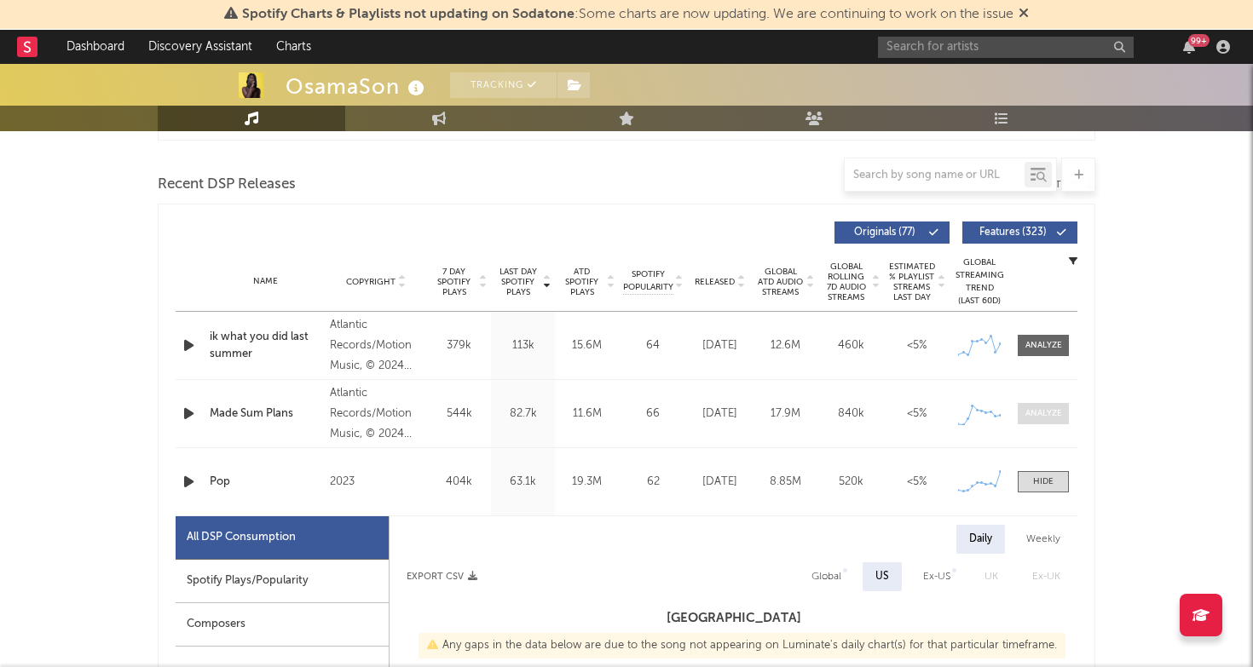
scroll to position [570, 0]
click at [1046, 418] on div at bounding box center [1043, 412] width 37 height 13
select select "6m"
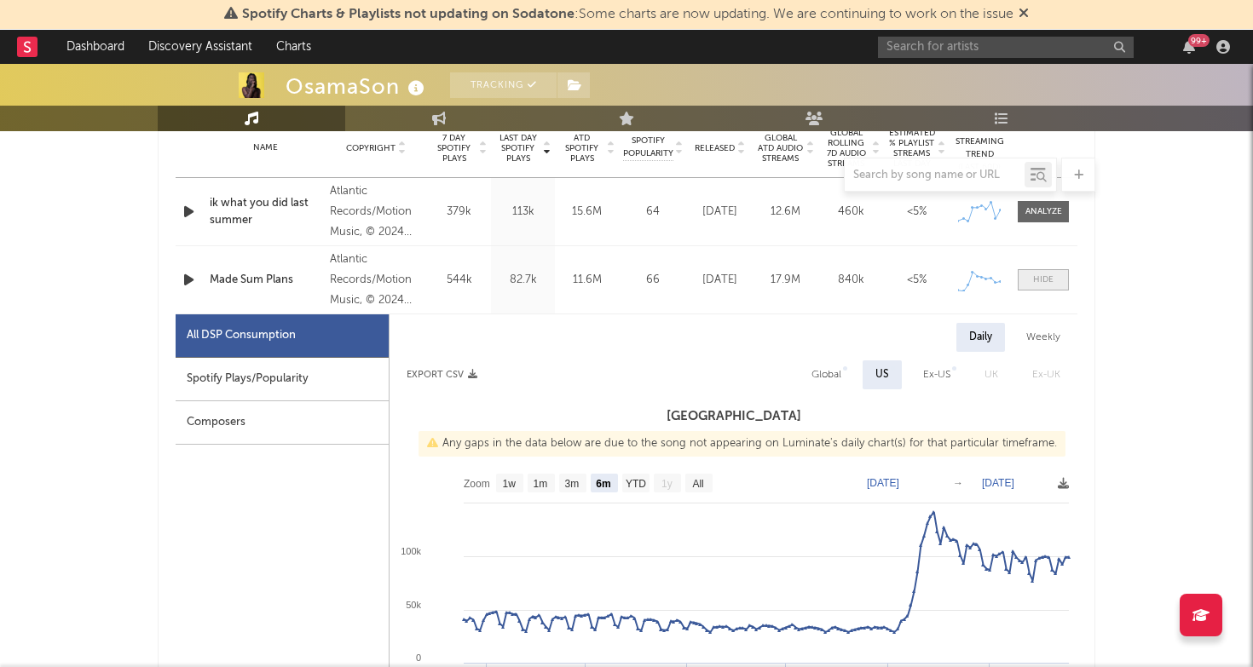
scroll to position [717, 0]
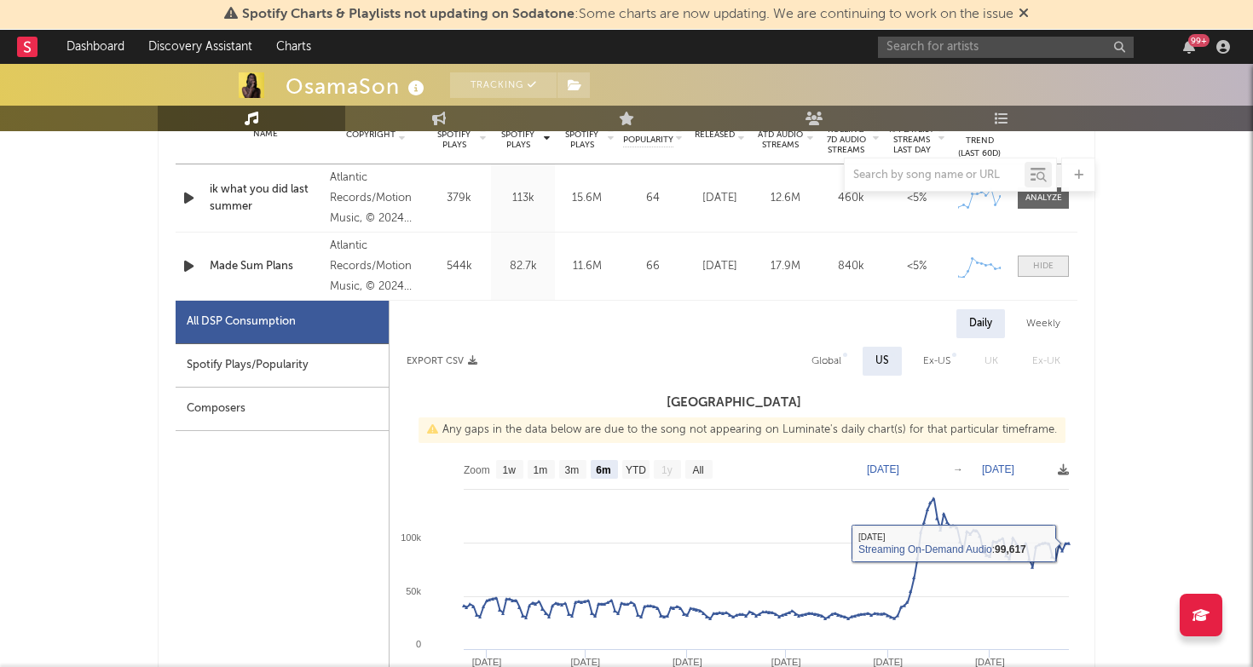
click at [1040, 268] on div at bounding box center [1043, 266] width 20 height 13
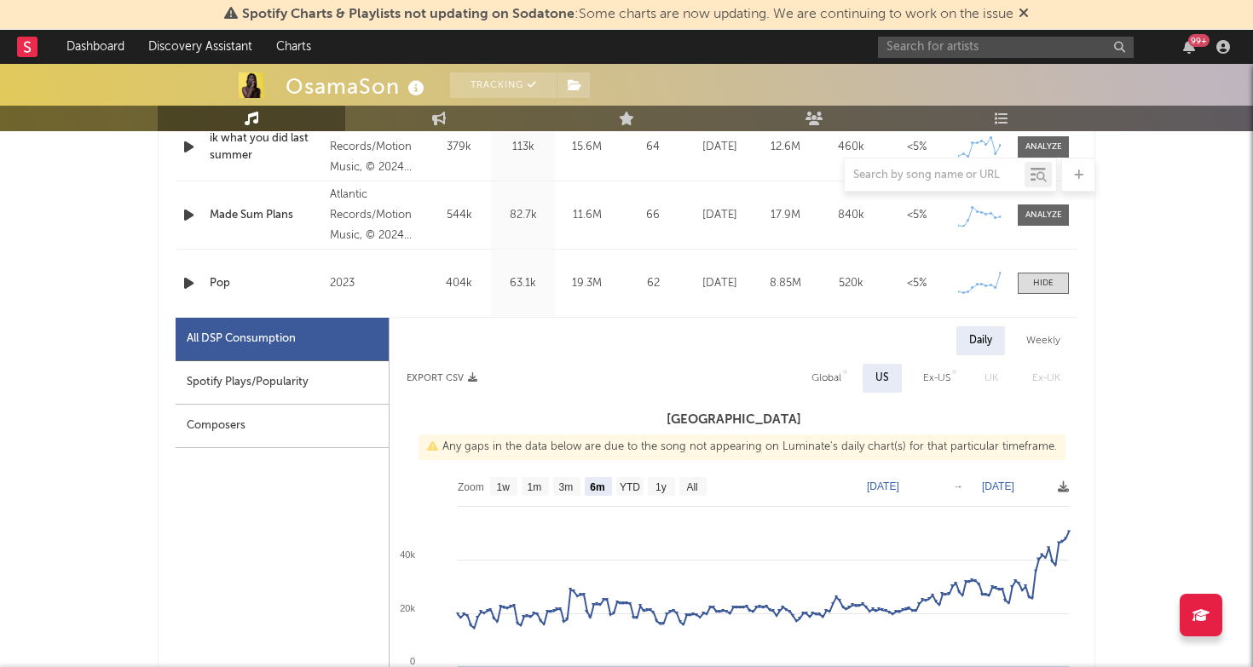
scroll to position [821, 0]
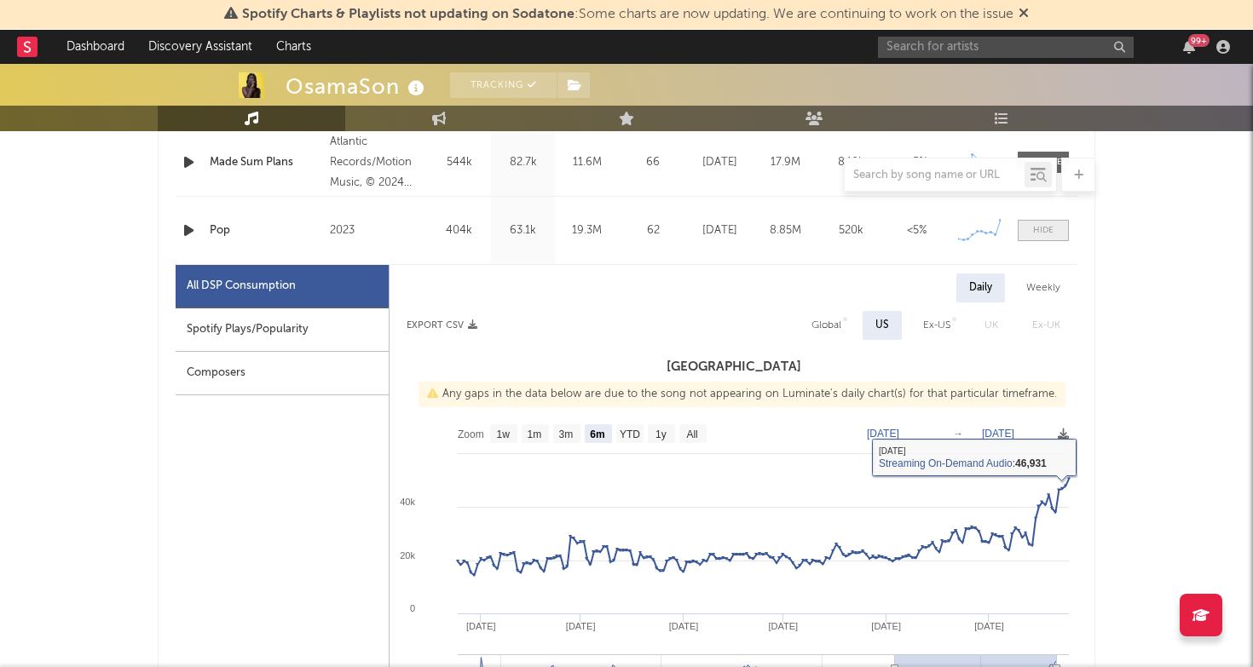
click at [1057, 228] on span at bounding box center [1042, 230] width 51 height 21
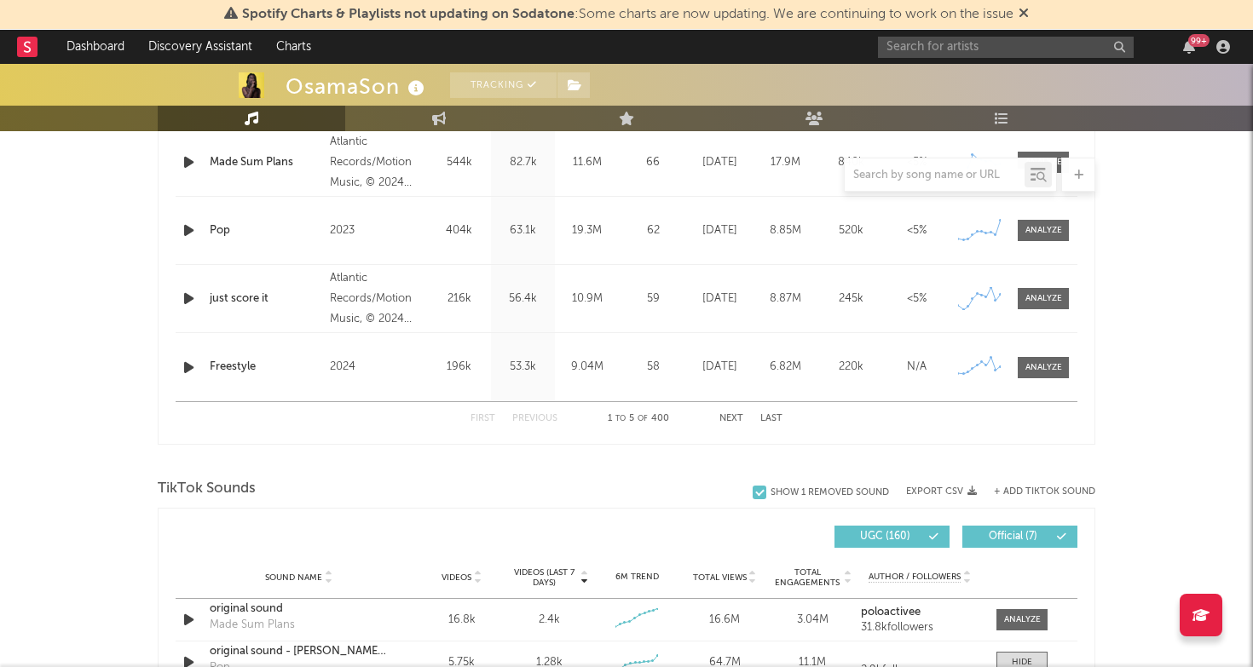
click at [733, 420] on button "Next" at bounding box center [731, 418] width 24 height 9
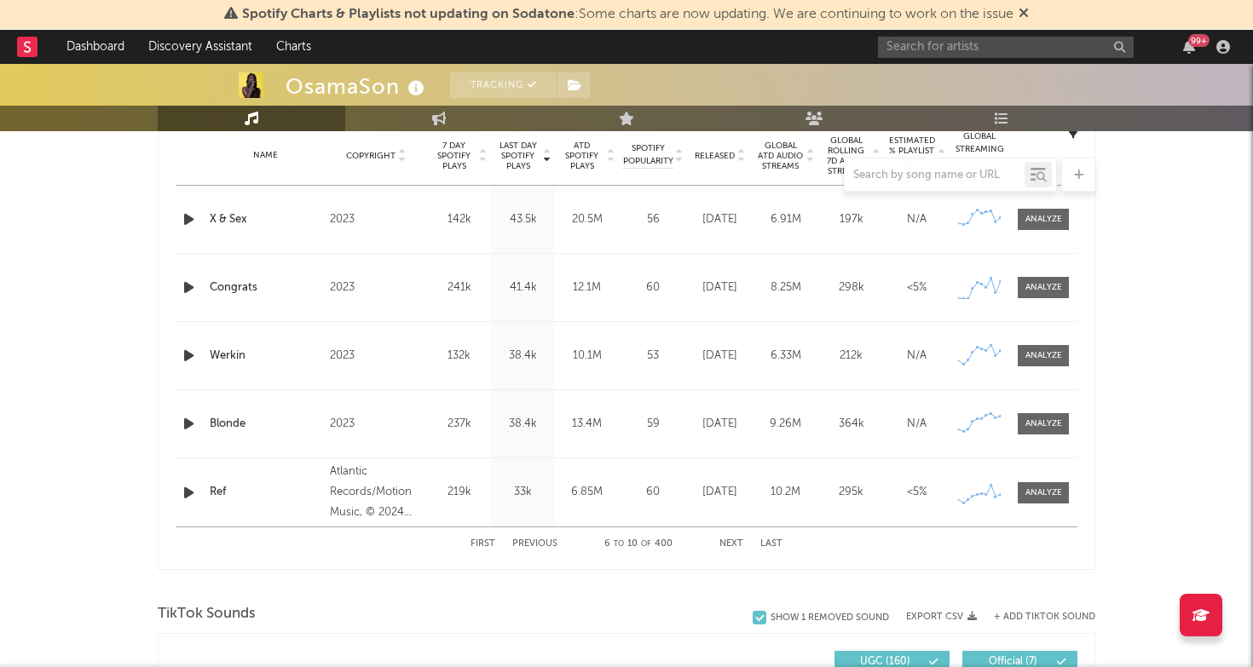
scroll to position [700, 0]
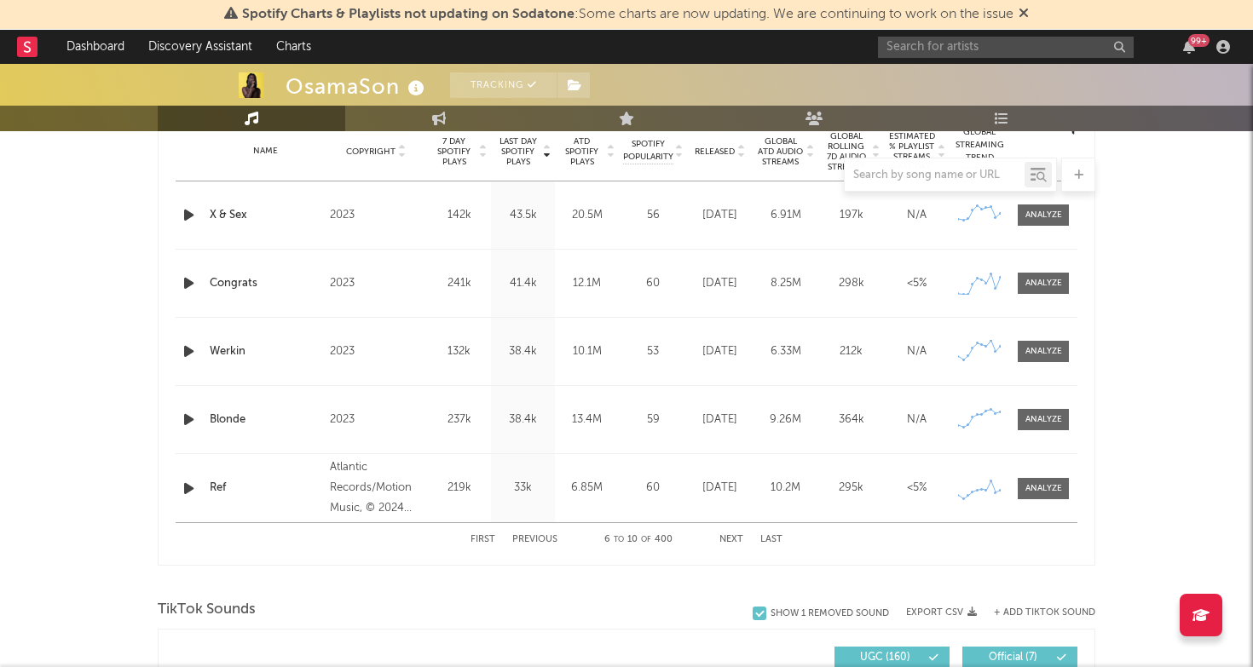
click at [731, 540] on button "Next" at bounding box center [731, 539] width 24 height 9
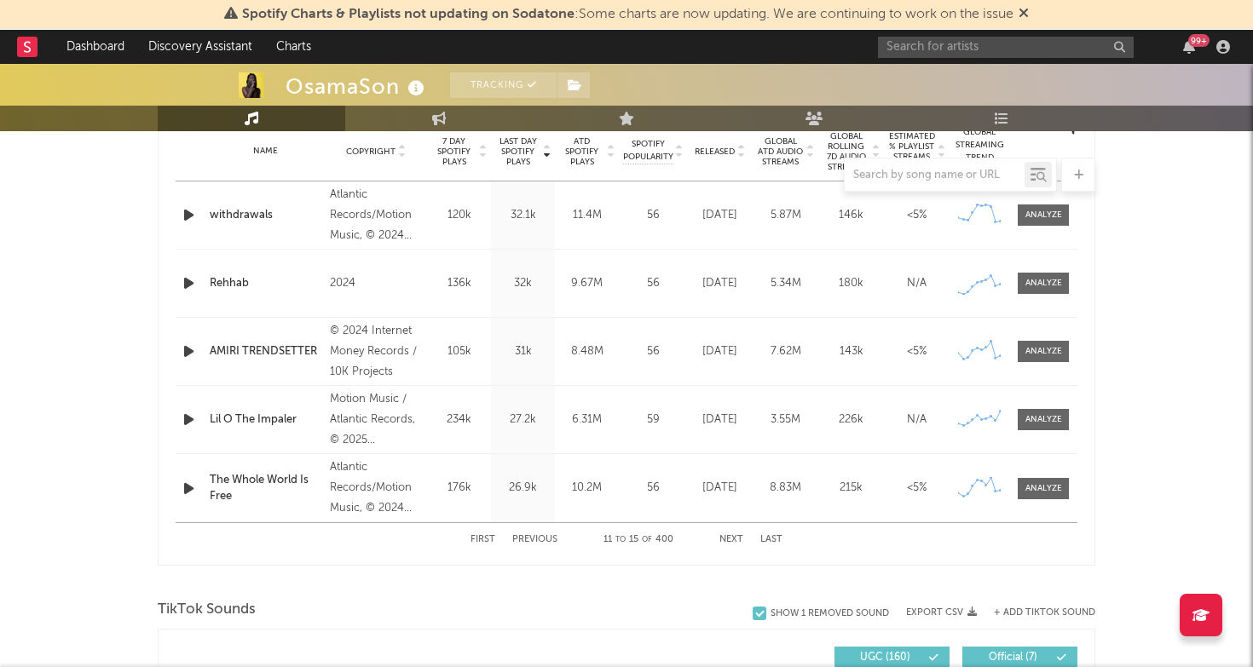
click at [731, 540] on button "Next" at bounding box center [731, 539] width 24 height 9
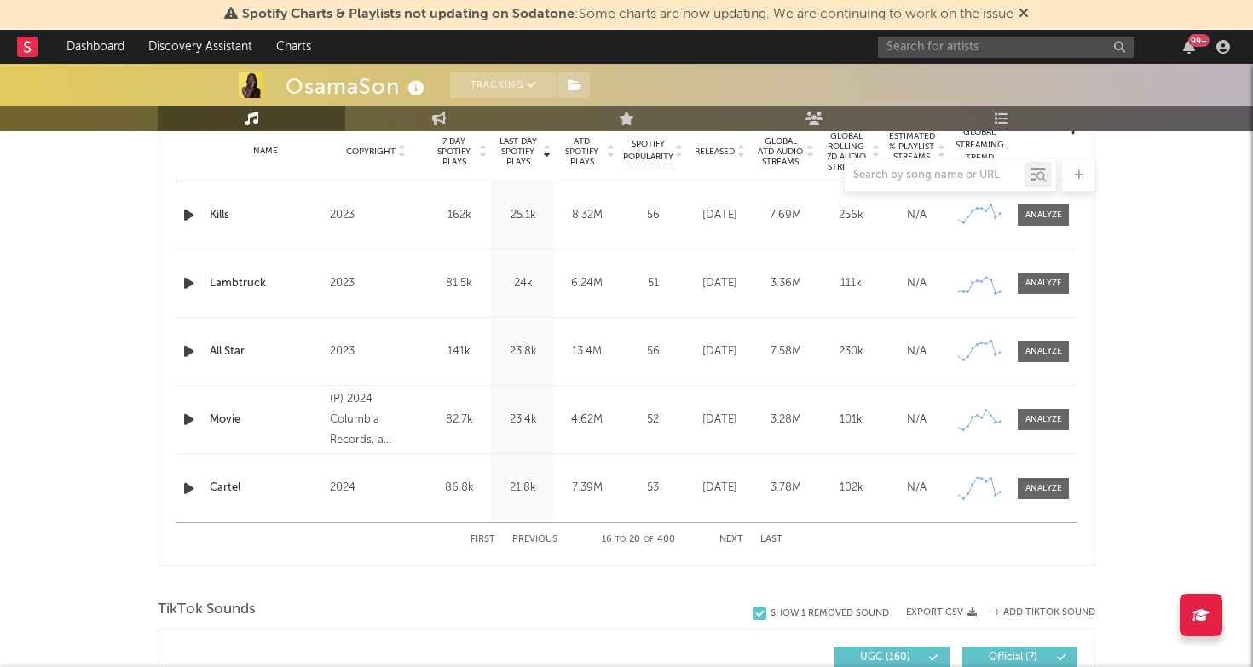
click at [731, 540] on button "Next" at bounding box center [731, 539] width 24 height 9
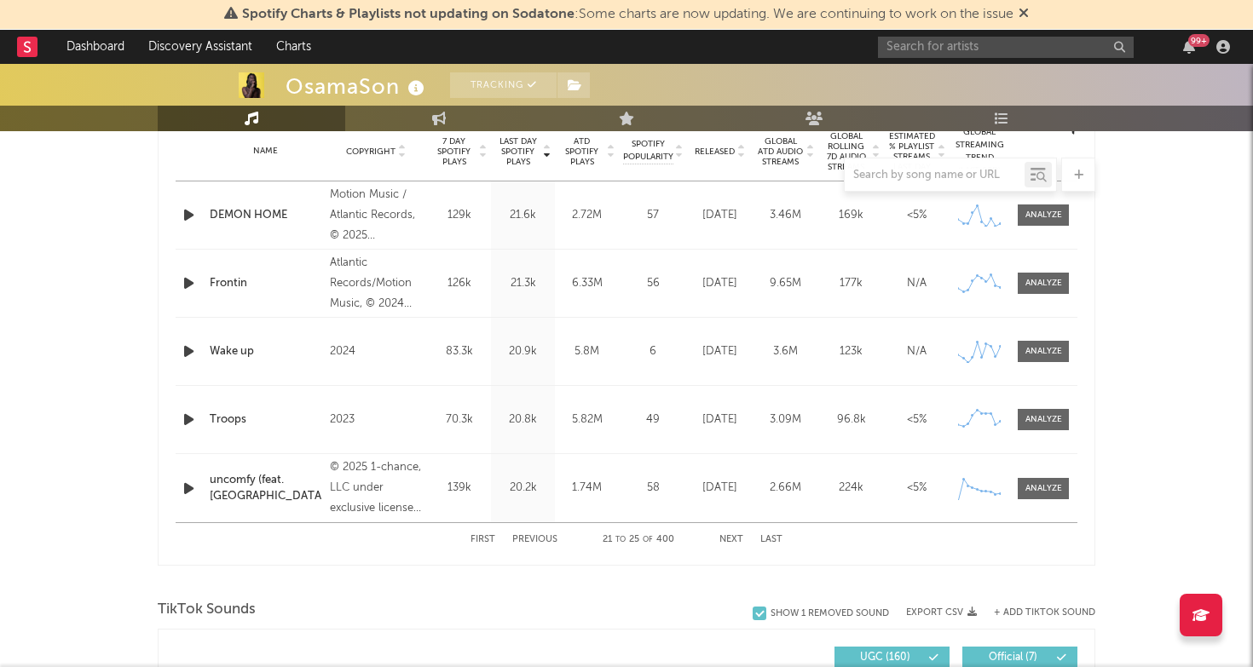
click at [537, 545] on div "First Previous 21 to 25 of 400 Next Last" at bounding box center [626, 539] width 312 height 33
click at [540, 536] on button "Previous" at bounding box center [534, 539] width 45 height 9
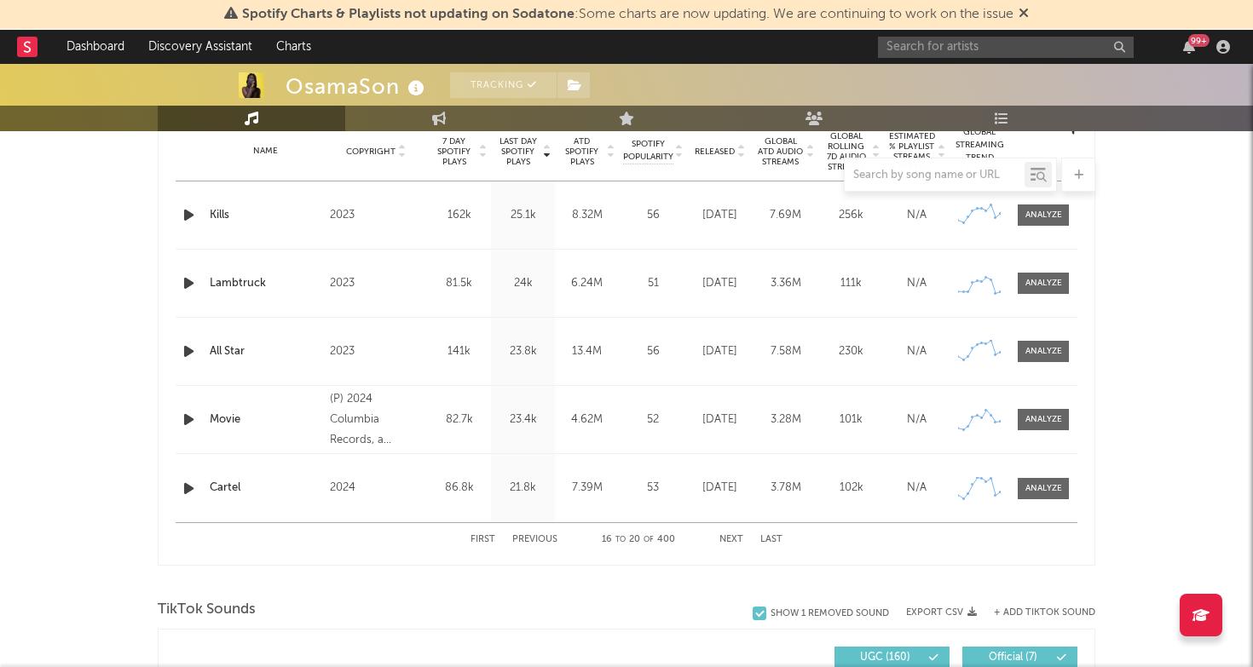
click at [540, 536] on button "Previous" at bounding box center [534, 539] width 45 height 9
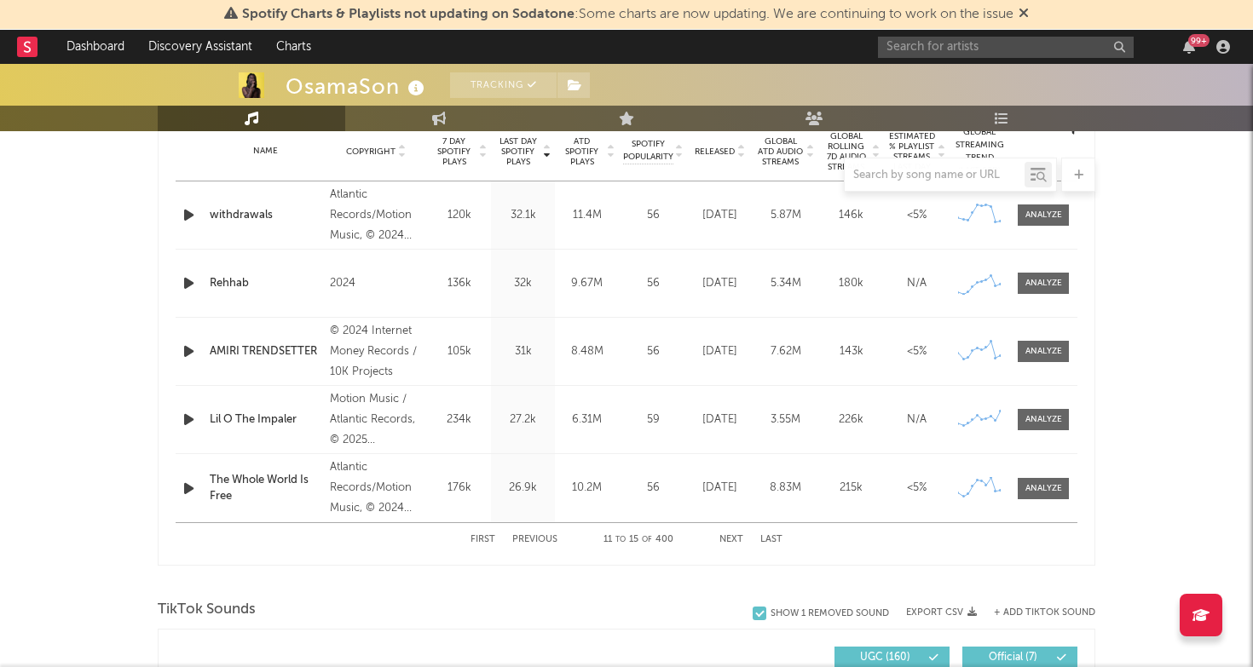
click at [540, 536] on button "Previous" at bounding box center [534, 539] width 45 height 9
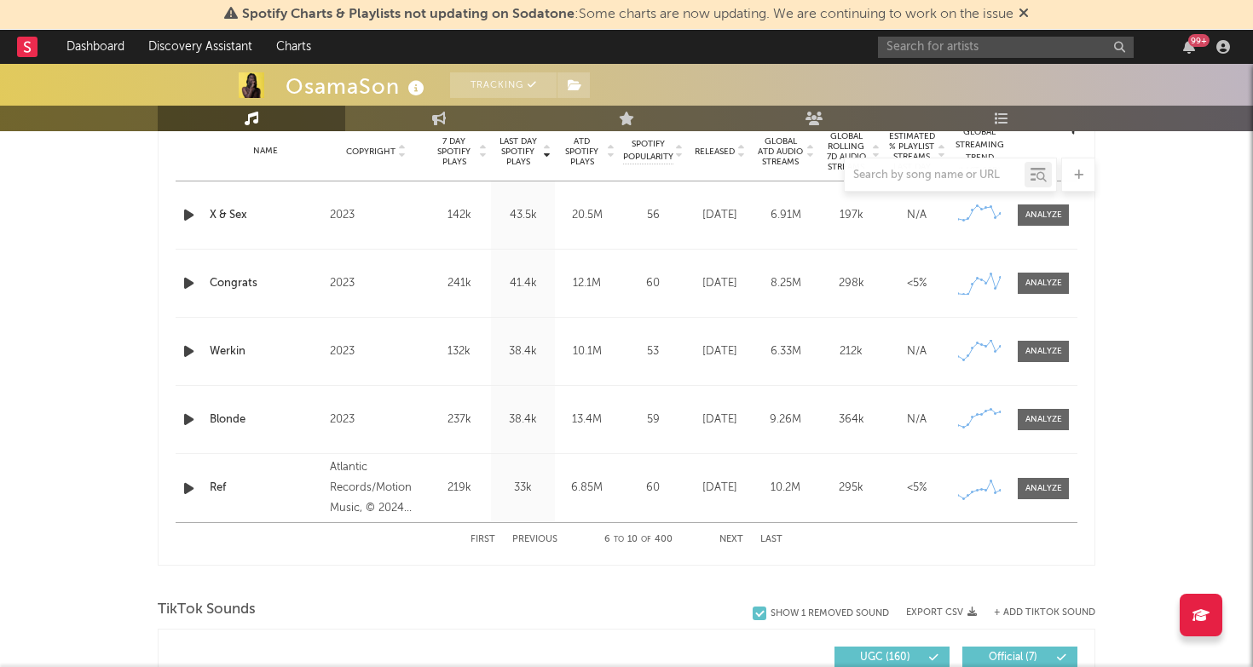
click at [540, 536] on button "Previous" at bounding box center [534, 539] width 45 height 9
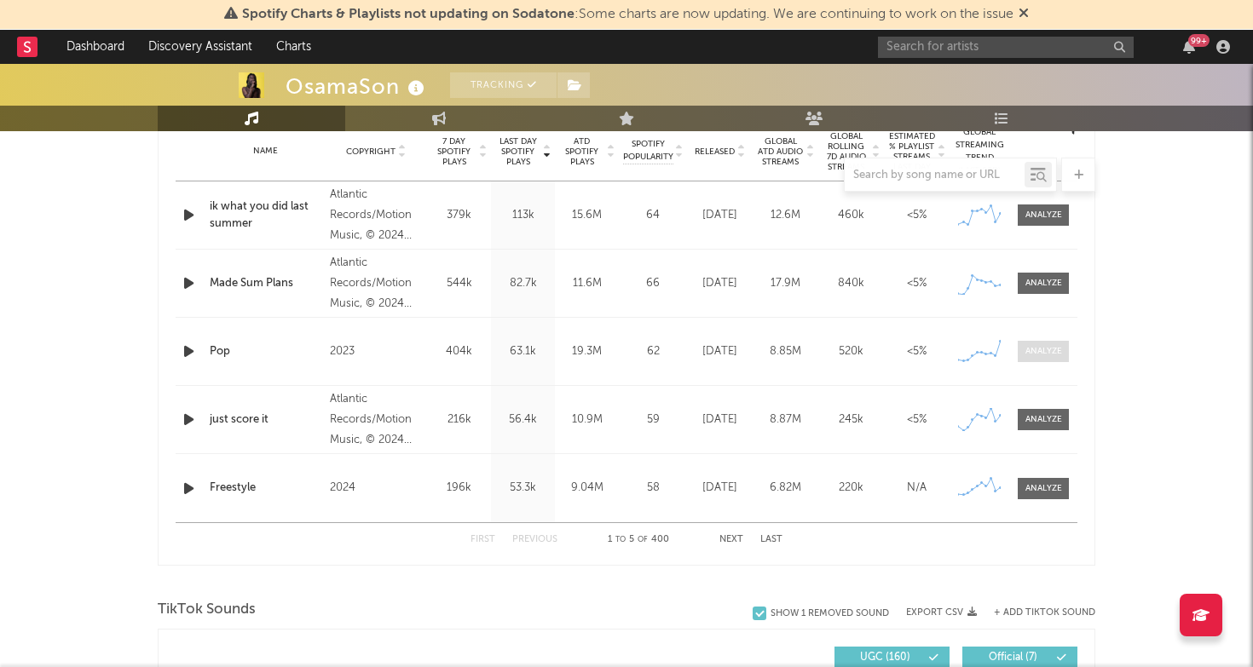
click at [1056, 353] on div at bounding box center [1043, 351] width 37 height 13
select select "6m"
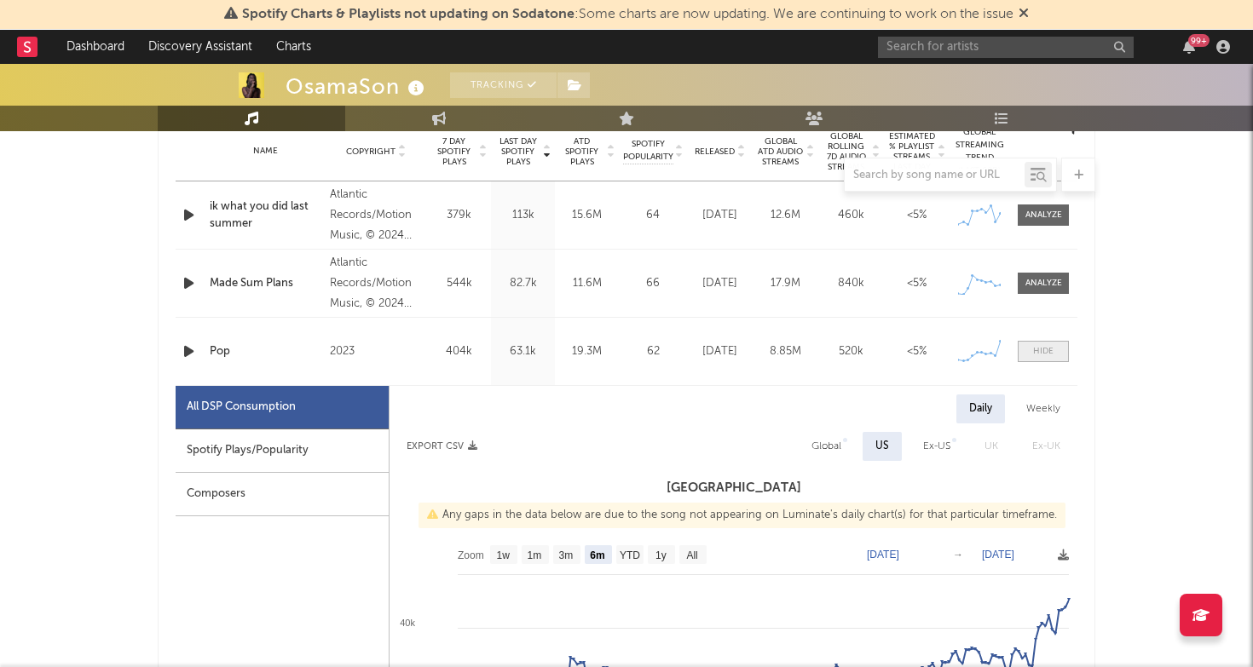
scroll to position [700, 0]
click at [1052, 347] on div at bounding box center [1043, 350] width 20 height 13
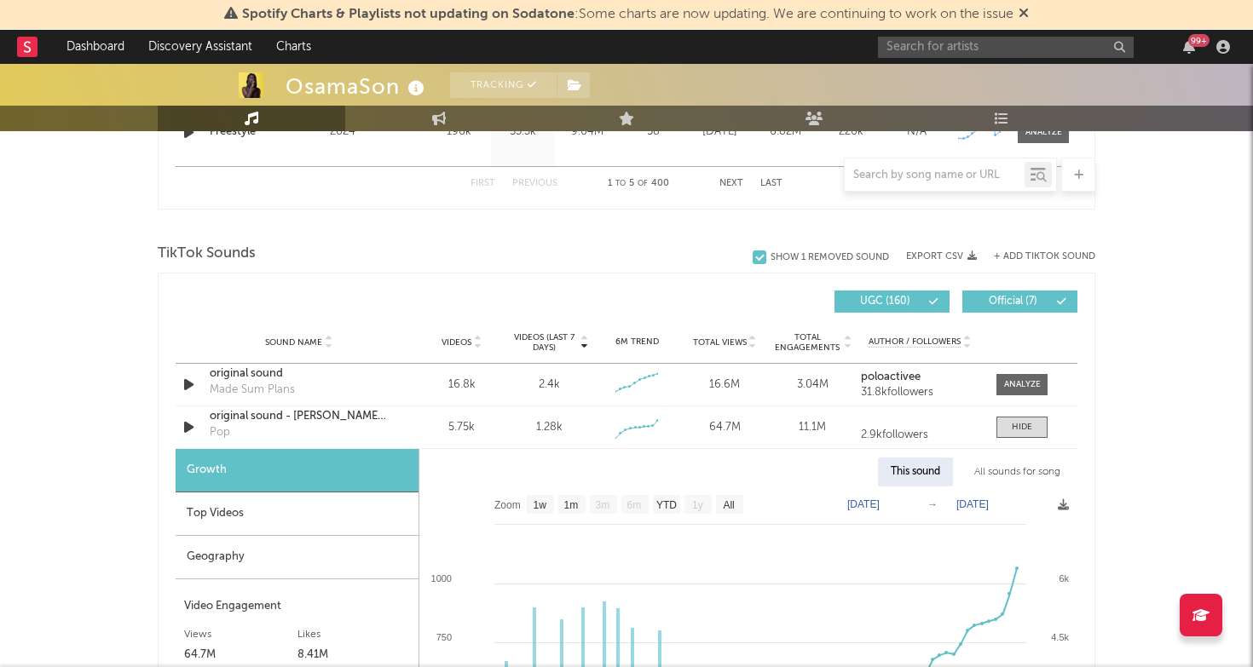
scroll to position [1070, 0]
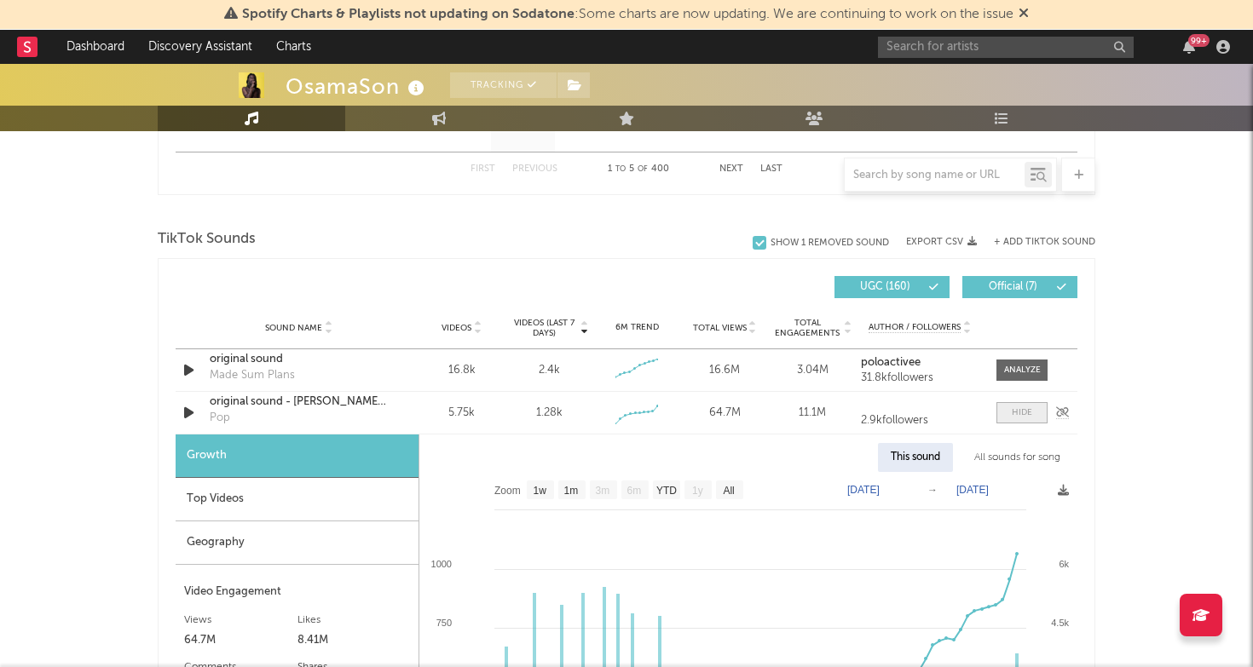
click at [1029, 411] on div at bounding box center [1022, 412] width 20 height 13
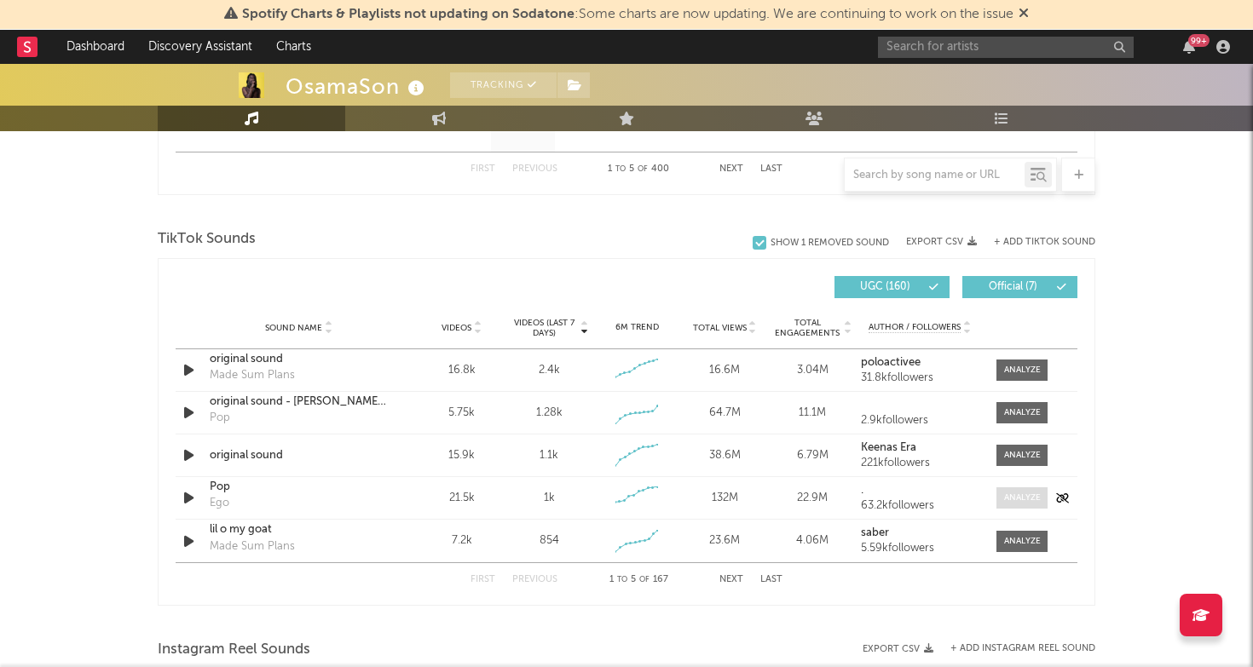
click at [1022, 502] on div at bounding box center [1022, 498] width 37 height 13
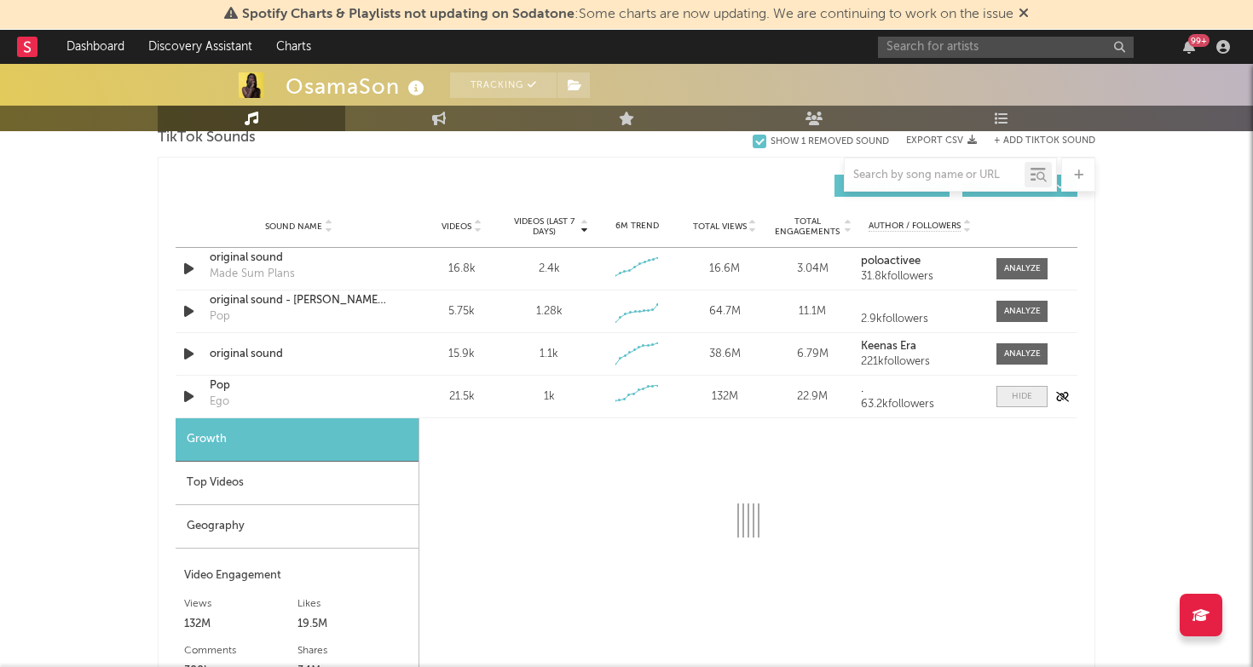
scroll to position [1223, 0]
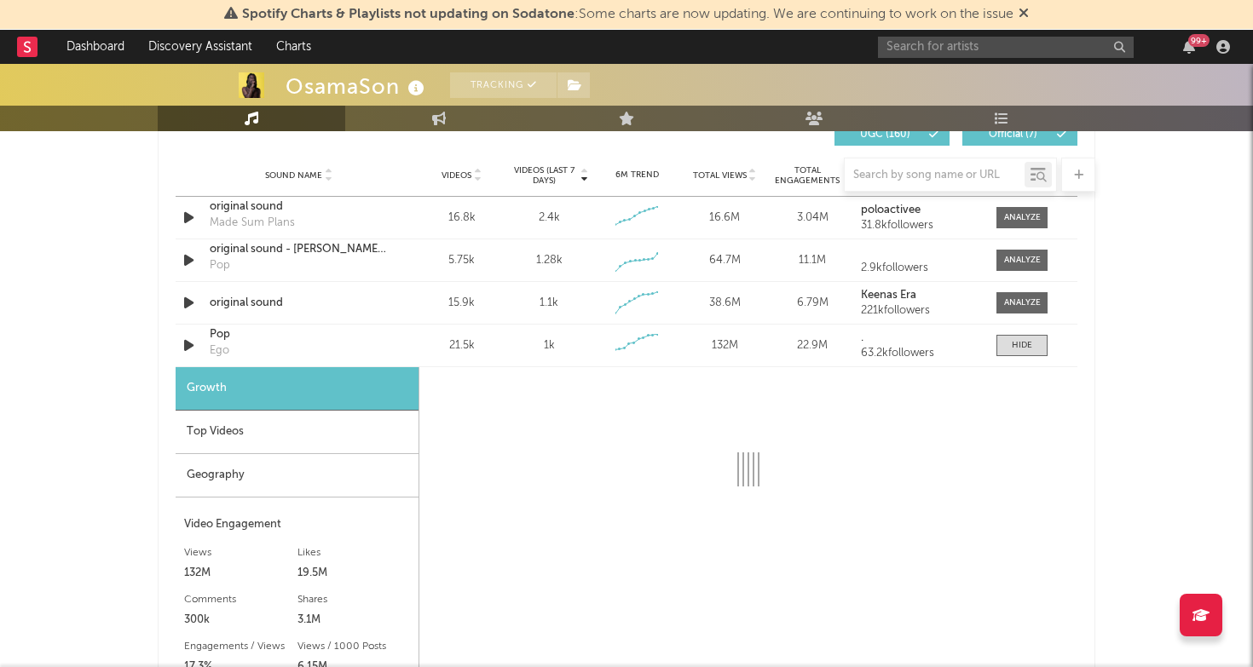
select select "6m"
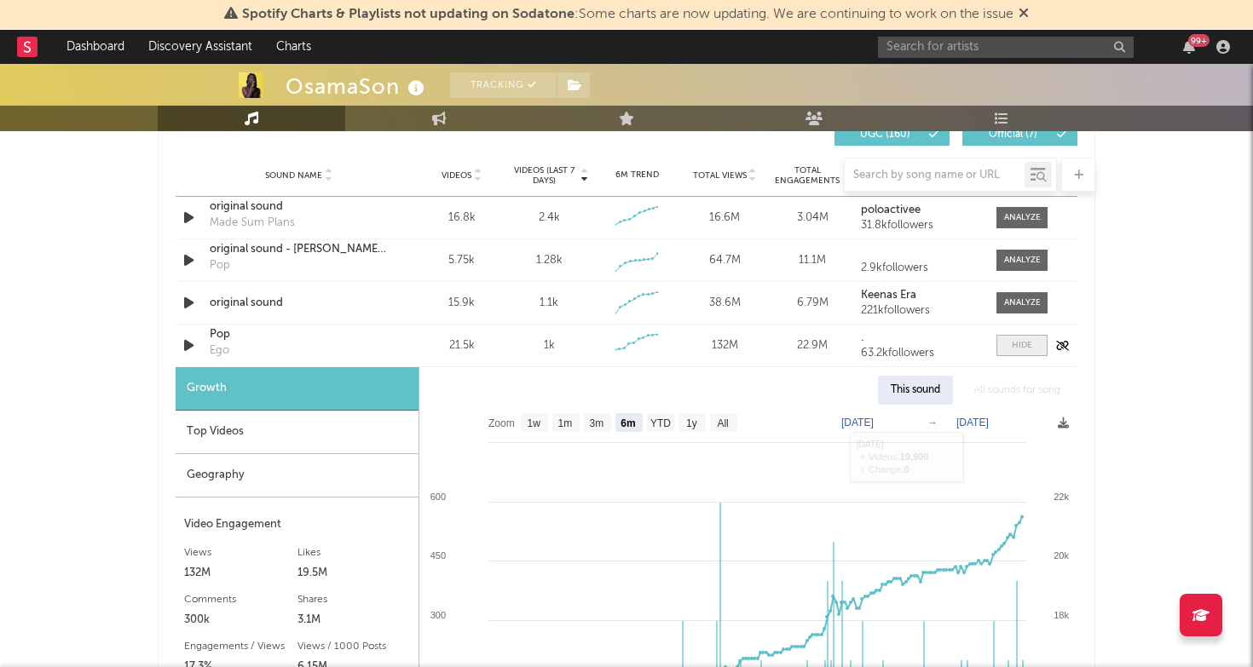
click at [1031, 354] on span at bounding box center [1021, 345] width 51 height 21
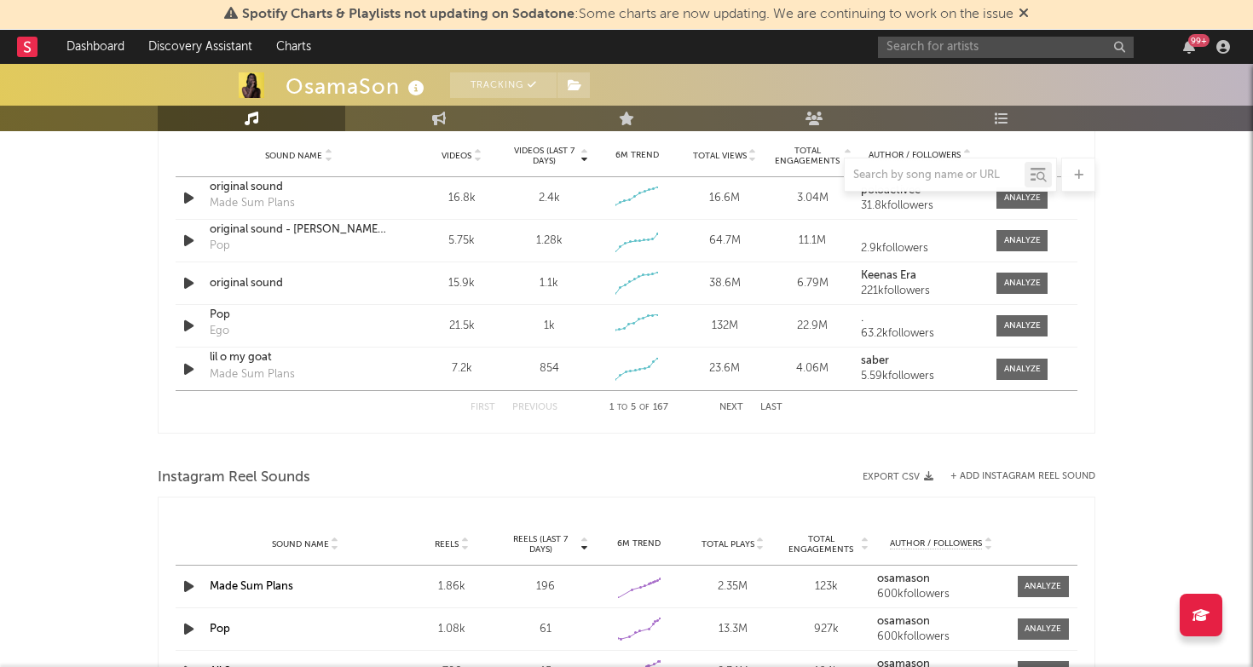
scroll to position [1244, 0]
click at [732, 406] on button "Next" at bounding box center [731, 405] width 24 height 9
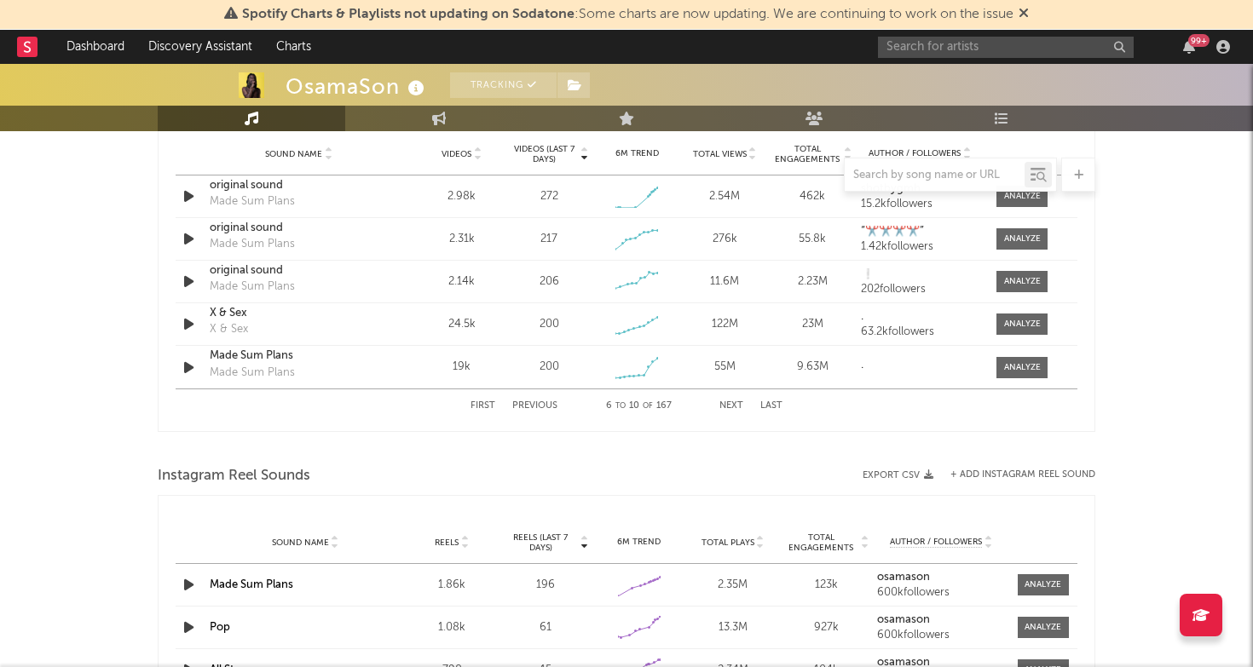
click at [539, 407] on button "Previous" at bounding box center [534, 405] width 45 height 9
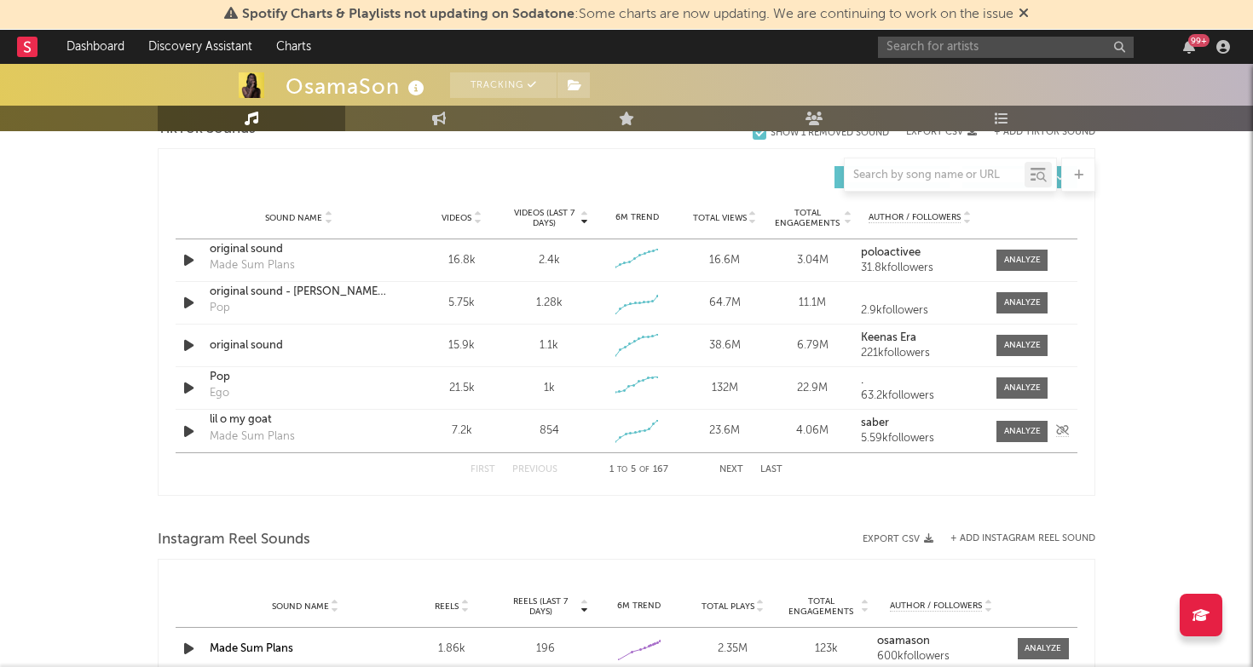
scroll to position [1182, 0]
click at [265, 295] on div "original sound - [PERSON_NAME] fr" at bounding box center [299, 290] width 178 height 17
click at [1016, 300] on div at bounding box center [1022, 301] width 37 height 13
select select "1w"
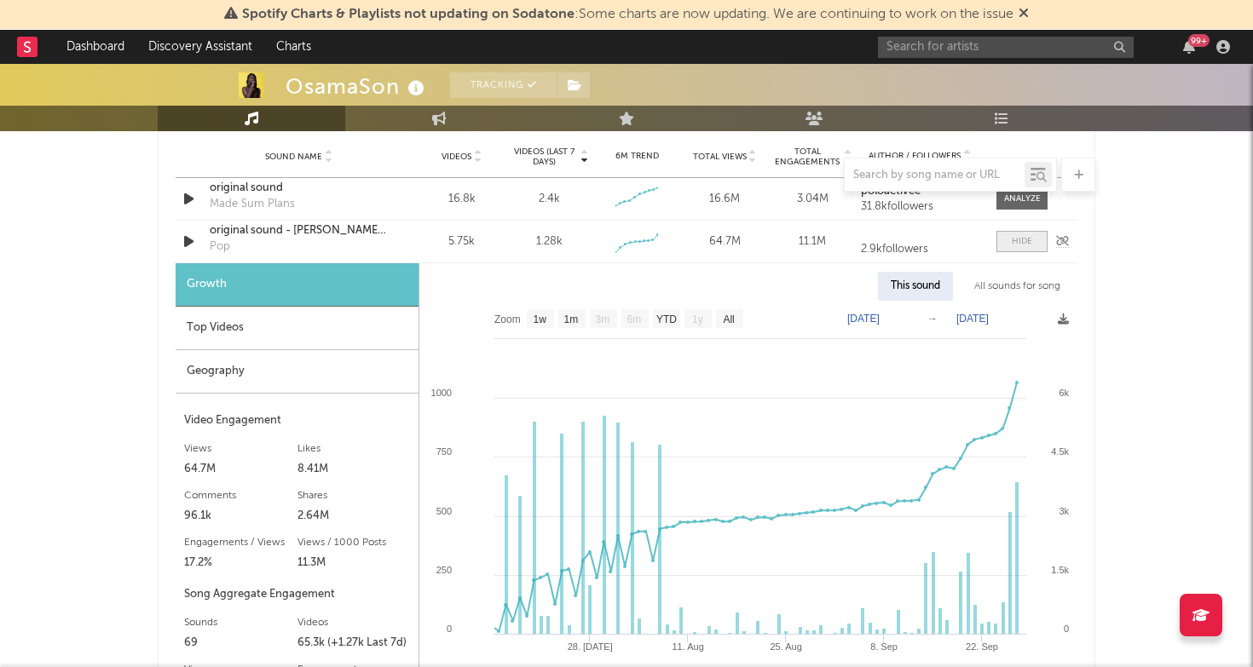
scroll to position [1270, 0]
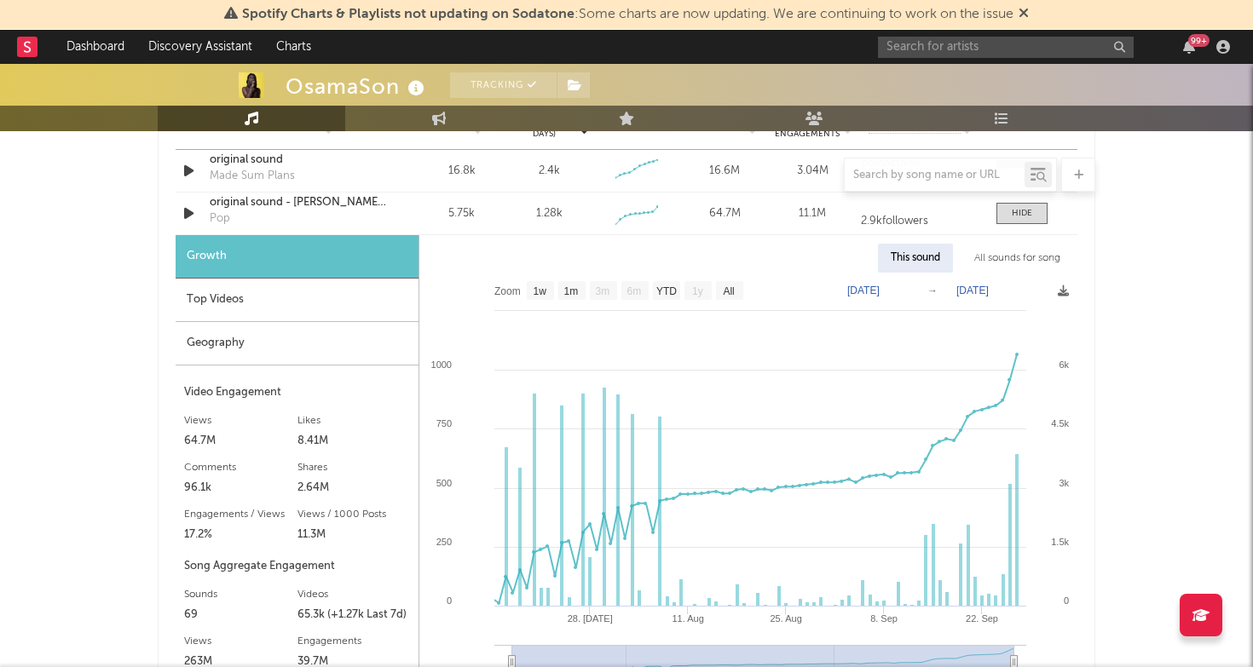
click at [20, 0] on div "Spotify Charts & Playlists not updating on Sodatone : Some charts are now updat…" at bounding box center [626, 15] width 1253 height 30
click at [9, 0] on div "Spotify Charts & Playlists not updating on Sodatone : Some charts are now updat…" at bounding box center [626, 15] width 1253 height 30
click at [948, 47] on input "text" at bounding box center [1006, 47] width 256 height 21
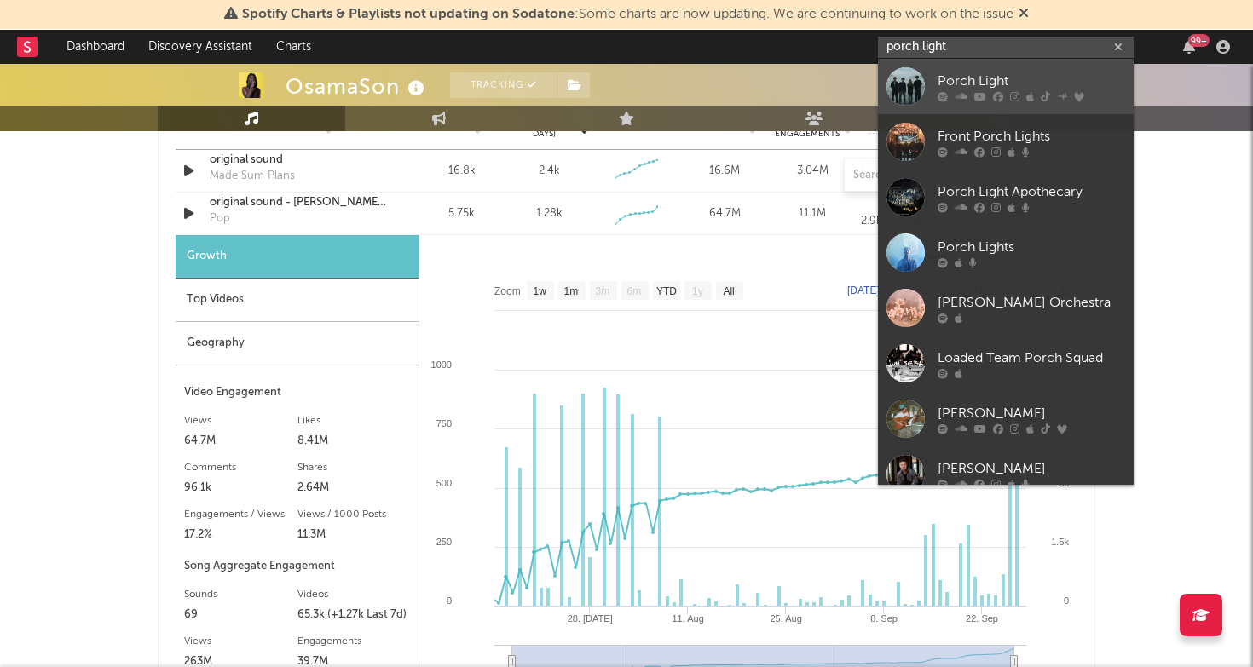
type input "porch light"
click at [983, 81] on div "Porch Light" at bounding box center [1030, 81] width 187 height 20
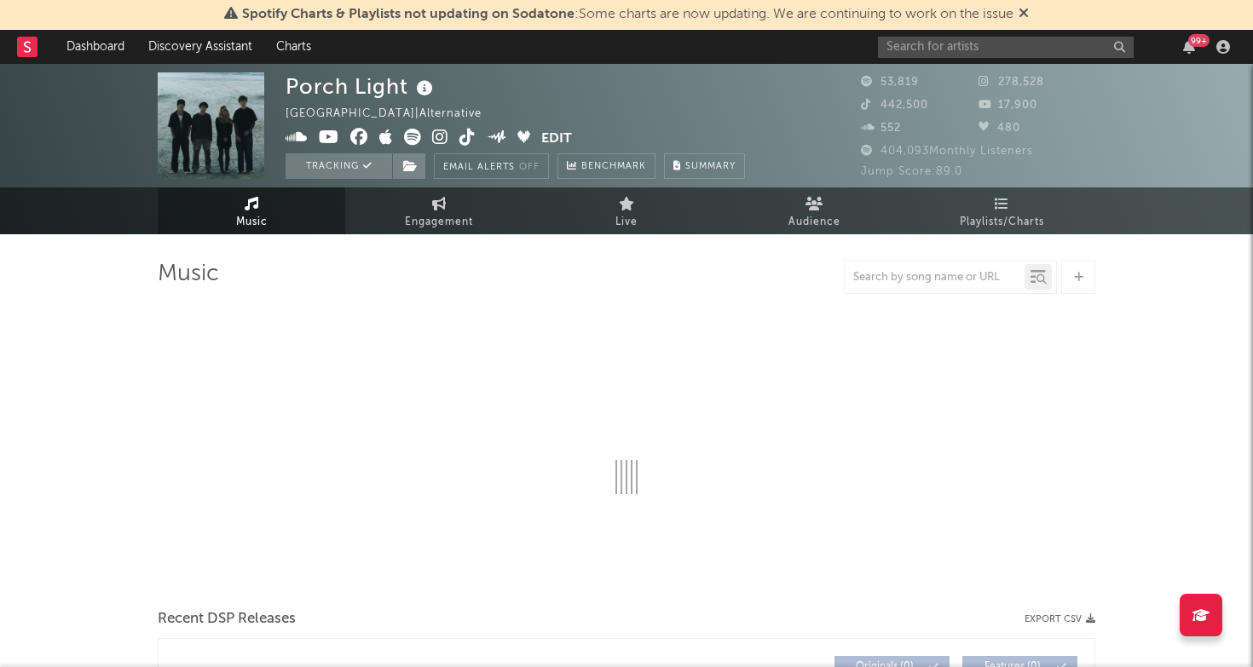
select select "6m"
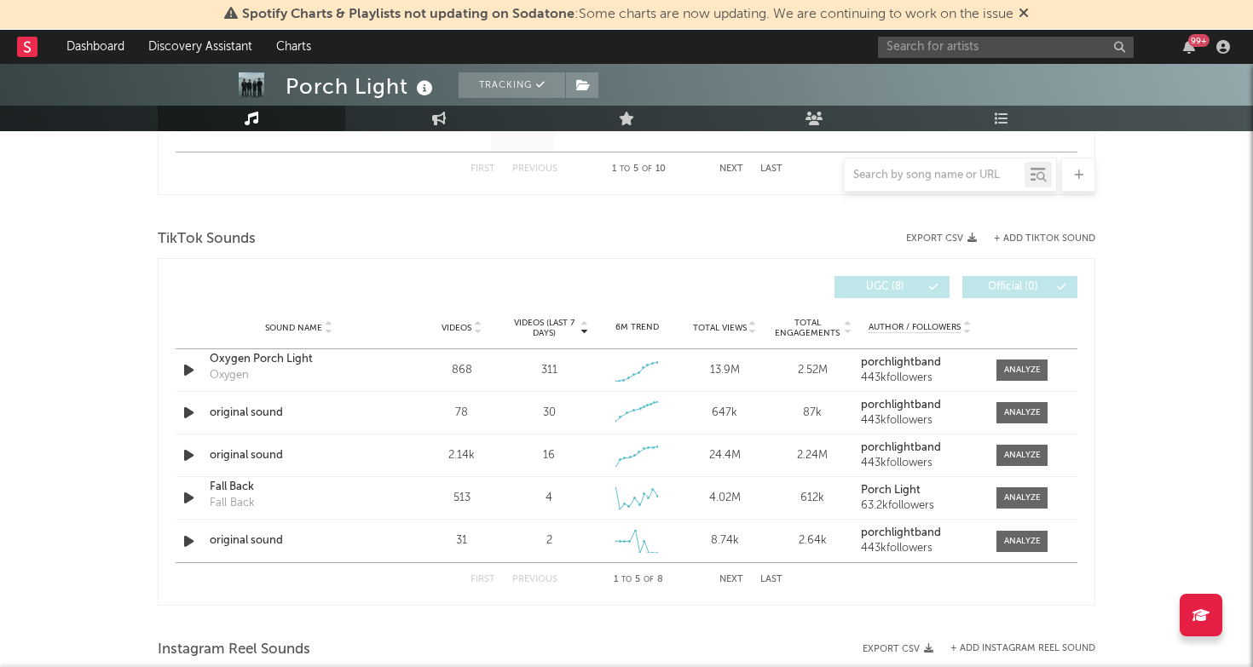
scroll to position [1152, 0]
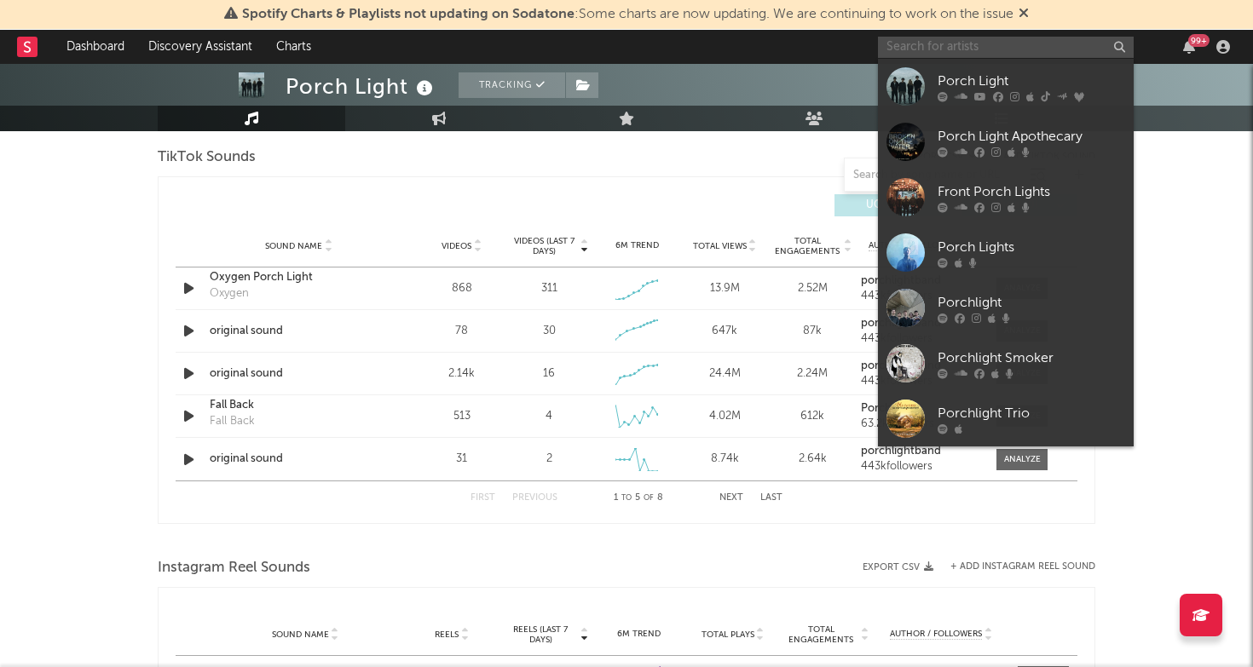
click at [903, 51] on input "text" at bounding box center [1006, 47] width 256 height 21
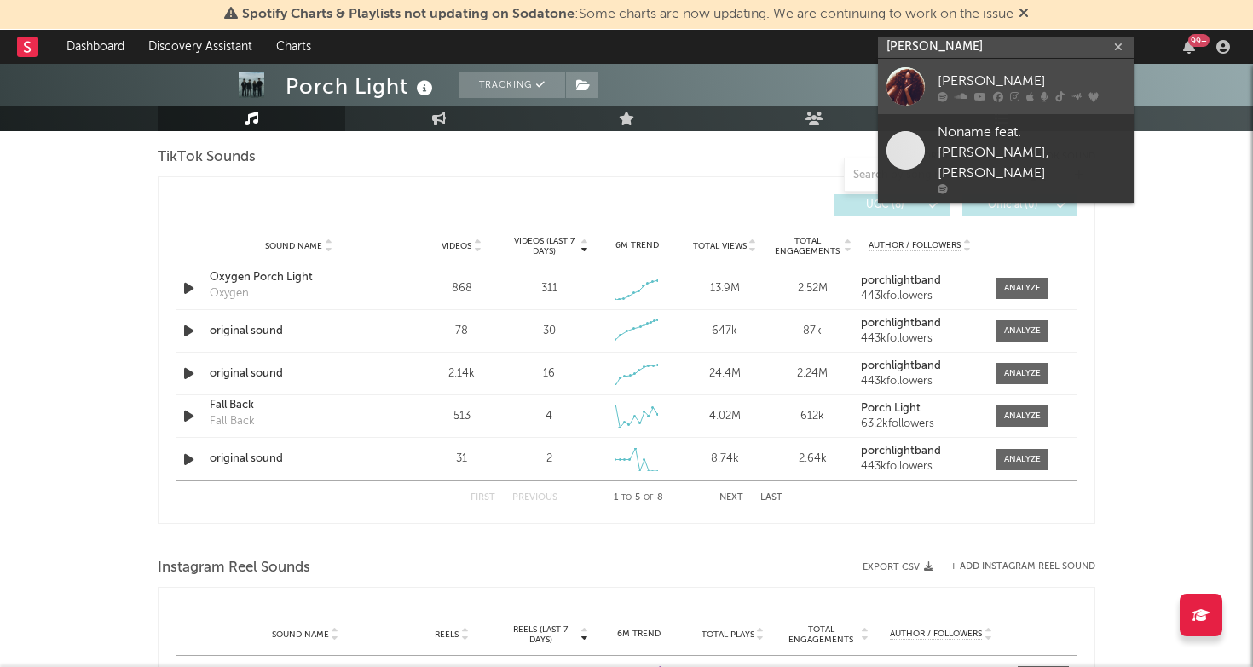
type input "[PERSON_NAME]"
click at [971, 77] on div "[PERSON_NAME]" at bounding box center [1030, 81] width 187 height 20
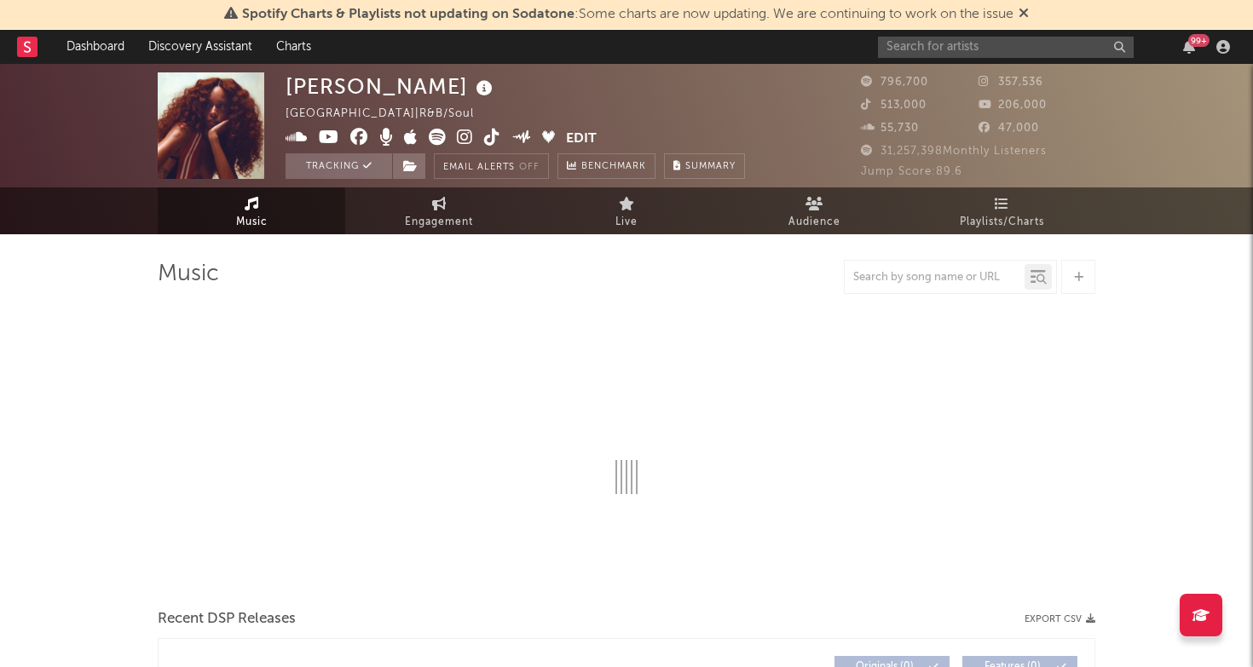
scroll to position [1, 0]
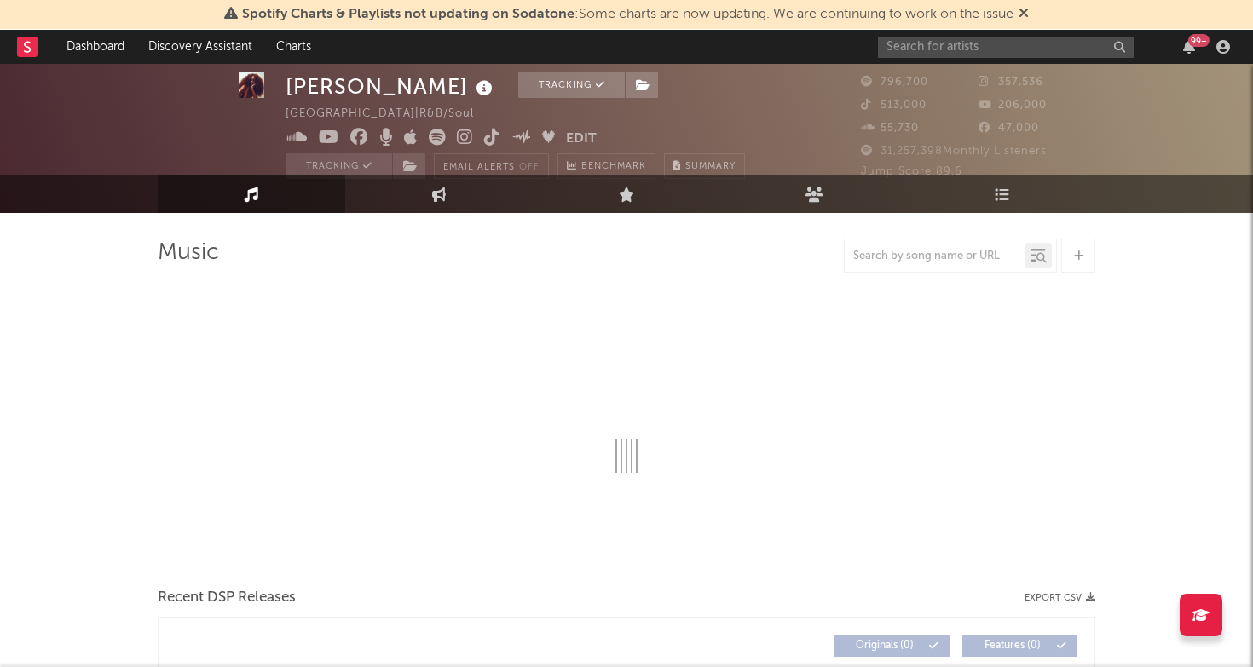
select select "6m"
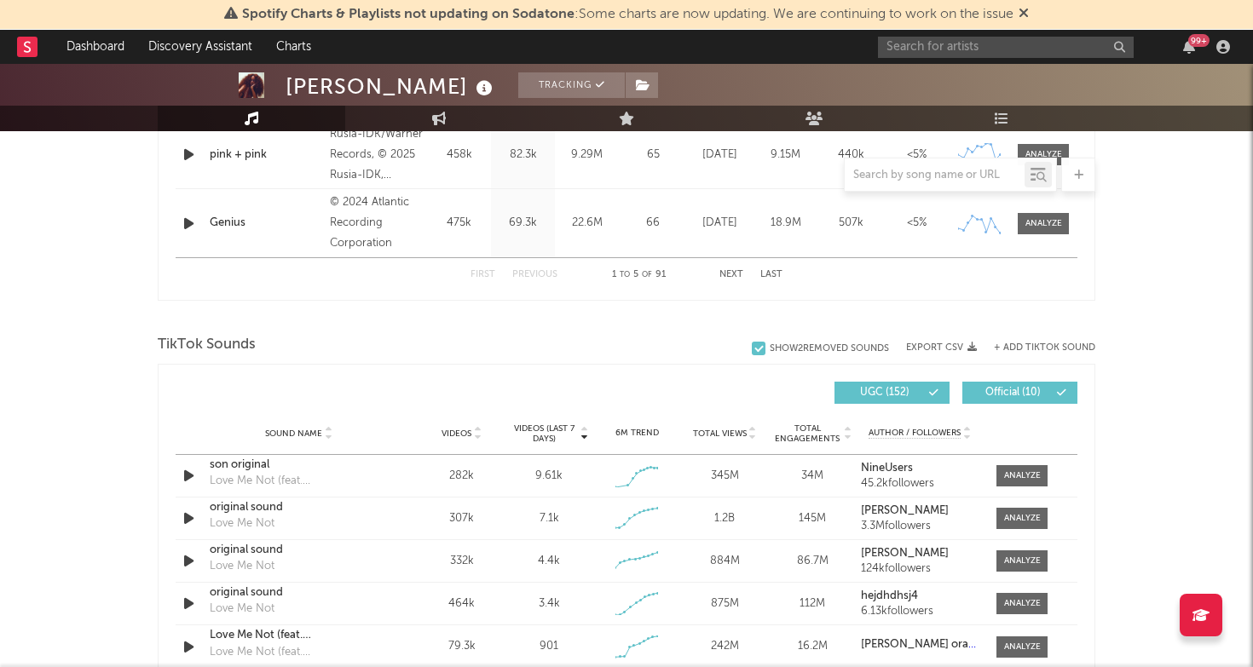
scroll to position [983, 0]
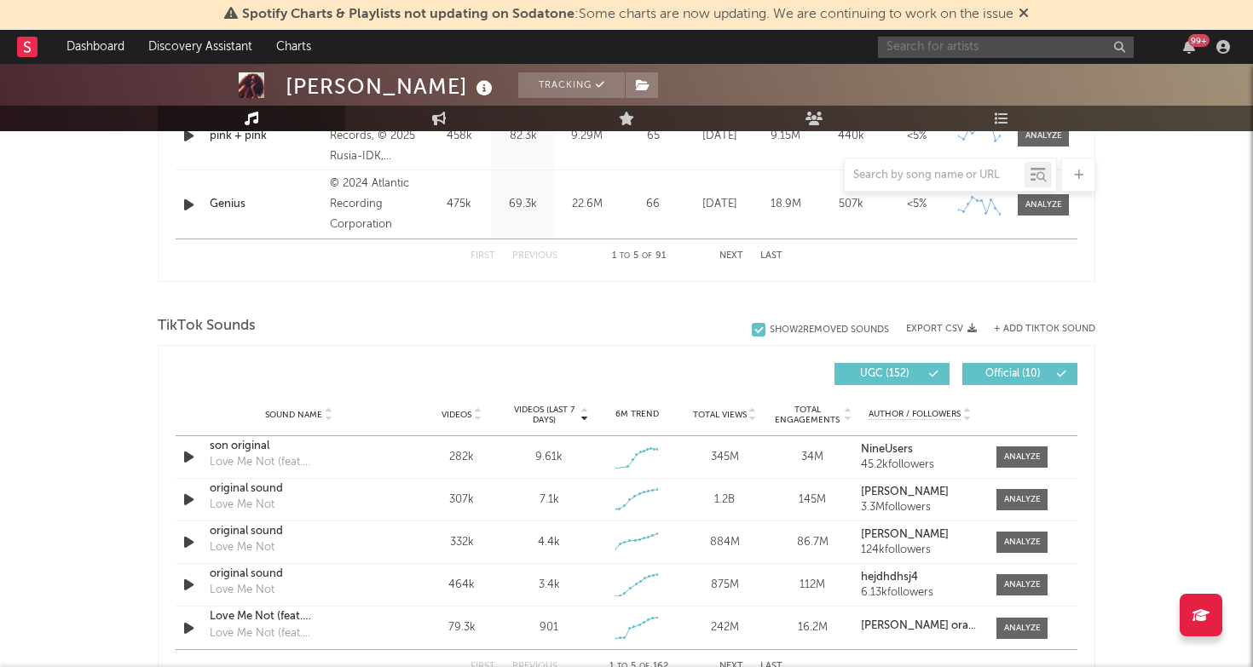
click at [956, 43] on input "text" at bounding box center [1006, 47] width 256 height 21
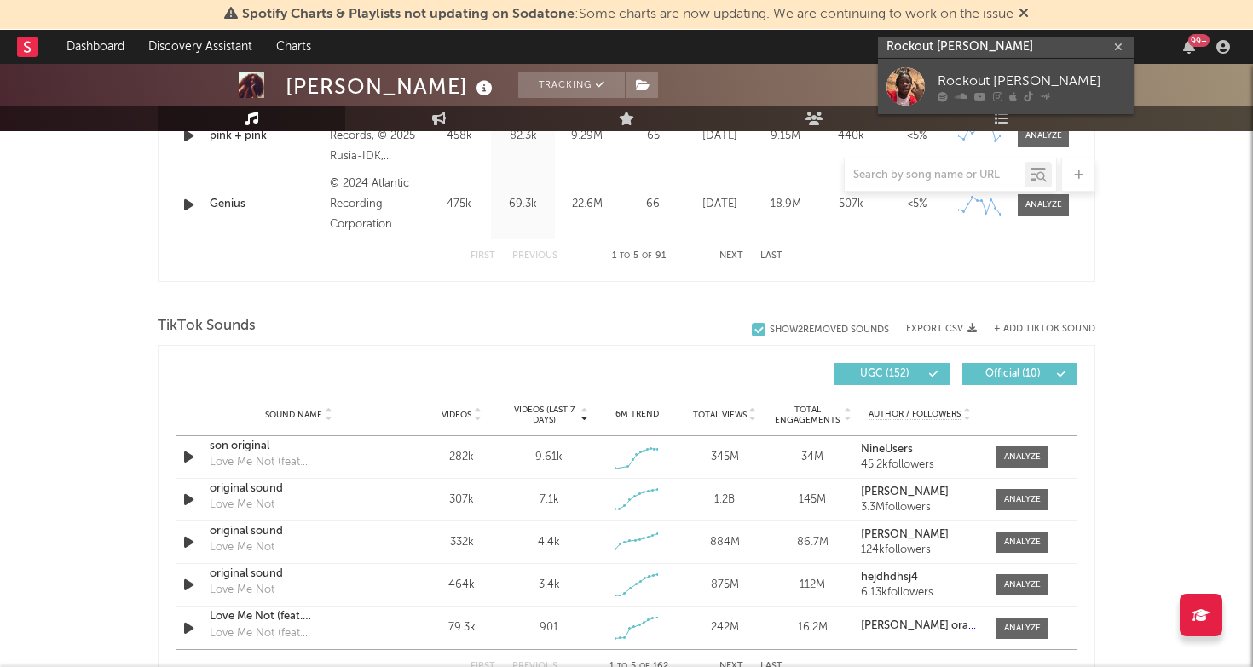
type input "Rockout [PERSON_NAME]"
click at [1003, 79] on div "Rockout [PERSON_NAME]" at bounding box center [1030, 81] width 187 height 20
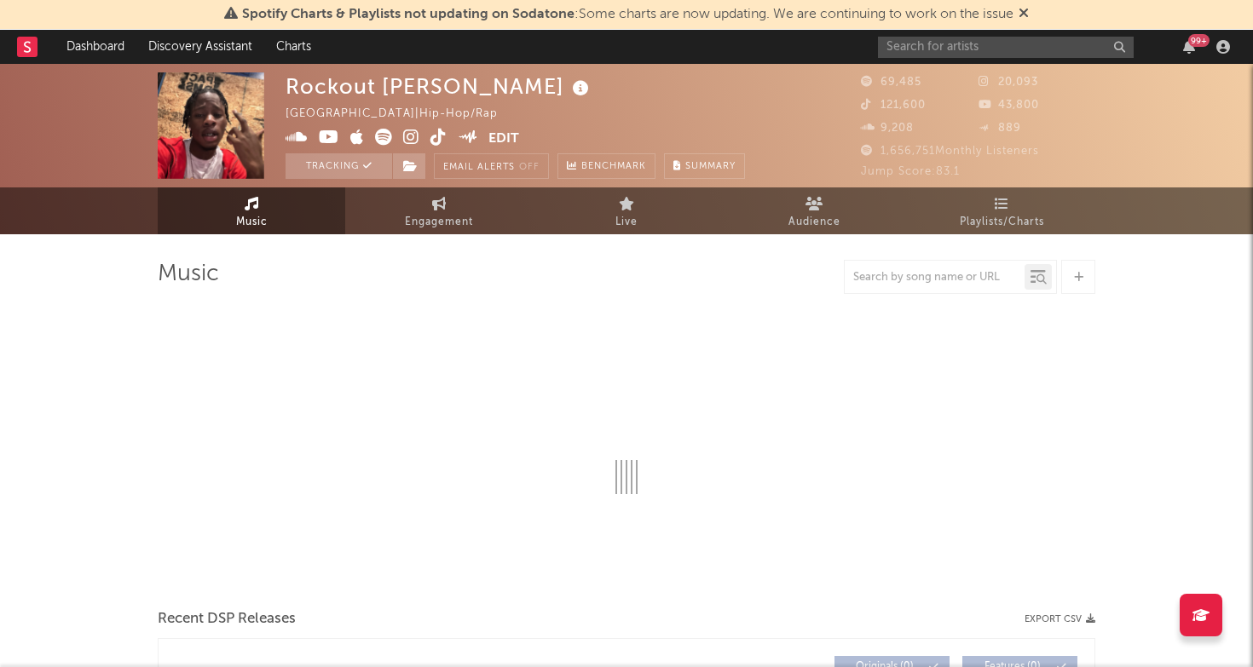
select select "6m"
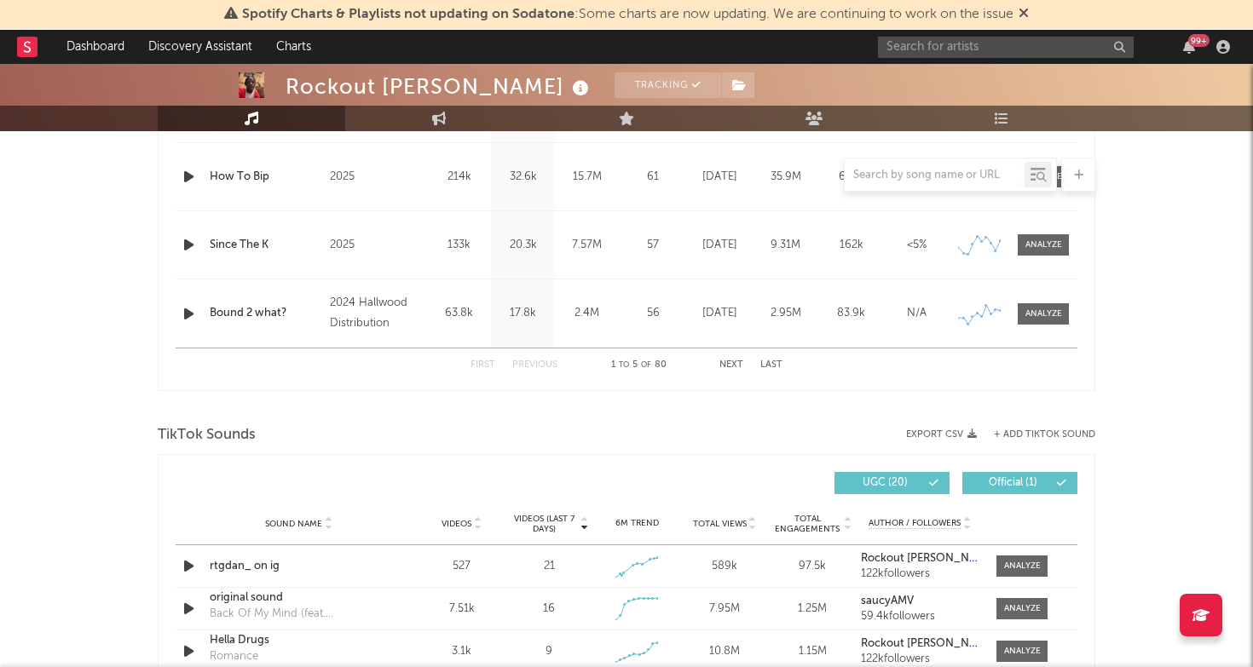
scroll to position [844, 0]
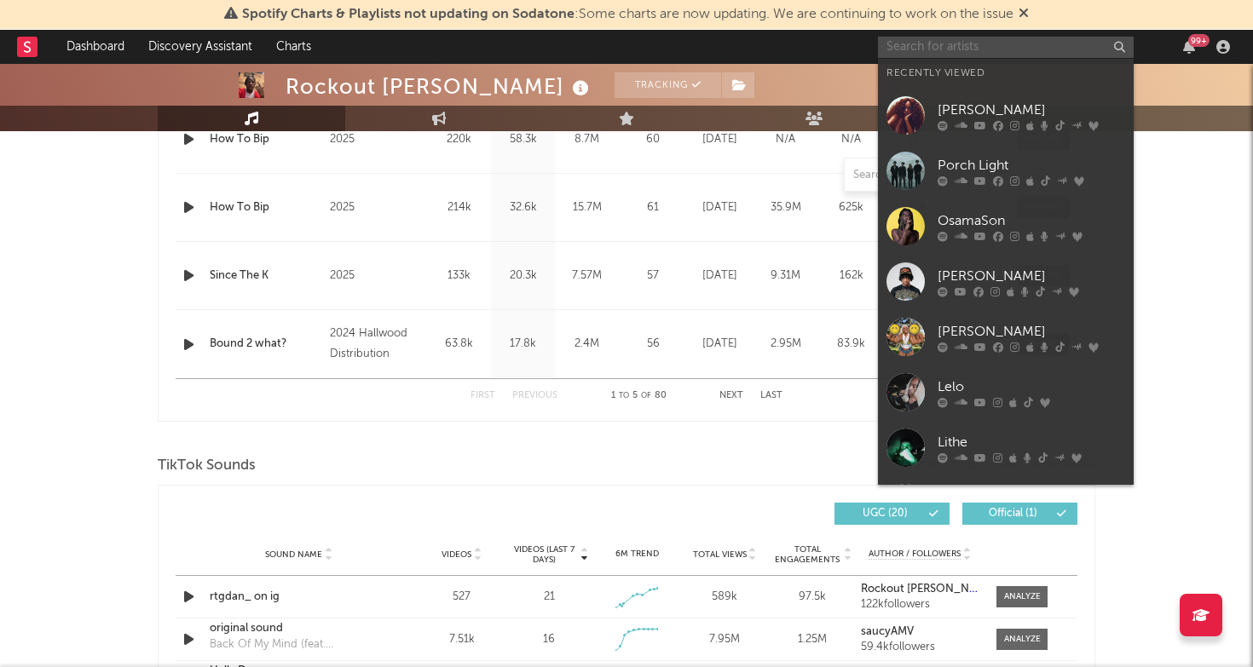
click at [951, 46] on input "text" at bounding box center [1006, 47] width 256 height 21
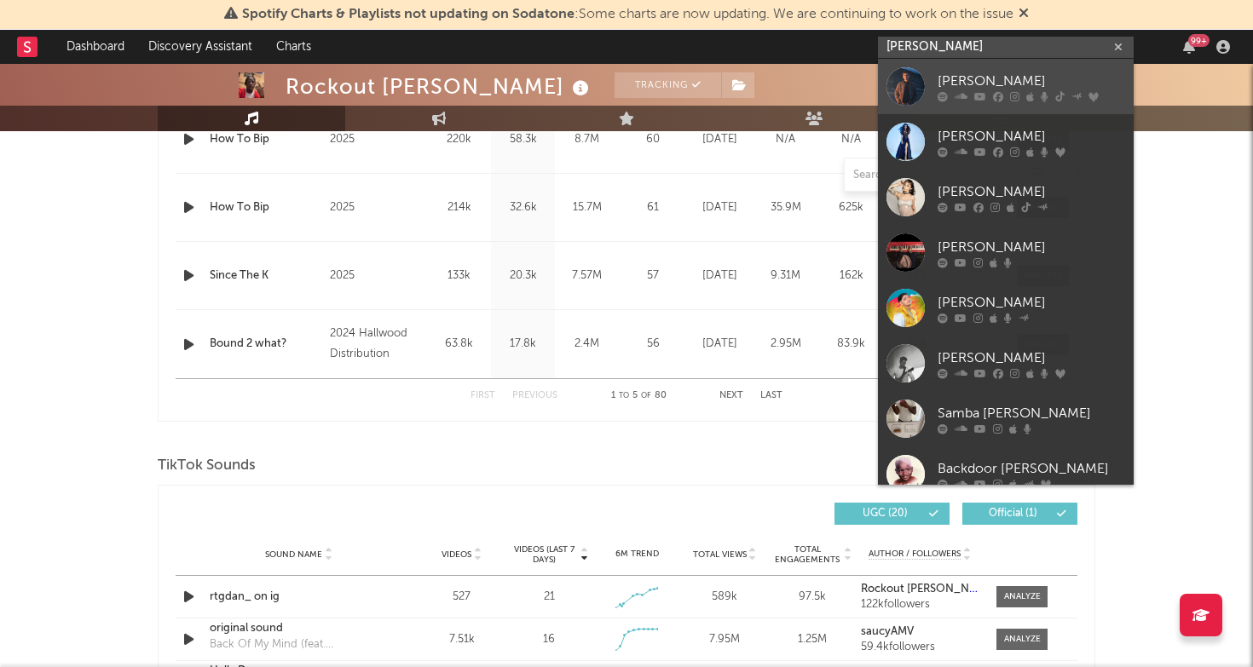
type input "[PERSON_NAME]"
click at [994, 76] on div "[PERSON_NAME]" at bounding box center [1030, 81] width 187 height 20
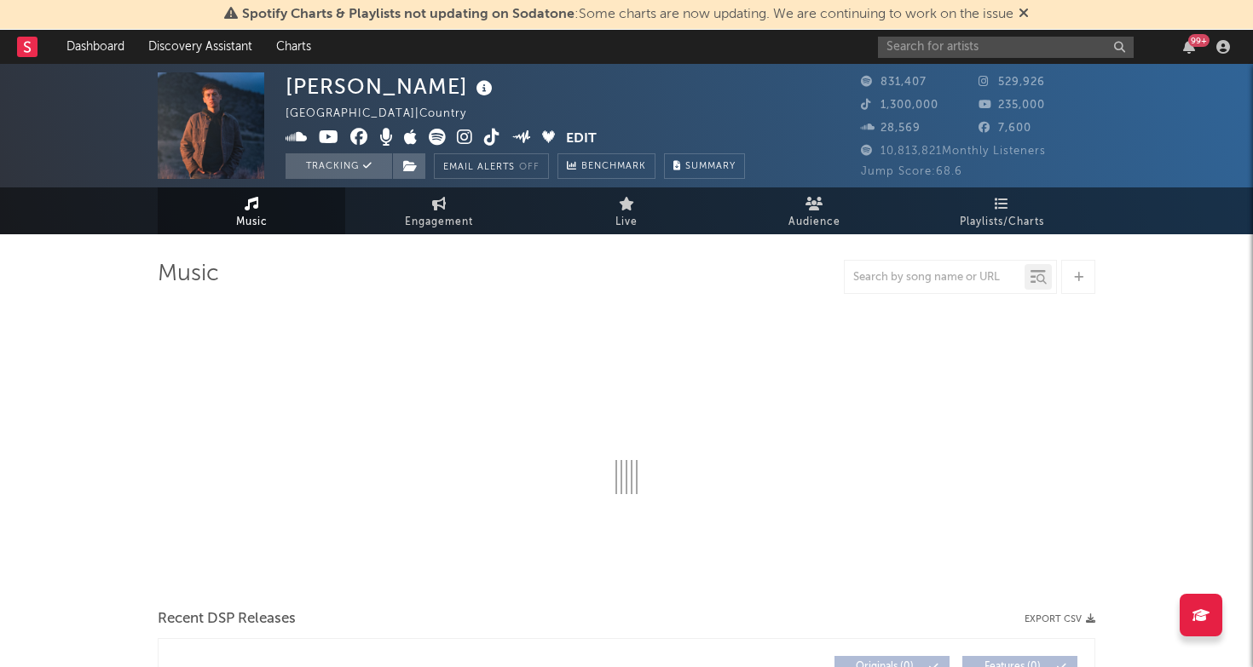
select select "6m"
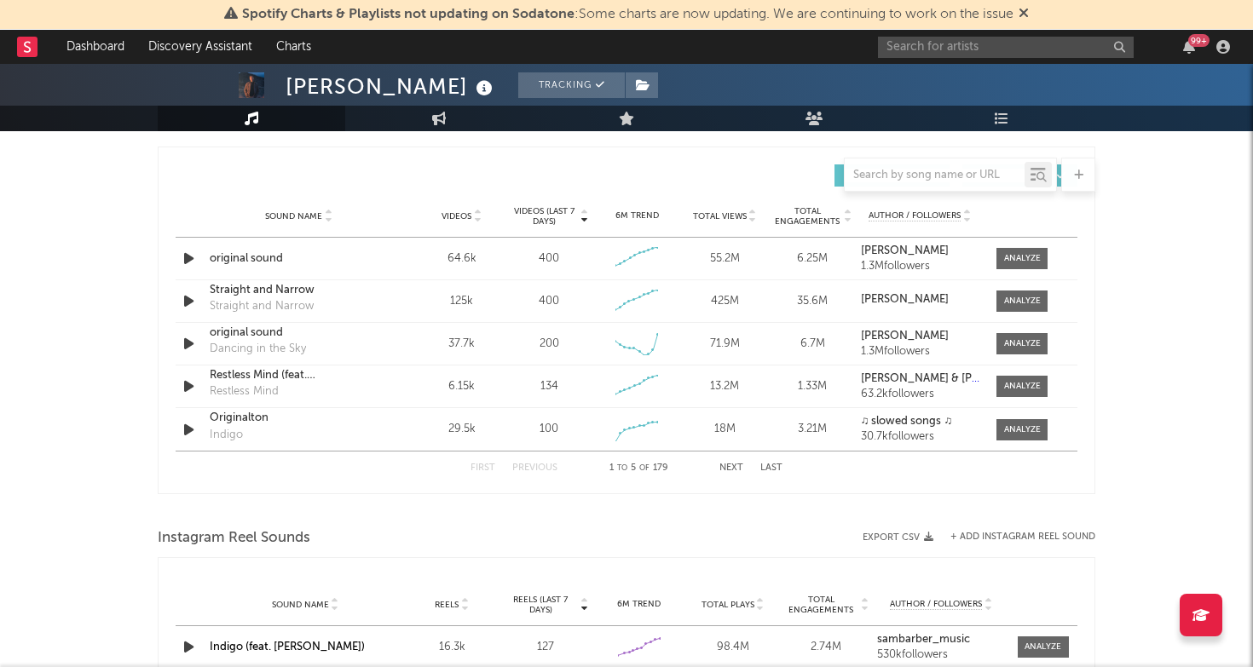
scroll to position [1187, 0]
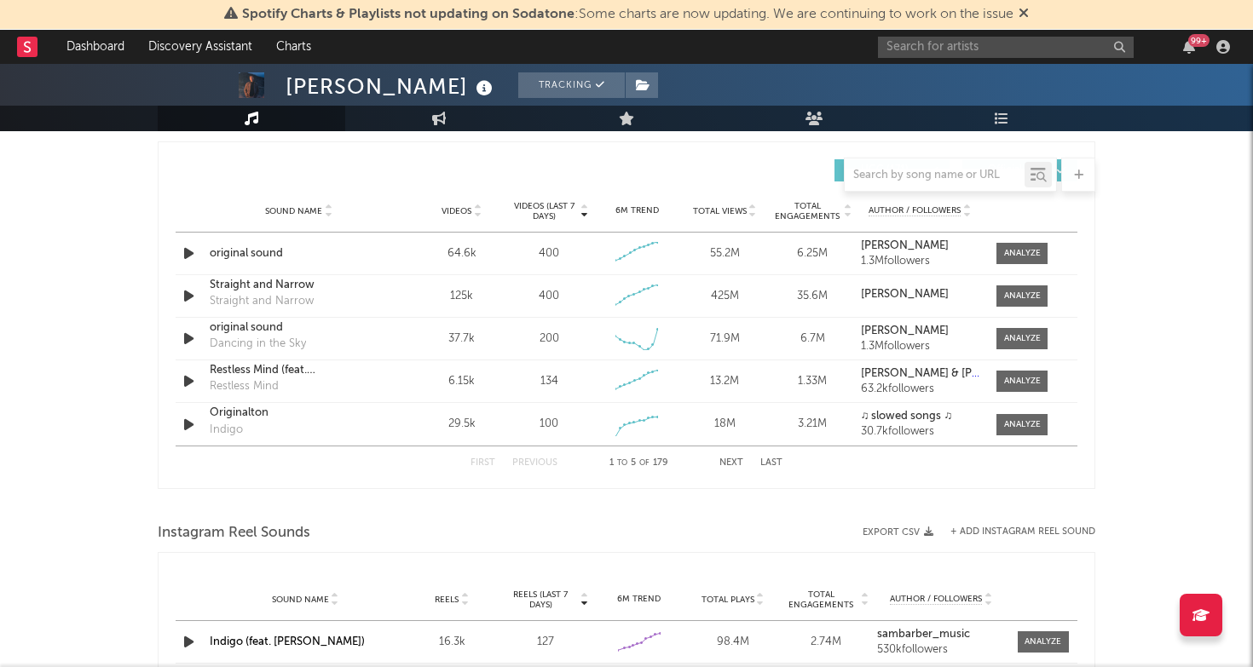
click at [974, 34] on div "99 +" at bounding box center [1057, 47] width 358 height 34
click at [956, 39] on input "text" at bounding box center [1006, 47] width 256 height 21
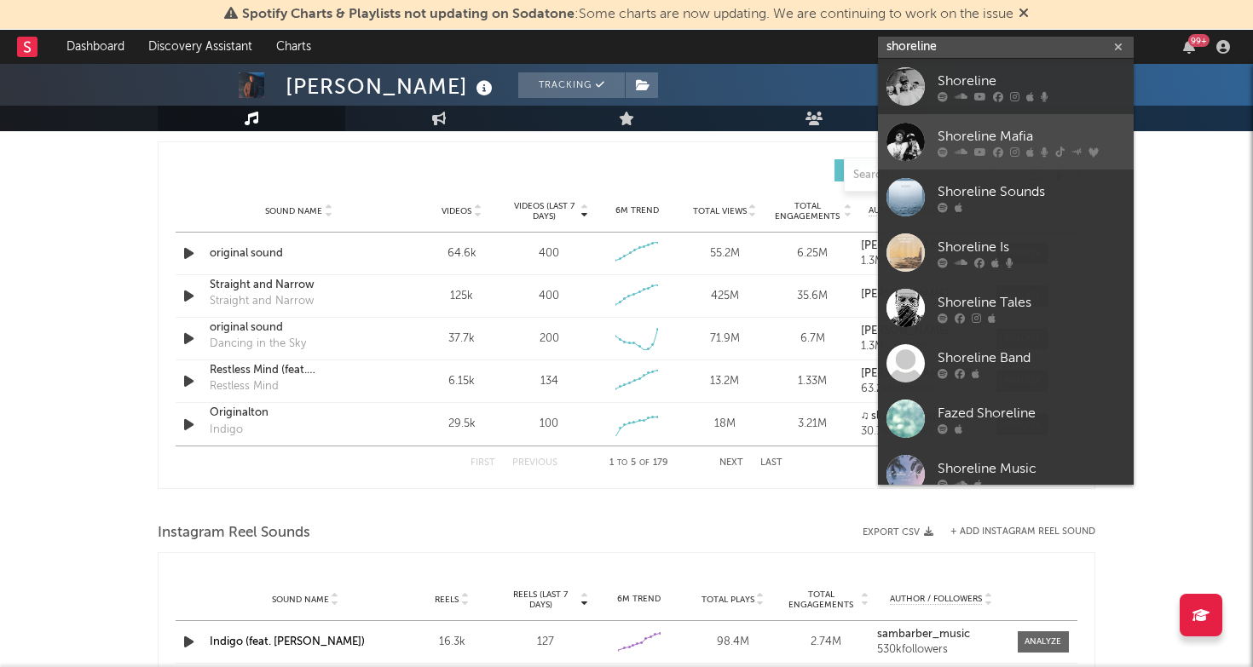
type input "shoreline"
click at [989, 126] on div "Shoreline Mafia" at bounding box center [1030, 136] width 187 height 20
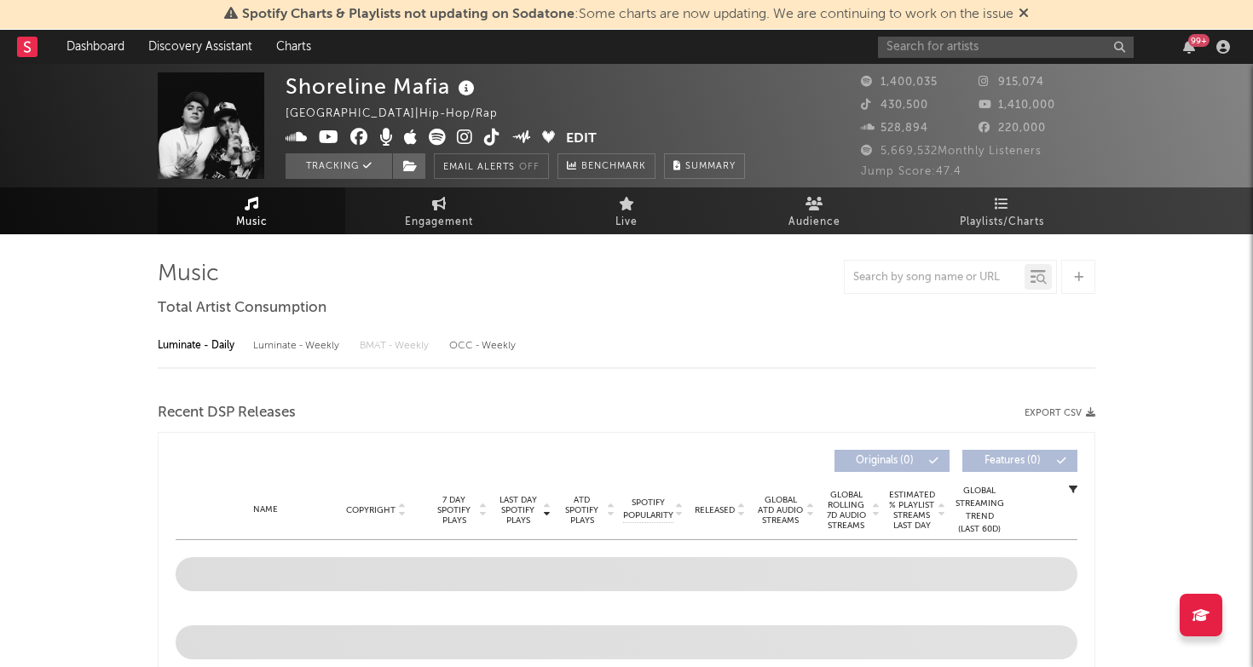
select select "6m"
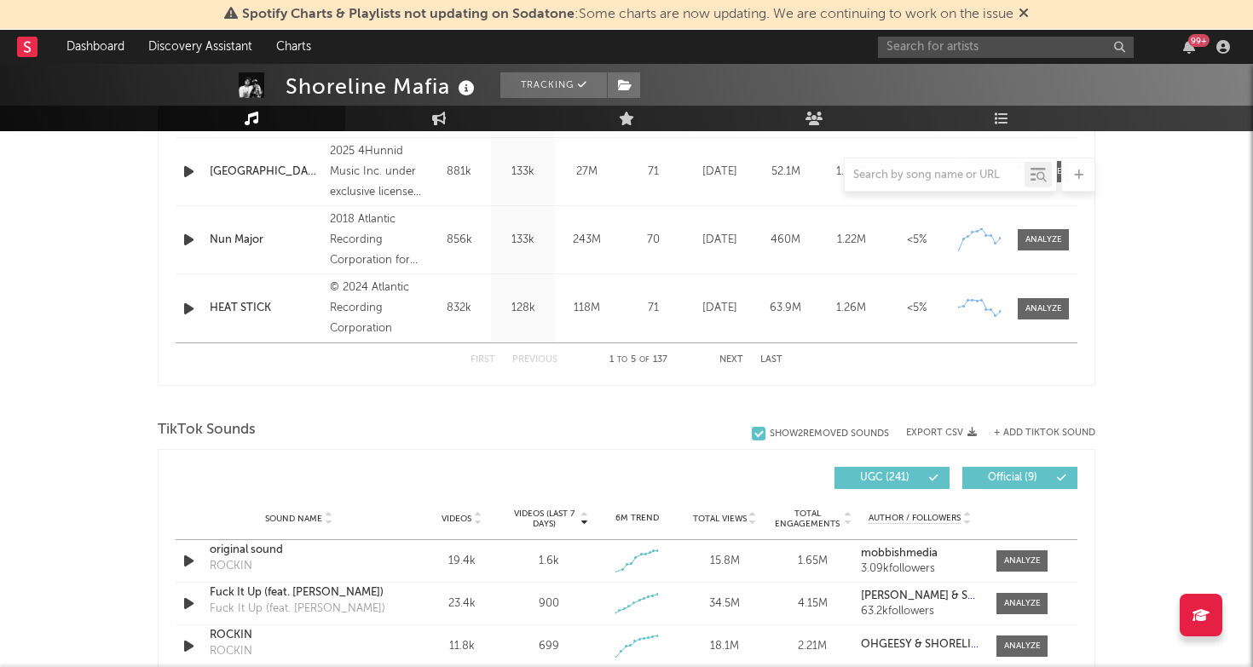
scroll to position [913, 0]
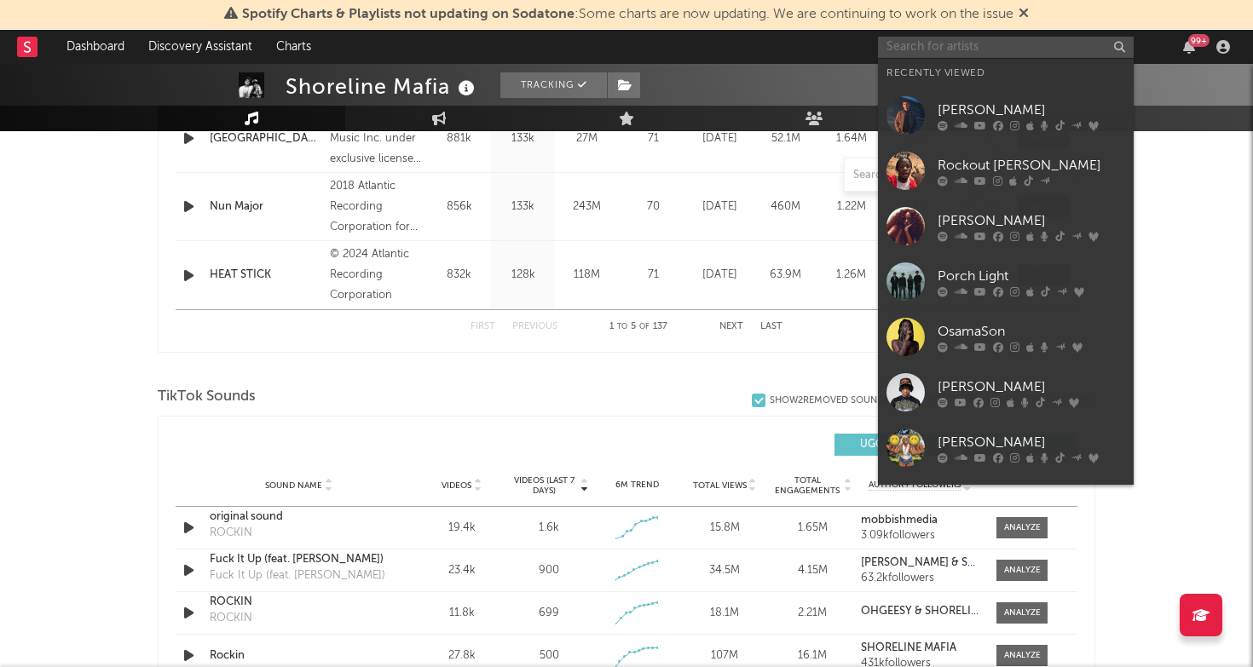
click at [953, 47] on input "text" at bounding box center [1006, 47] width 256 height 21
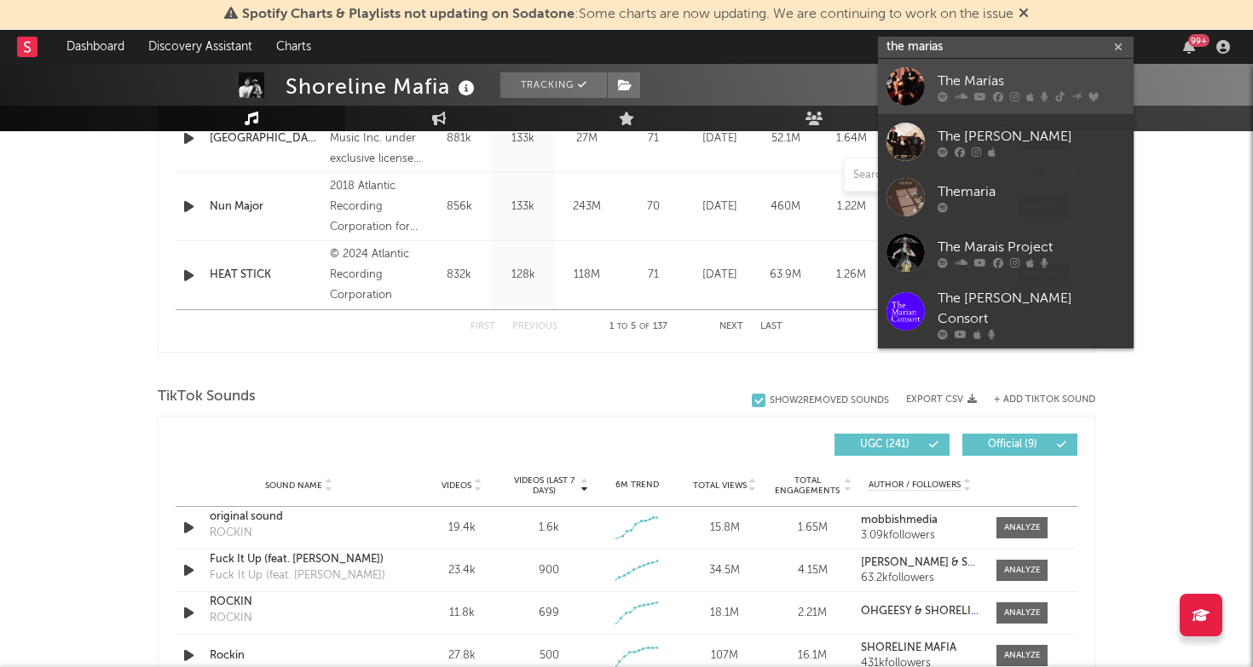
type input "the marias"
click at [1027, 75] on div "The Marías" at bounding box center [1030, 81] width 187 height 20
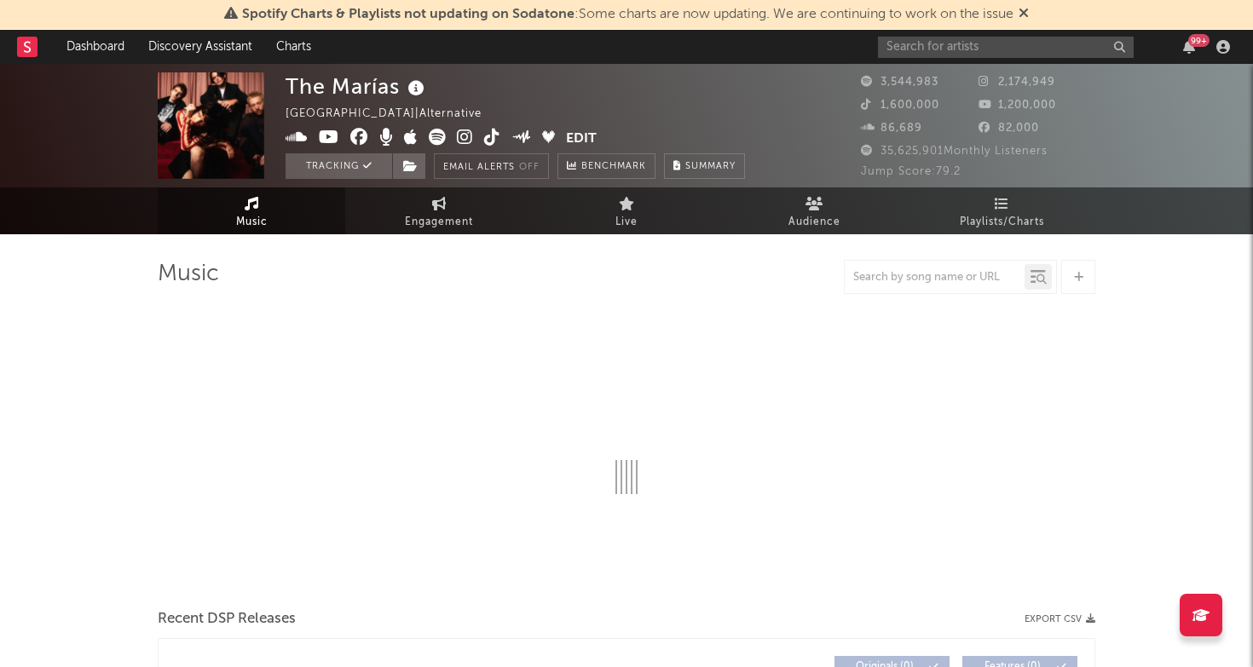
select select "6m"
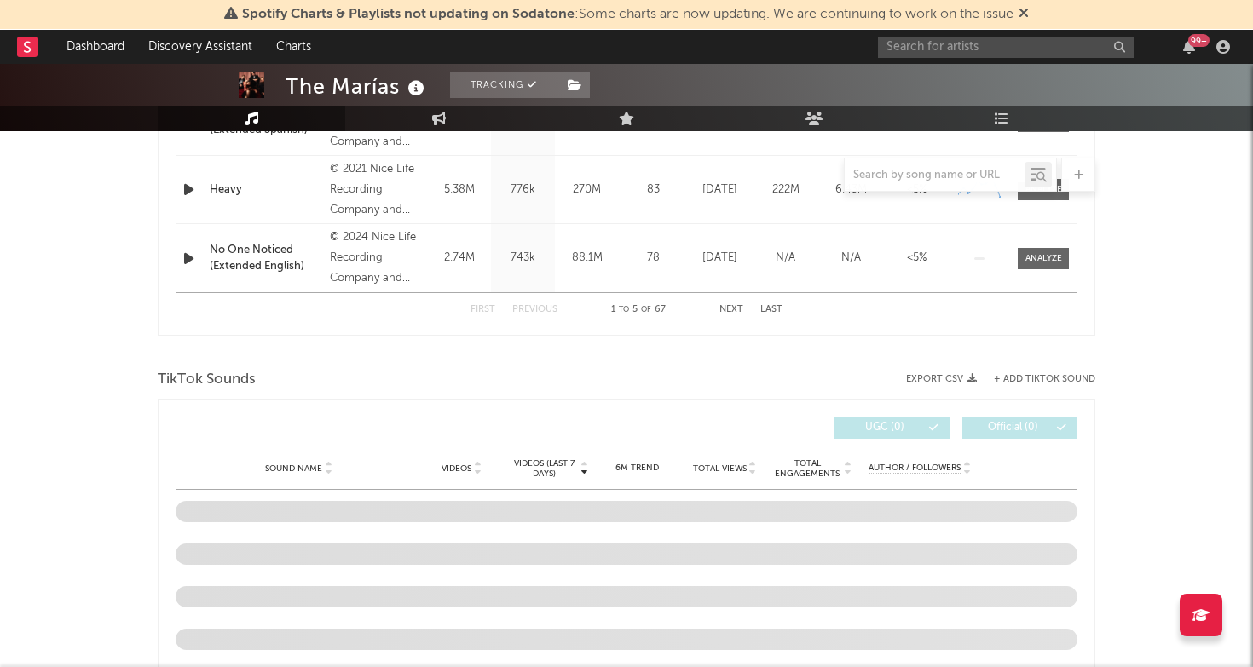
scroll to position [1092, 0]
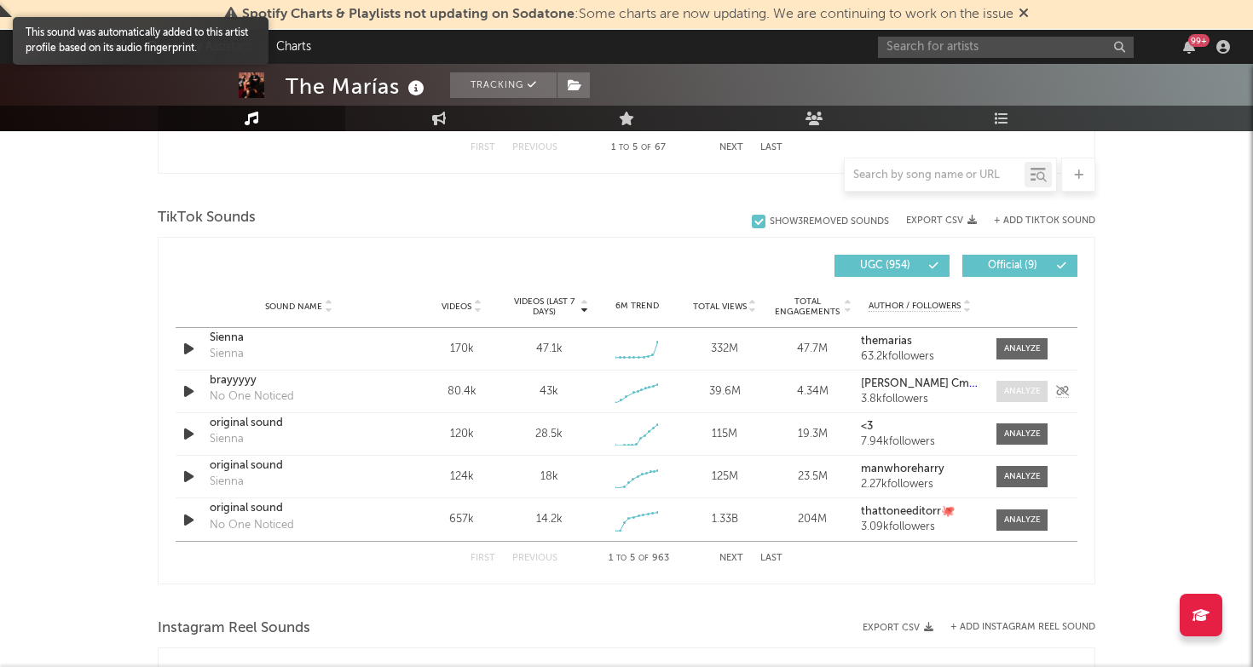
click at [1031, 387] on div at bounding box center [1022, 391] width 37 height 13
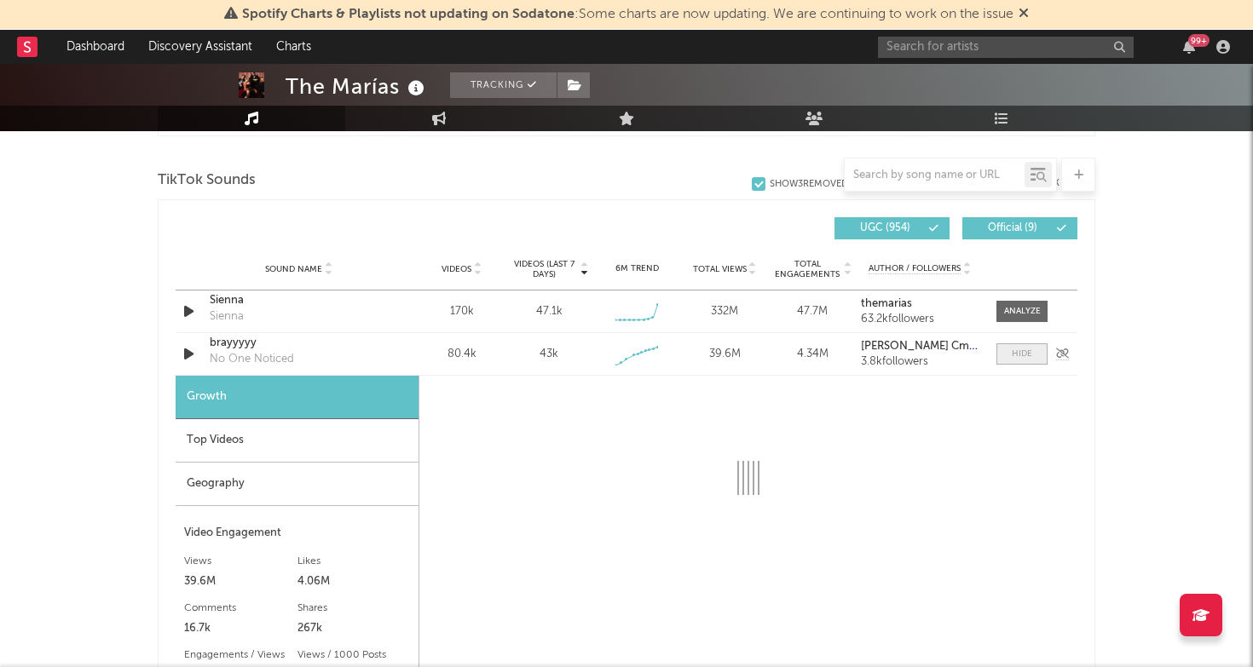
select select "1w"
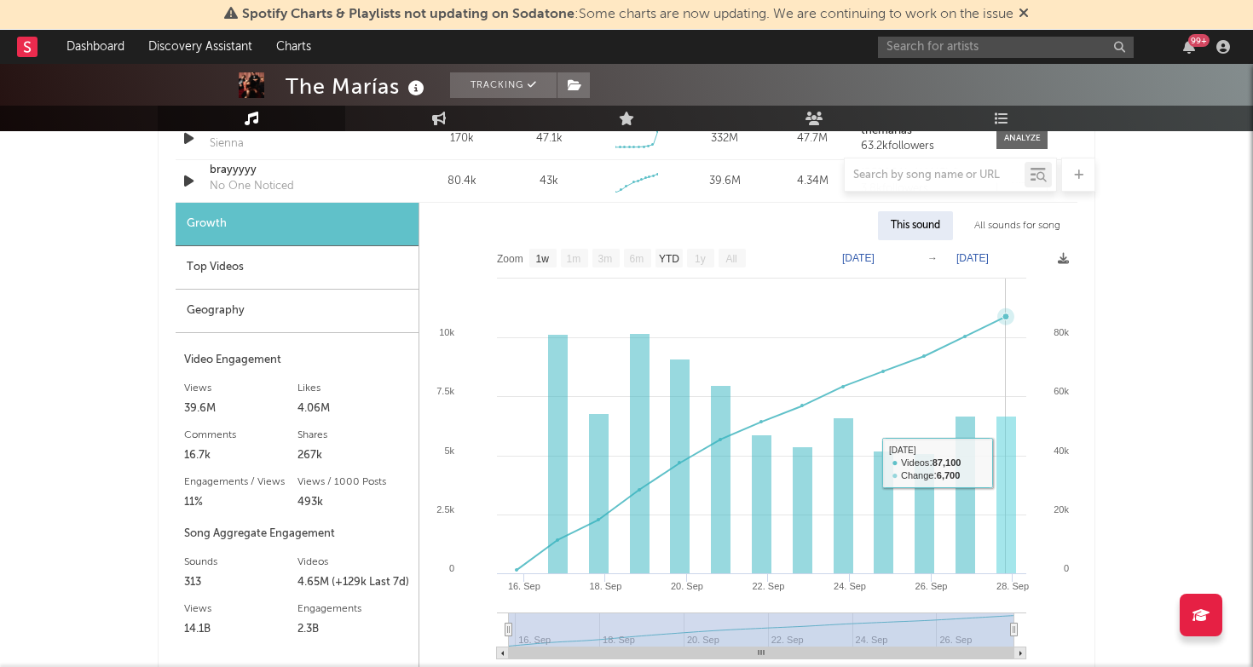
scroll to position [1224, 0]
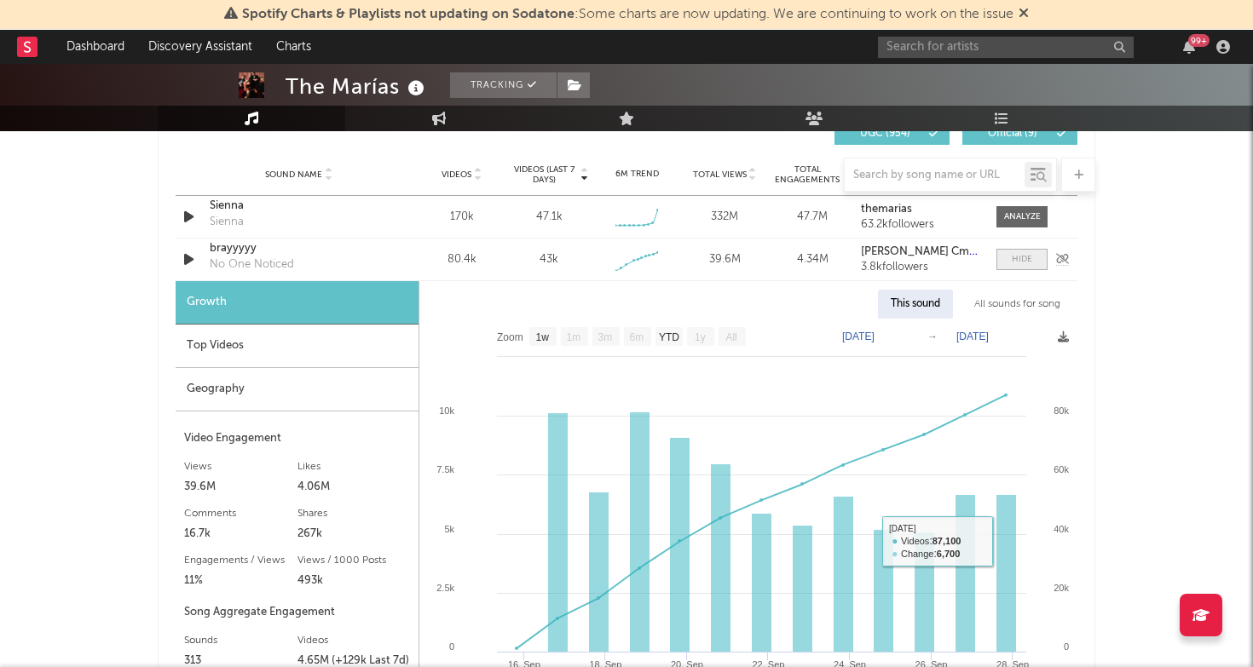
click at [1030, 269] on span at bounding box center [1021, 259] width 51 height 21
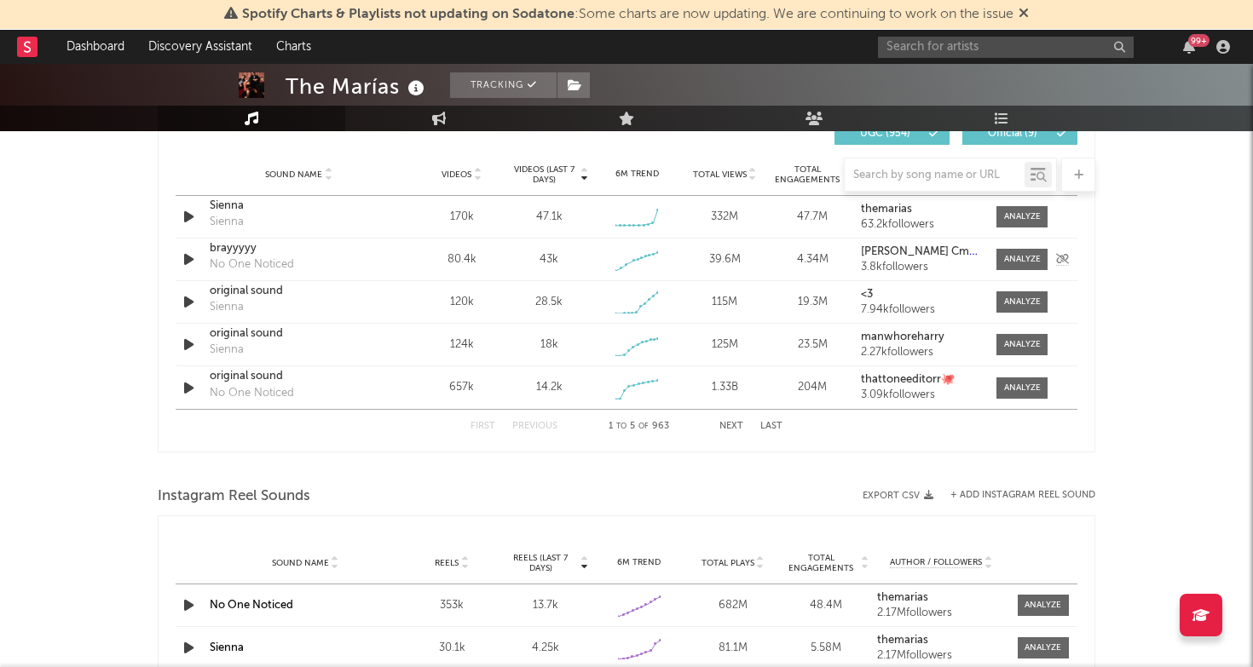
click at [248, 251] on div "brayyyyy" at bounding box center [299, 248] width 178 height 17
click at [949, 45] on input "text" at bounding box center [1006, 47] width 256 height 21
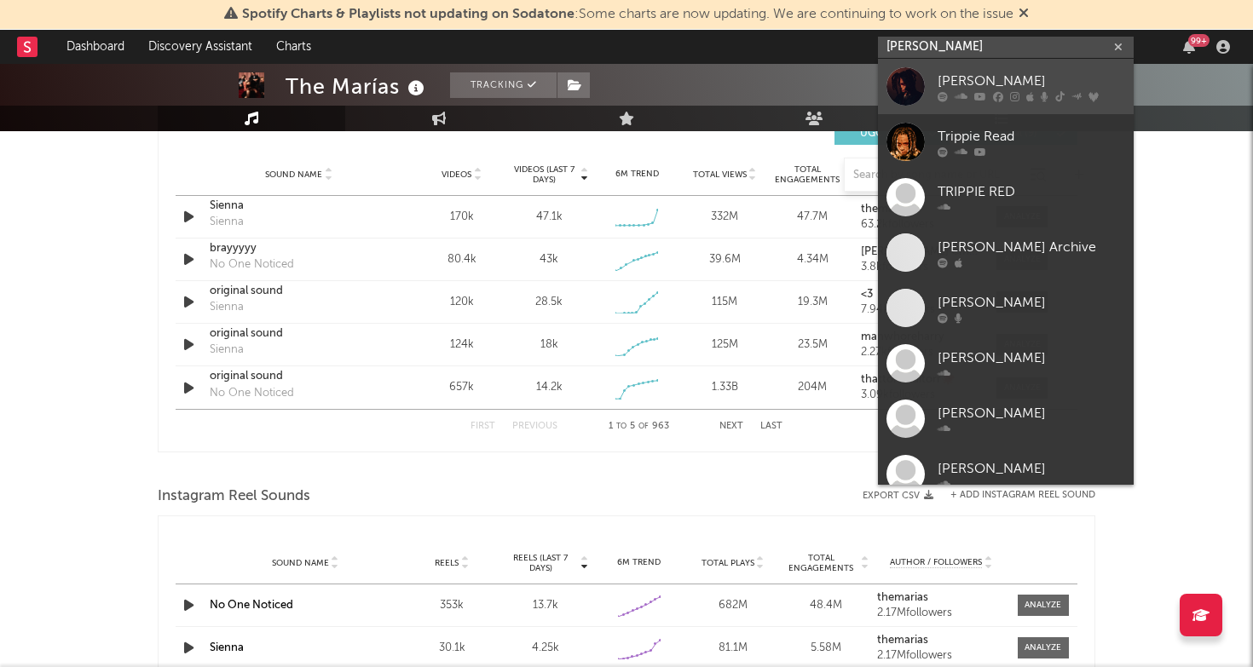
type input "[PERSON_NAME]"
click at [957, 71] on div "[PERSON_NAME]" at bounding box center [1030, 81] width 187 height 20
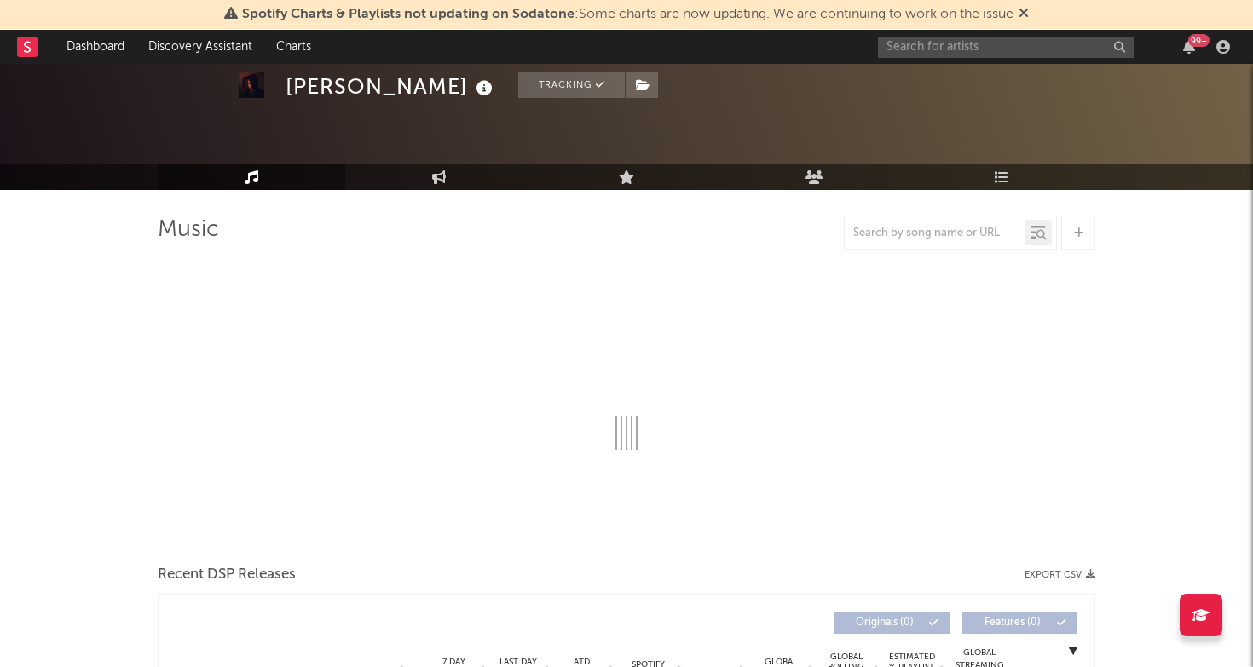
select select "6m"
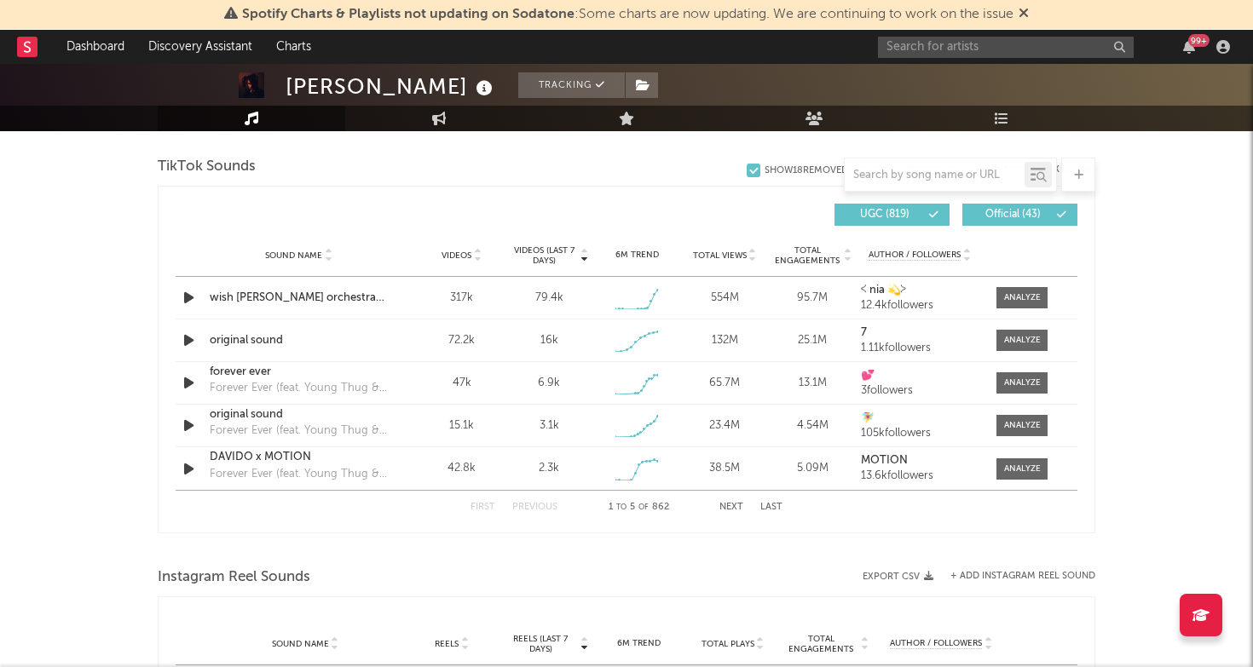
scroll to position [1109, 0]
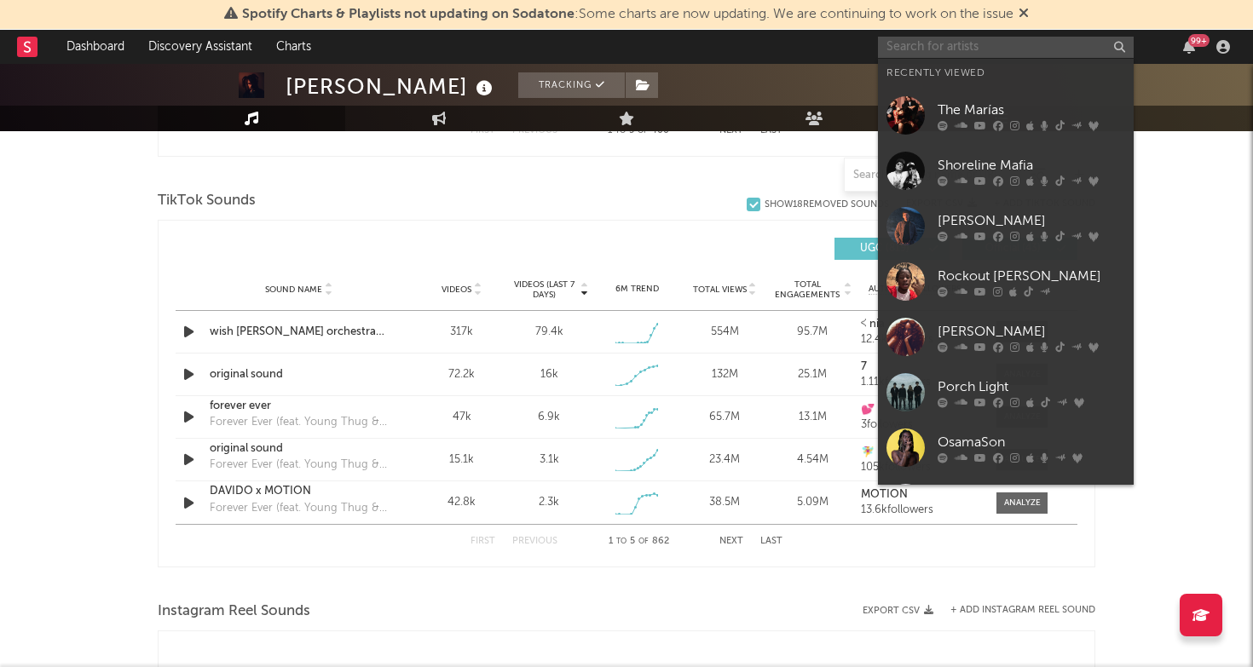
click at [931, 46] on input "text" at bounding box center [1006, 47] width 256 height 21
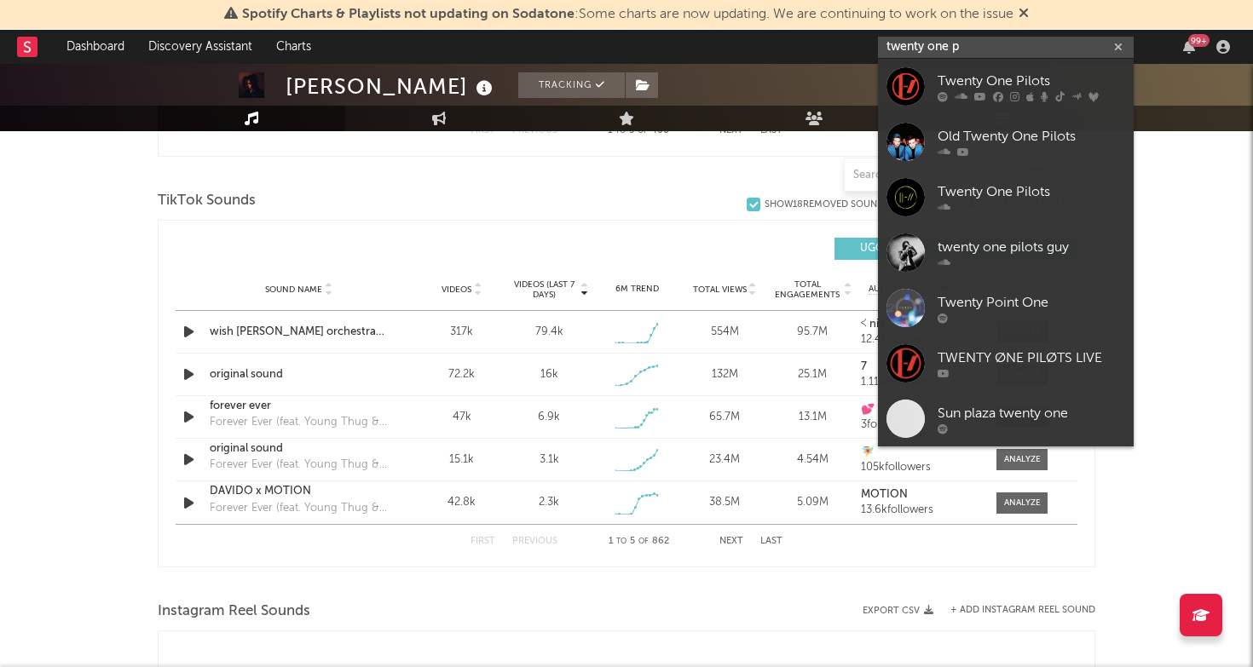
type input "twenty one p"
drag, startPoint x: 931, startPoint y: 46, endPoint x: 976, endPoint y: 85, distance: 59.8
click at [976, 84] on div "Twenty One Pilots" at bounding box center [1030, 81] width 187 height 20
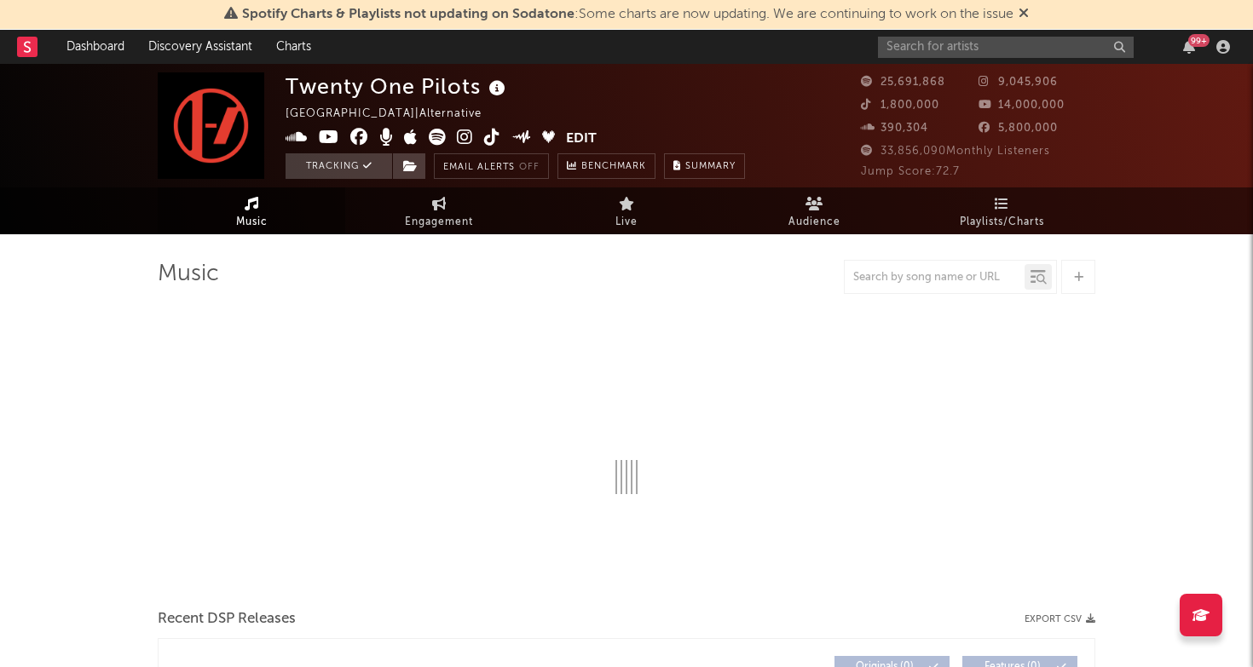
select select "6m"
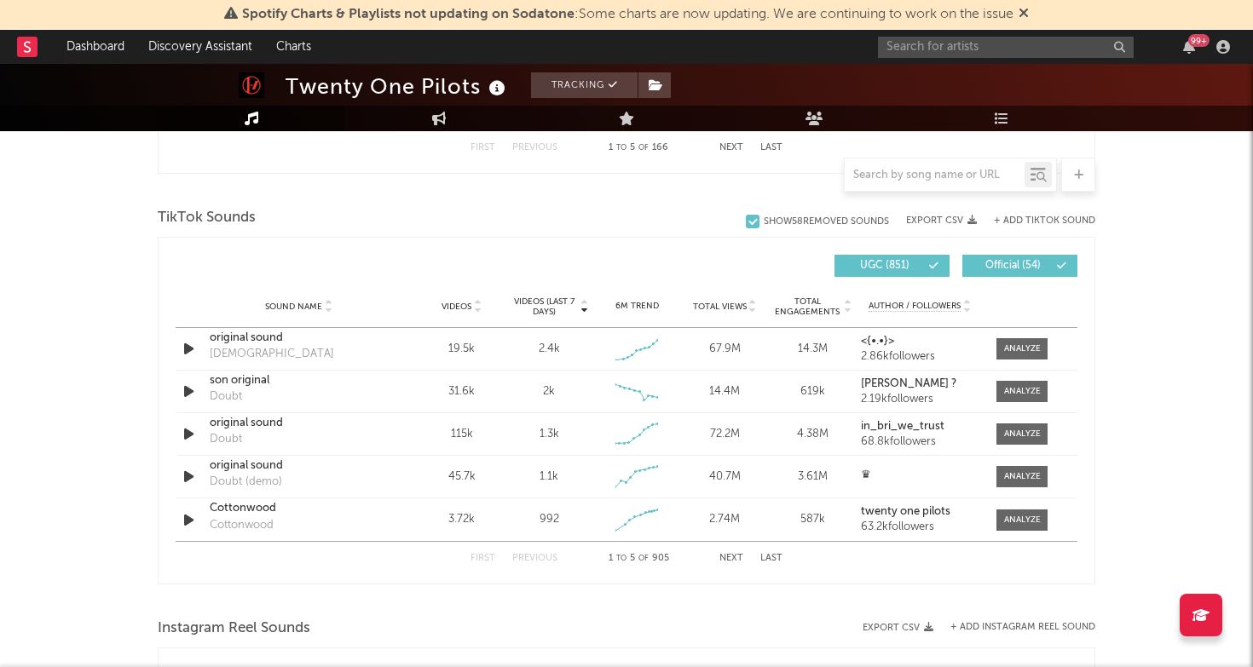
scroll to position [1092, 0]
click at [946, 46] on input "text" at bounding box center [1006, 47] width 256 height 21
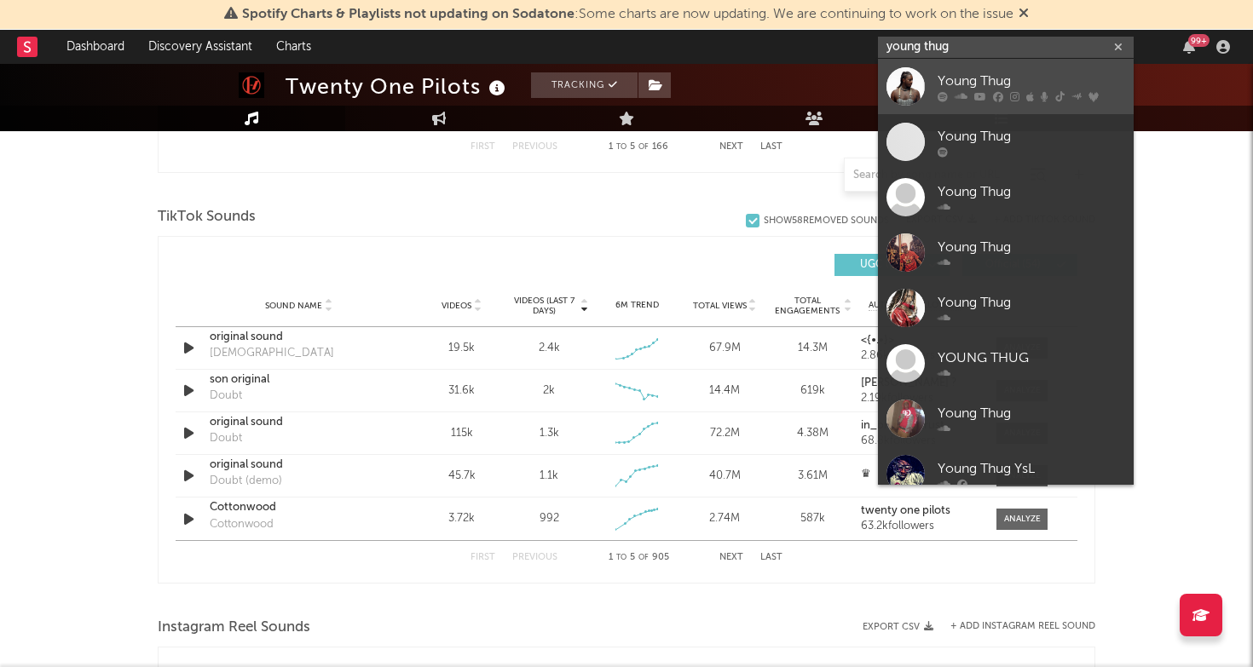
type input "young thug"
click at [1004, 70] on link "Young Thug" at bounding box center [1006, 86] width 256 height 55
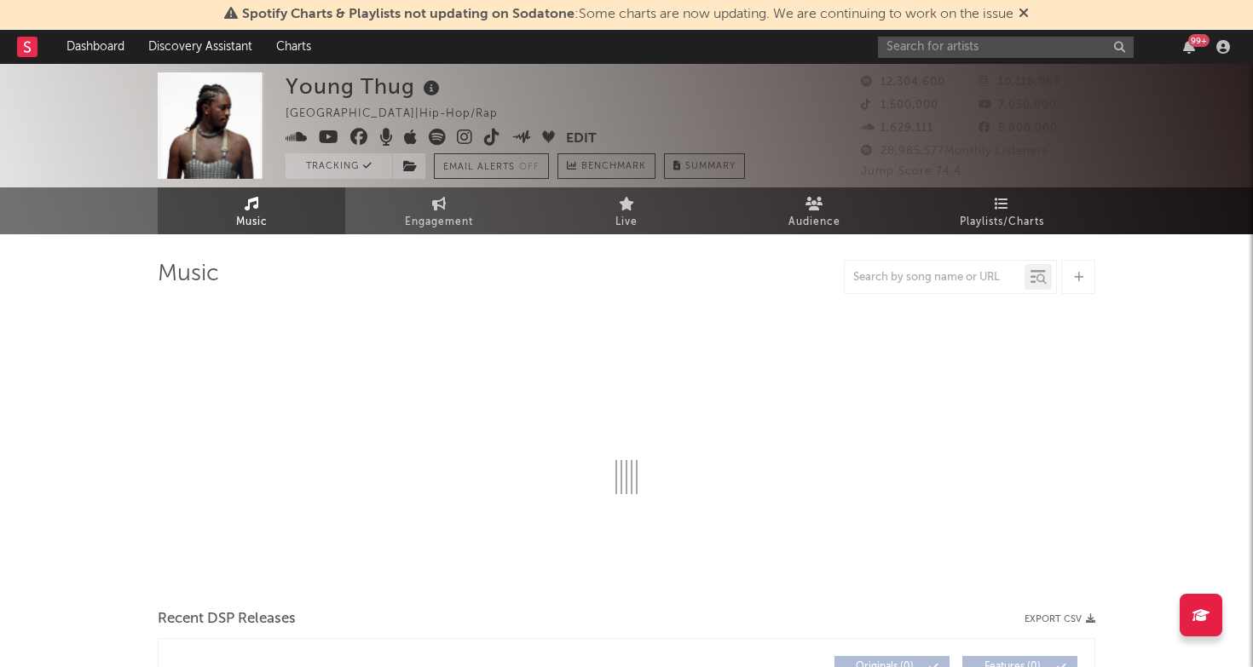
select select "6m"
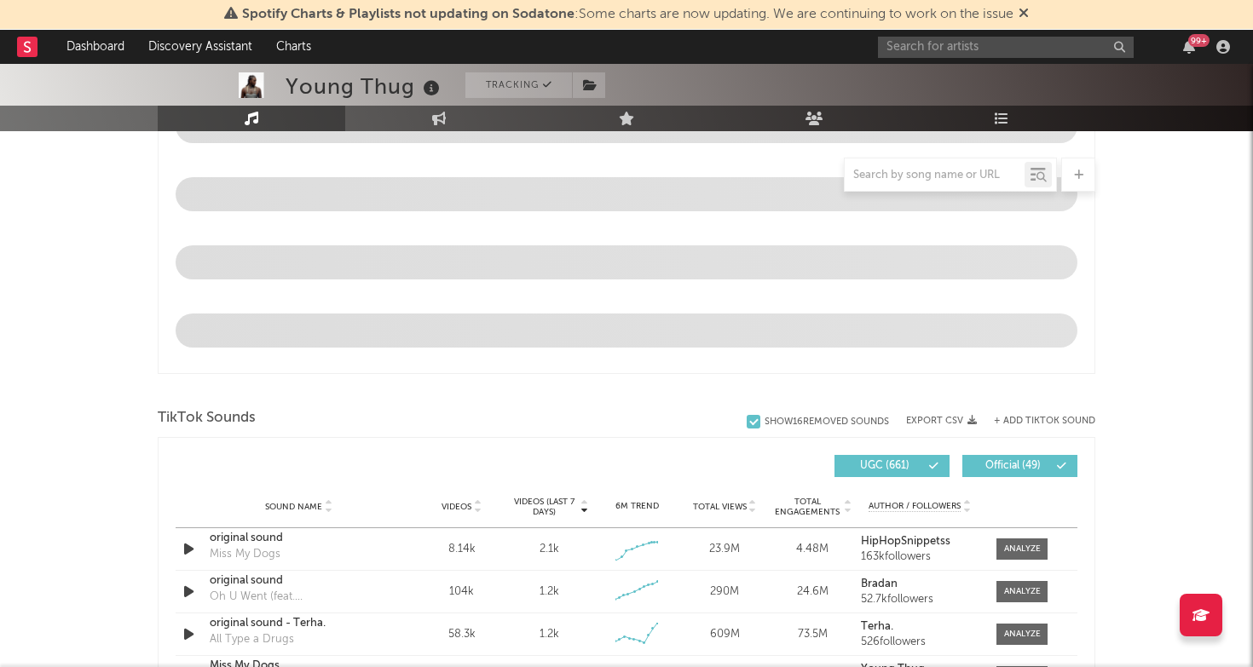
scroll to position [831, 0]
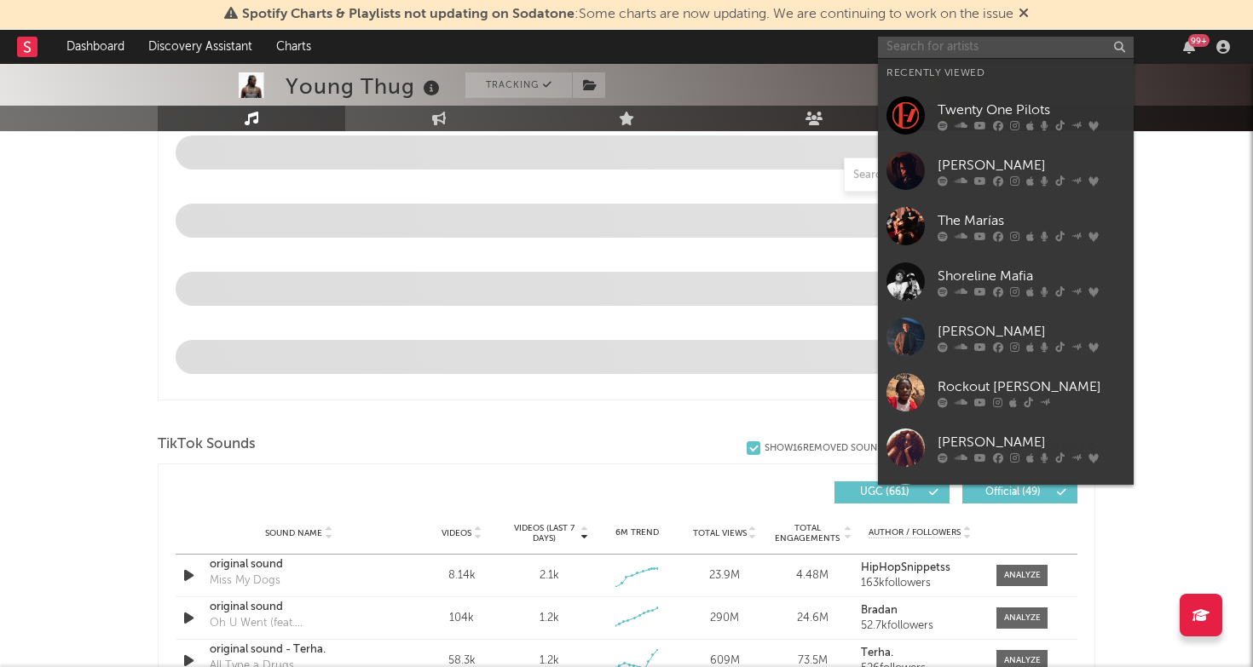
click at [965, 48] on input "text" at bounding box center [1006, 47] width 256 height 21
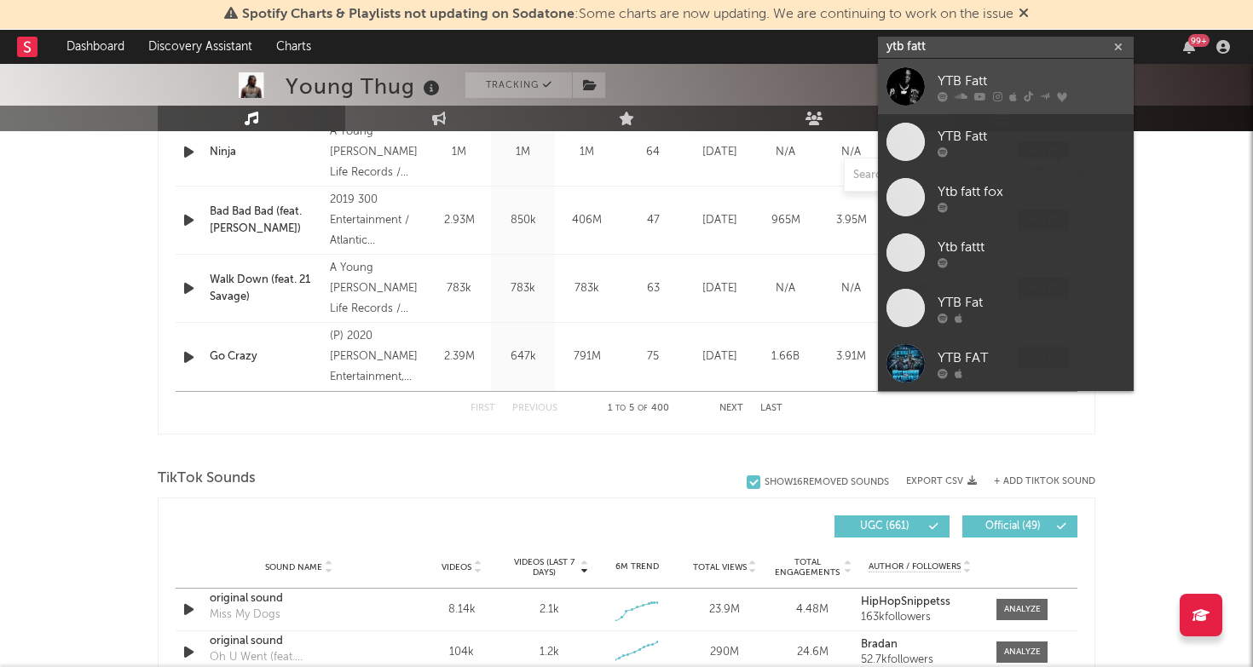
type input "ytb fatt"
click at [991, 78] on div "YTB Fatt" at bounding box center [1030, 81] width 187 height 20
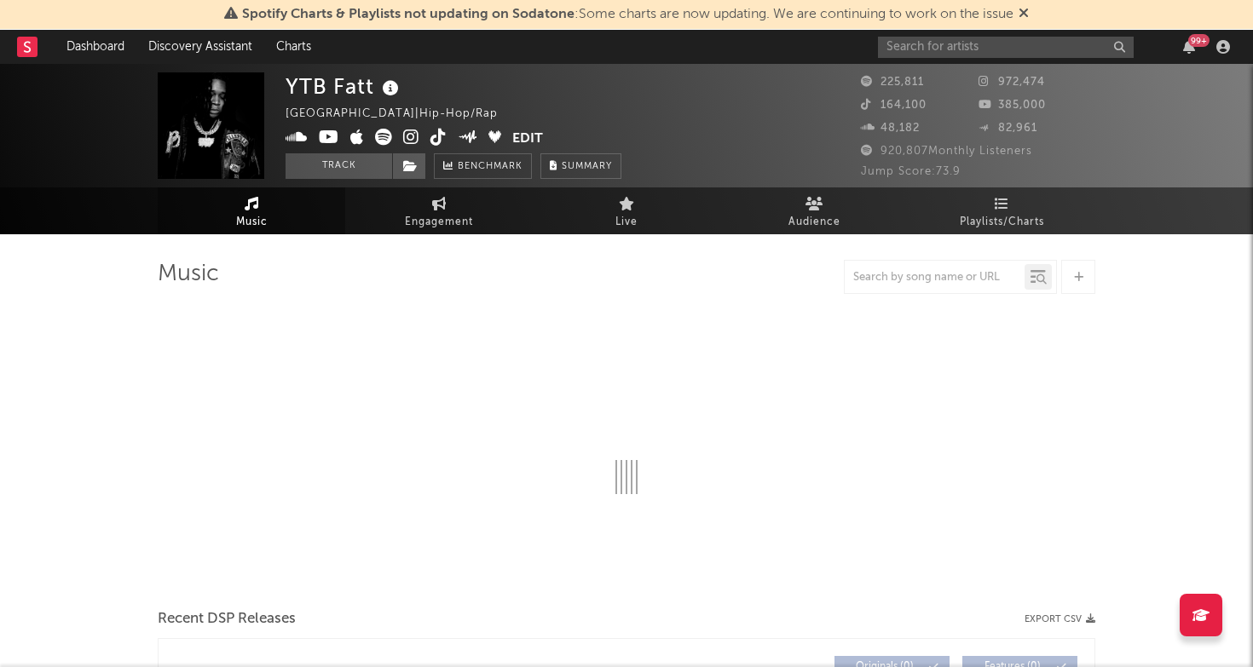
select select "6m"
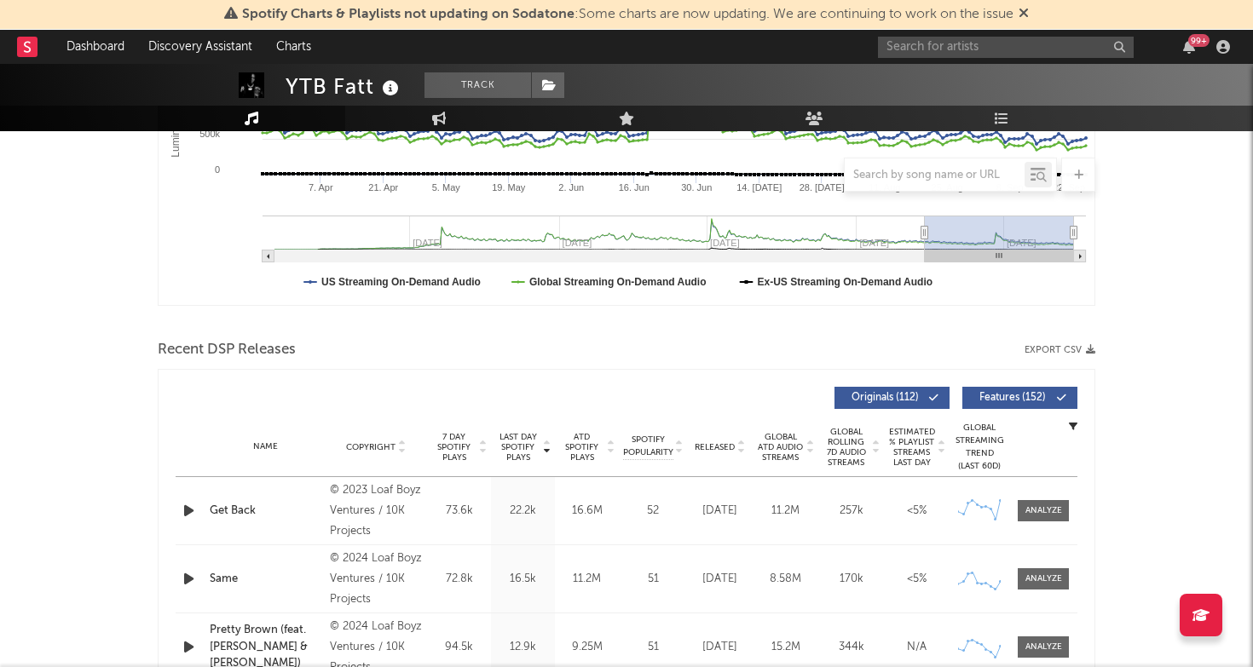
scroll to position [421, 0]
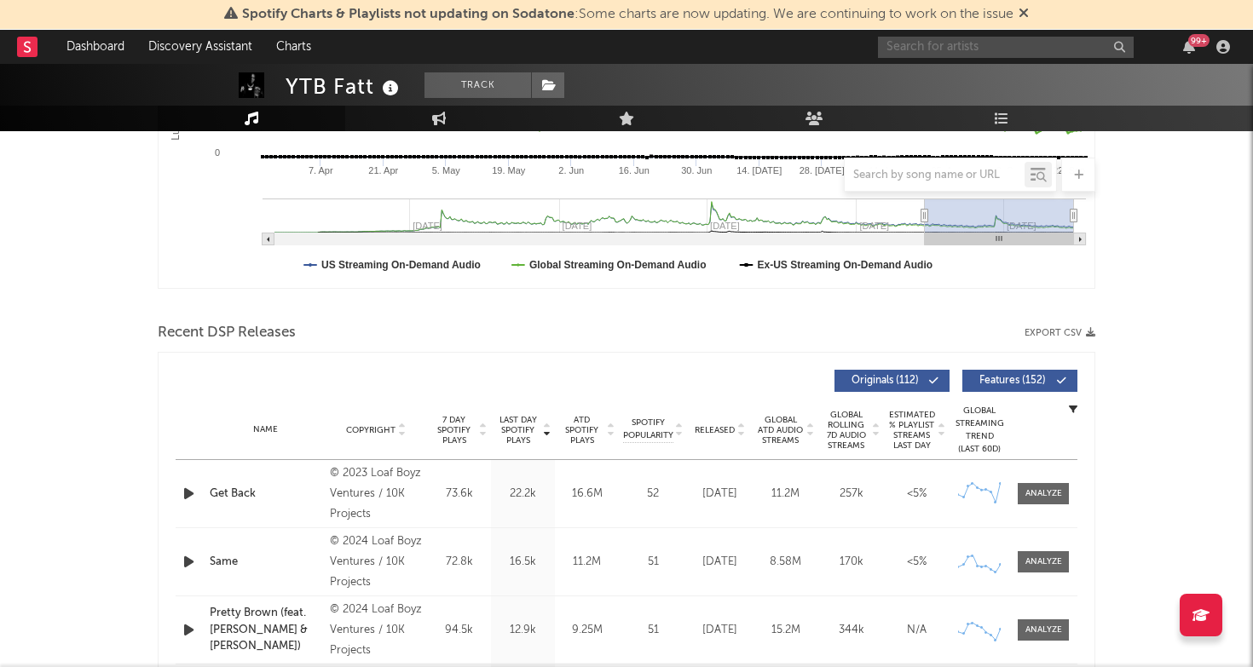
click at [985, 54] on input "text" at bounding box center [1006, 47] width 256 height 21
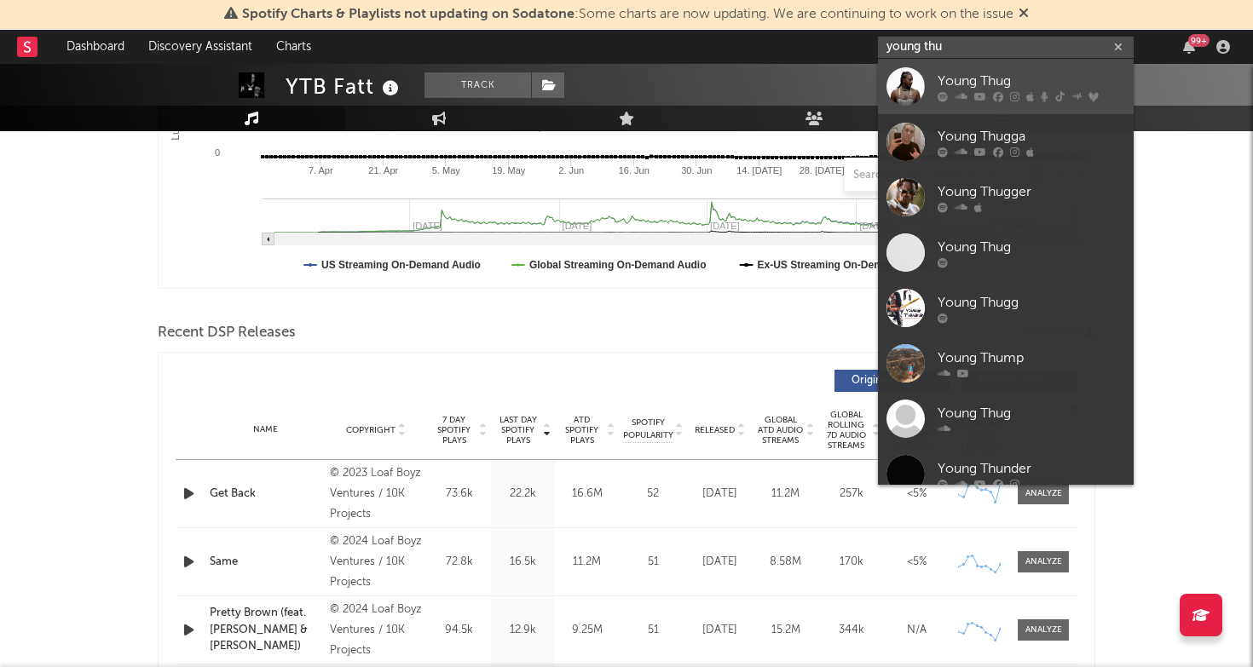
type input "young thu"
click at [987, 79] on div "Young Thug" at bounding box center [1030, 81] width 187 height 20
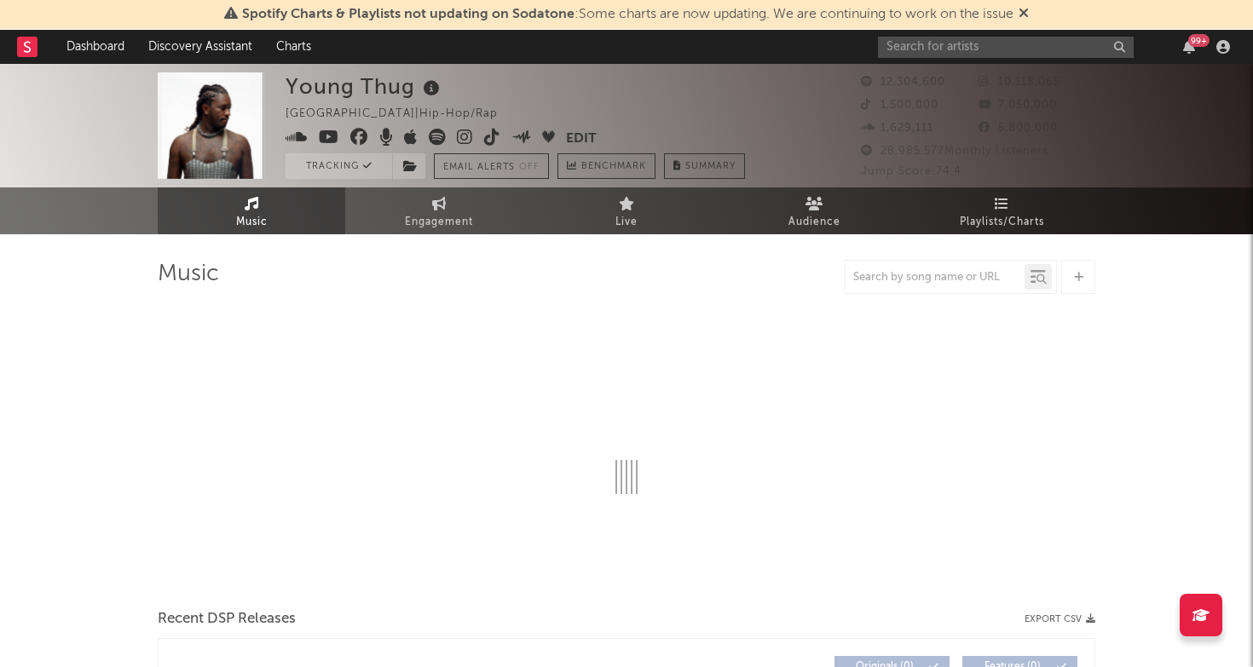
select select "6m"
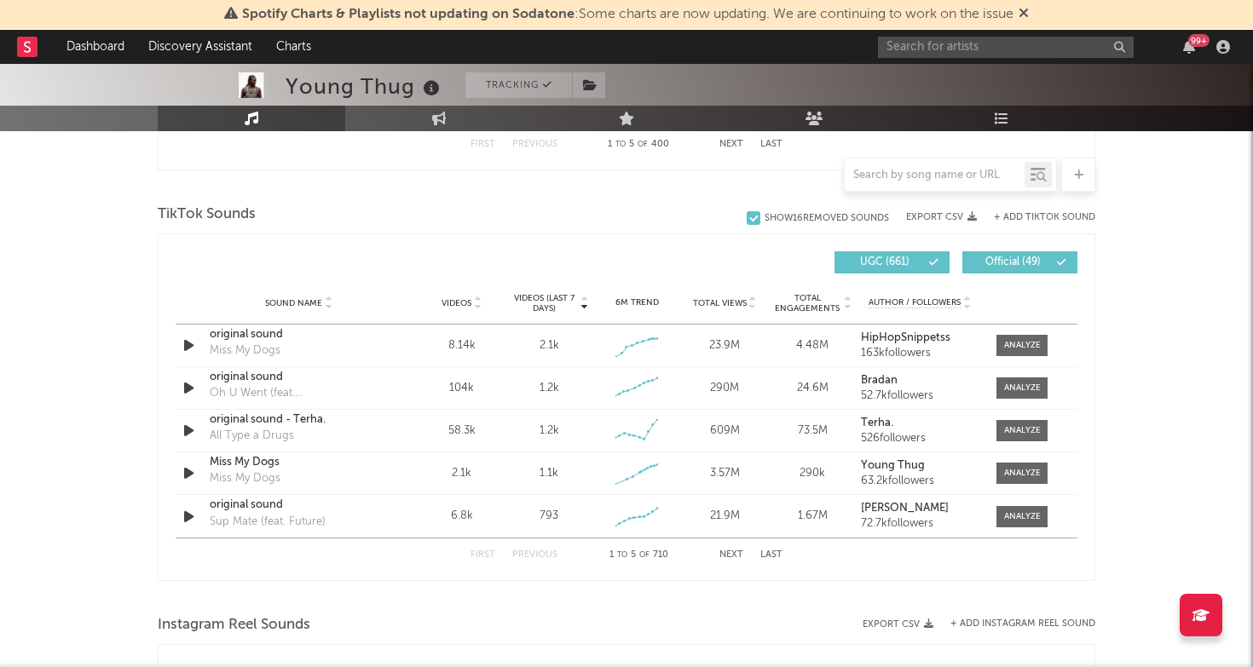
scroll to position [1085, 0]
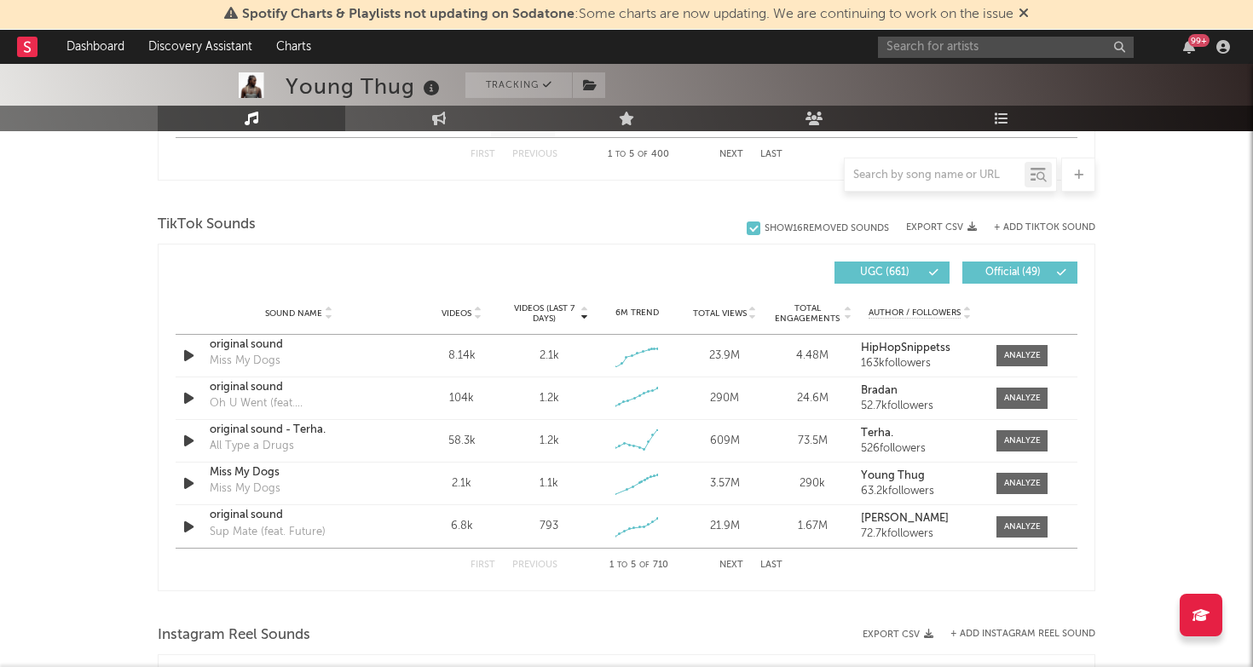
click at [1035, 224] on button "+ Add TikTok Sound" at bounding box center [1044, 227] width 101 height 9
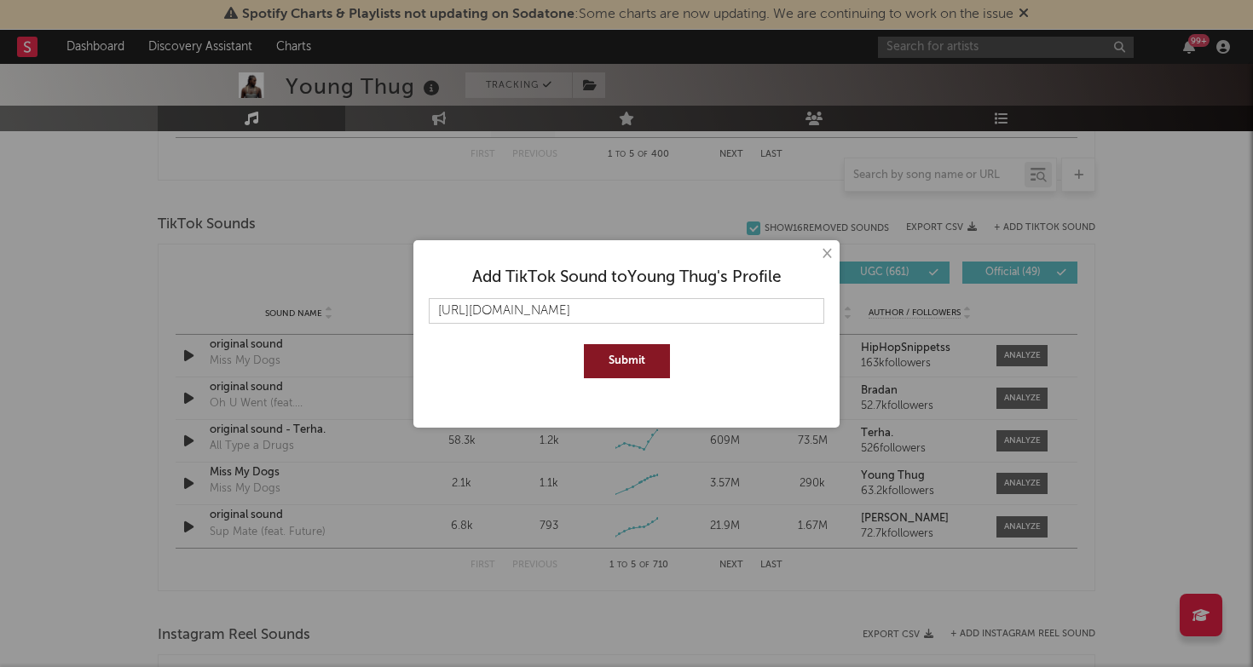
type input "[URL][DOMAIN_NAME]"
click at [642, 360] on button "Submit" at bounding box center [627, 361] width 86 height 34
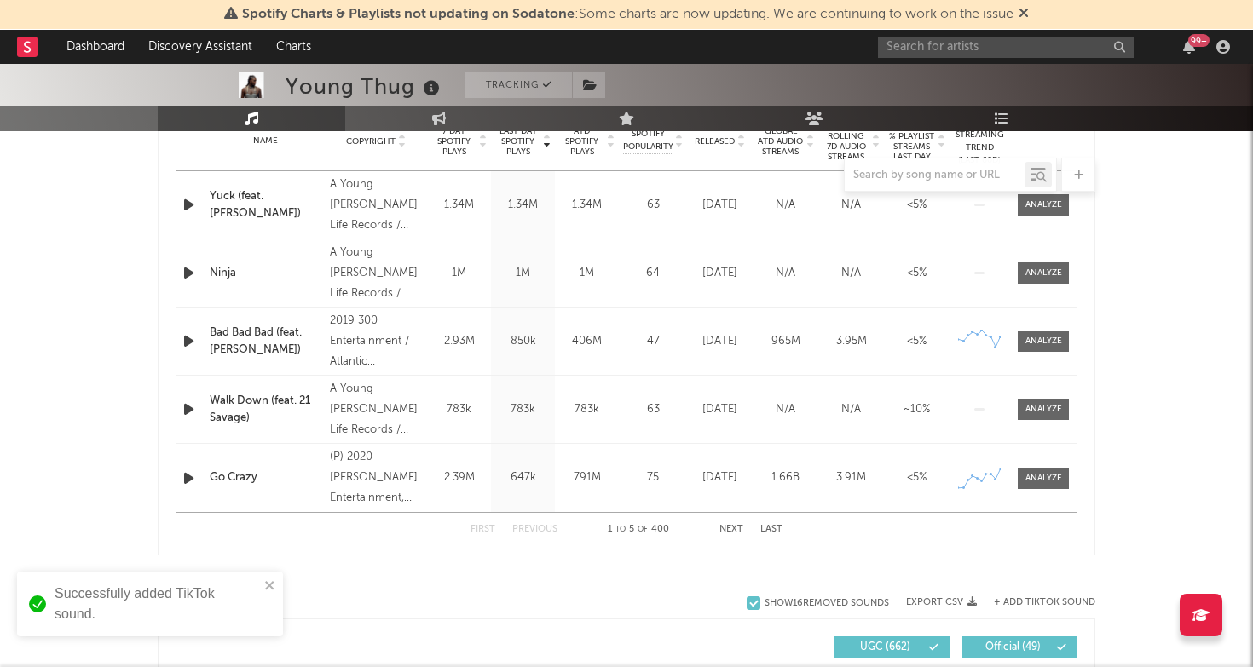
scroll to position [709, 0]
click at [917, 177] on input "text" at bounding box center [934, 176] width 180 height 14
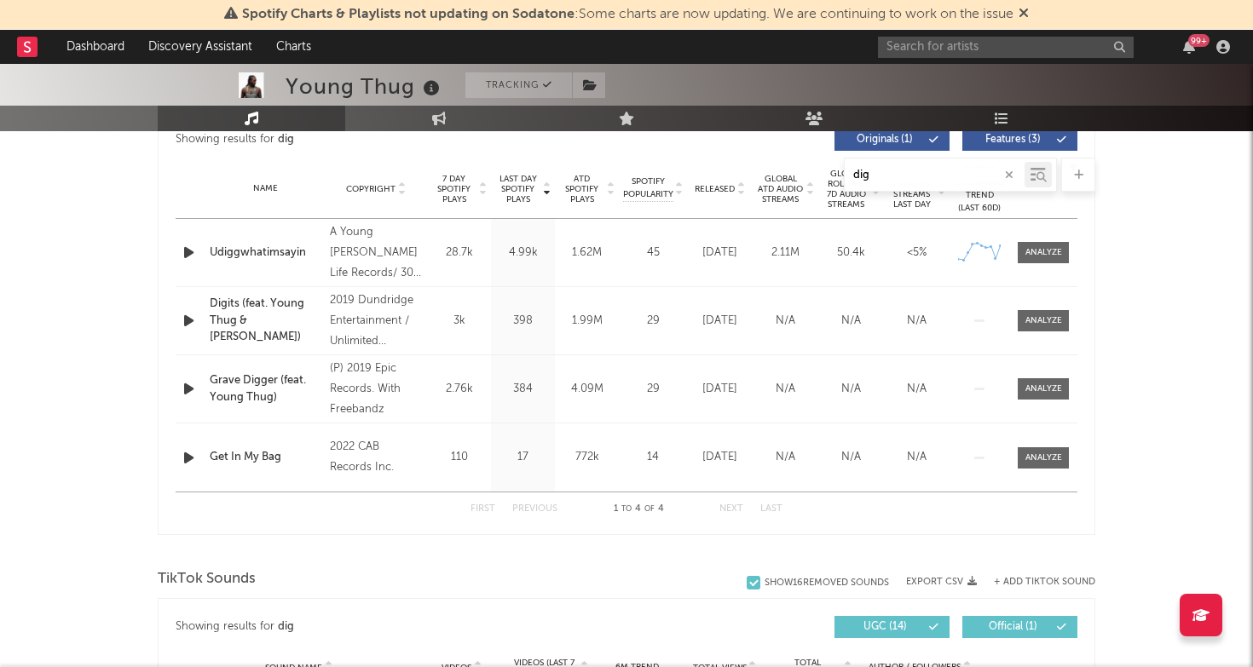
scroll to position [661, 0]
type input "dig"
click at [1053, 325] on div at bounding box center [1043, 321] width 37 height 13
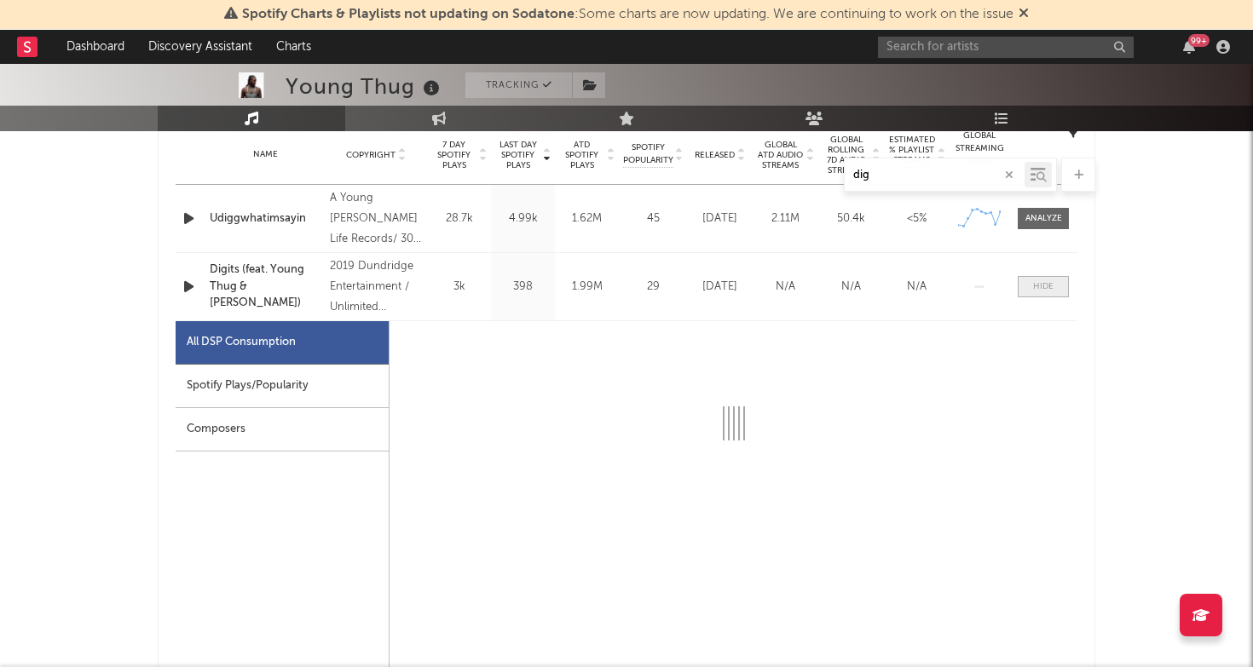
scroll to position [711, 0]
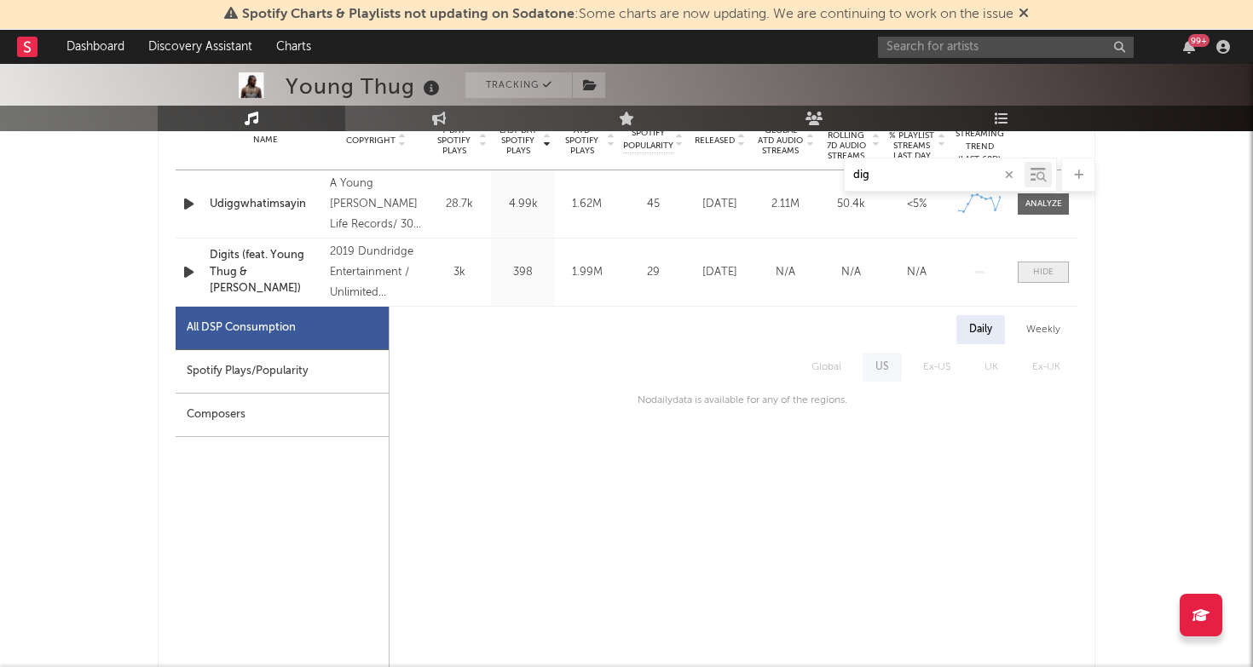
click at [1040, 266] on div at bounding box center [1043, 272] width 20 height 13
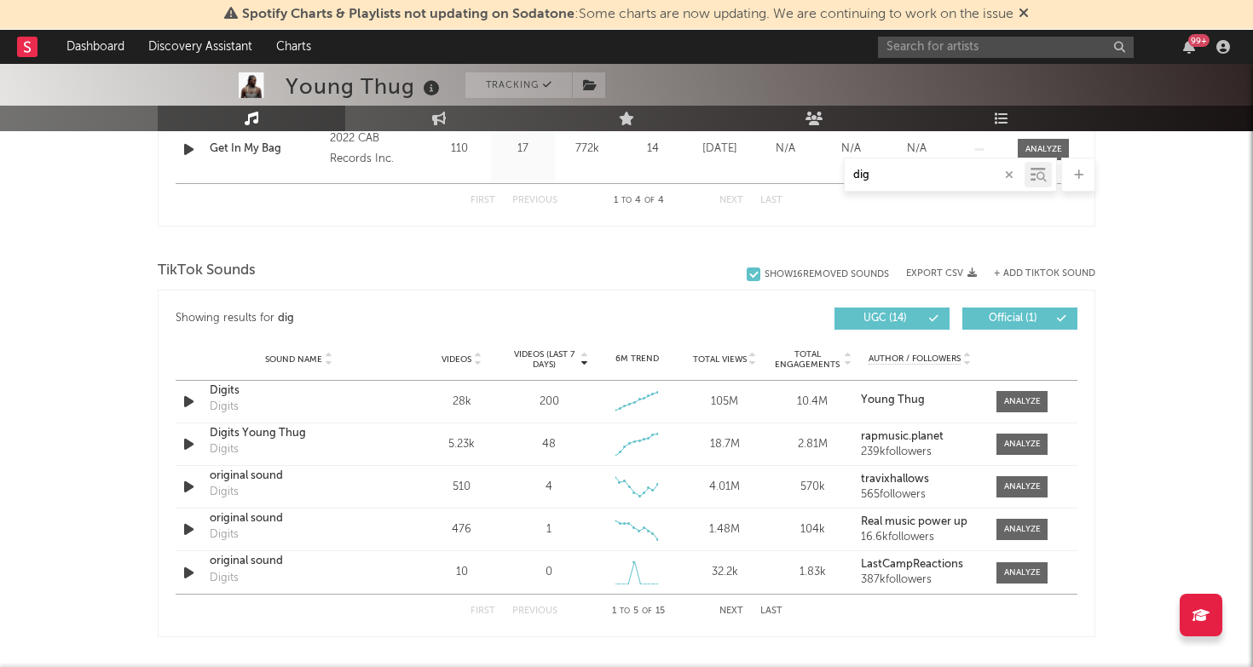
scroll to position [1077, 0]
